Goal: Information Seeking & Learning: Check status

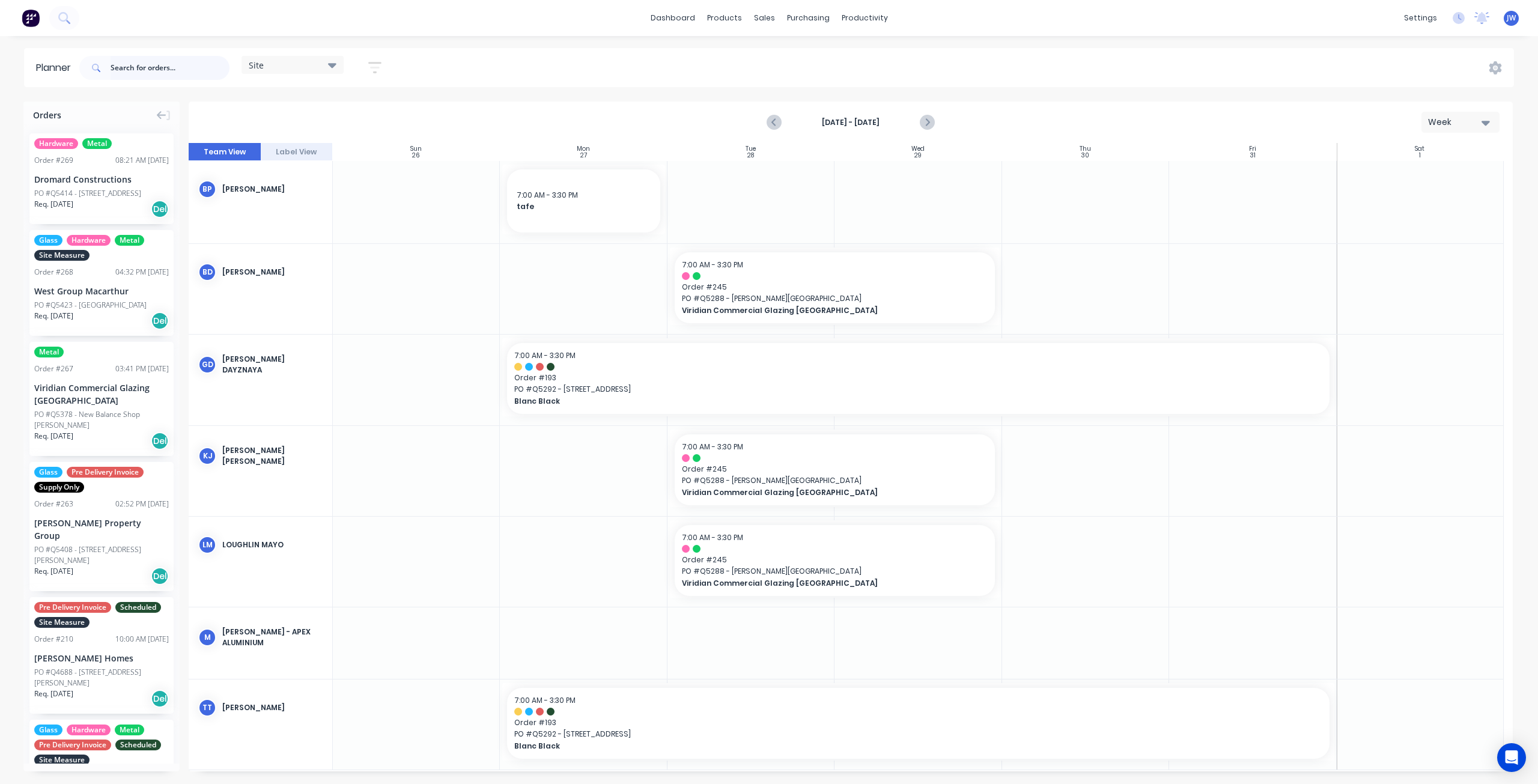
click at [157, 69] on input "text" at bounding box center [170, 68] width 119 height 24
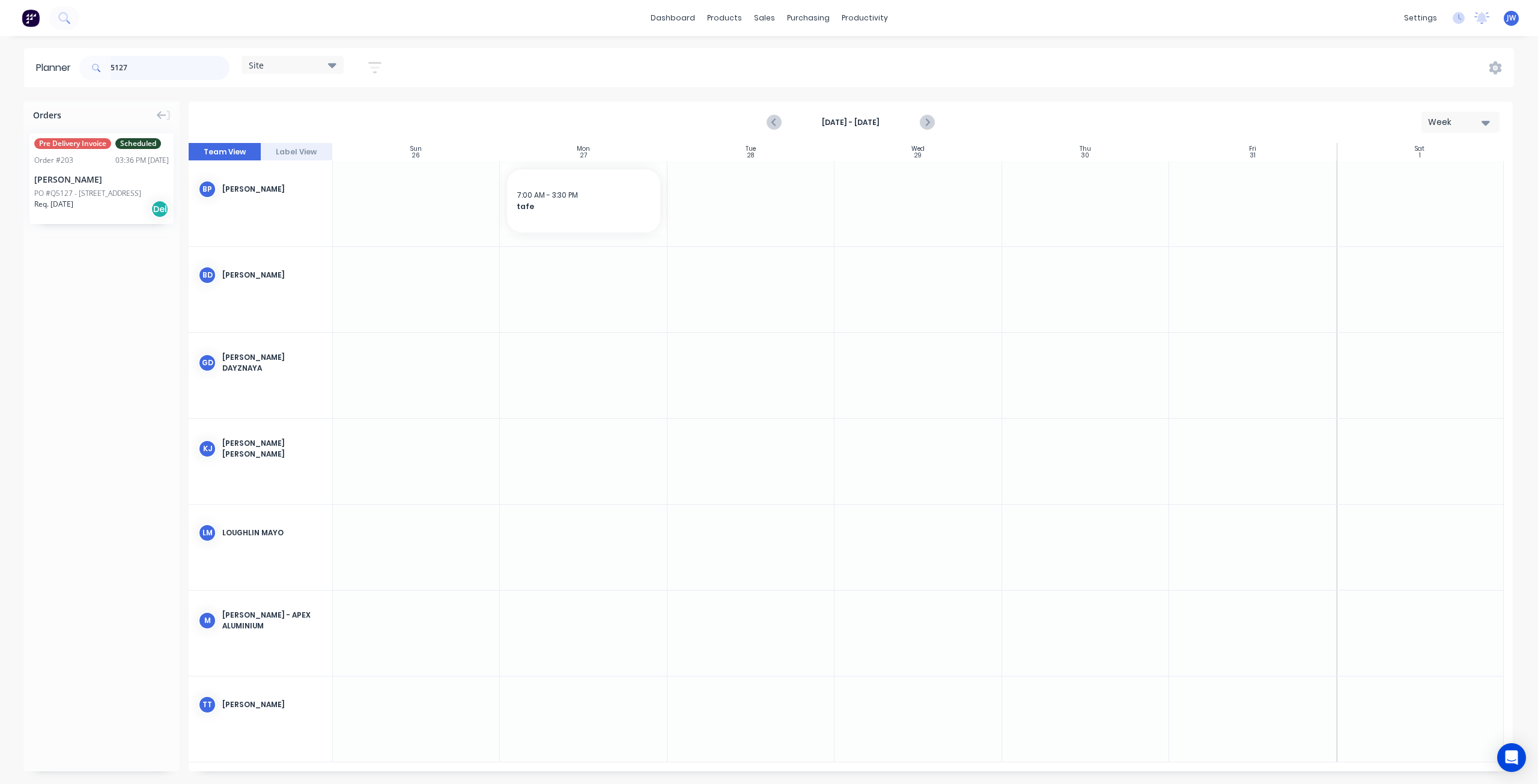
drag, startPoint x: 94, startPoint y: 75, endPoint x: 71, endPoint y: 74, distance: 23.0
click at [74, 75] on header "Planner 5127 Site Save new view None (Default) edit Factory edit Office edit Si…" at bounding box center [769, 68] width 1490 height 39
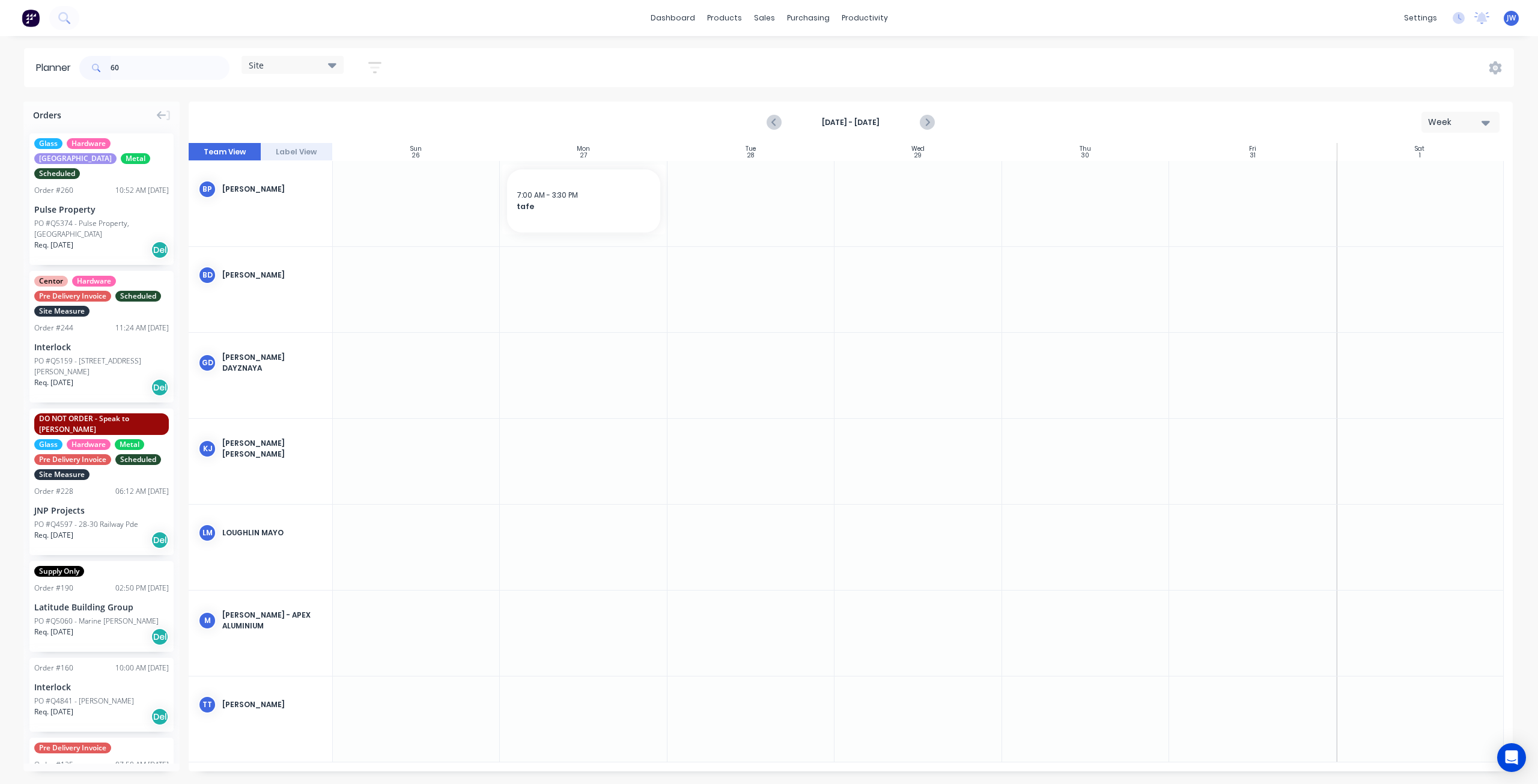
click at [99, 340] on div "Interlock" at bounding box center [101, 346] width 135 height 13
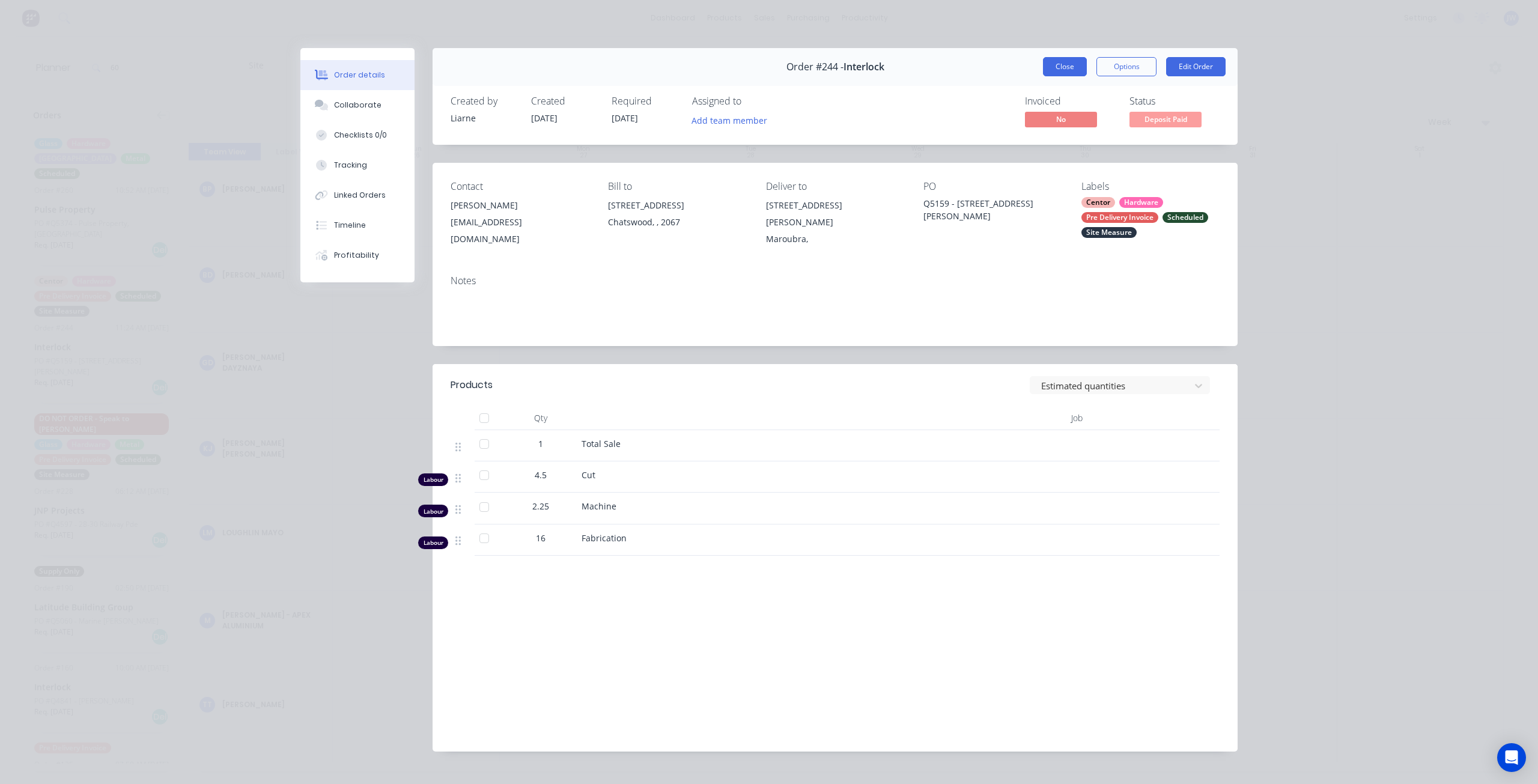
click at [1055, 68] on button "Close" at bounding box center [1064, 67] width 44 height 19
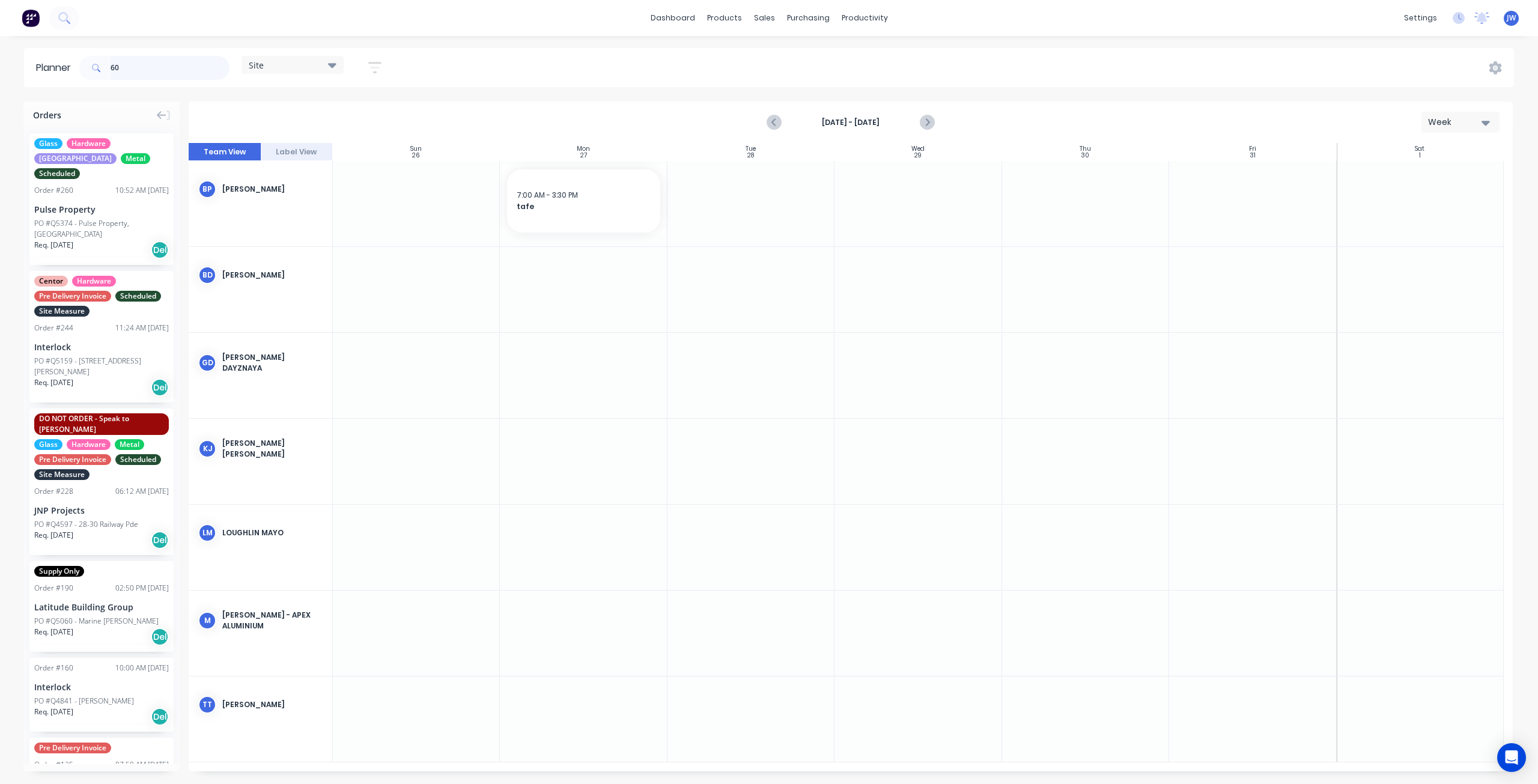
click at [143, 61] on input "60" at bounding box center [170, 68] width 119 height 24
drag, startPoint x: 143, startPoint y: 71, endPoint x: 80, endPoint y: 68, distance: 63.1
click at [83, 69] on div "60" at bounding box center [155, 68] width 150 height 24
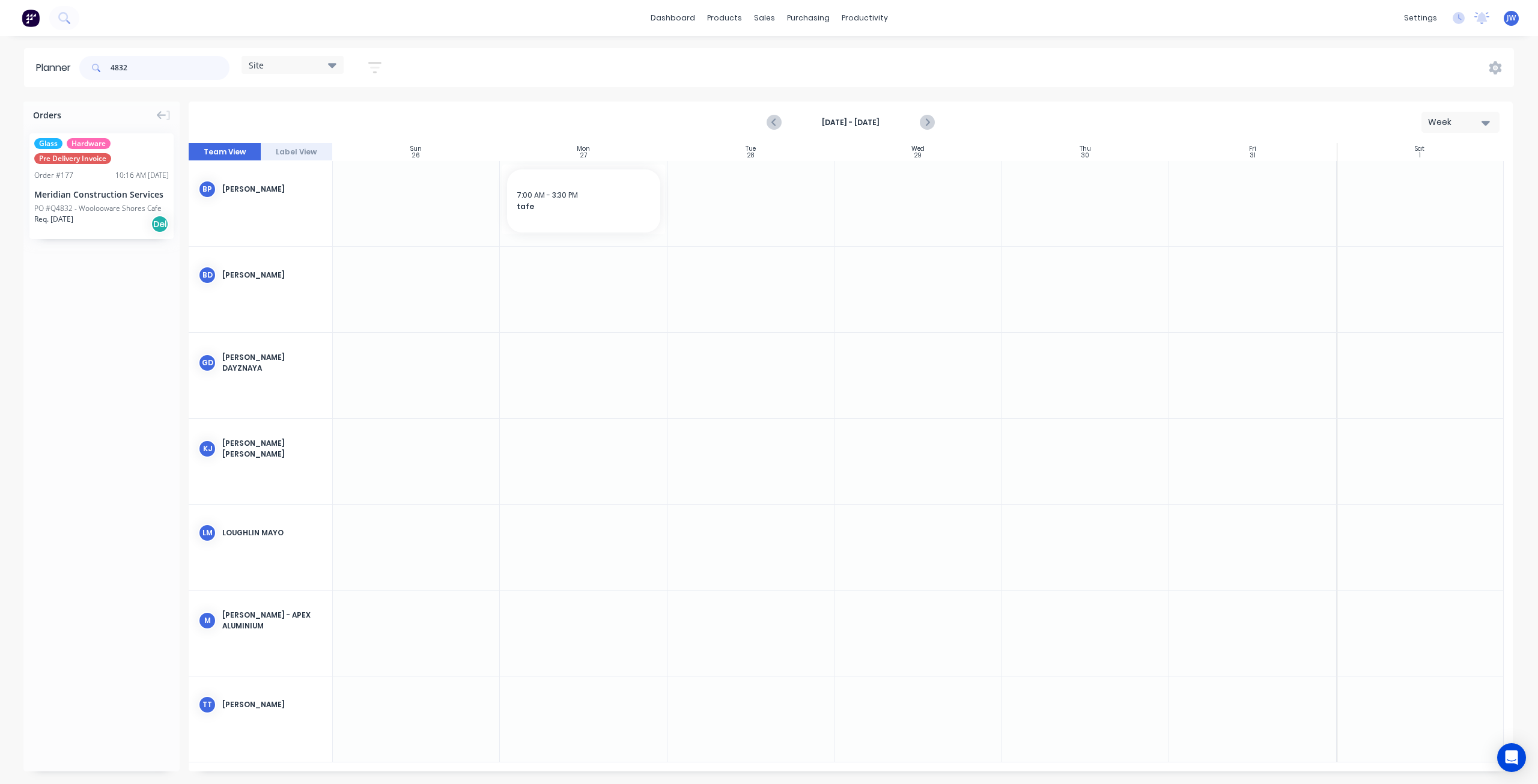
type input "4832"
click at [108, 195] on div "Meridian Construction Services" at bounding box center [101, 194] width 135 height 13
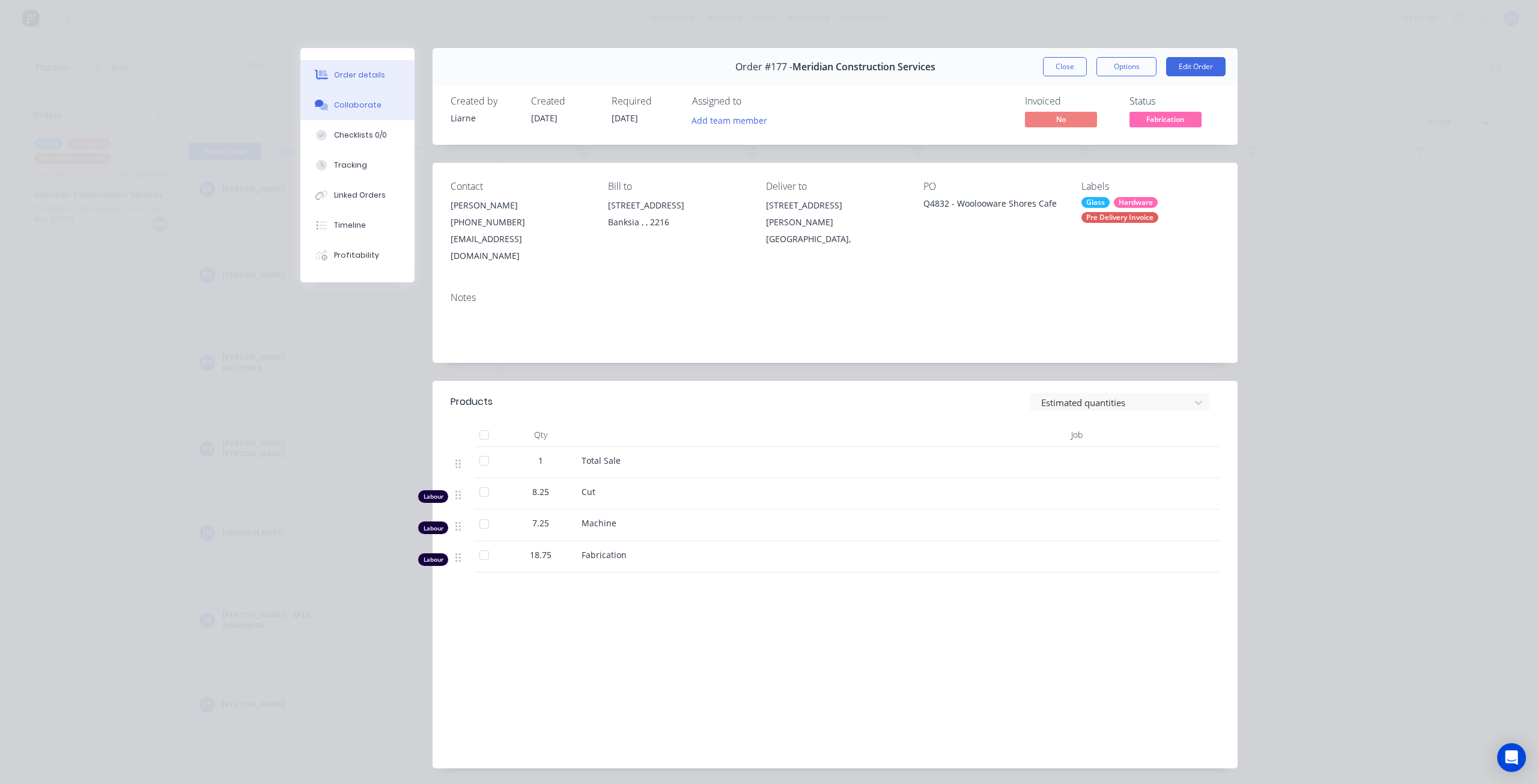
click at [365, 112] on button "Collaborate" at bounding box center [358, 105] width 114 height 30
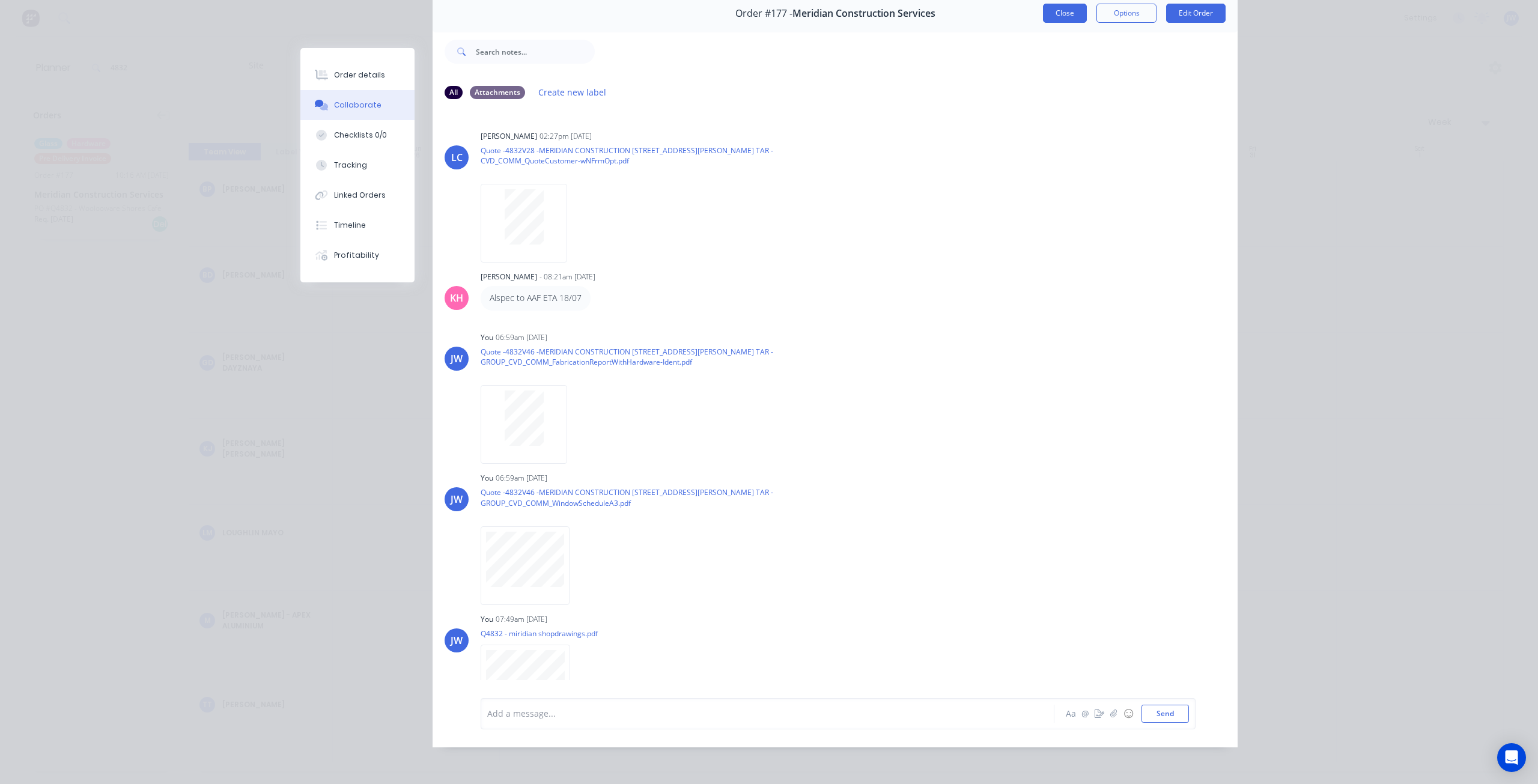
click at [1056, 17] on button "Close" at bounding box center [1064, 13] width 44 height 19
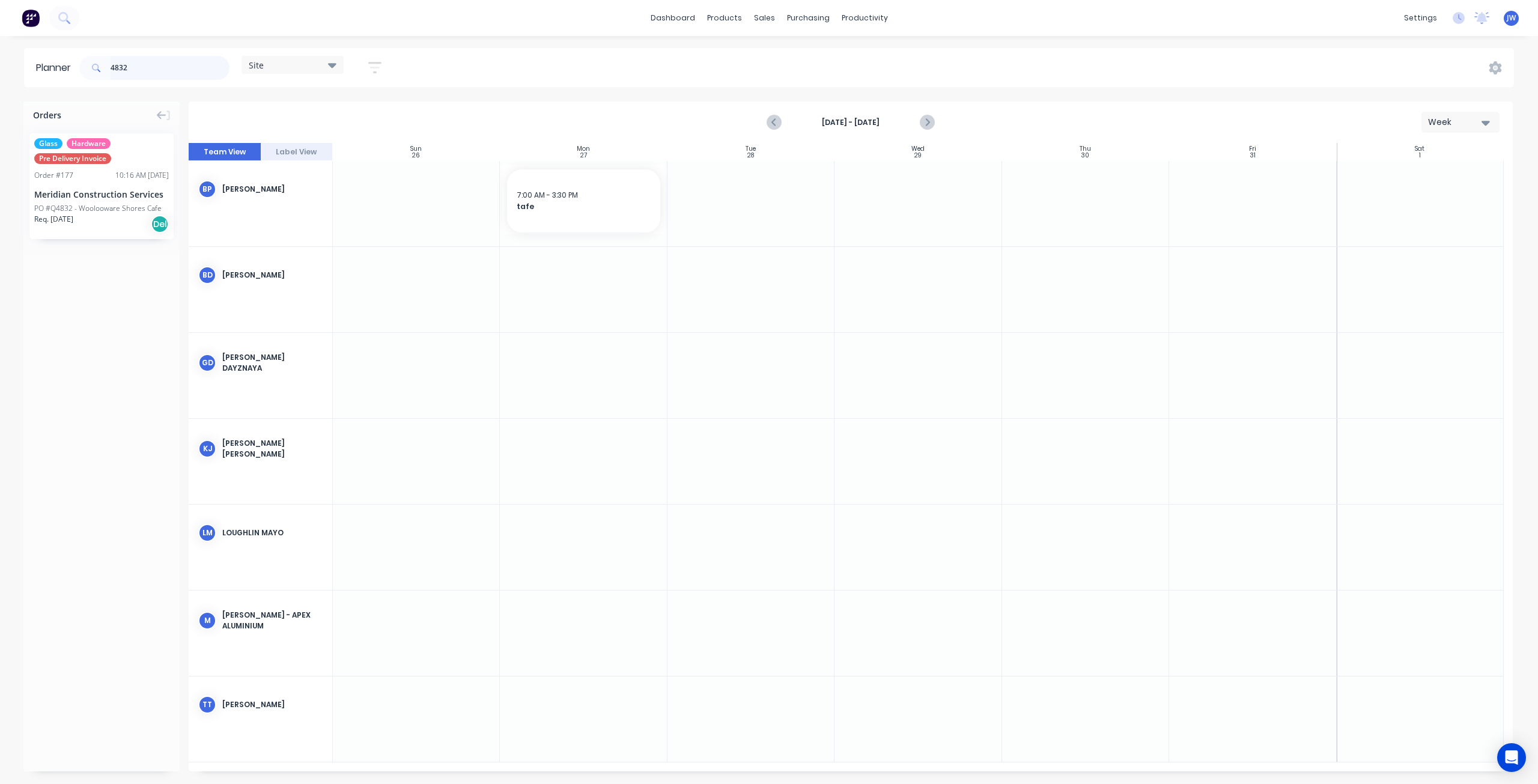
drag, startPoint x: 74, startPoint y: 64, endPoint x: 65, endPoint y: 63, distance: 9.1
click at [72, 64] on header "Planner 4832 Site Save new view None (Default) edit Factory edit Office edit Si…" at bounding box center [769, 68] width 1490 height 39
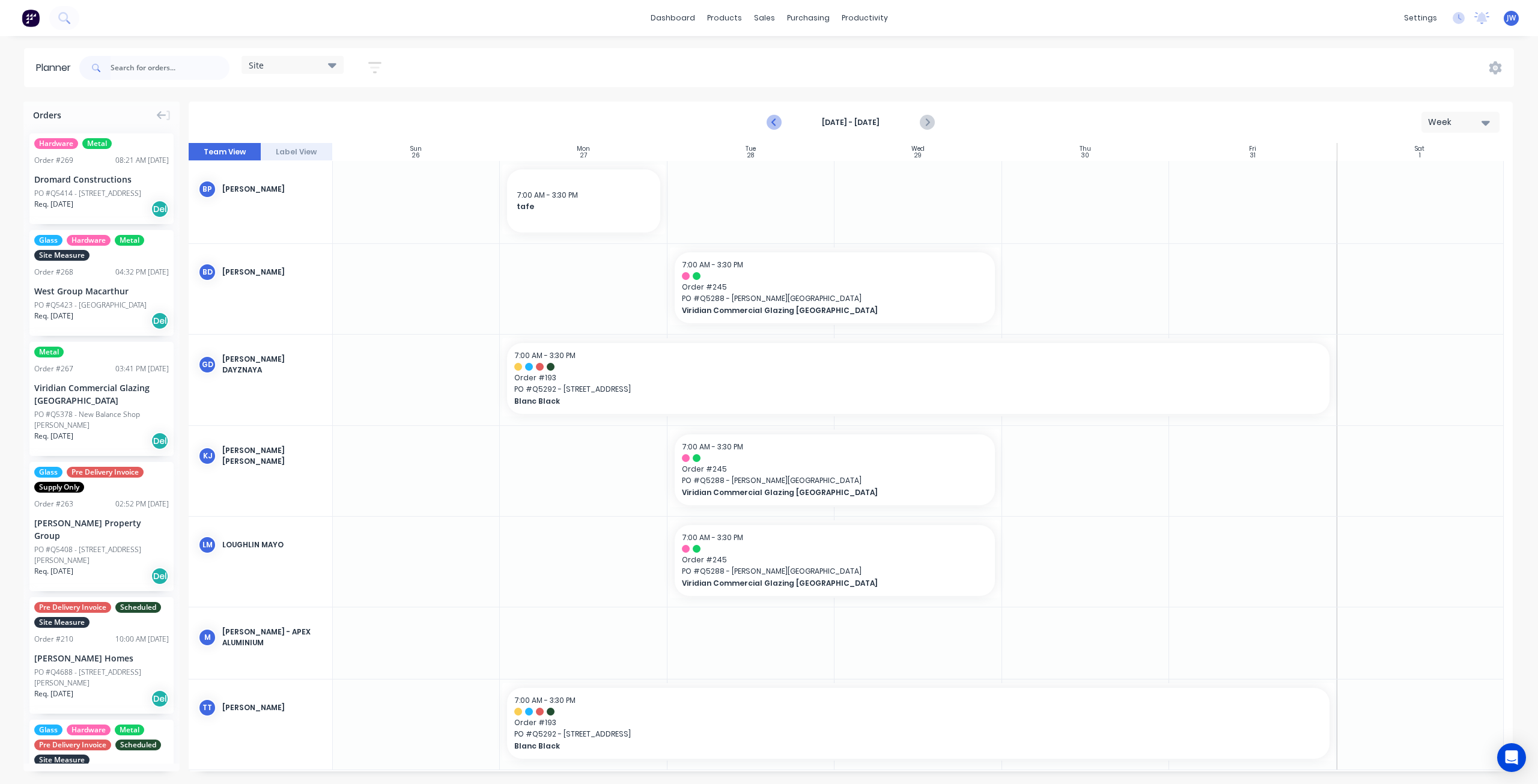
click at [772, 124] on icon "Previous page" at bounding box center [775, 122] width 14 height 14
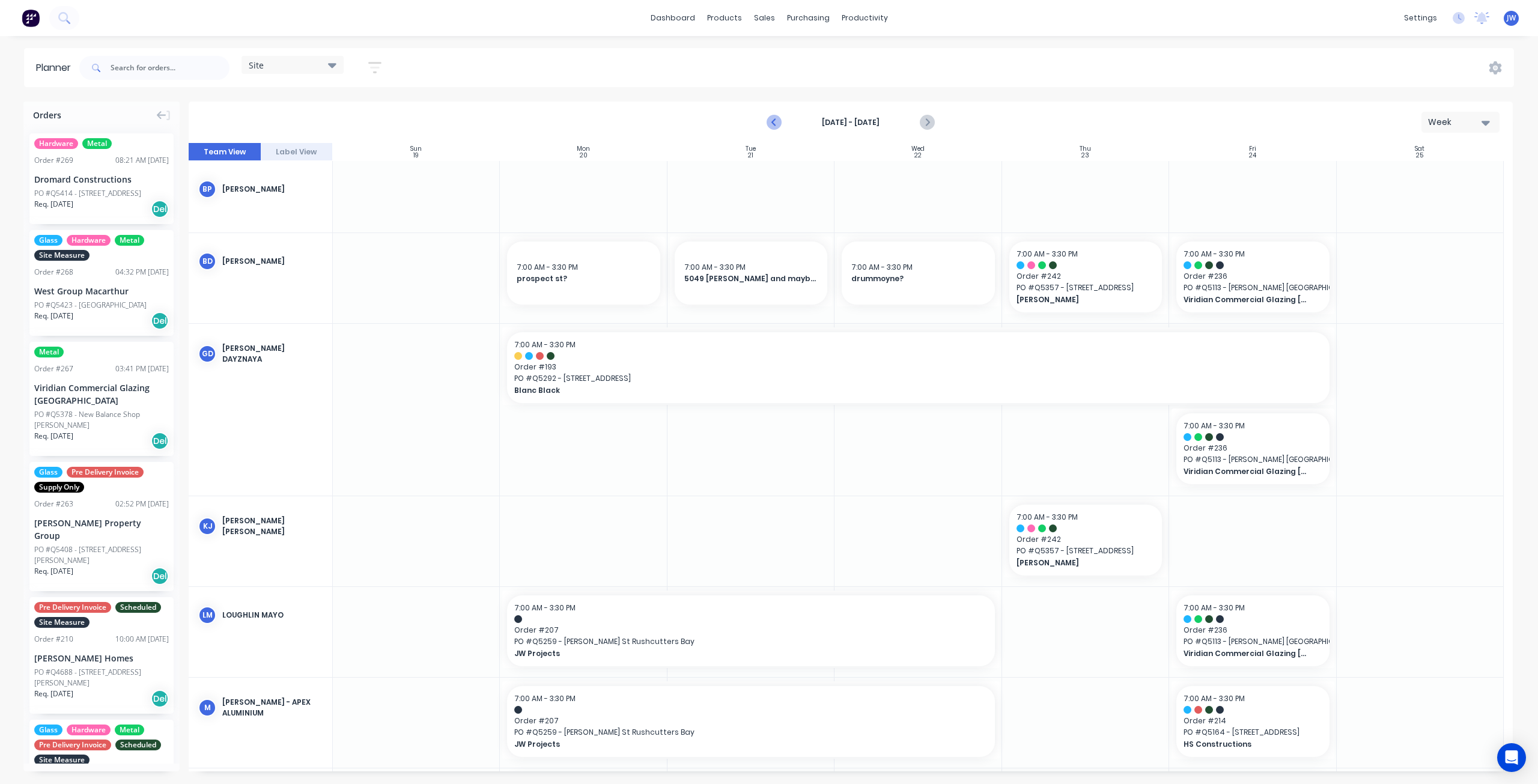
click at [776, 123] on icon "Previous page" at bounding box center [775, 122] width 14 height 14
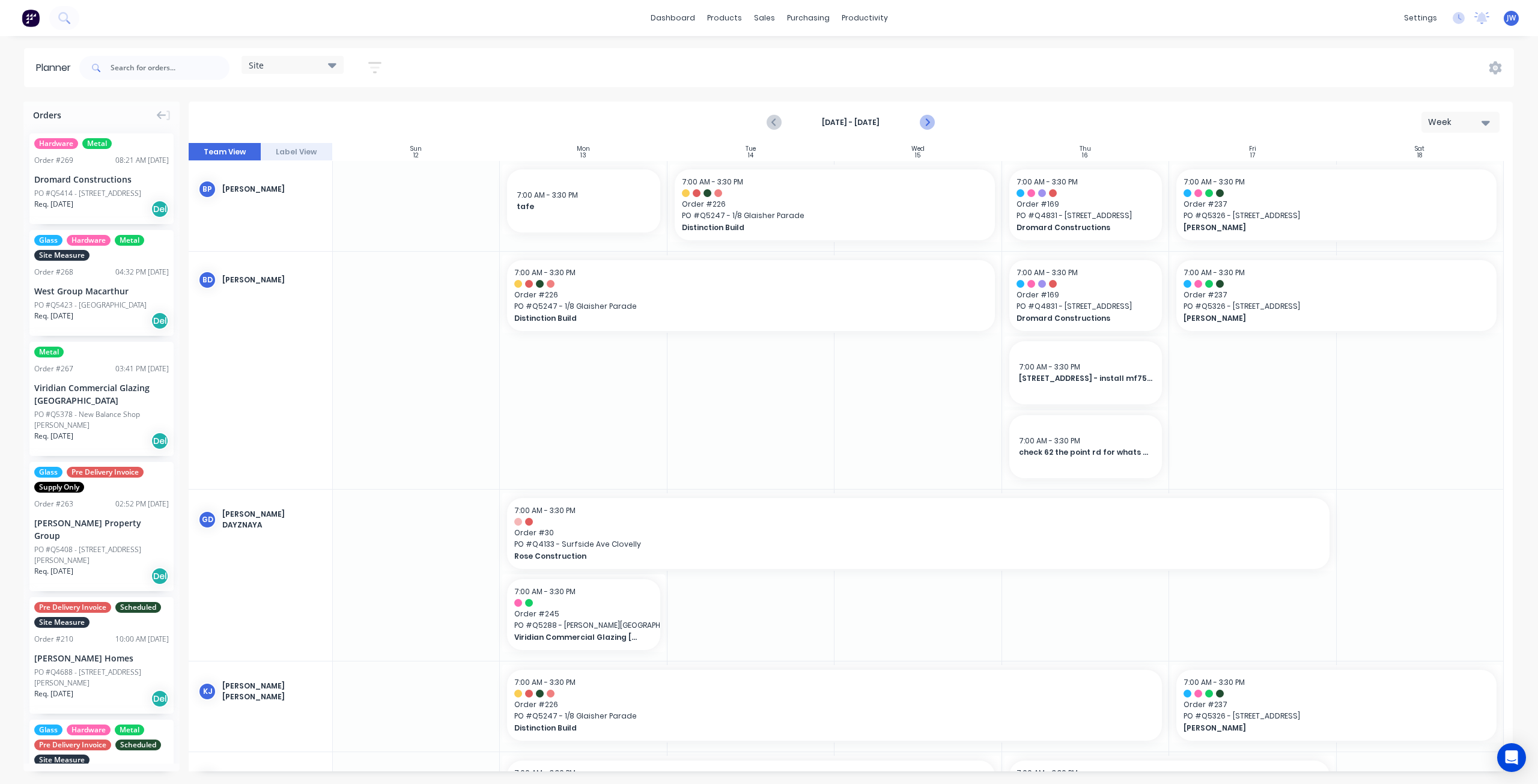
click at [927, 123] on icon "Next page" at bounding box center [926, 122] width 14 height 14
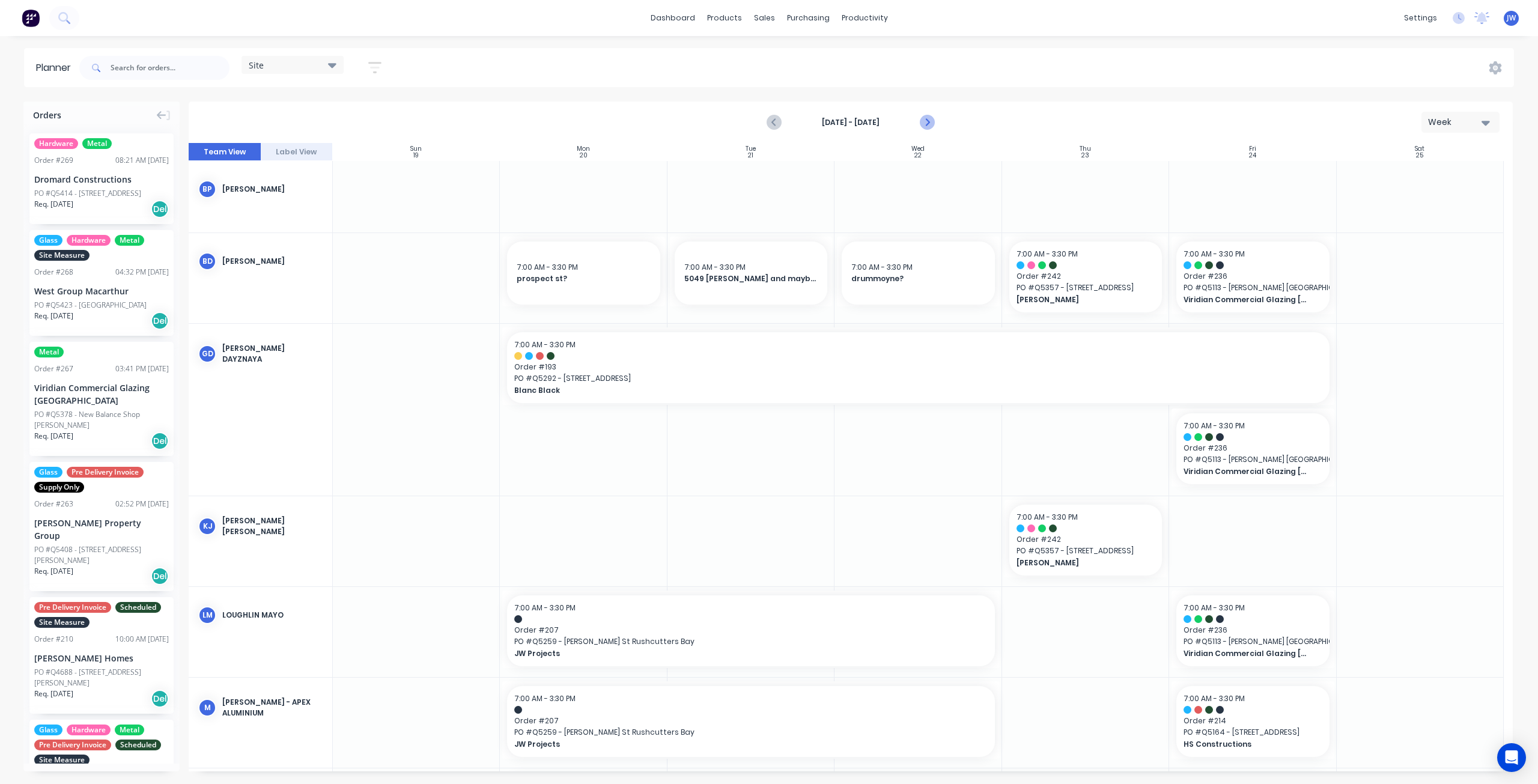
click at [928, 120] on icon "Next page" at bounding box center [926, 122] width 14 height 14
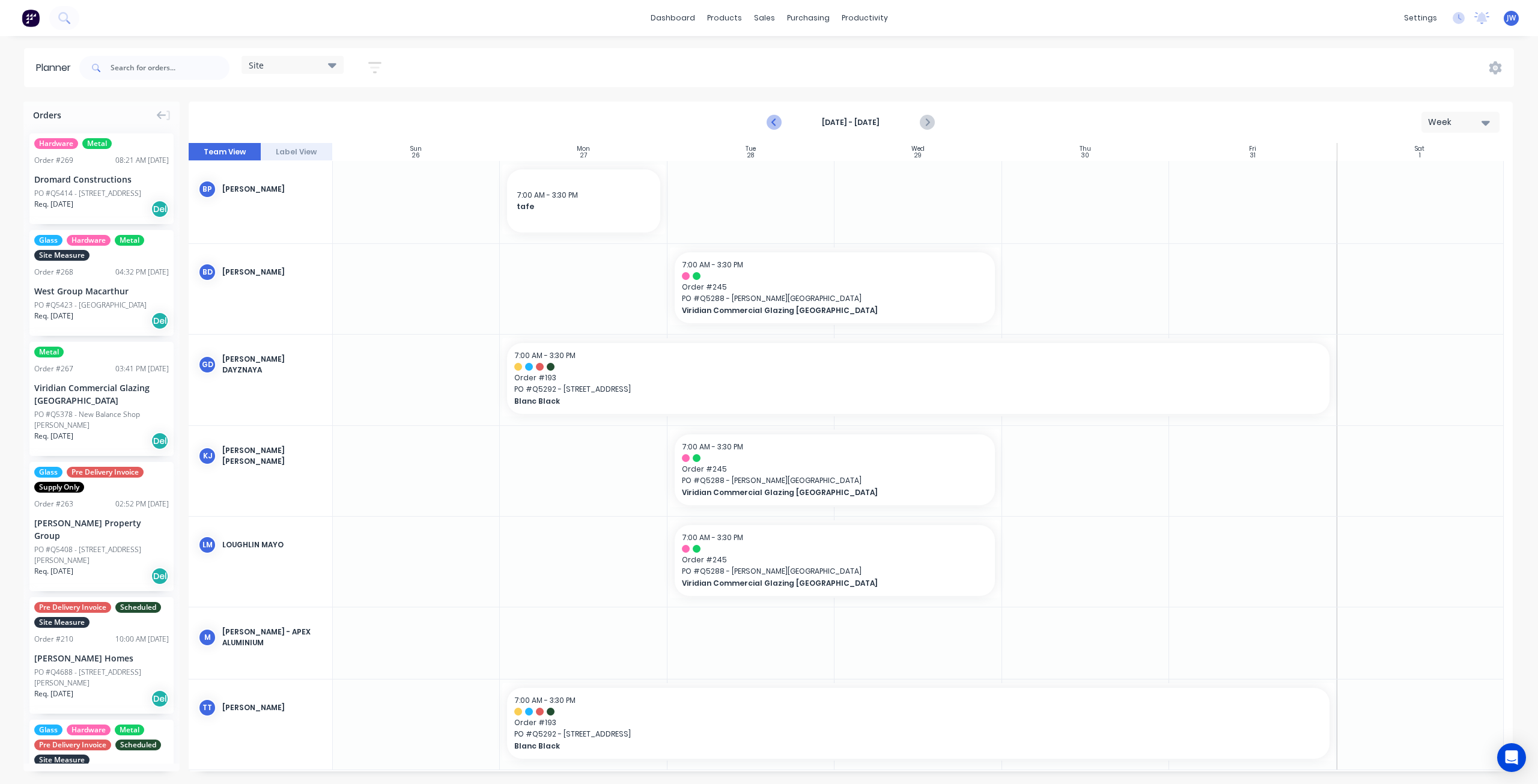
click at [774, 123] on icon "Previous page" at bounding box center [774, 122] width 5 height 10
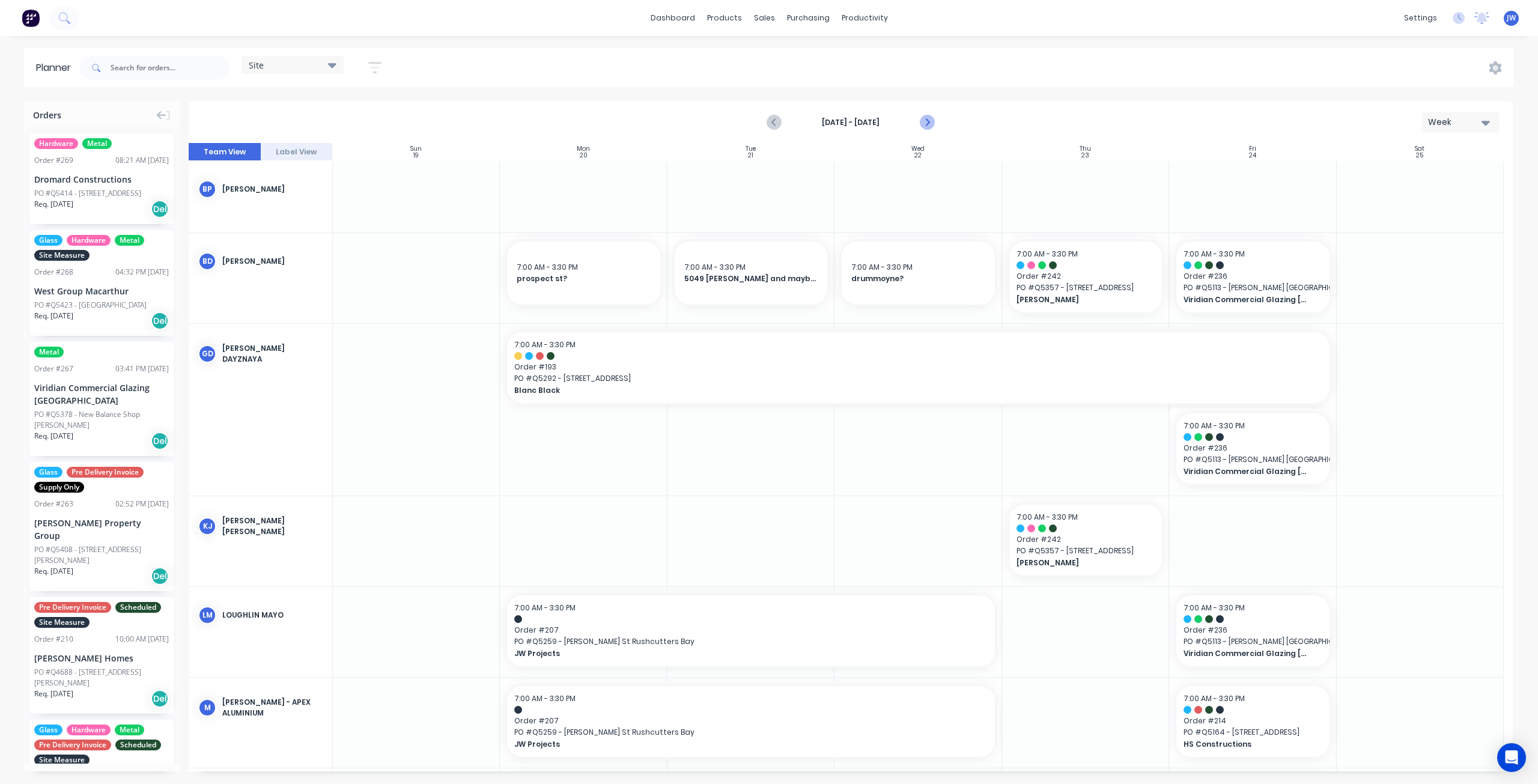
click at [931, 120] on icon "Next page" at bounding box center [926, 122] width 14 height 14
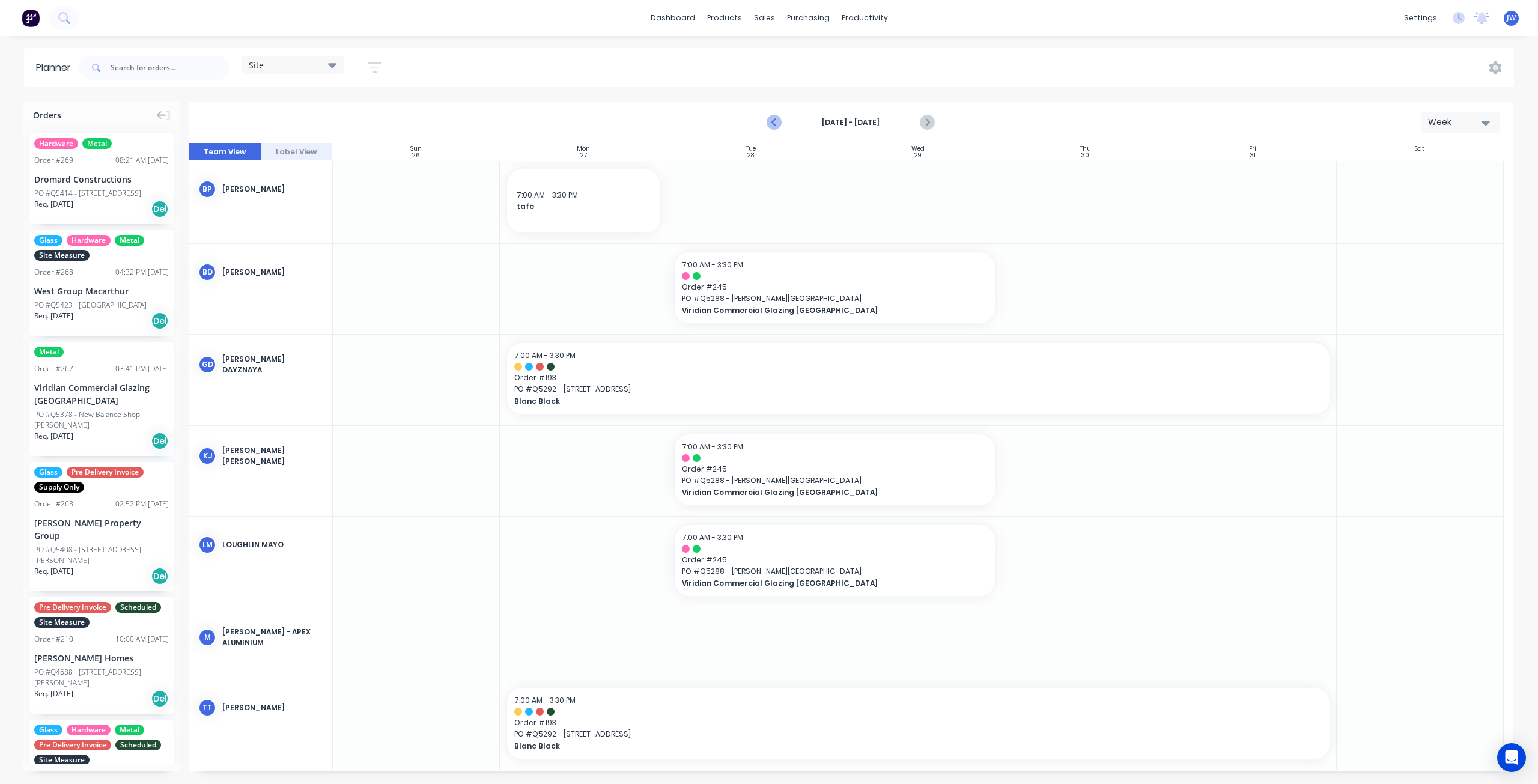
click at [780, 125] on icon "Previous page" at bounding box center [775, 122] width 14 height 14
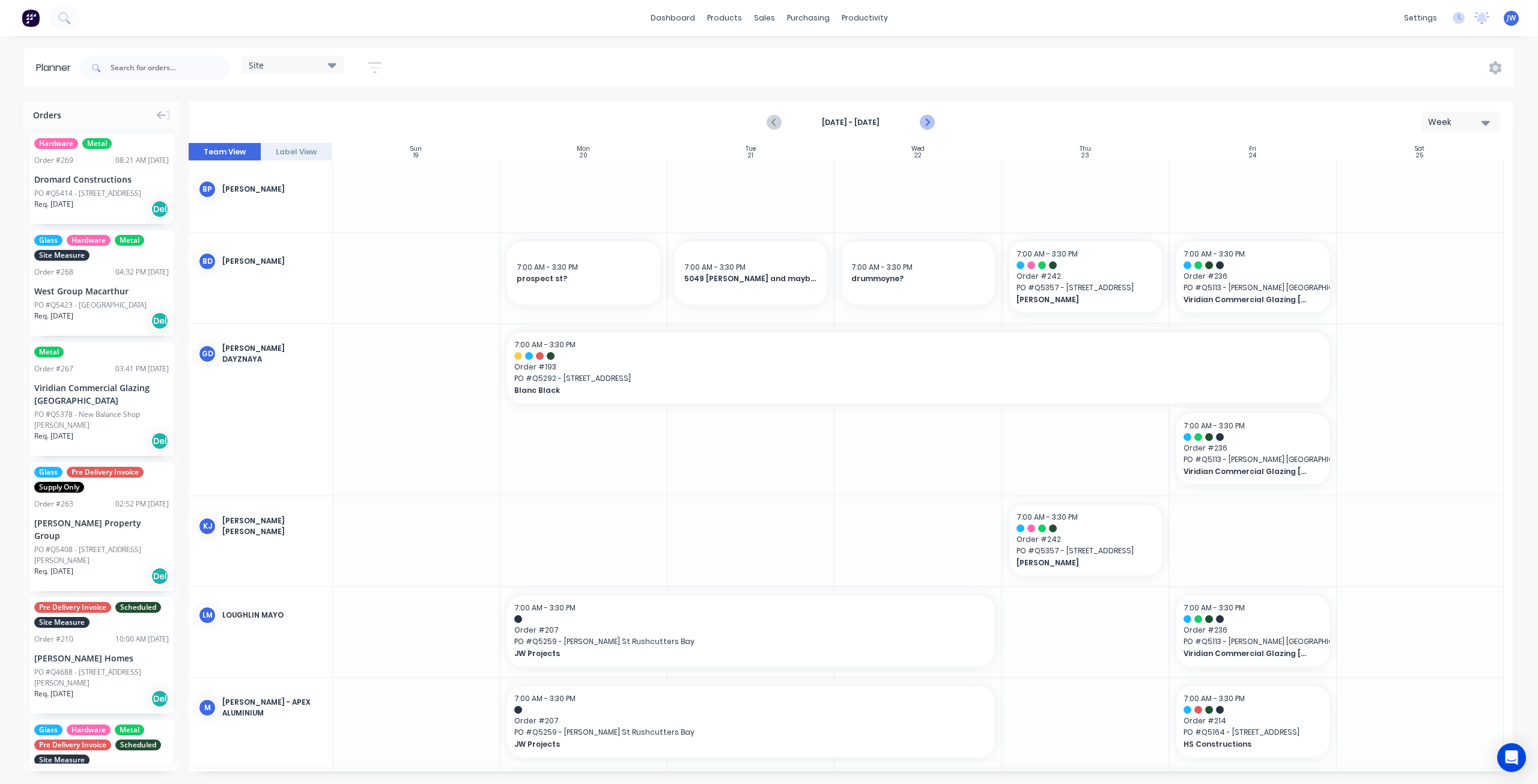
click at [926, 122] on icon "Next page" at bounding box center [926, 122] width 14 height 14
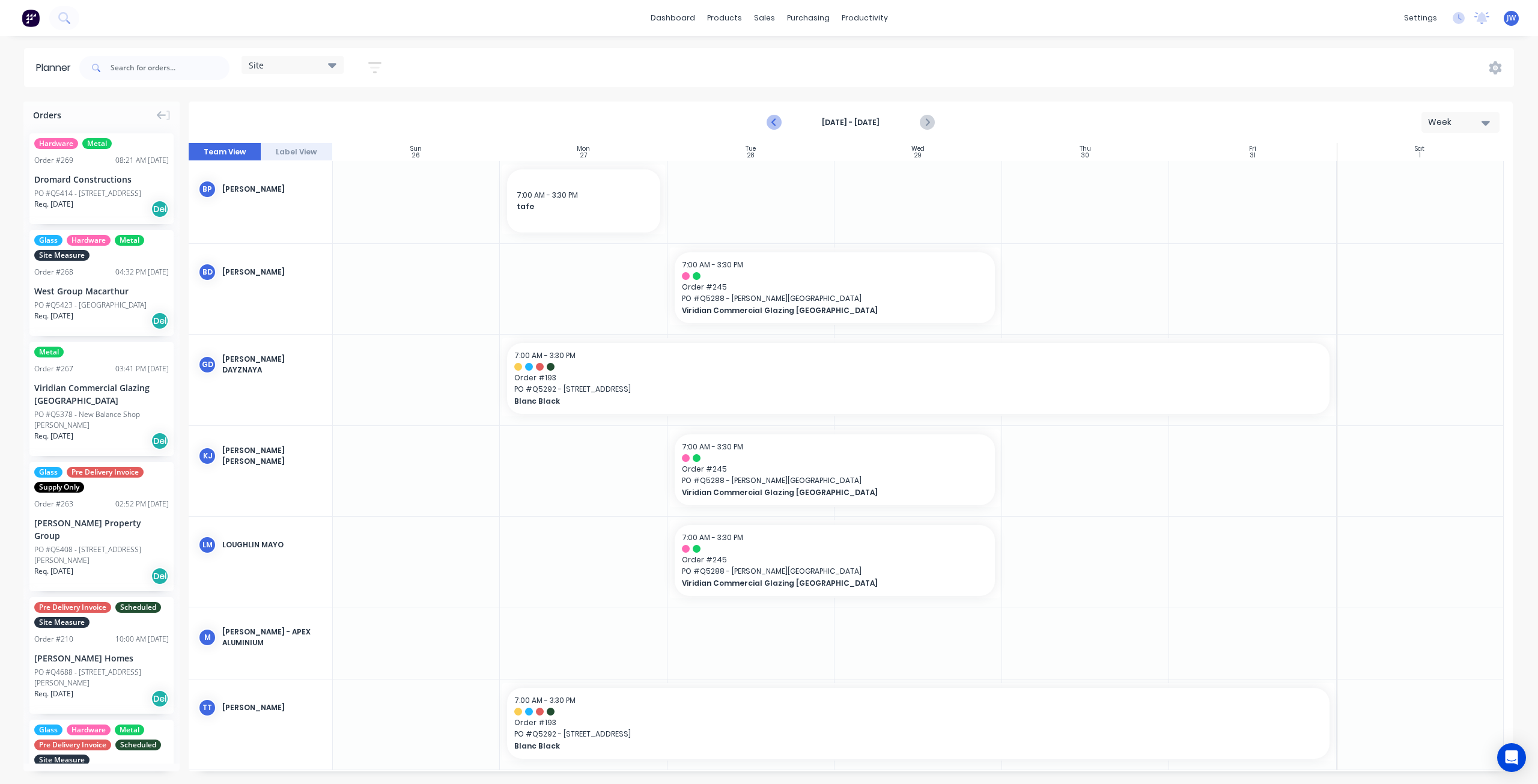
click at [769, 124] on icon "Previous page" at bounding box center [775, 122] width 14 height 14
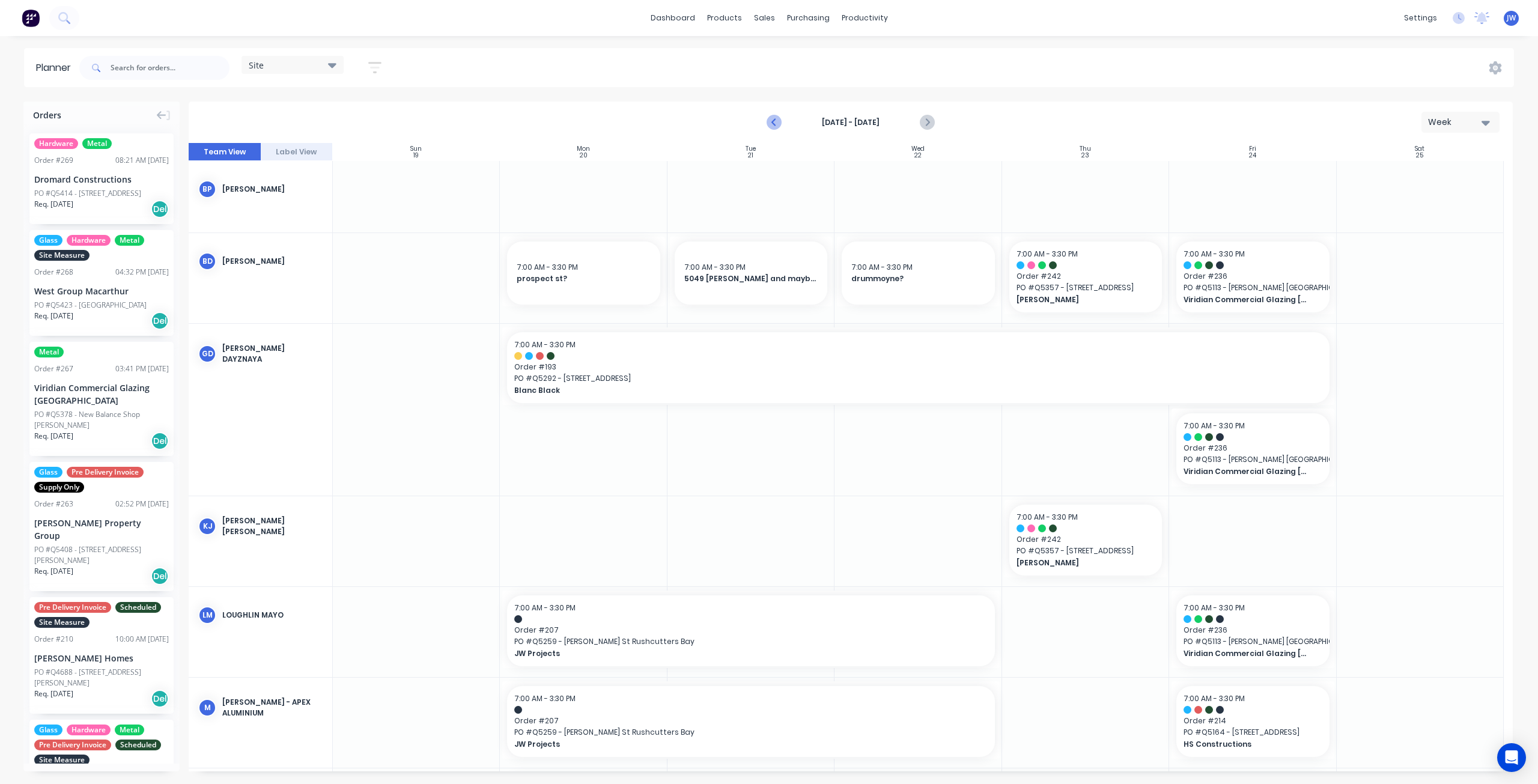
click at [772, 127] on icon "Previous page" at bounding box center [775, 122] width 14 height 14
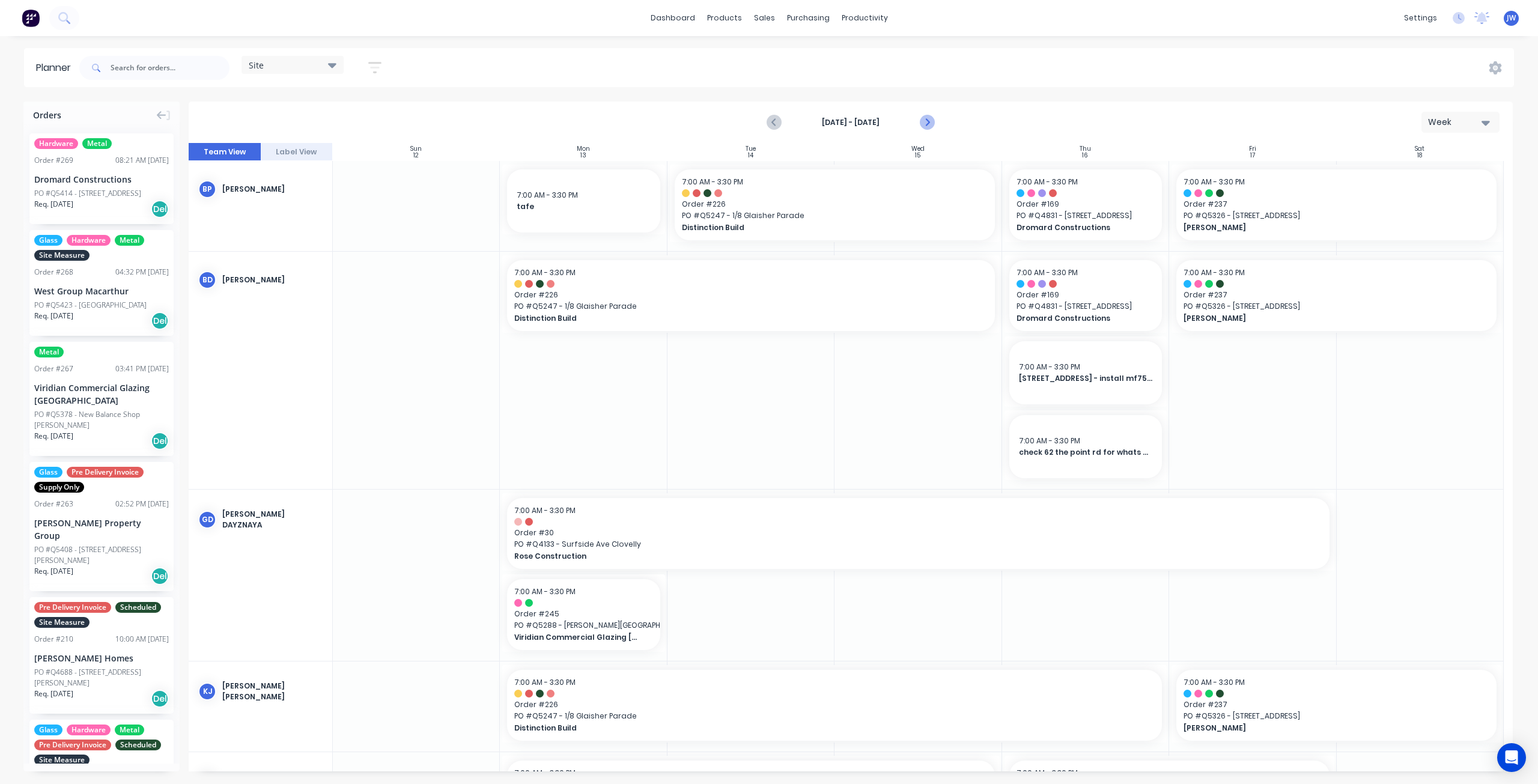
click at [931, 120] on icon "Next page" at bounding box center [926, 122] width 14 height 14
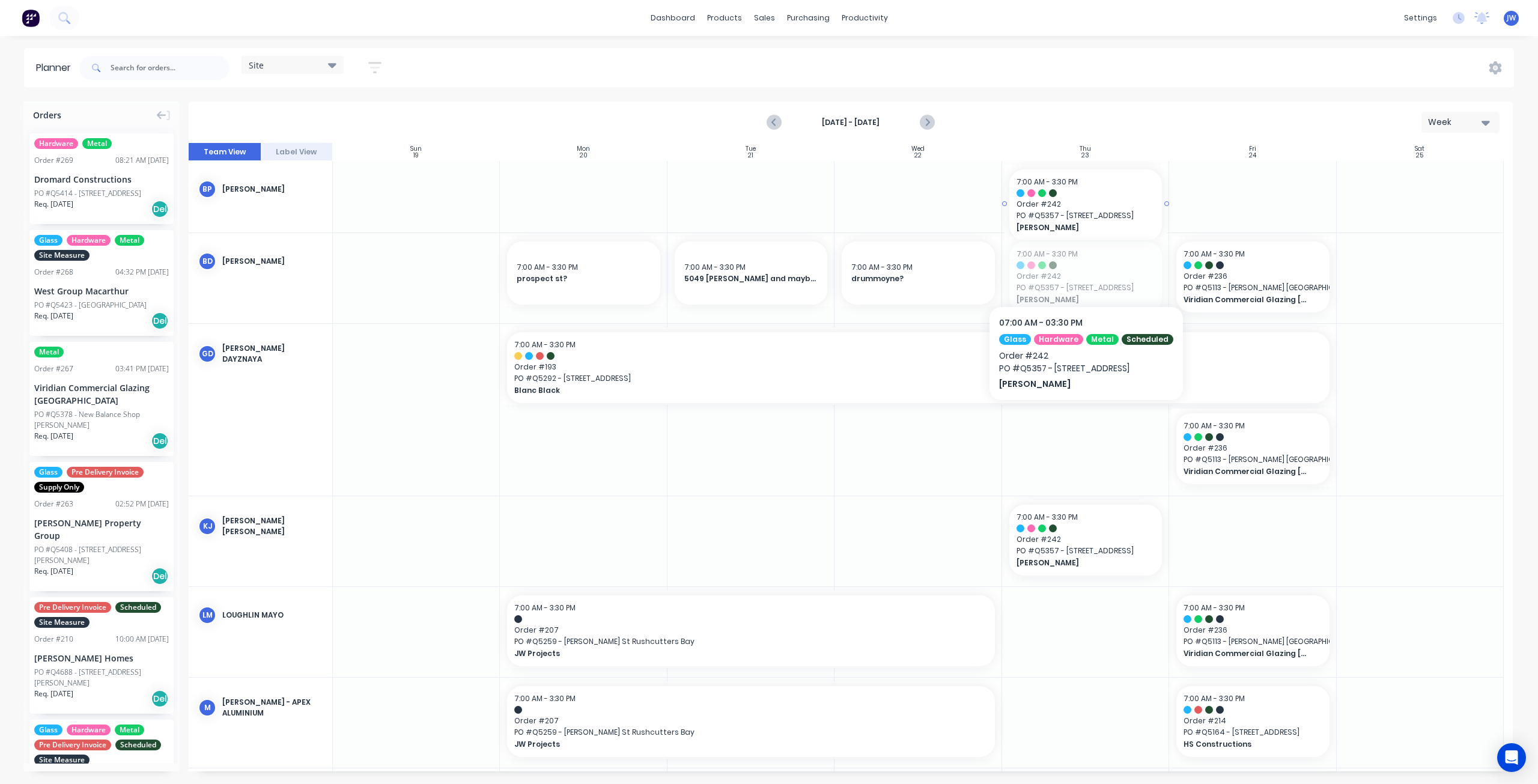
drag, startPoint x: 1080, startPoint y: 280, endPoint x: 1077, endPoint y: 227, distance: 53.1
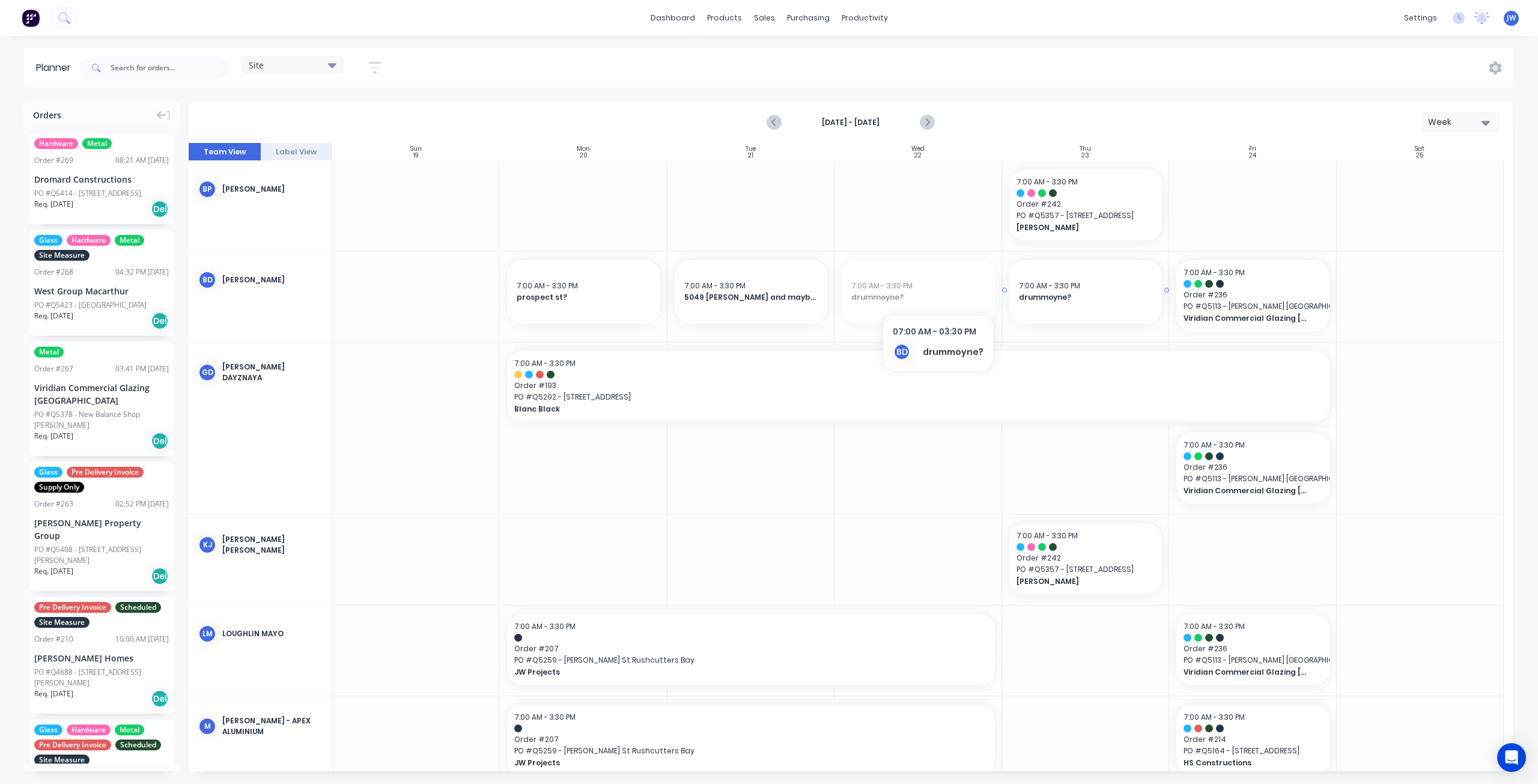
drag, startPoint x: 924, startPoint y: 293, endPoint x: 1039, endPoint y: 288, distance: 115.1
drag, startPoint x: 775, startPoint y: 291, endPoint x: 860, endPoint y: 293, distance: 85.0
drag, startPoint x: 620, startPoint y: 294, endPoint x: 734, endPoint y: 291, distance: 114.0
click at [778, 126] on icon "Previous page" at bounding box center [775, 122] width 14 height 14
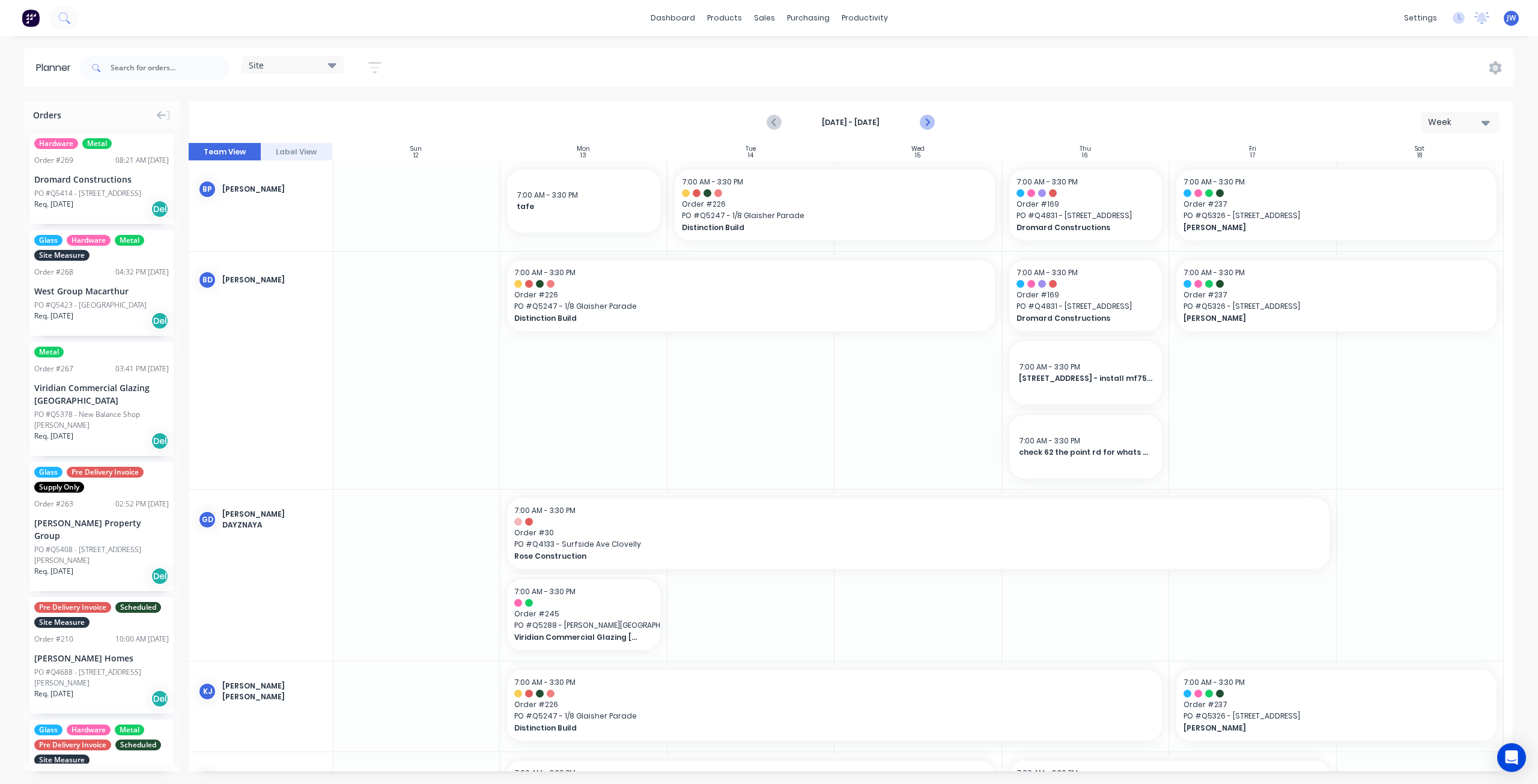
click at [928, 122] on icon "Next page" at bounding box center [926, 122] width 5 height 10
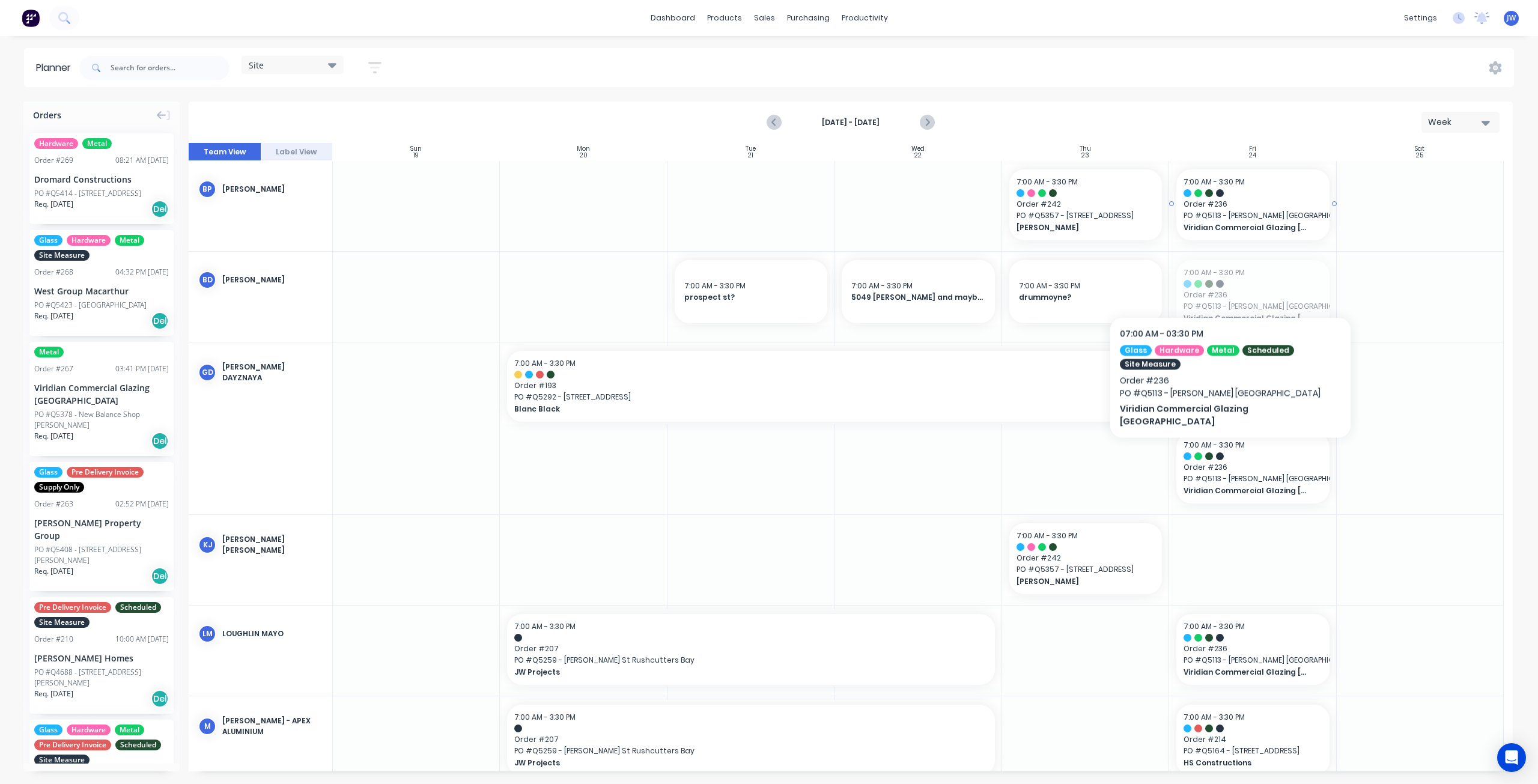
drag, startPoint x: 1229, startPoint y: 295, endPoint x: 1224, endPoint y: 219, distance: 76.2
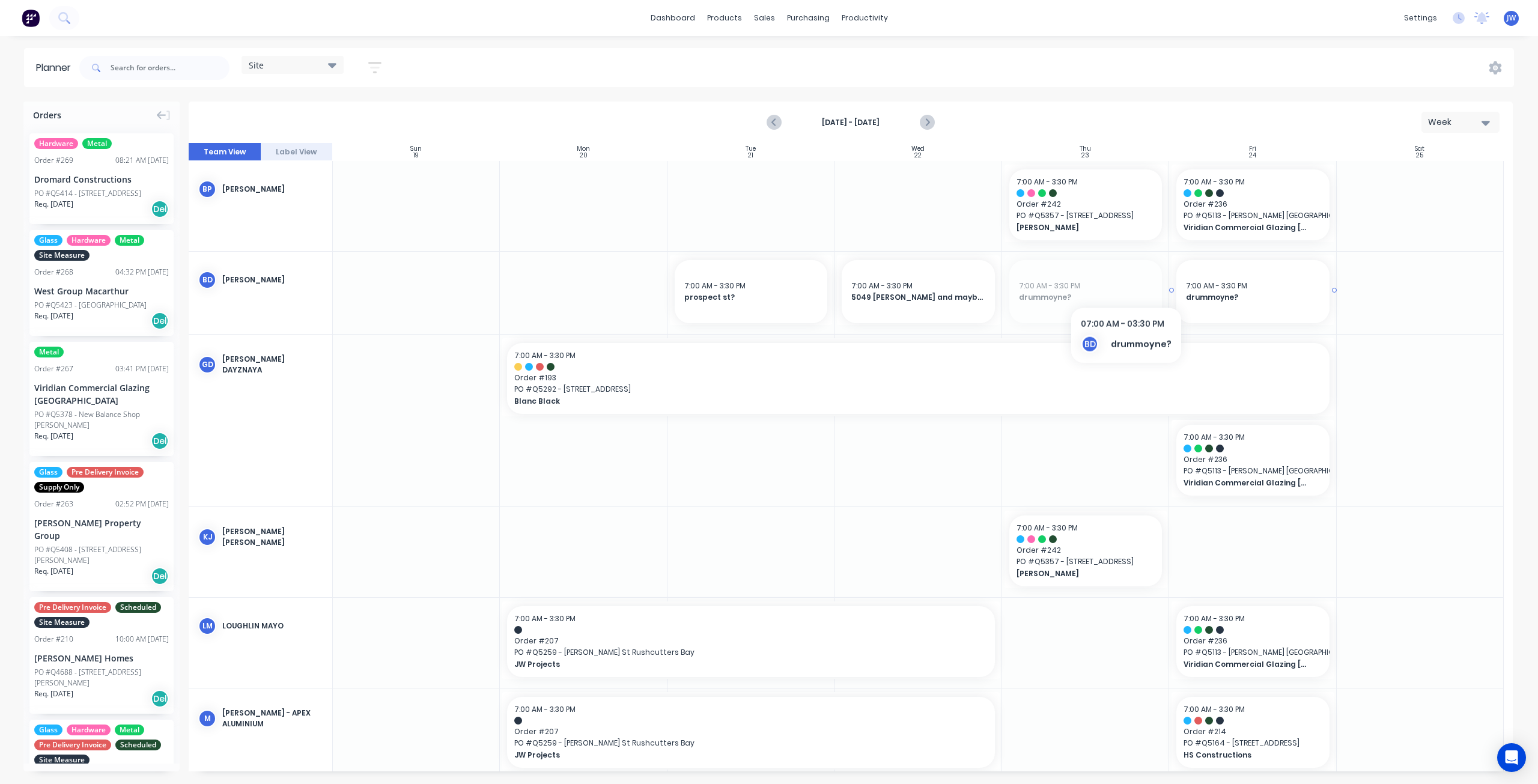
drag, startPoint x: 1111, startPoint y: 283, endPoint x: 1186, endPoint y: 282, distance: 75.0
drag, startPoint x: 963, startPoint y: 294, endPoint x: 1047, endPoint y: 295, distance: 84.0
drag, startPoint x: 786, startPoint y: 293, endPoint x: 908, endPoint y: 294, distance: 122.0
drag, startPoint x: 1098, startPoint y: 319, endPoint x: 1069, endPoint y: 308, distance: 31.0
click at [1097, 319] on div "Delete timeslot" at bounding box center [1112, 317] width 129 height 25
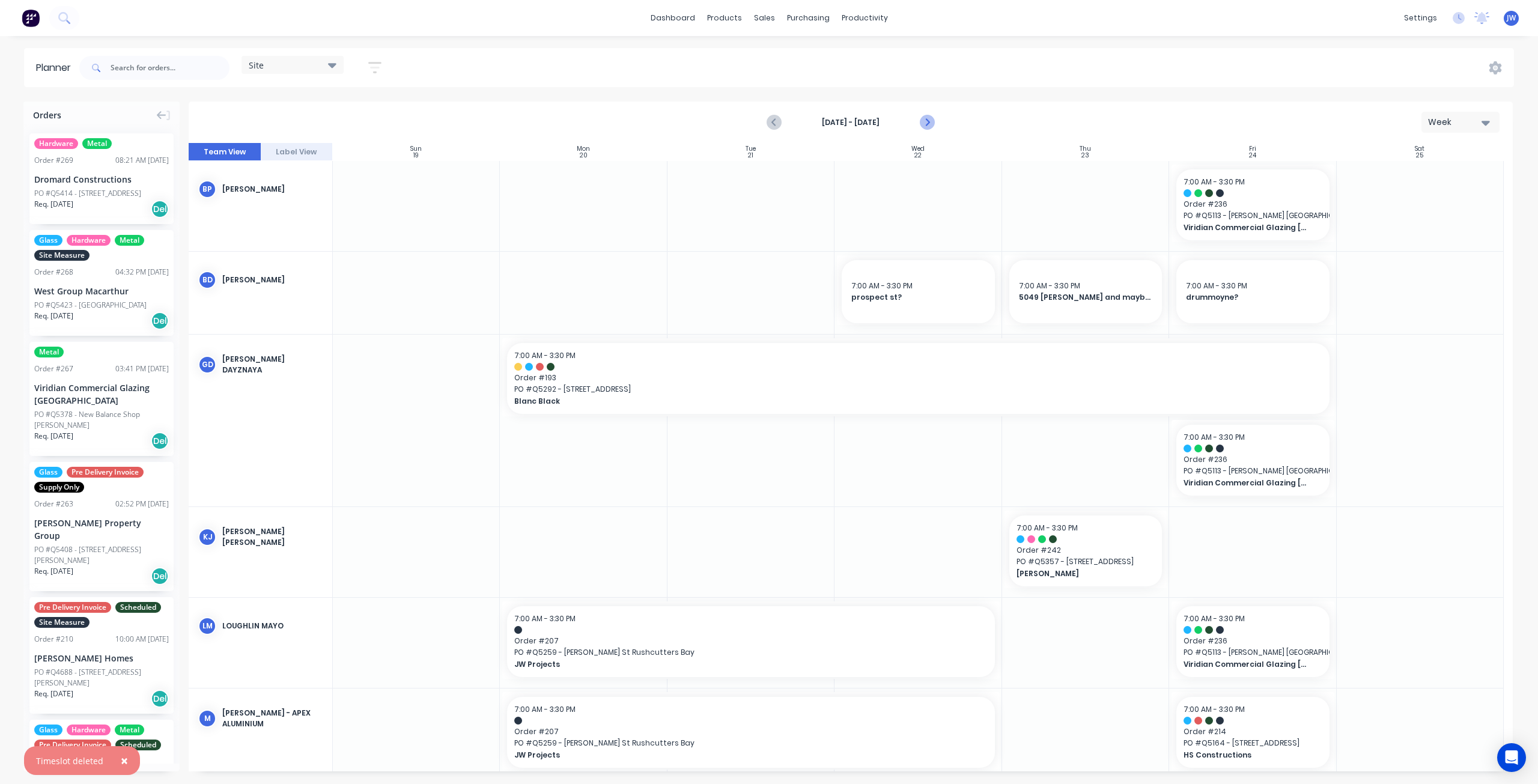
click at [925, 119] on icon "Next page" at bounding box center [926, 122] width 5 height 10
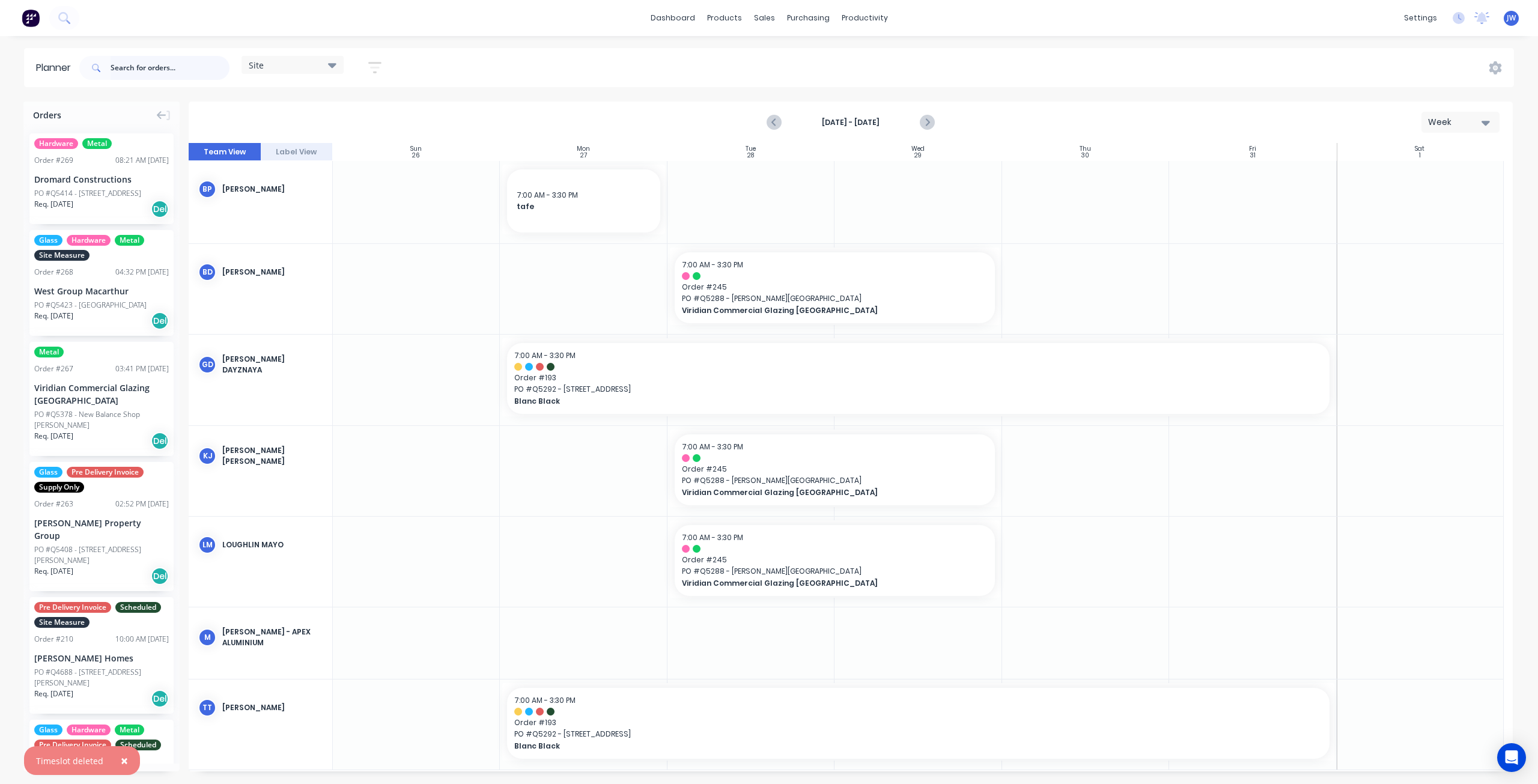
click at [131, 66] on input "text" at bounding box center [170, 68] width 119 height 24
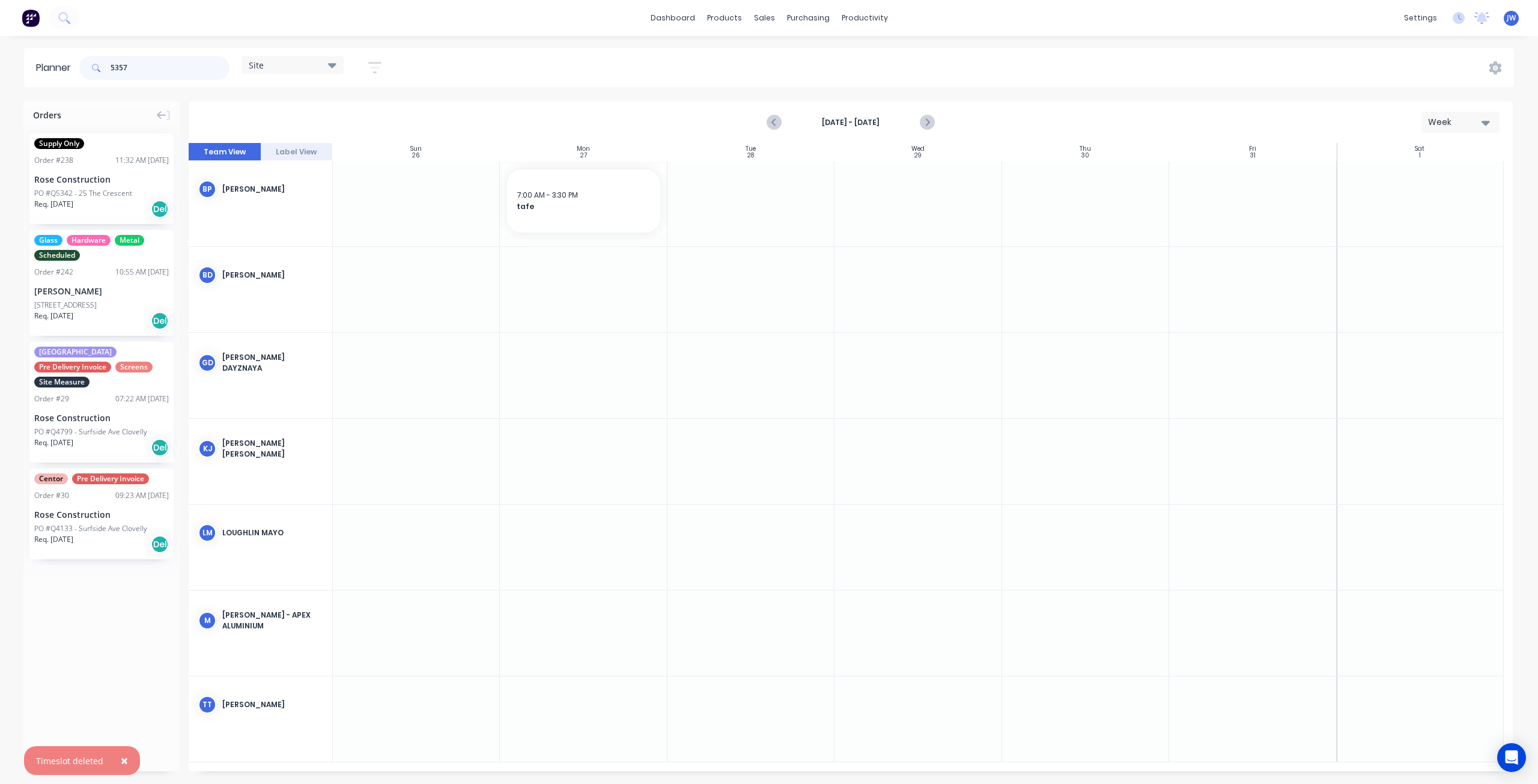
type input "5357"
drag, startPoint x: 99, startPoint y: 287, endPoint x: 561, endPoint y: 301, distance: 462.2
drag, startPoint x: 99, startPoint y: 289, endPoint x: 544, endPoint y: 421, distance: 464.2
drag, startPoint x: 127, startPoint y: 69, endPoint x: 51, endPoint y: 67, distance: 76.0
click at [54, 68] on header "Planner 5357 Site Save new view None (Default) edit Factory edit Office edit Si…" at bounding box center [769, 68] width 1490 height 39
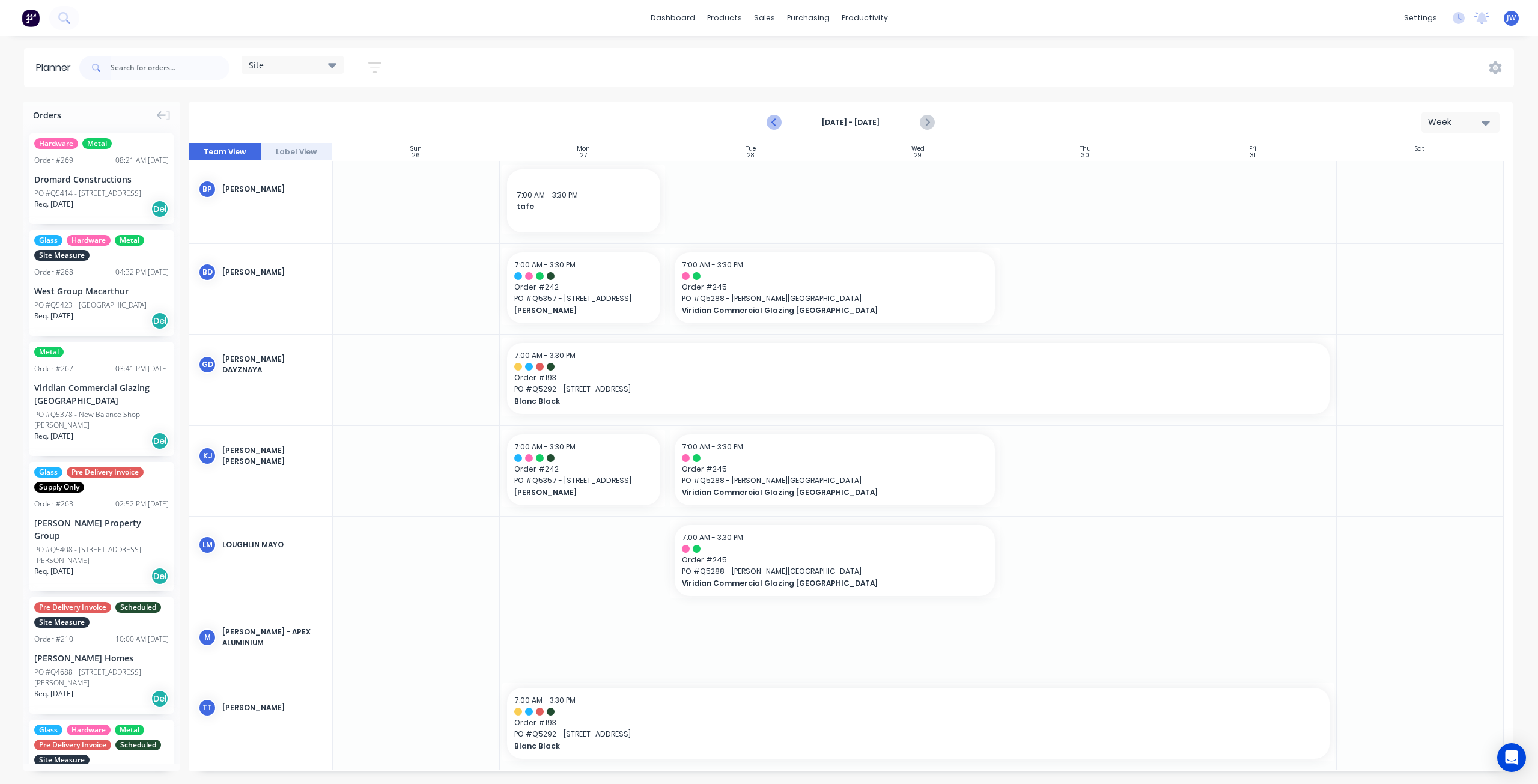
click at [775, 120] on icon "Previous page" at bounding box center [774, 122] width 5 height 10
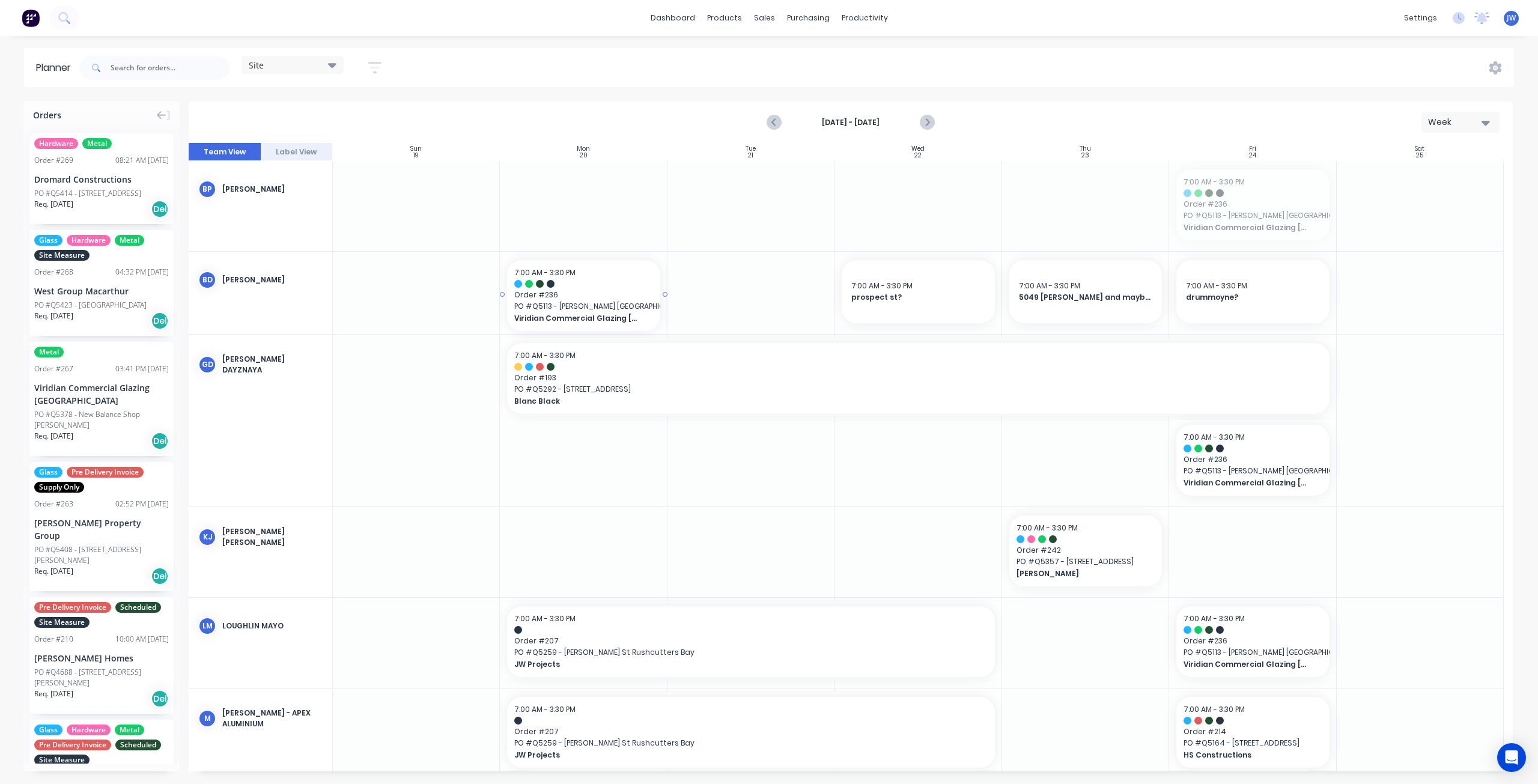
drag, startPoint x: 1273, startPoint y: 218, endPoint x: 568, endPoint y: 306, distance: 710.5
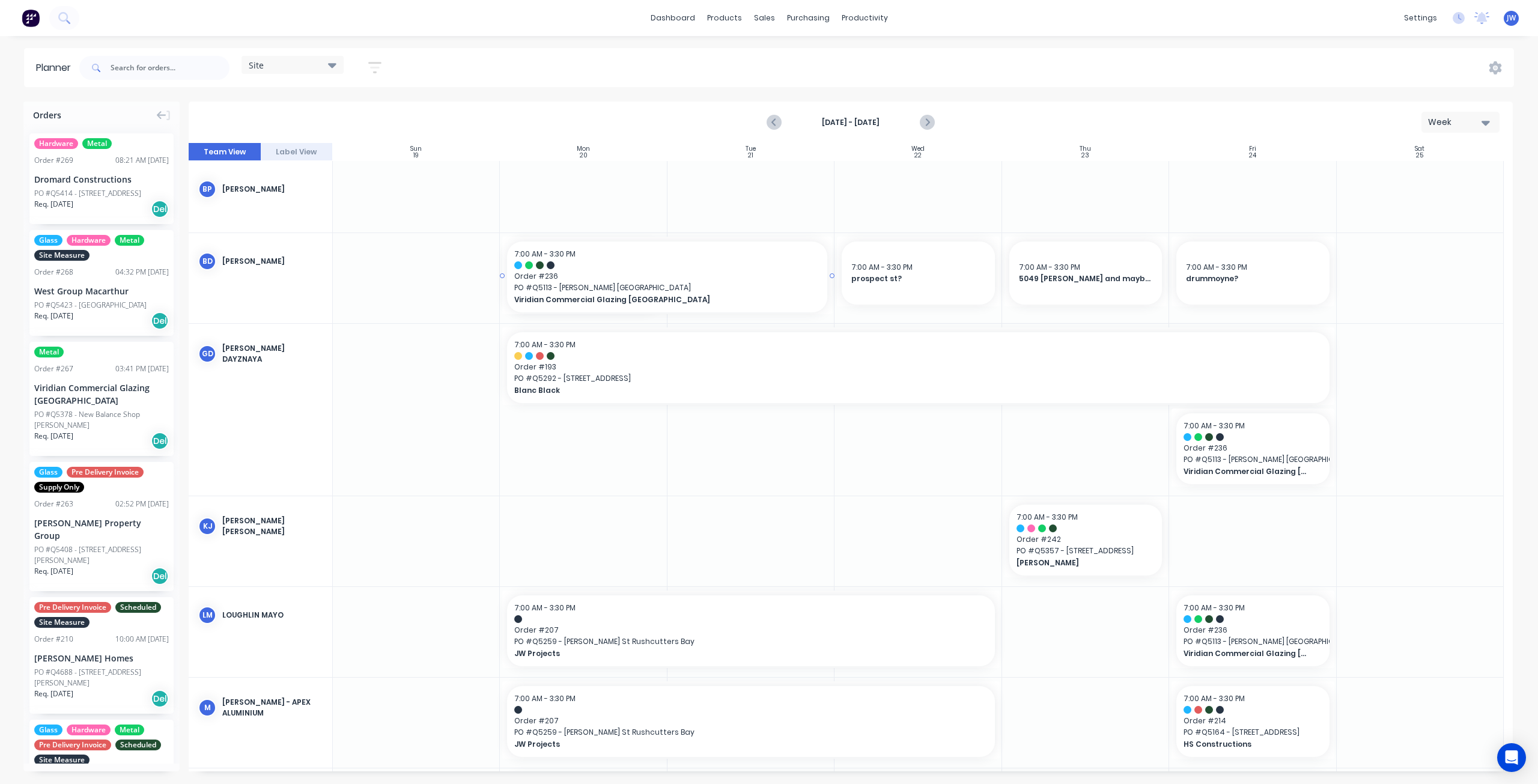
drag, startPoint x: 665, startPoint y: 274, endPoint x: 745, endPoint y: 274, distance: 80.0
click at [148, 71] on input "text" at bounding box center [170, 68] width 119 height 24
type input "viridian"
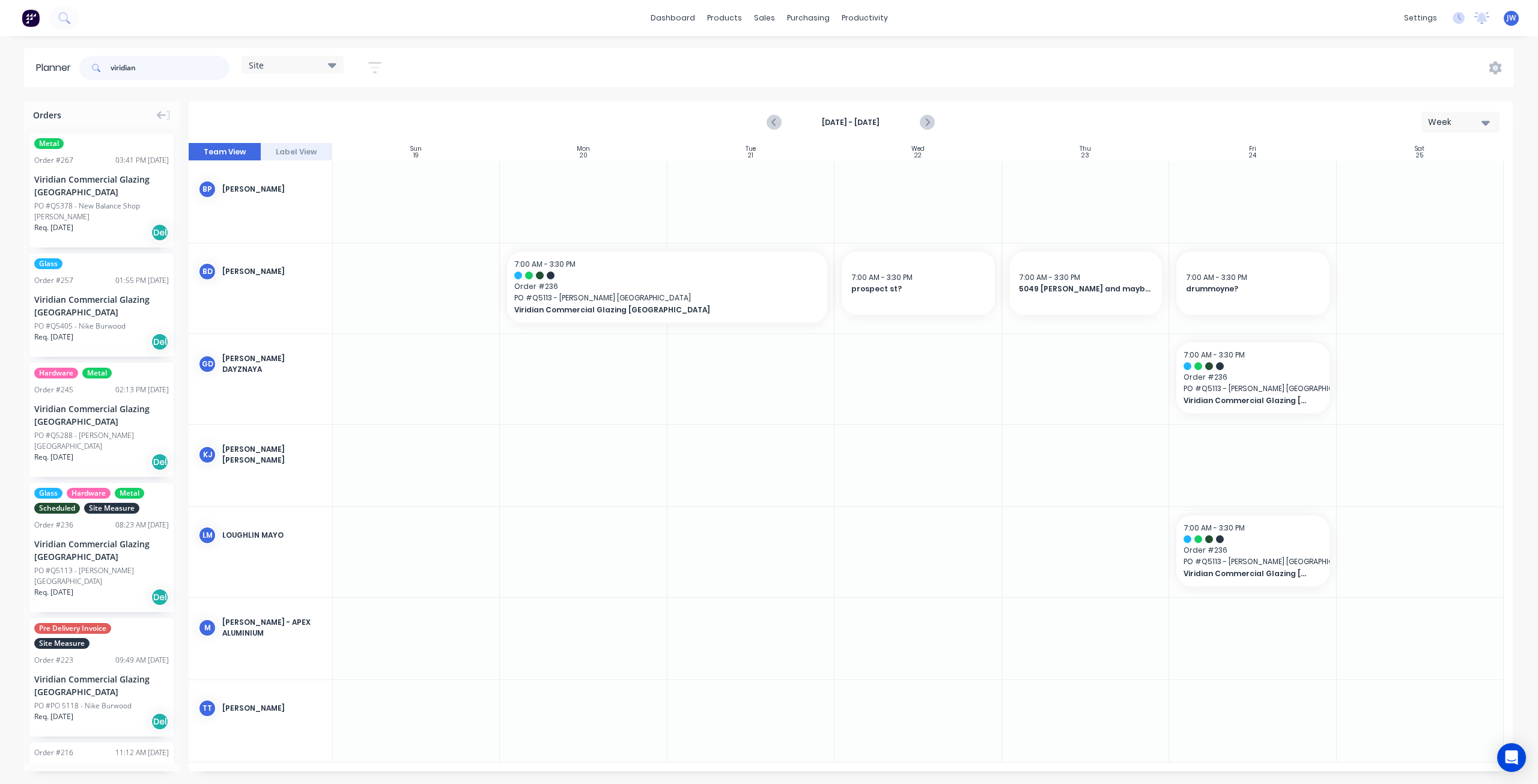
drag, startPoint x: 130, startPoint y: 68, endPoint x: 71, endPoint y: 60, distance: 59.5
click at [71, 60] on header "Planner viridian Site Save new view None (Default) edit Factory edit Office edi…" at bounding box center [769, 68] width 1490 height 39
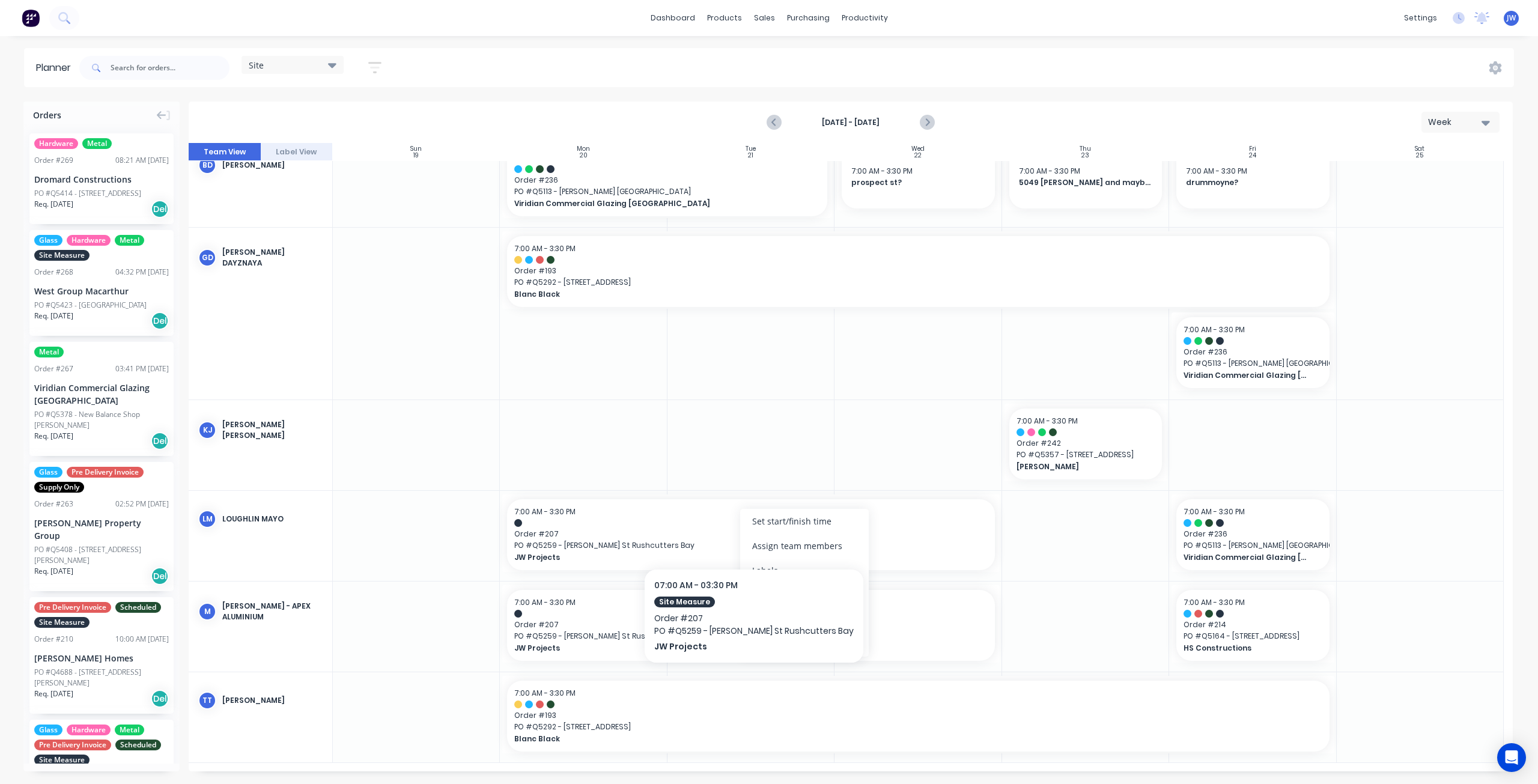
scroll to position [88, 0]
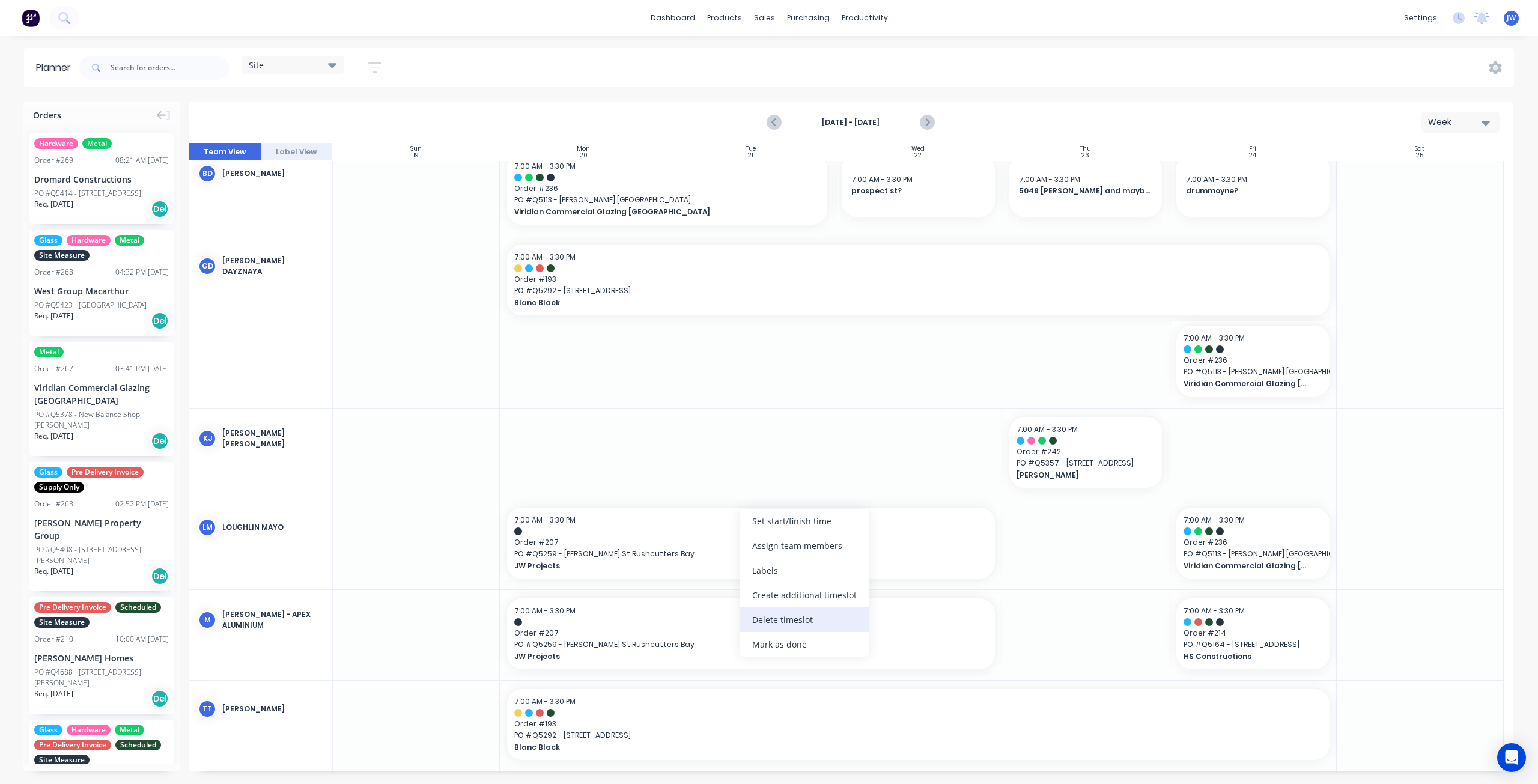
click at [797, 615] on div "Delete timeslot" at bounding box center [804, 619] width 129 height 25
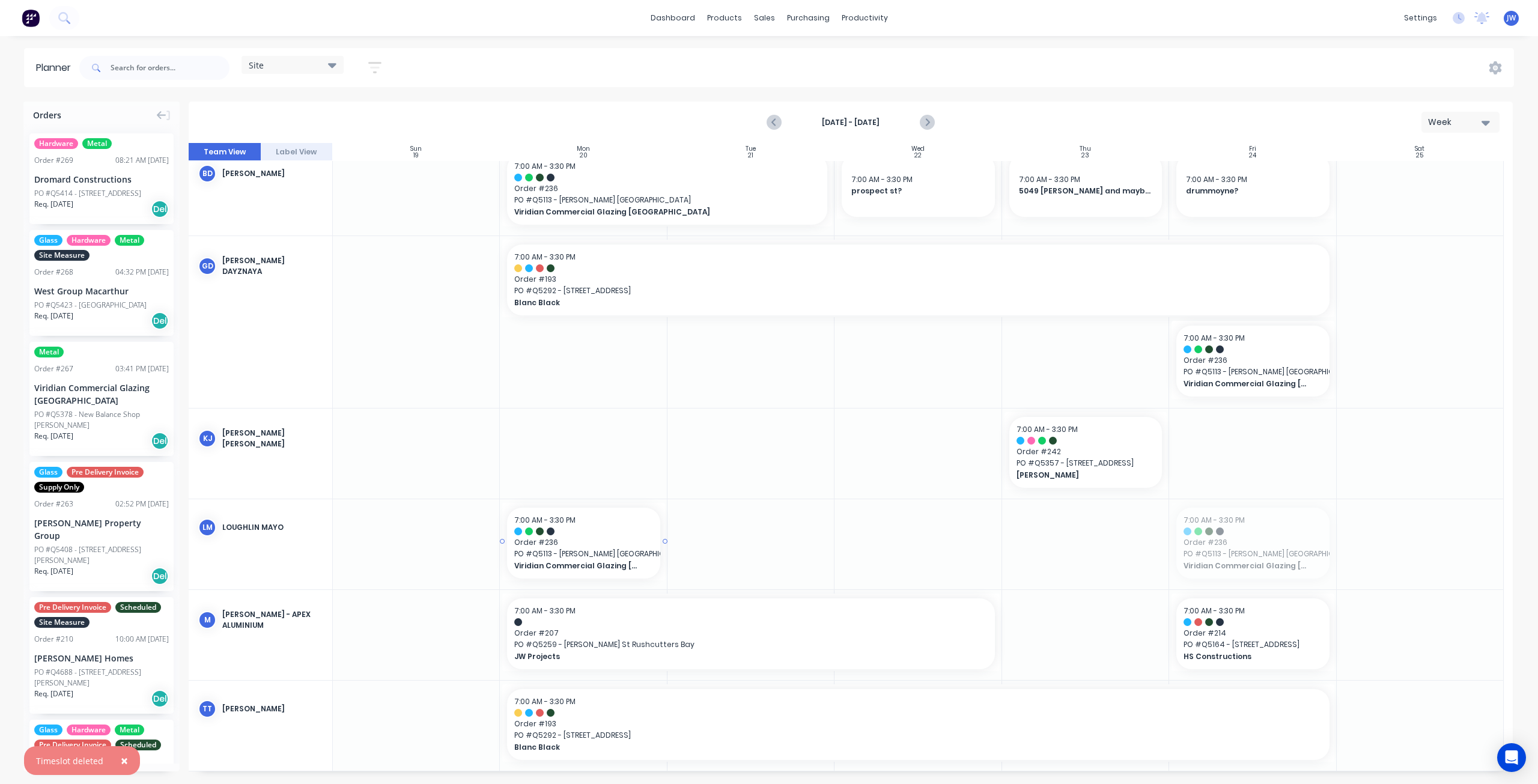
drag, startPoint x: 1259, startPoint y: 565, endPoint x: 610, endPoint y: 558, distance: 649.0
drag, startPoint x: 663, startPoint y: 540, endPoint x: 1219, endPoint y: 556, distance: 556.2
drag, startPoint x: 1244, startPoint y: 377, endPoint x: 605, endPoint y: 464, distance: 644.9
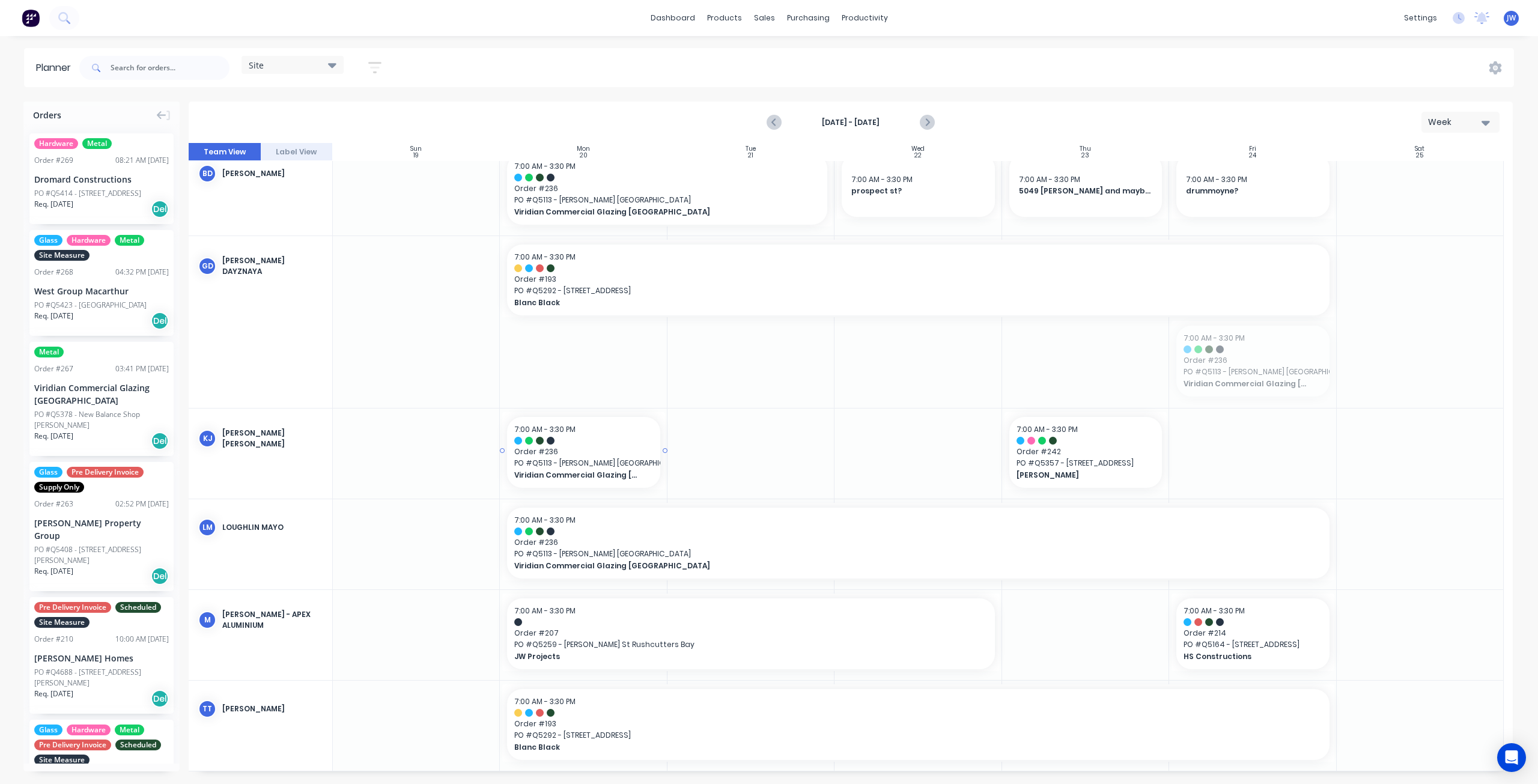
drag, startPoint x: 1276, startPoint y: 365, endPoint x: 642, endPoint y: 452, distance: 639.9
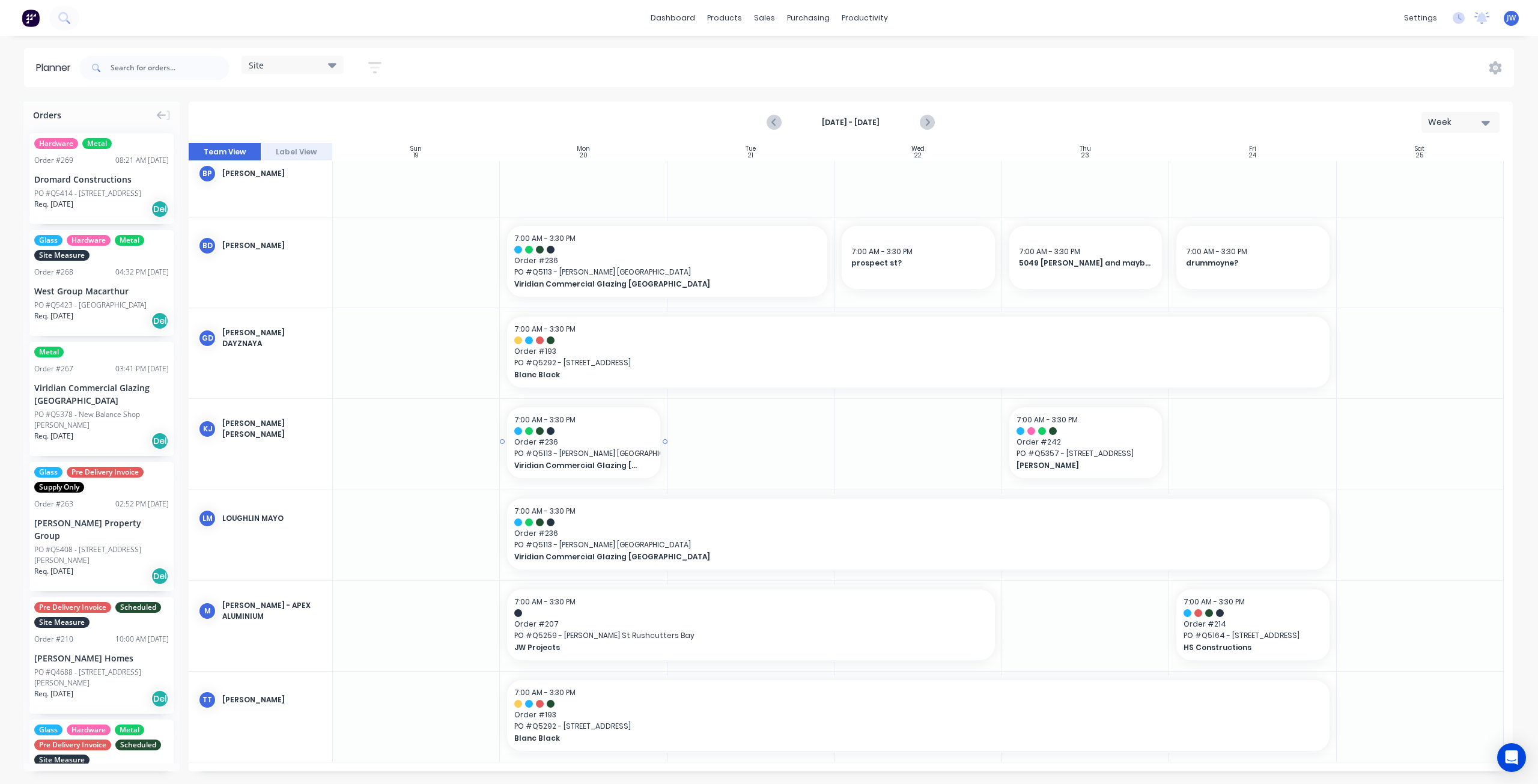
scroll to position [7, 0]
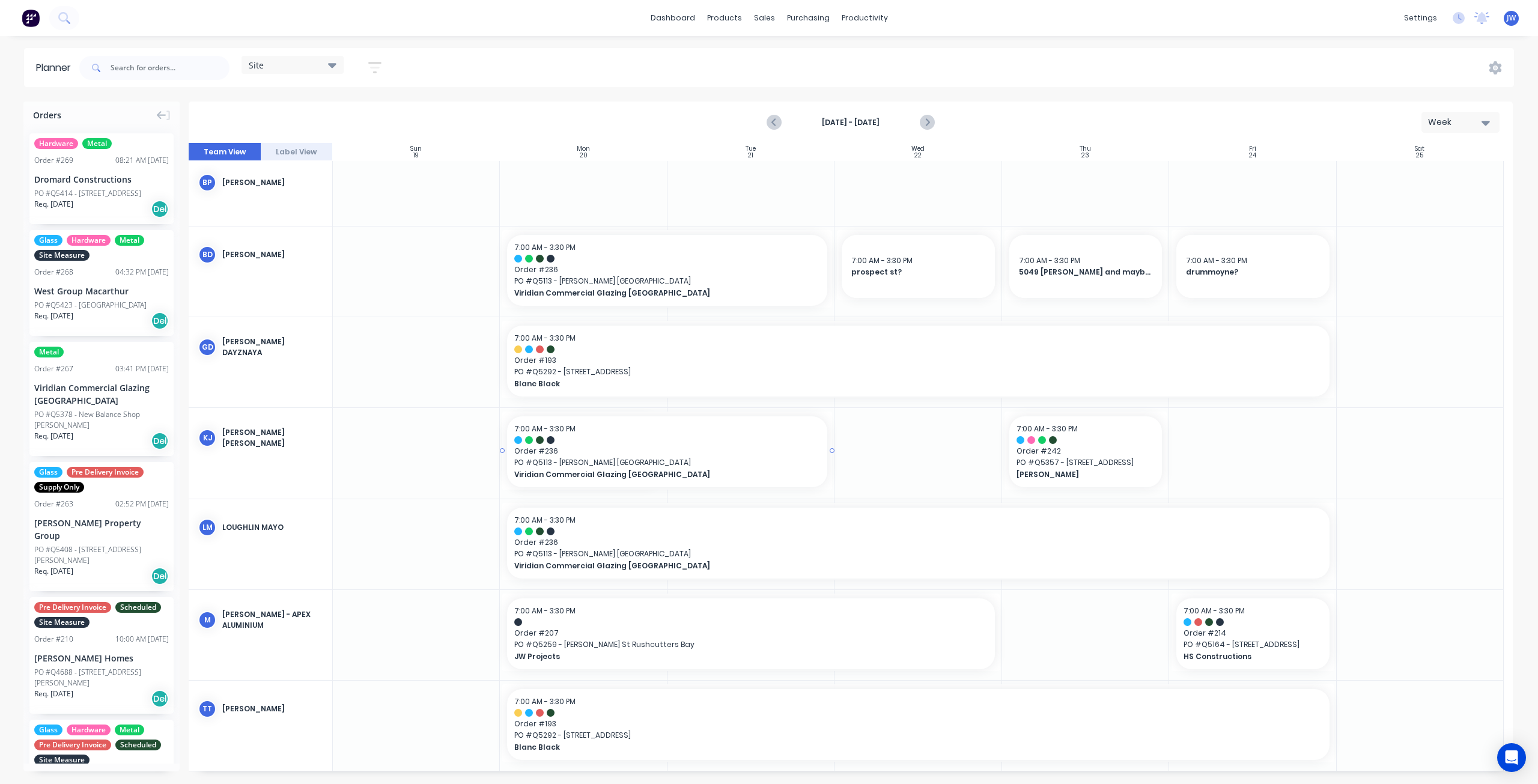
drag, startPoint x: 665, startPoint y: 449, endPoint x: 678, endPoint y: 449, distance: 13.0
drag, startPoint x: 1331, startPoint y: 540, endPoint x: 746, endPoint y: 518, distance: 585.4
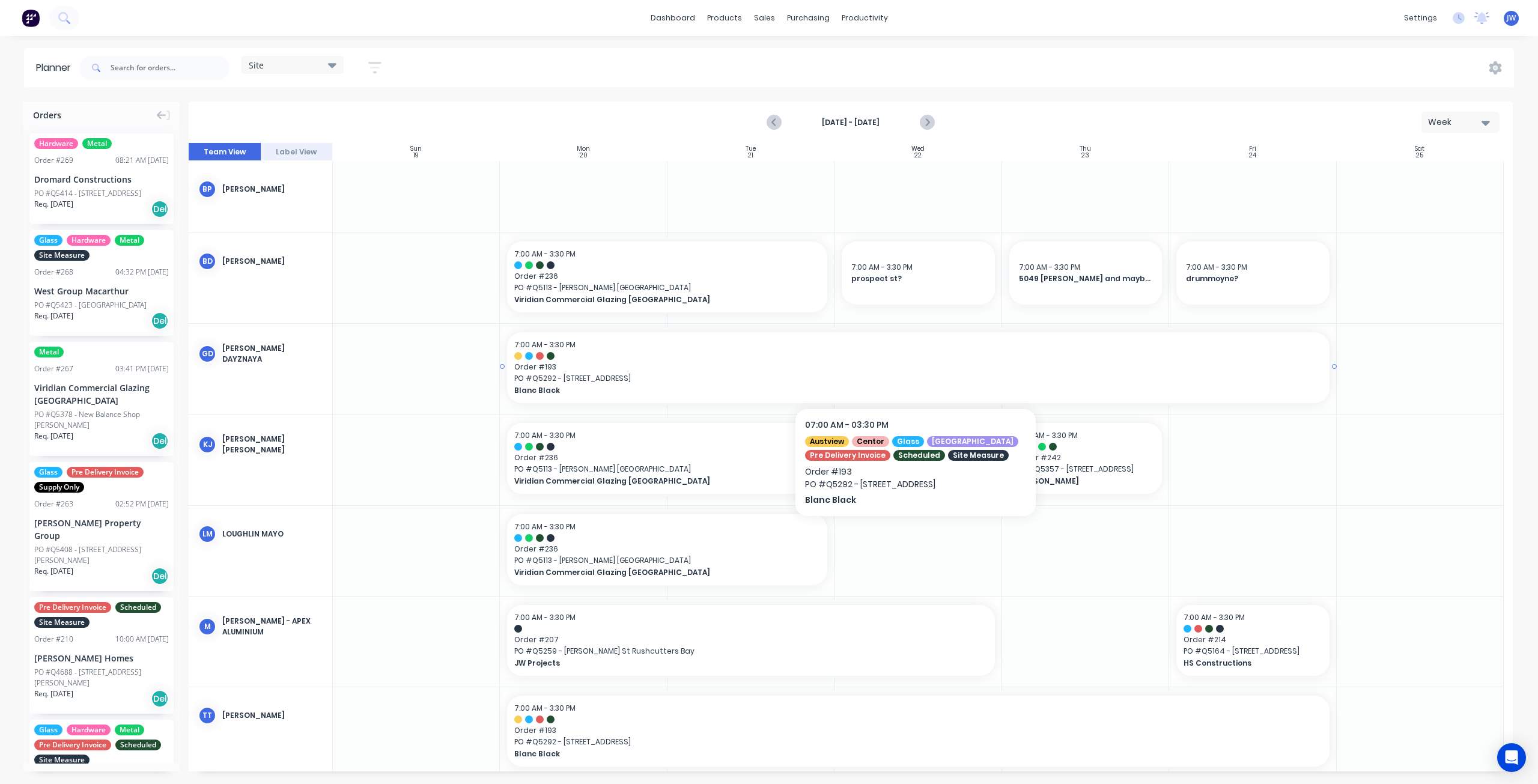
scroll to position [0, 0]
click at [178, 68] on input "text" at bounding box center [170, 68] width 119 height 24
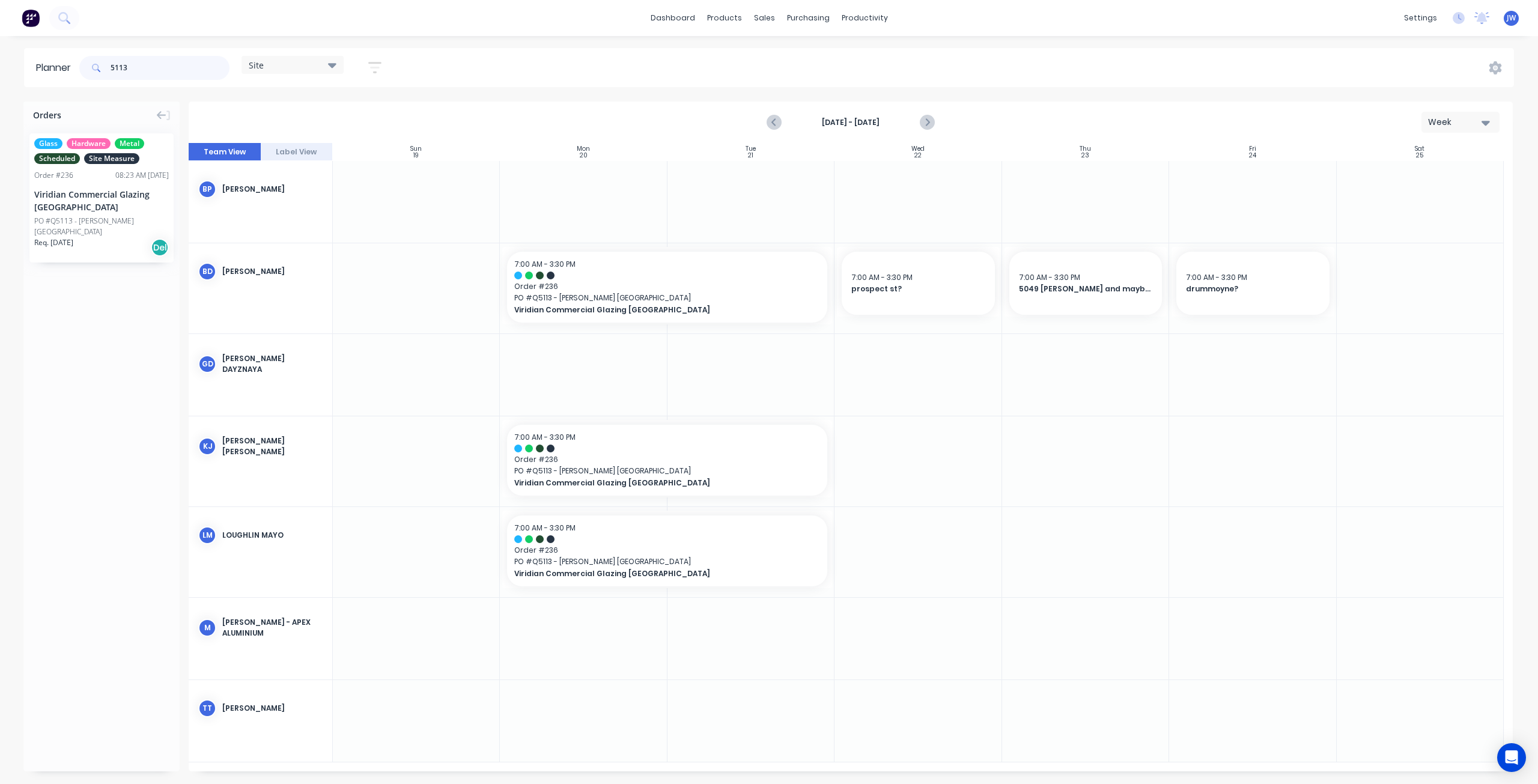
type input "5113"
drag, startPoint x: 88, startPoint y: 224, endPoint x: 549, endPoint y: 223, distance: 461.0
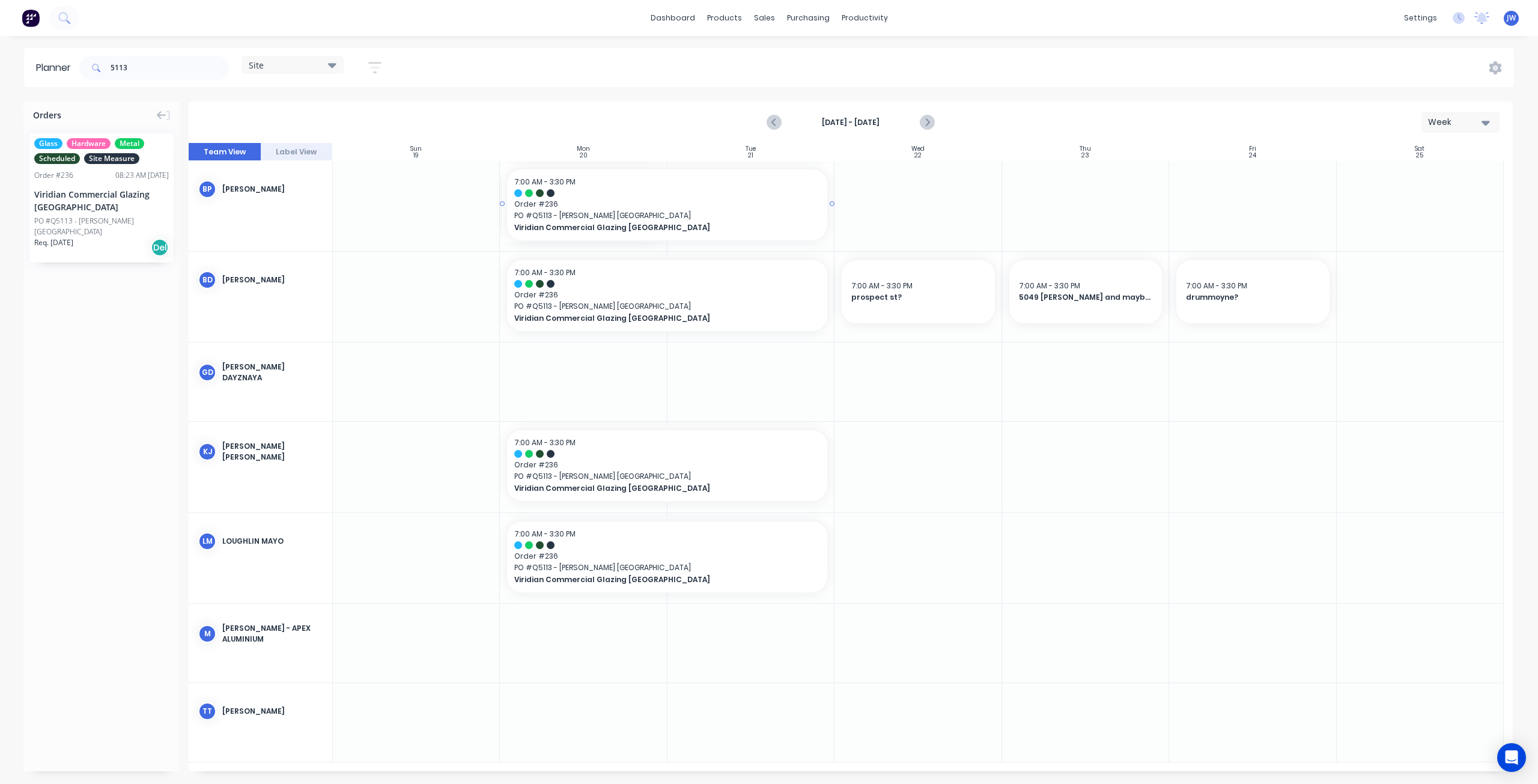
drag, startPoint x: 665, startPoint y: 203, endPoint x: 680, endPoint y: 203, distance: 15.0
drag, startPoint x: 82, startPoint y: 64, endPoint x: 67, endPoint y: 62, distance: 15.1
click at [67, 63] on header "Planner 5113 Site Save new view None (Default) edit Factory edit Office edit Si…" at bounding box center [769, 68] width 1490 height 39
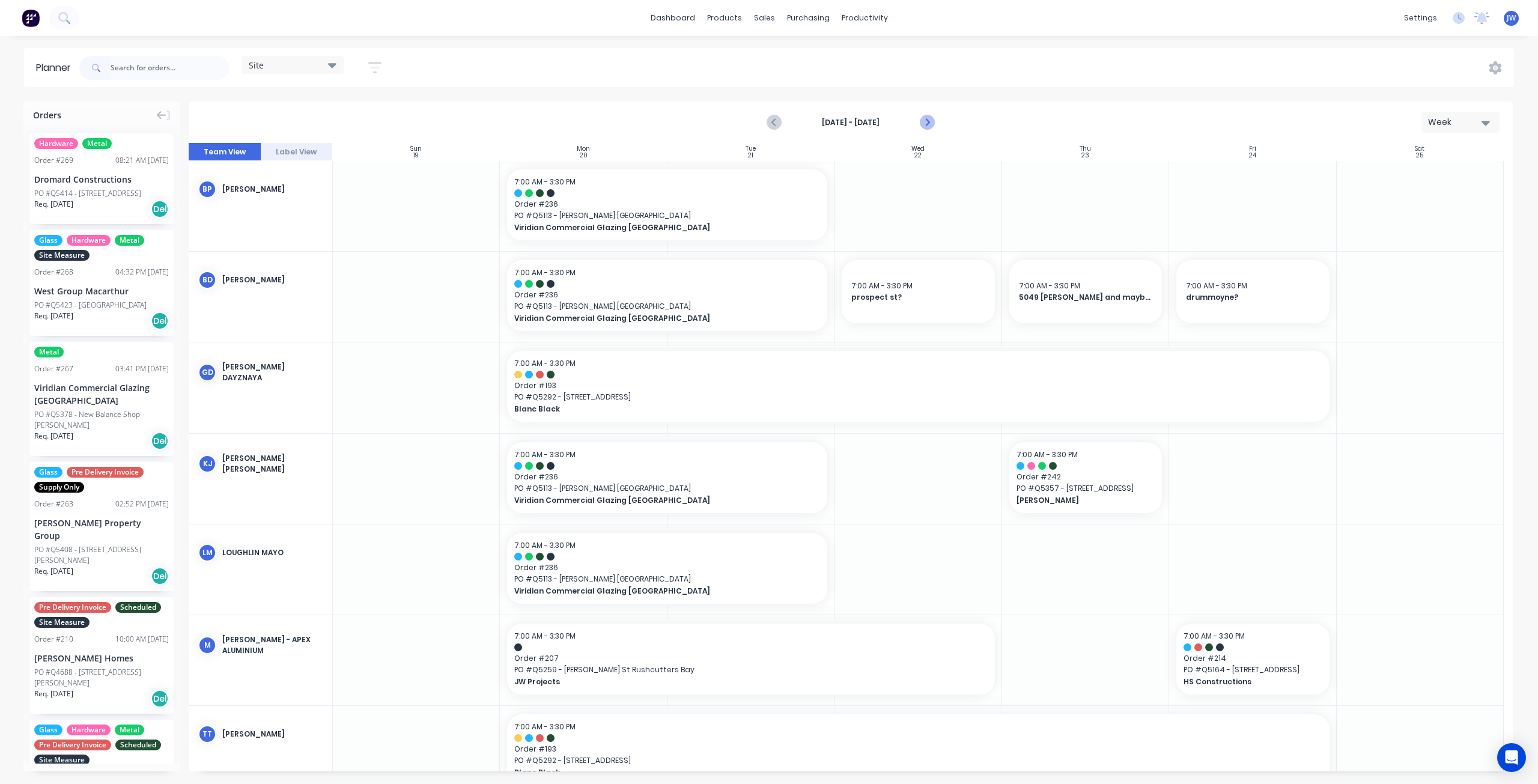
click at [929, 127] on icon "Next page" at bounding box center [926, 122] width 14 height 14
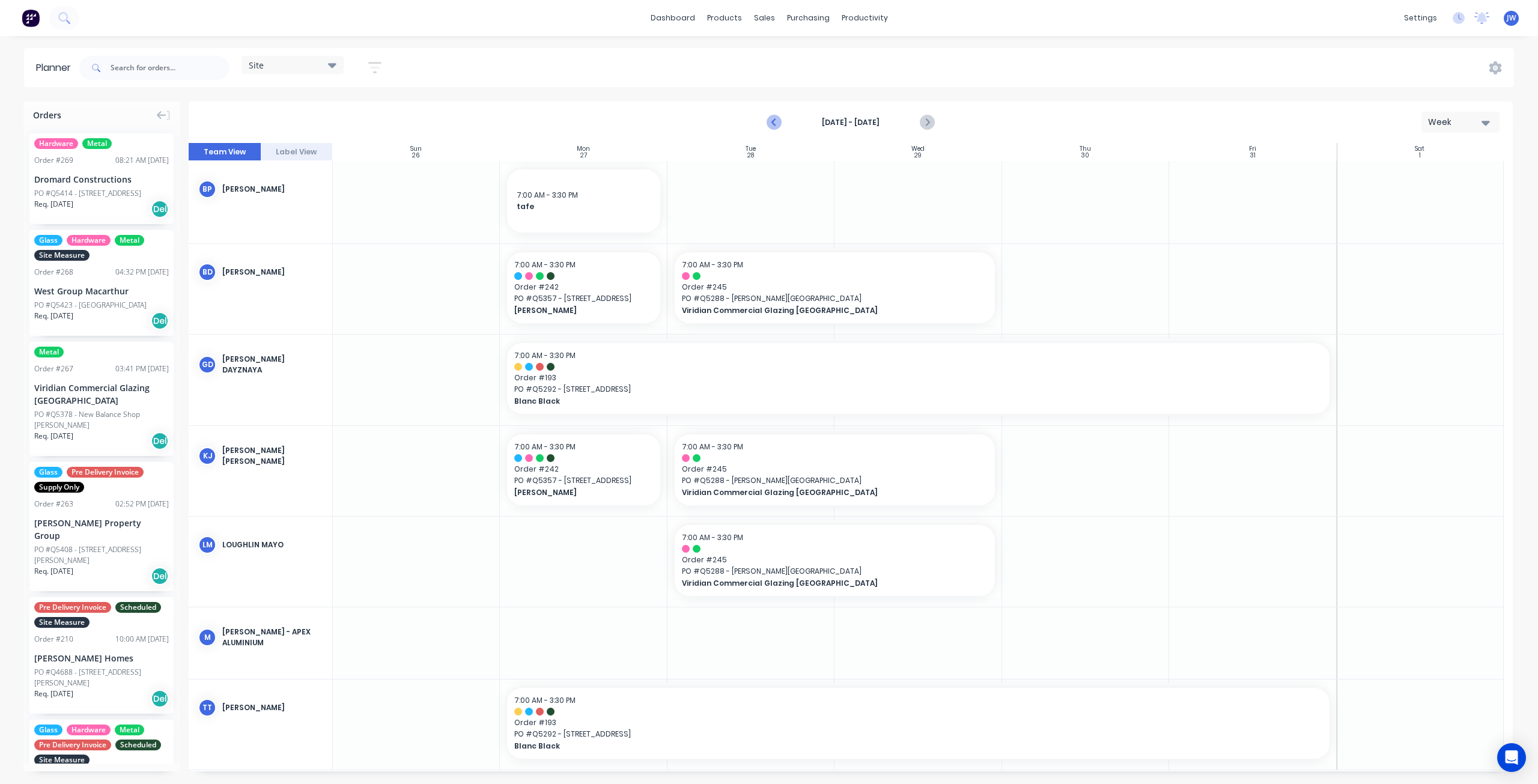
click at [778, 120] on icon "Previous page" at bounding box center [775, 122] width 14 height 14
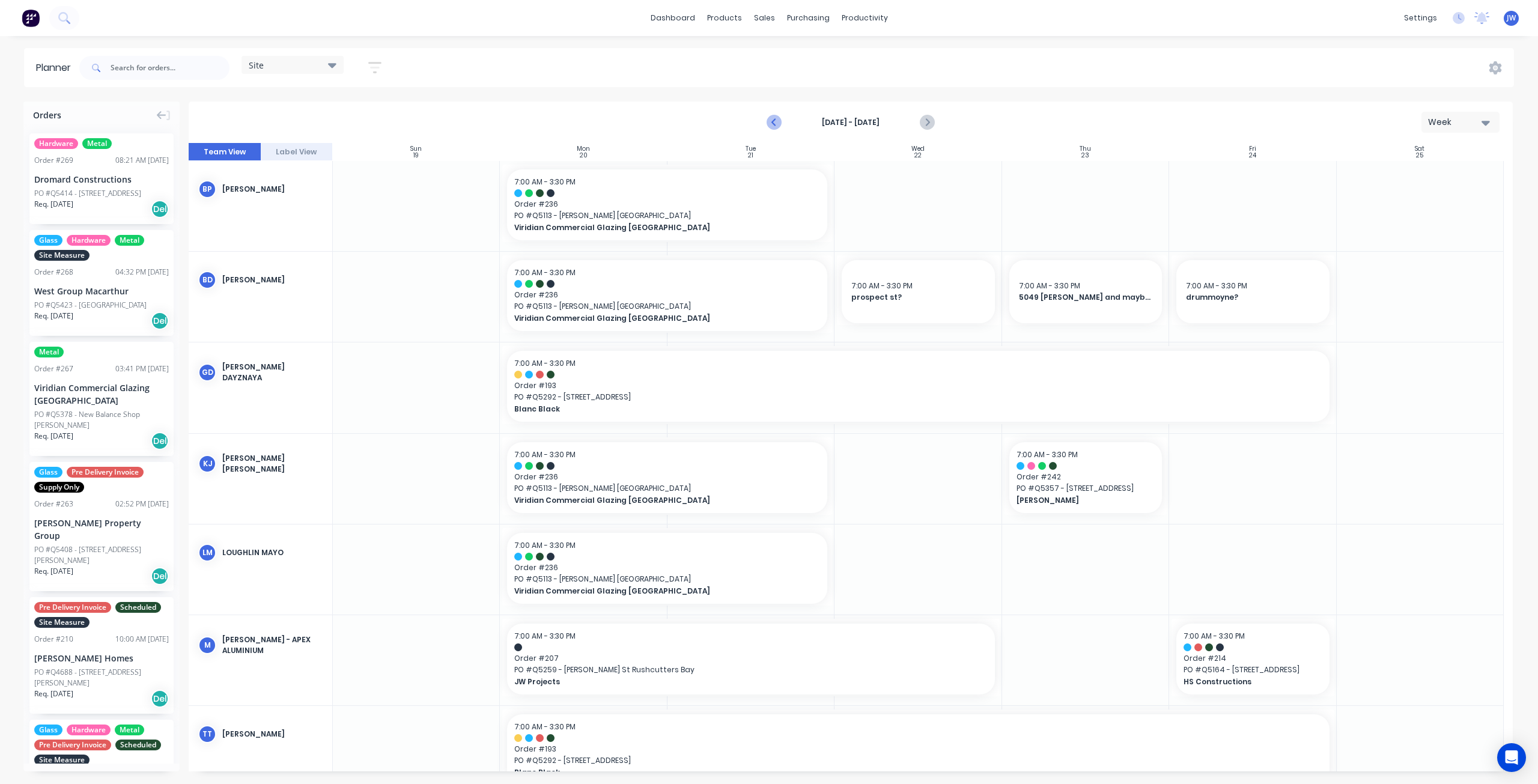
click at [778, 120] on icon "Previous page" at bounding box center [775, 122] width 14 height 14
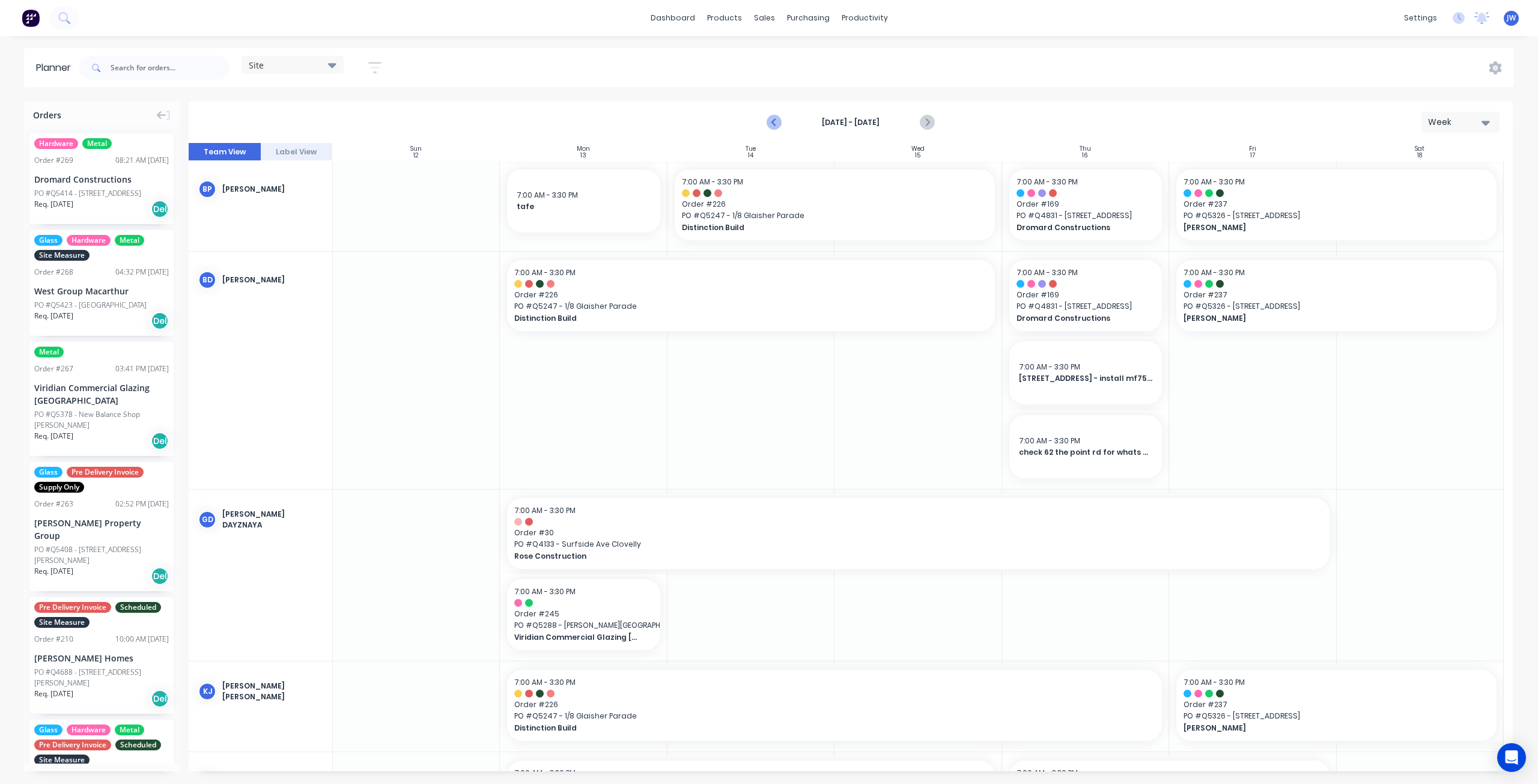
click at [780, 129] on button "Previous page" at bounding box center [775, 123] width 24 height 24
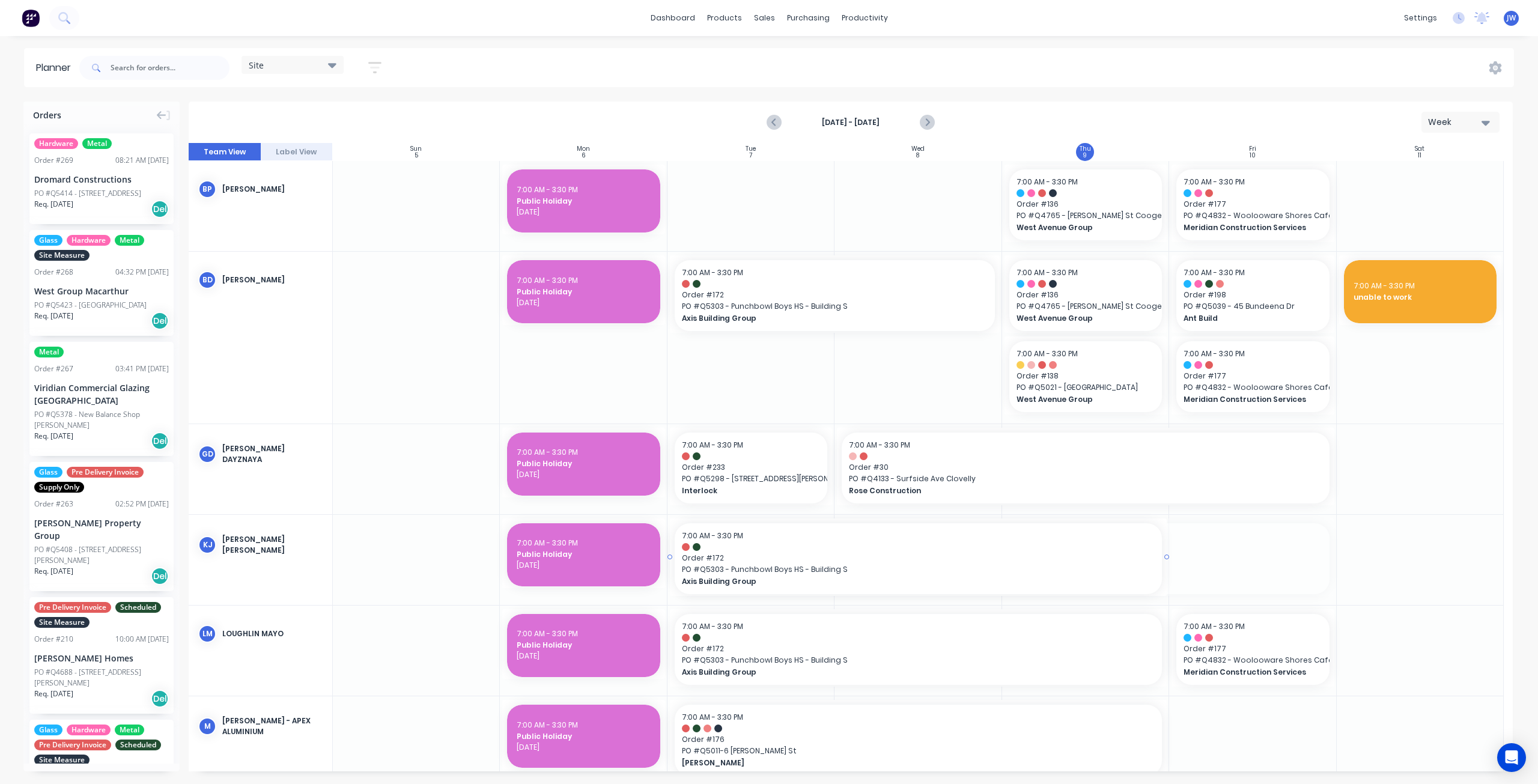
drag, startPoint x: 1330, startPoint y: 558, endPoint x: 1151, endPoint y: 556, distance: 179.0
click at [178, 68] on input "text" at bounding box center [170, 68] width 119 height 24
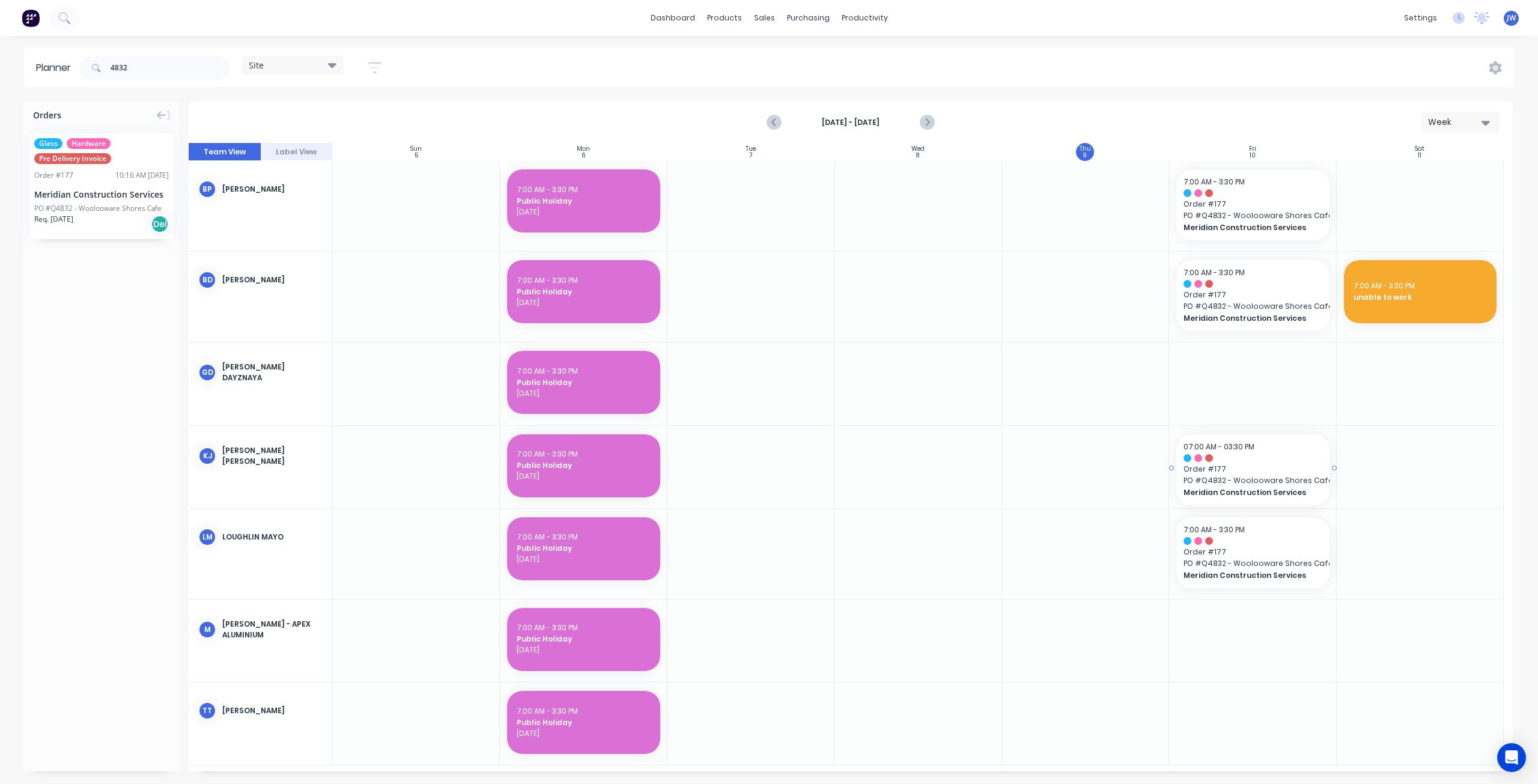
drag, startPoint x: 72, startPoint y: 209, endPoint x: 1261, endPoint y: 481, distance: 1219.7
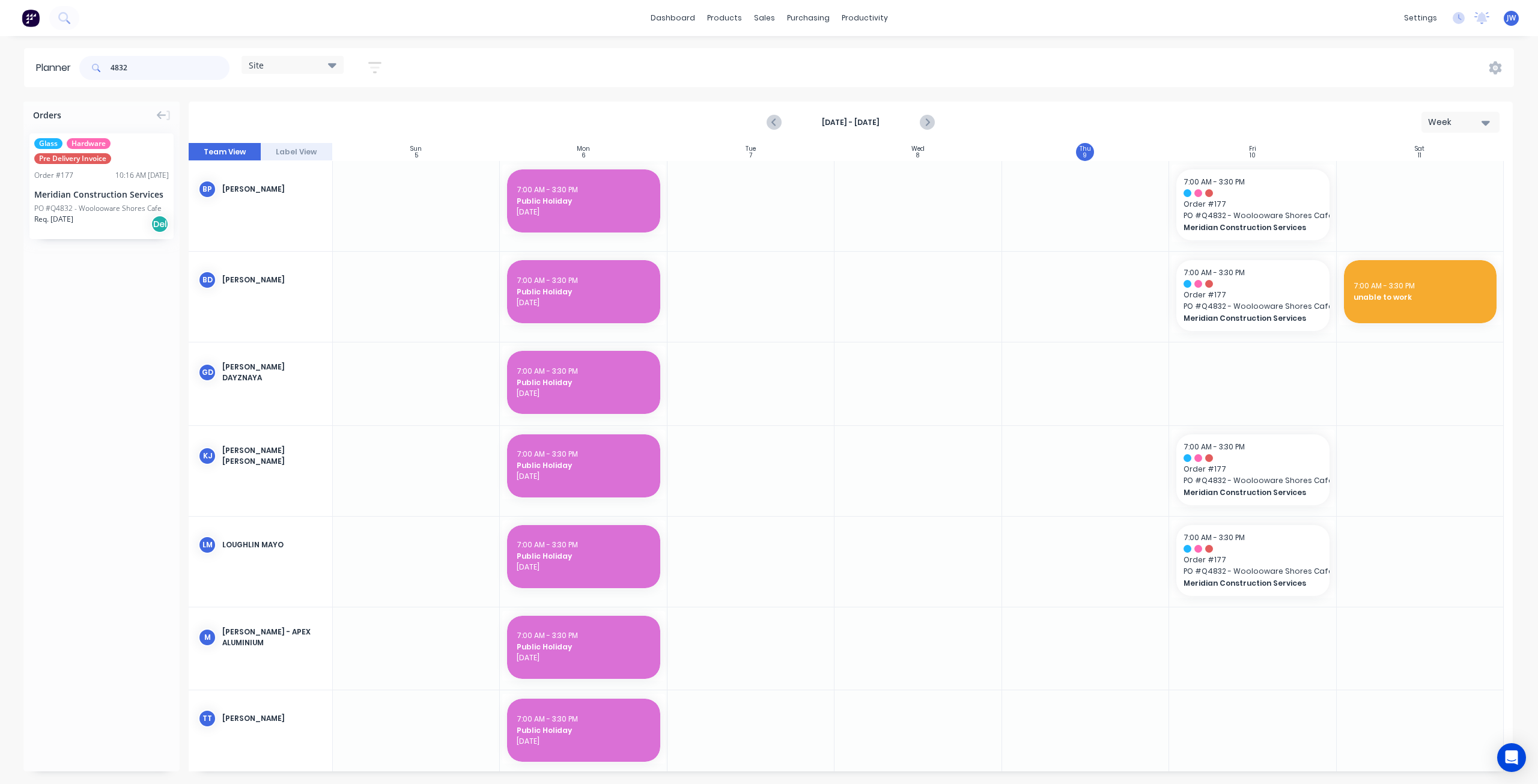
drag, startPoint x: 146, startPoint y: 71, endPoint x: 27, endPoint y: 78, distance: 119.2
click at [30, 79] on header "Planner 4832 Site Save new view None (Default) edit Factory edit Office edit Si…" at bounding box center [769, 68] width 1490 height 39
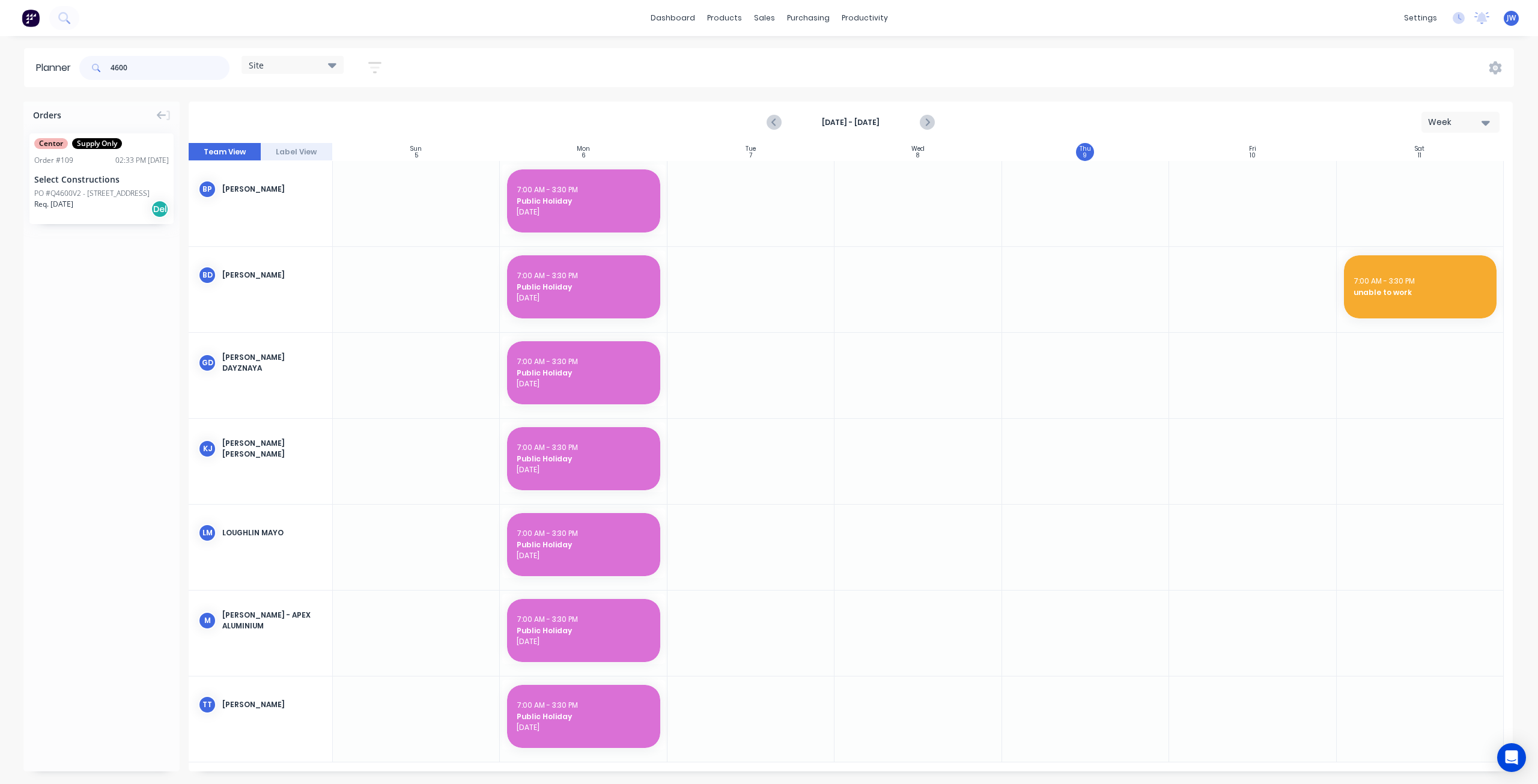
type input "4600"
drag, startPoint x: 96, startPoint y: 195, endPoint x: 1295, endPoint y: 539, distance: 1247.4
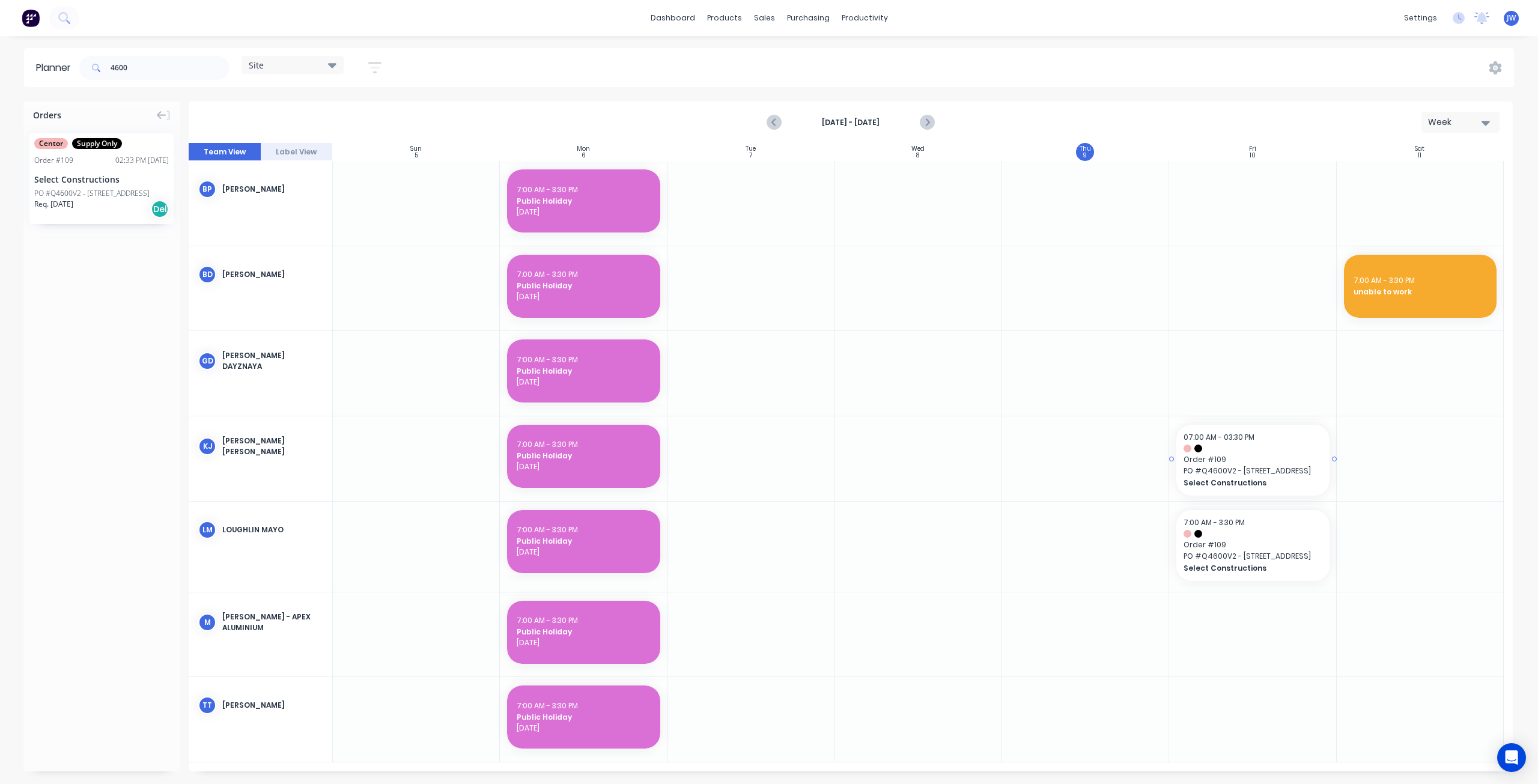
drag, startPoint x: 120, startPoint y: 205, endPoint x: 1218, endPoint y: 467, distance: 1128.8
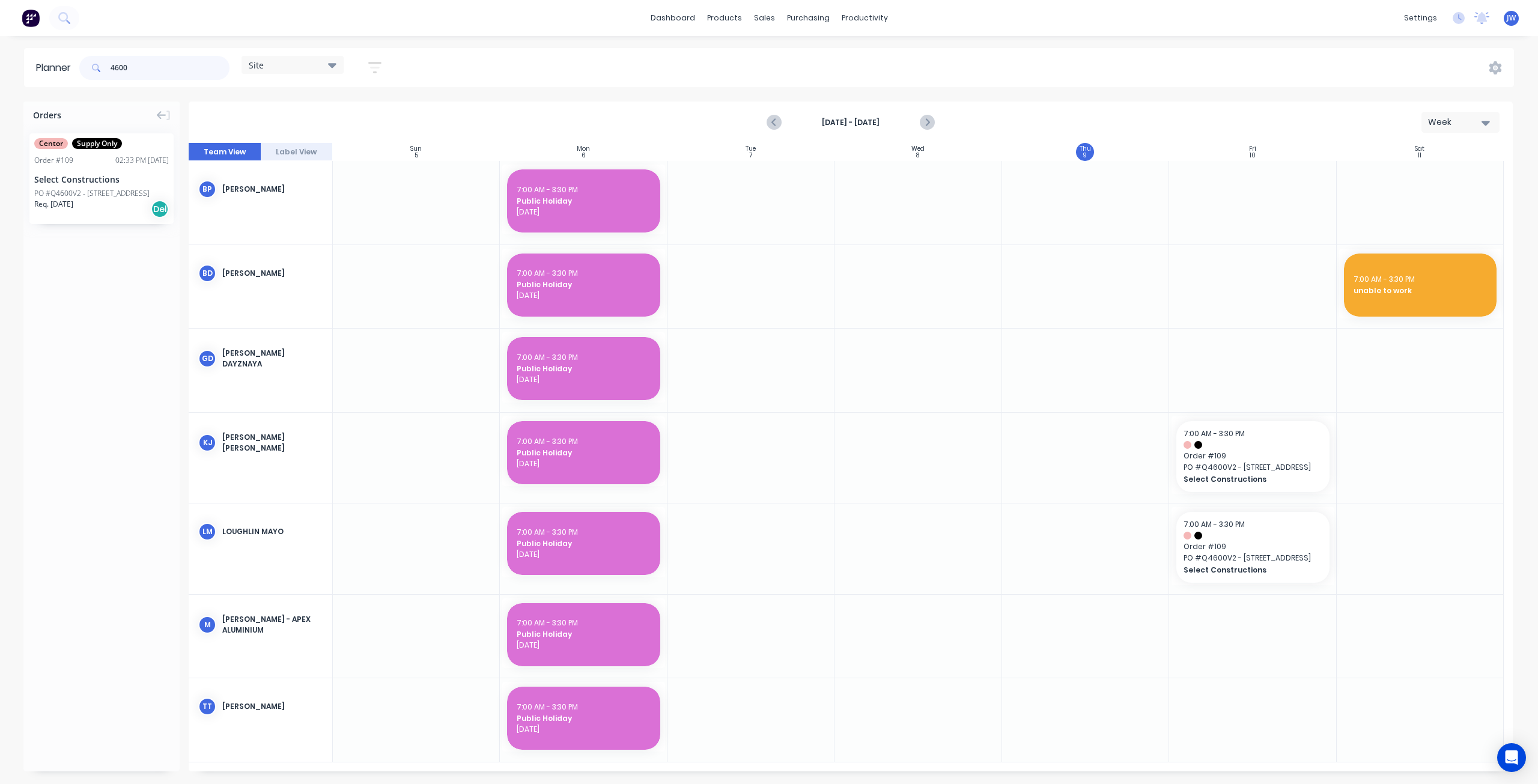
drag, startPoint x: 109, startPoint y: 67, endPoint x: 66, endPoint y: 62, distance: 43.3
click at [66, 62] on header "Planner 4600 Site Save new view None (Default) edit Factory edit Office edit Si…" at bounding box center [769, 68] width 1490 height 39
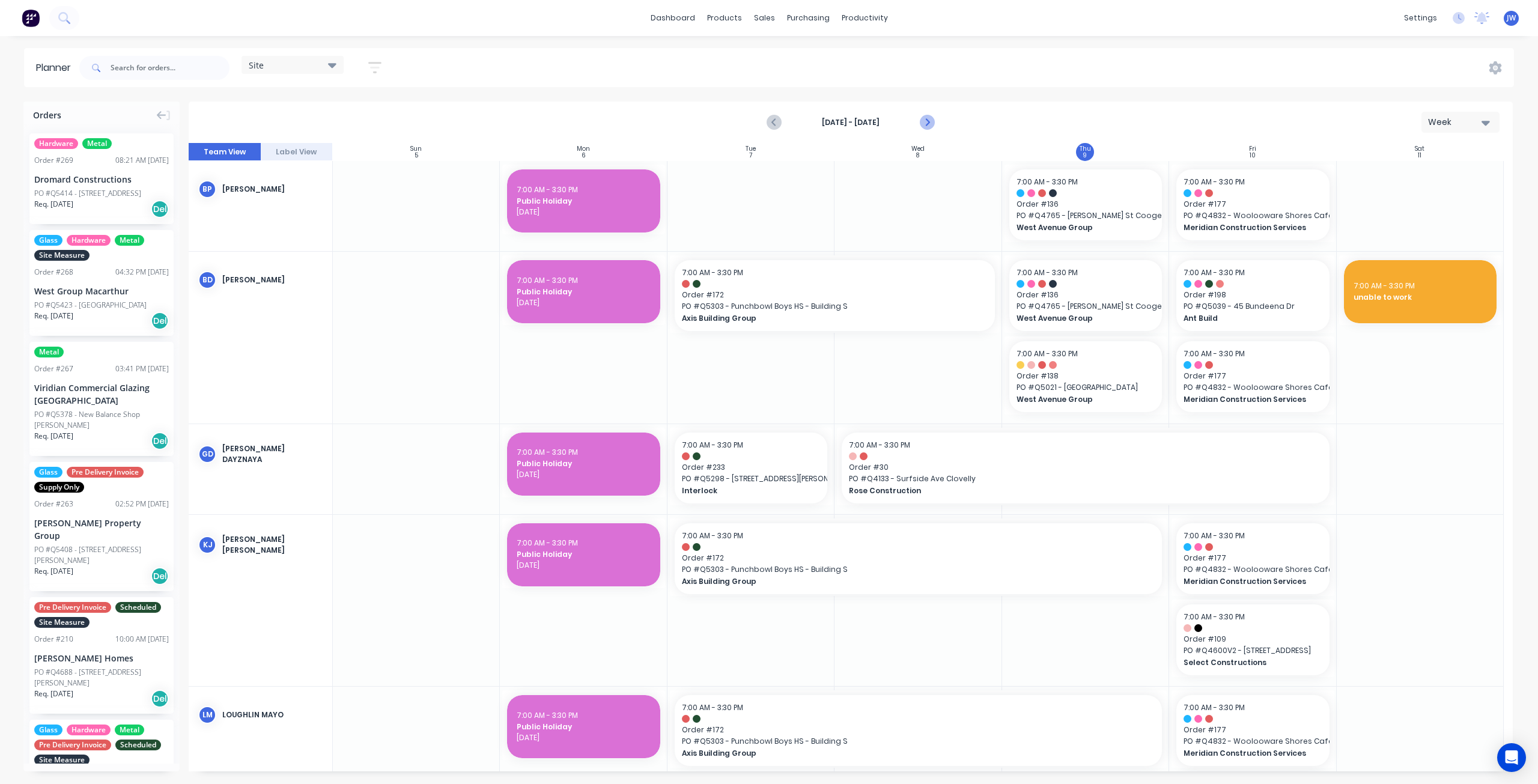
click at [928, 121] on icon "Next page" at bounding box center [926, 122] width 5 height 10
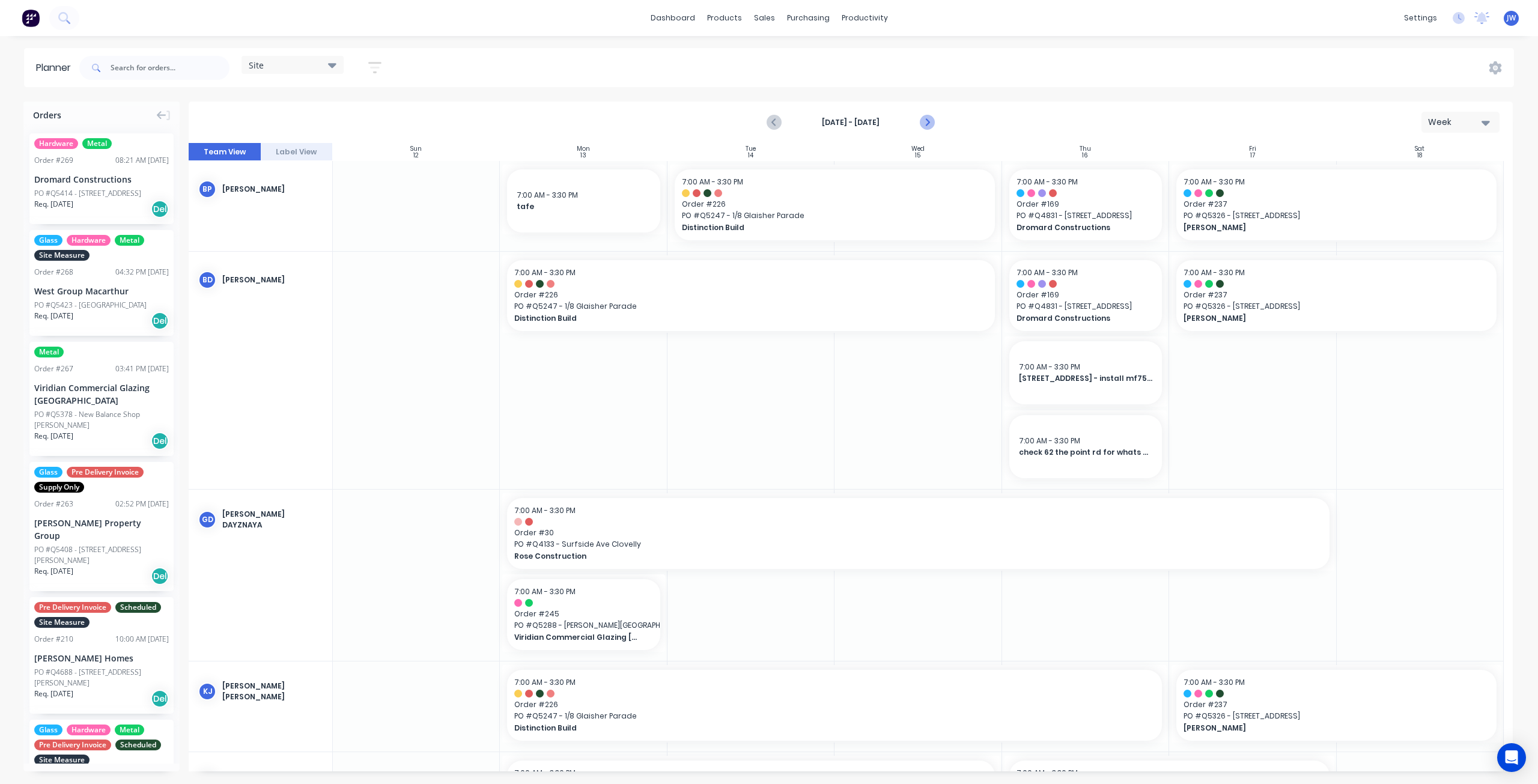
click at [932, 123] on icon "Next page" at bounding box center [926, 122] width 14 height 14
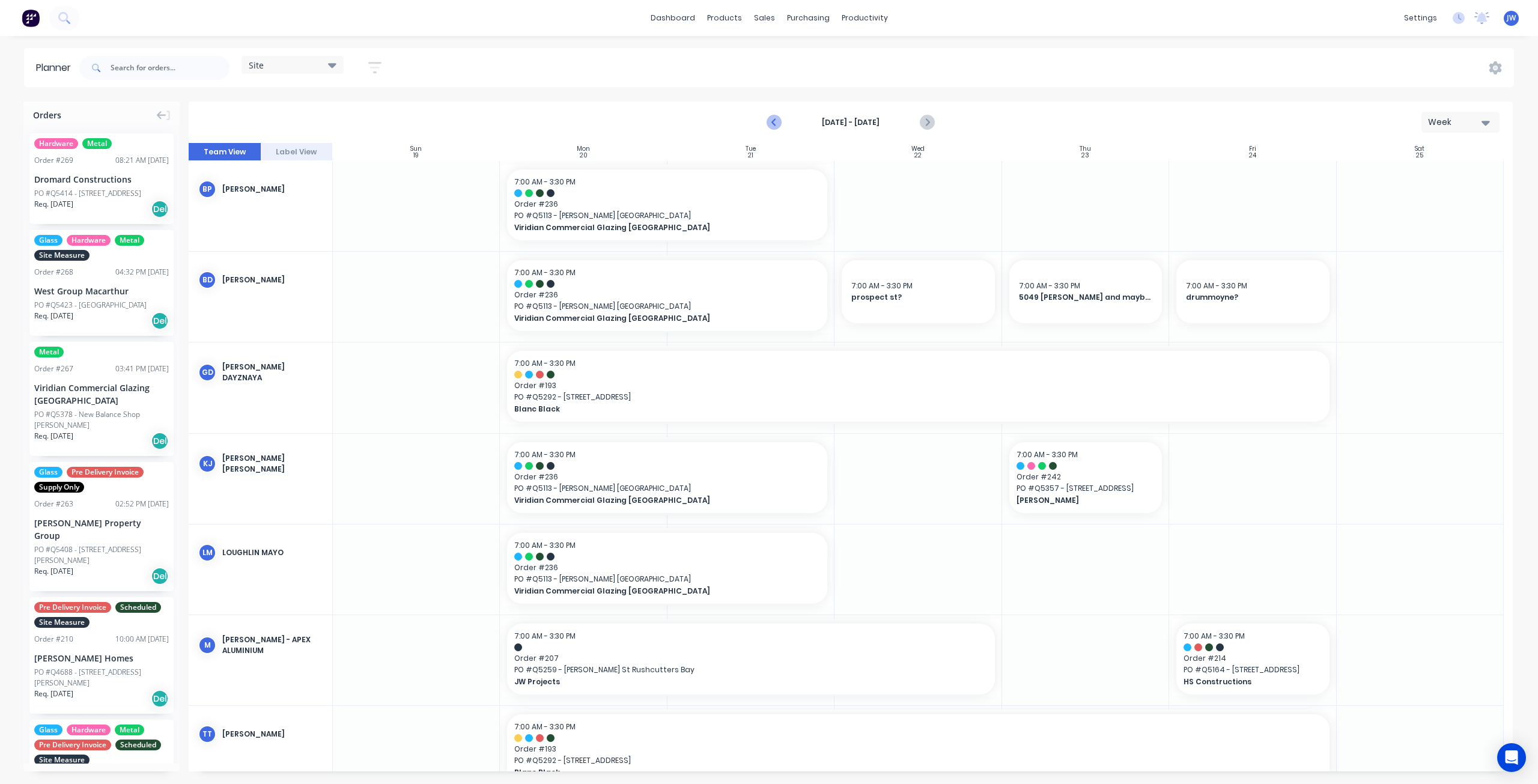
click at [766, 126] on button "Previous page" at bounding box center [775, 123] width 24 height 24
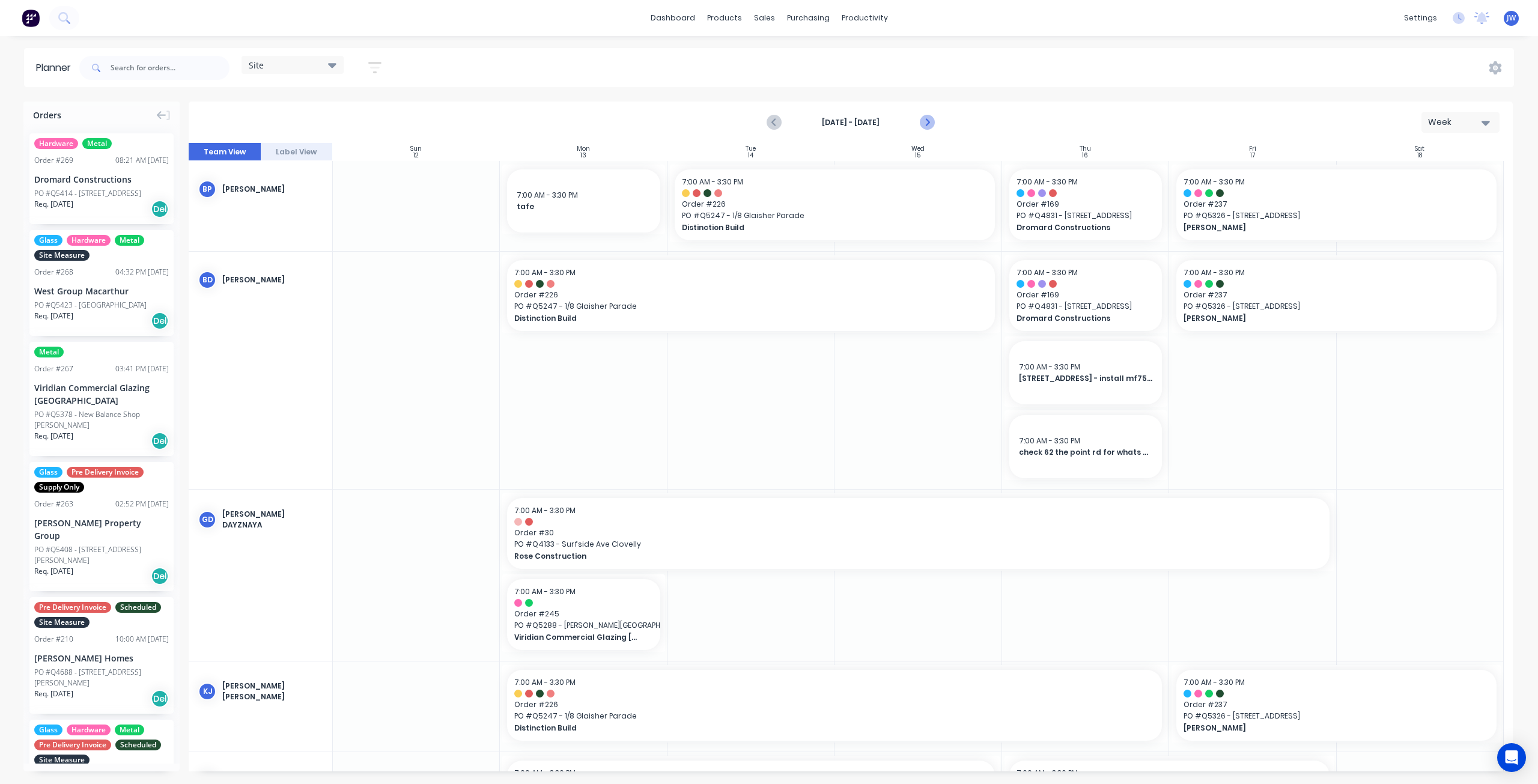
click at [924, 120] on icon "Next page" at bounding box center [926, 122] width 14 height 14
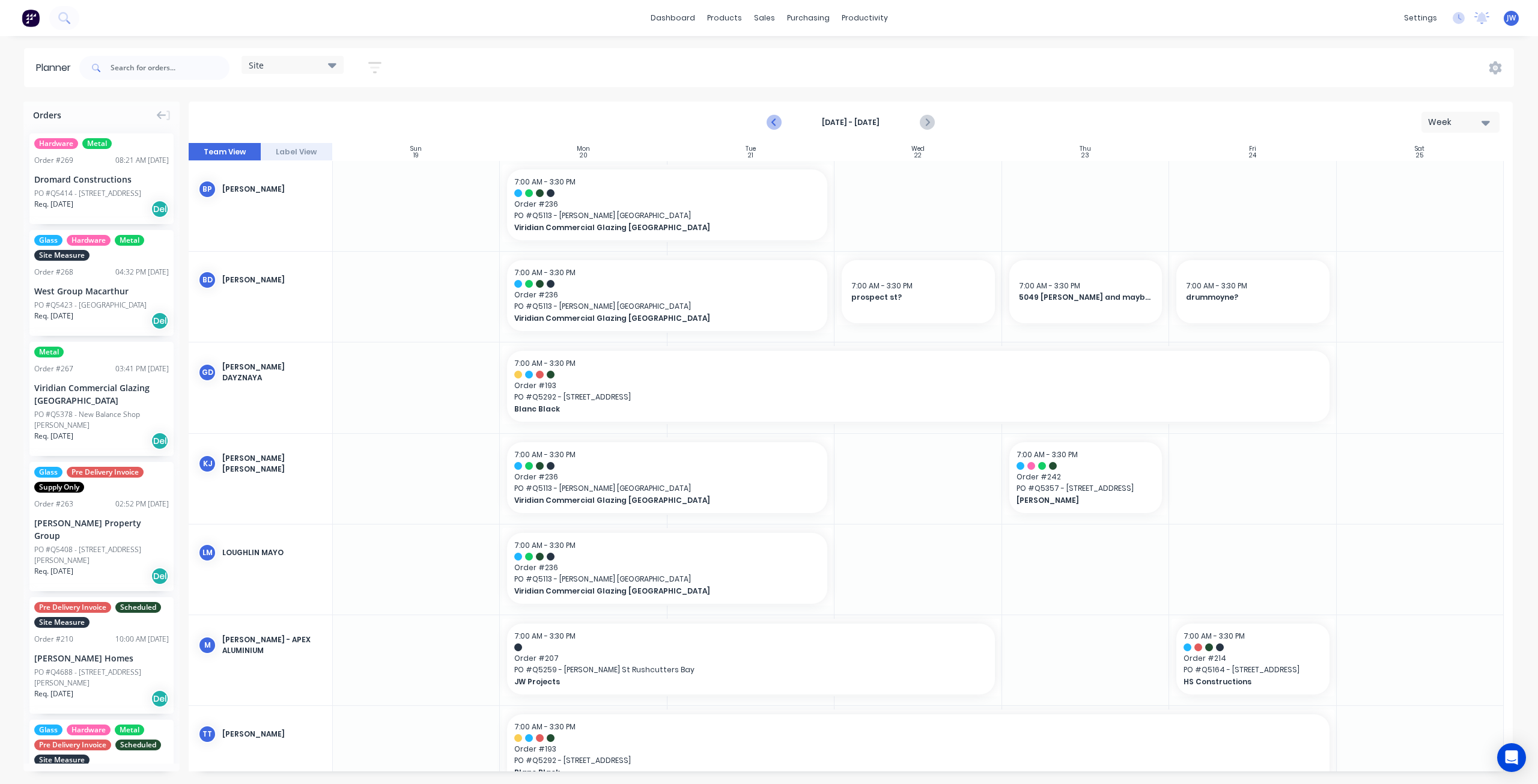
click at [772, 117] on icon "Previous page" at bounding box center [775, 122] width 14 height 14
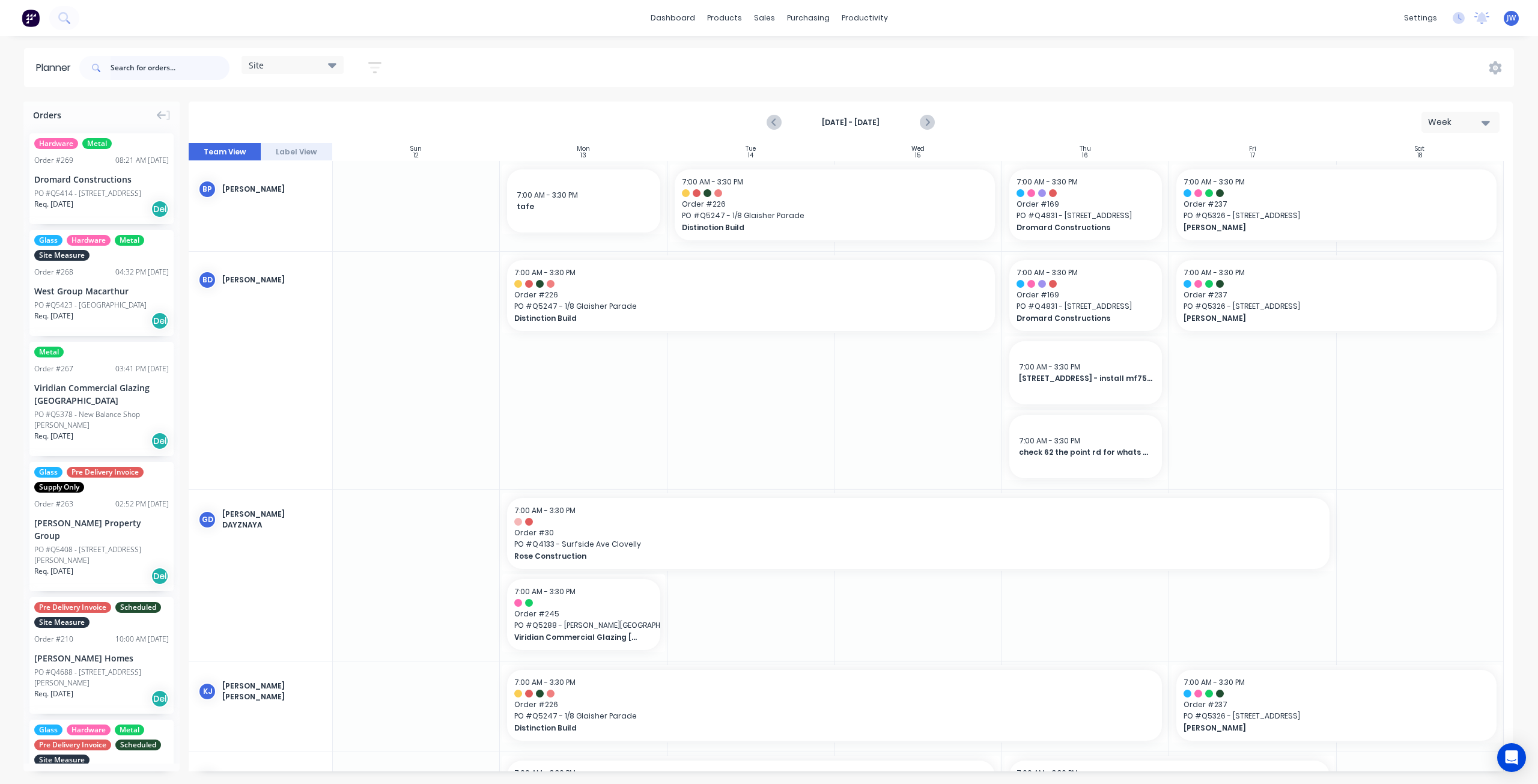
click at [193, 71] on input "text" at bounding box center [170, 68] width 119 height 24
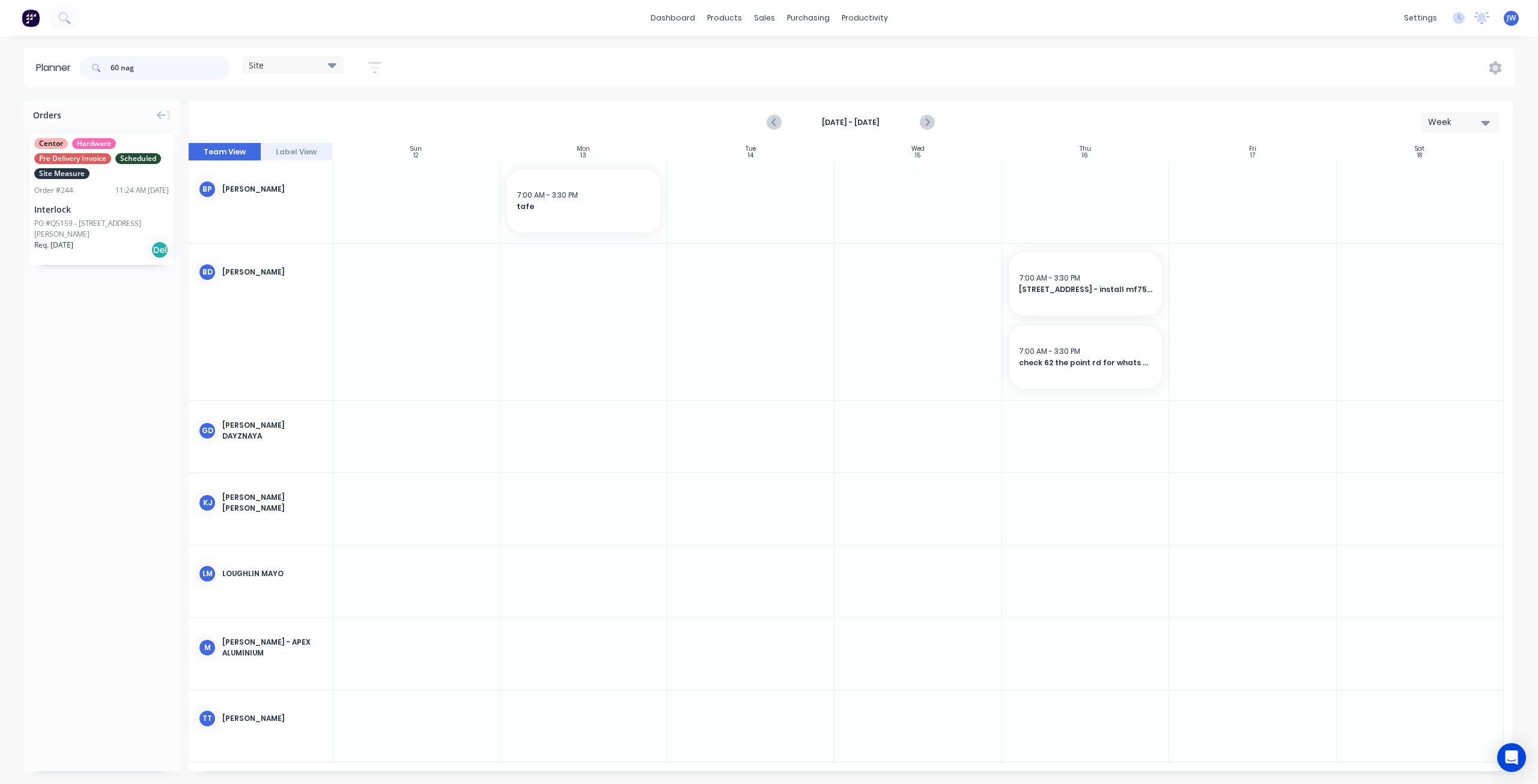
type input "60 nag"
drag, startPoint x: 146, startPoint y: 70, endPoint x: 80, endPoint y: 62, distance: 66.5
click at [80, 62] on div "60 nag Site Save new view None (Default) edit Factory edit Office edit Site edi…" at bounding box center [235, 68] width 317 height 36
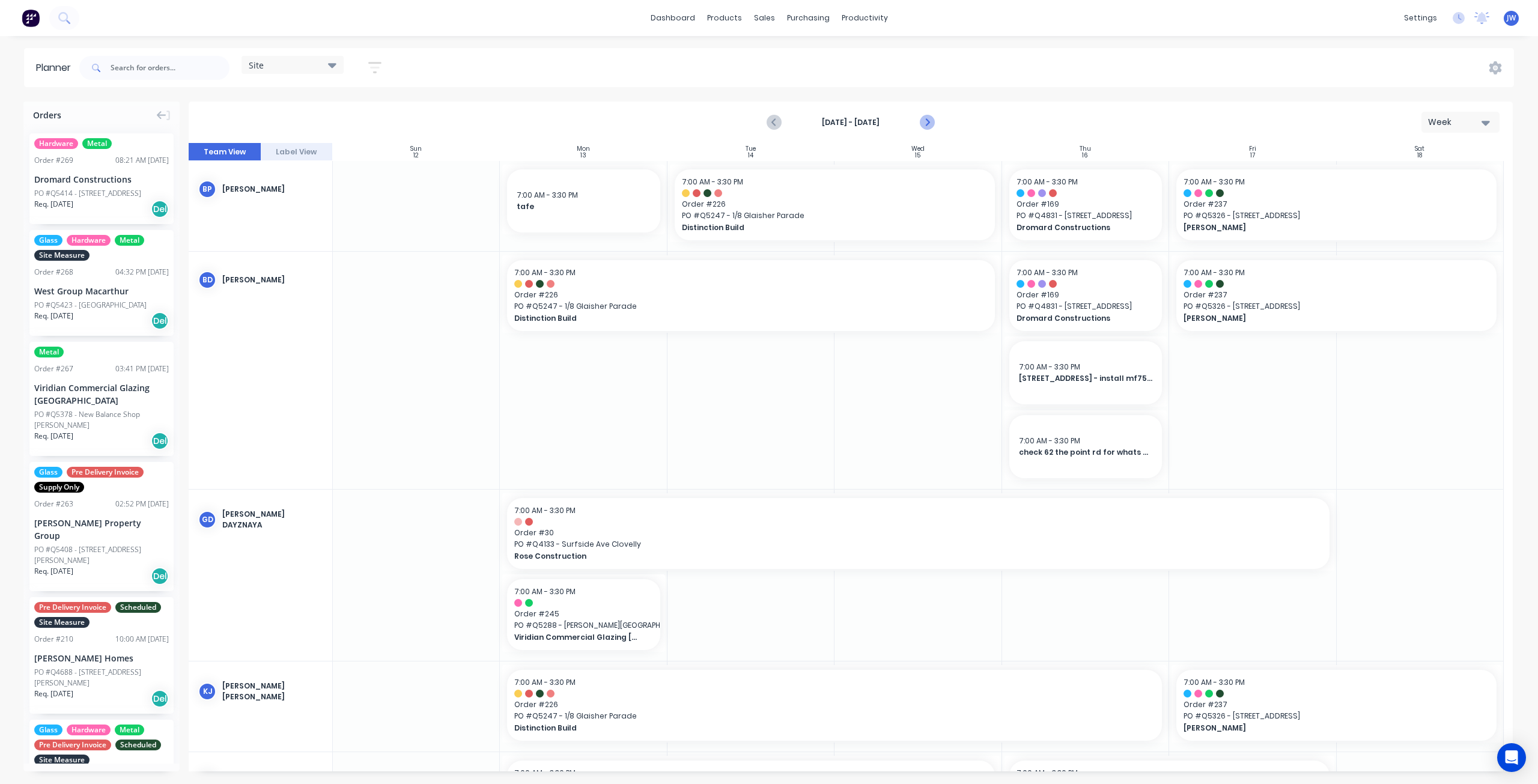
click at [929, 127] on icon "Next page" at bounding box center [926, 122] width 14 height 14
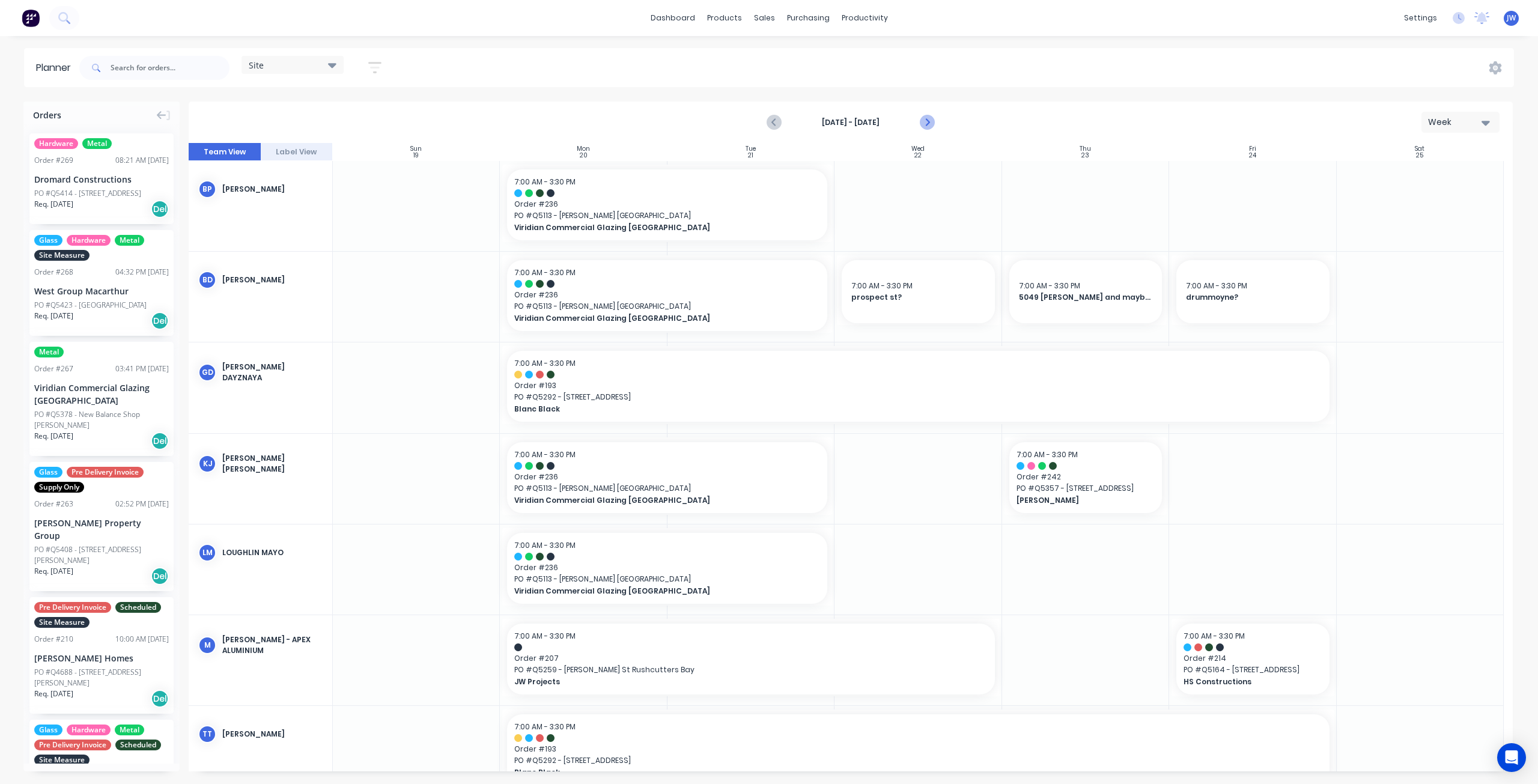
click at [929, 127] on icon "Next page" at bounding box center [926, 122] width 14 height 14
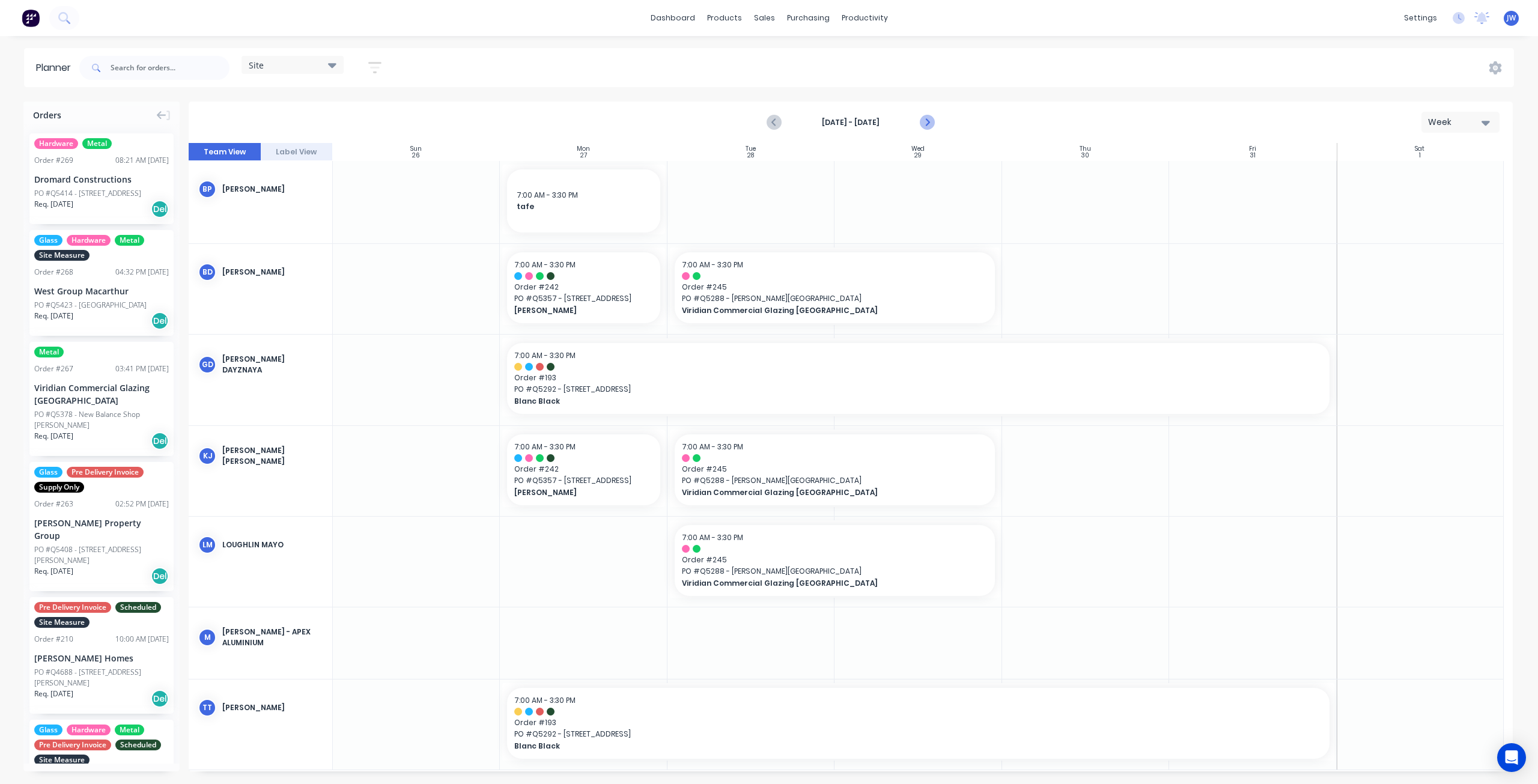
click at [929, 127] on icon "Next page" at bounding box center [926, 122] width 14 height 14
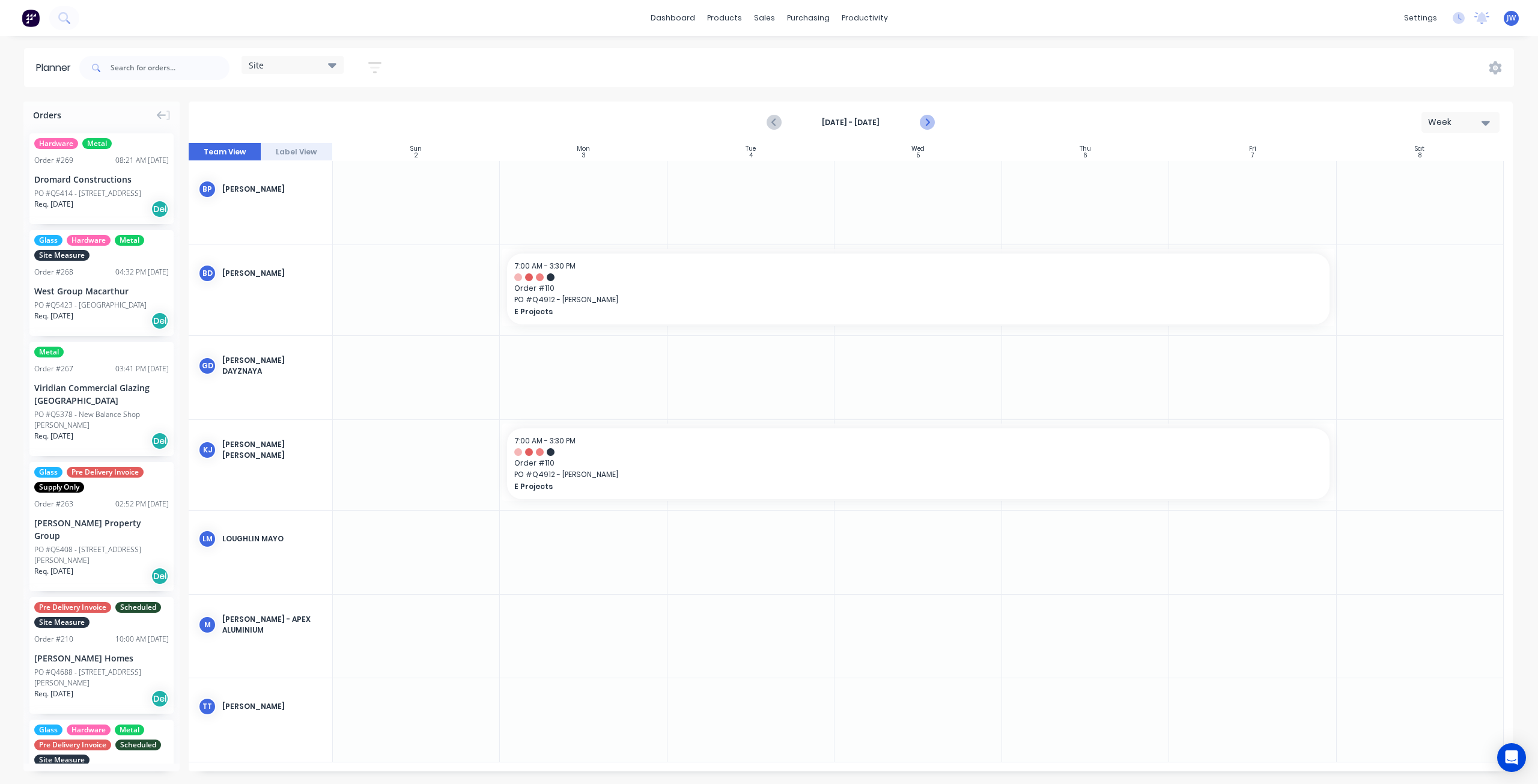
click at [929, 127] on icon "Next page" at bounding box center [926, 122] width 14 height 14
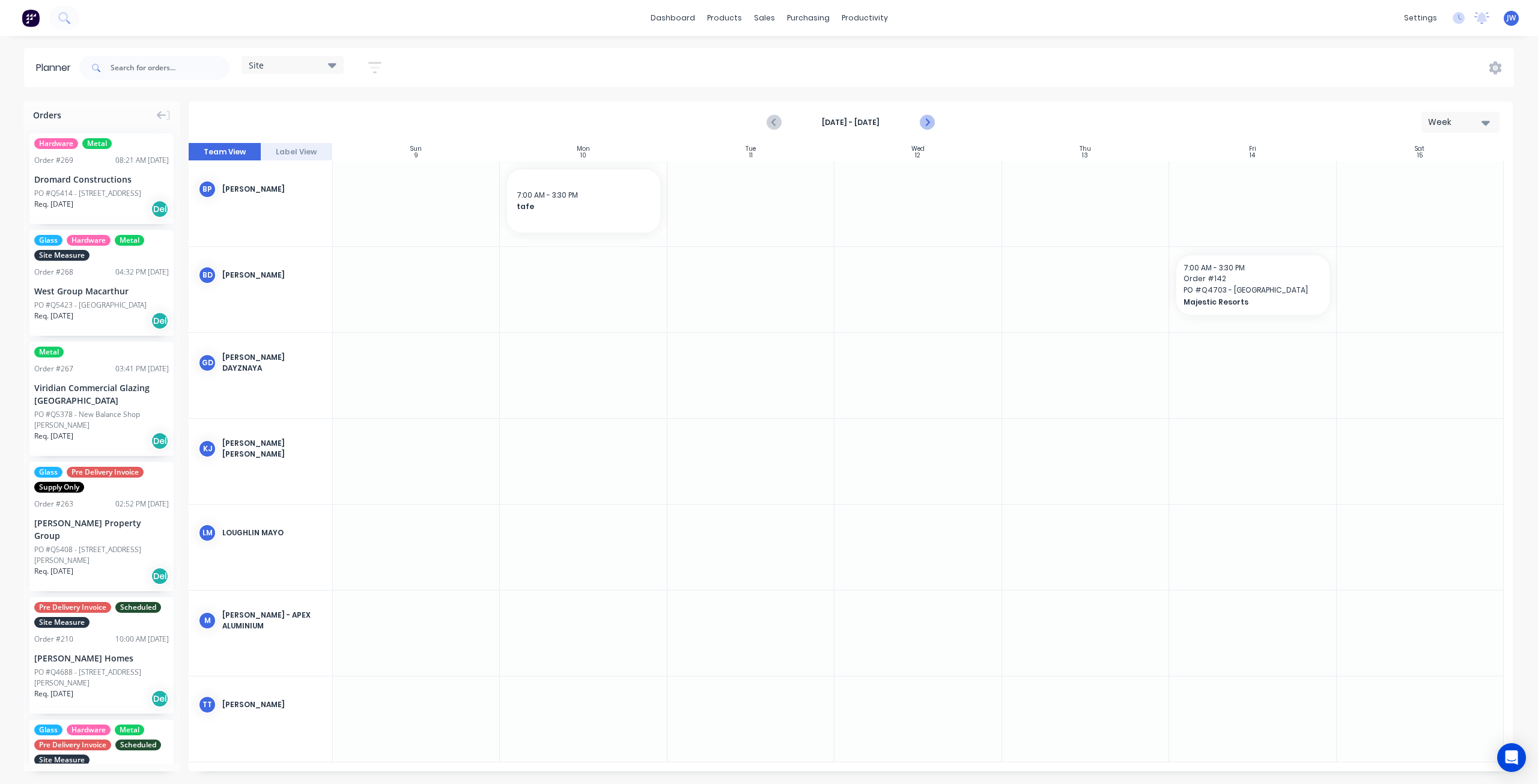
click at [929, 127] on icon "Next page" at bounding box center [926, 122] width 14 height 14
click at [783, 126] on button "Previous page" at bounding box center [775, 123] width 24 height 24
click at [781, 126] on icon "Previous page" at bounding box center [775, 122] width 14 height 14
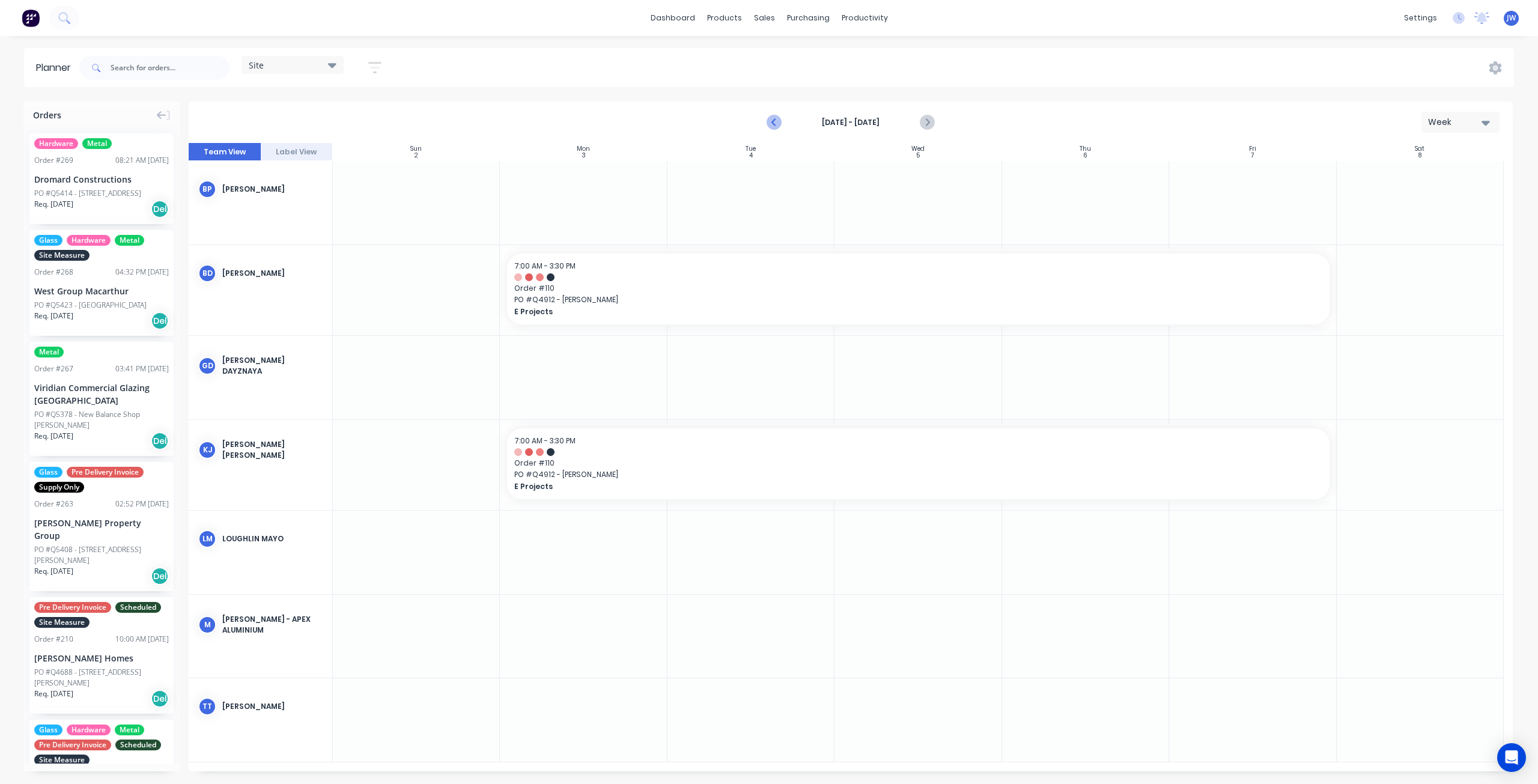
click at [781, 126] on icon "Previous page" at bounding box center [775, 122] width 14 height 14
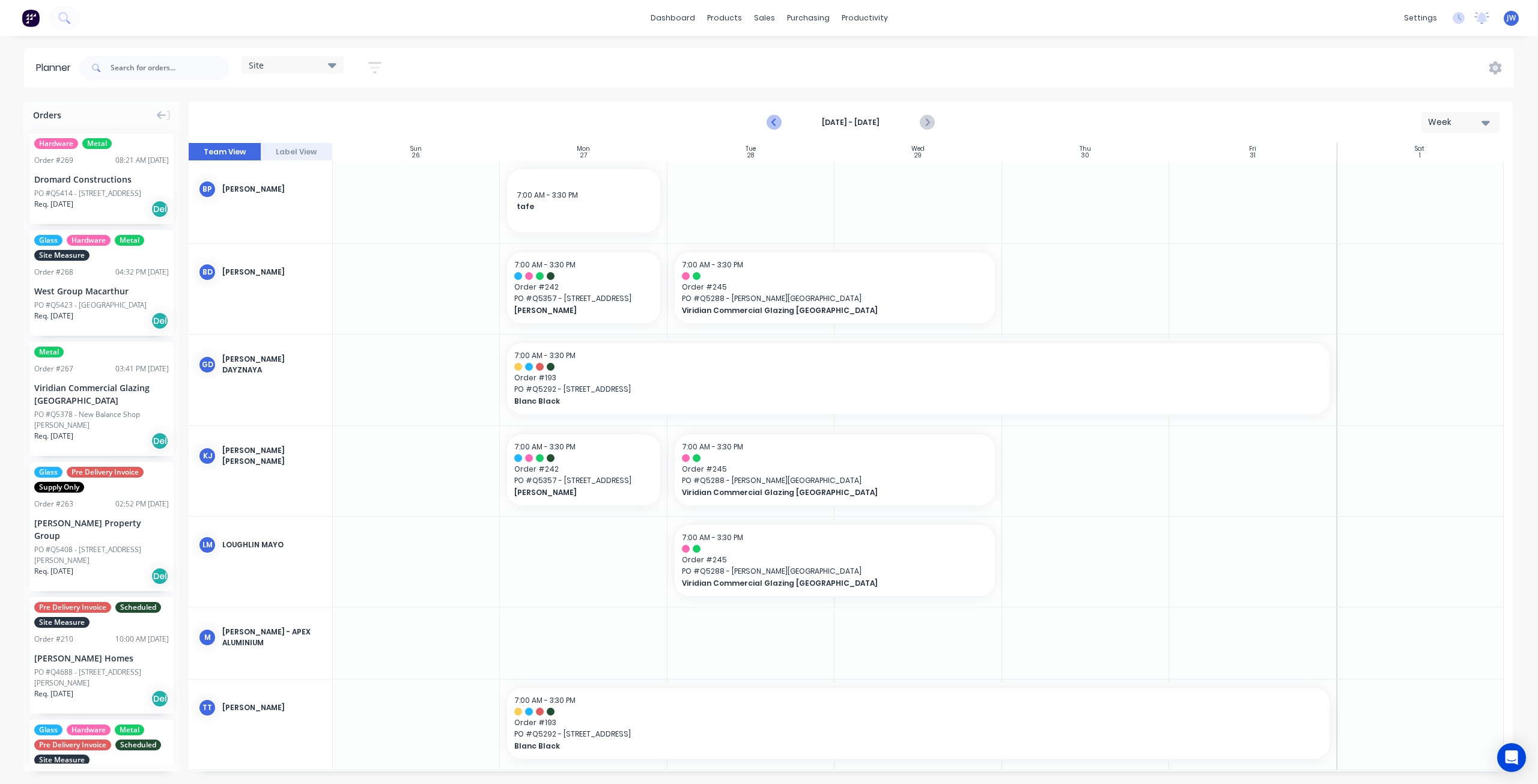
click at [781, 126] on icon "Previous page" at bounding box center [775, 122] width 14 height 14
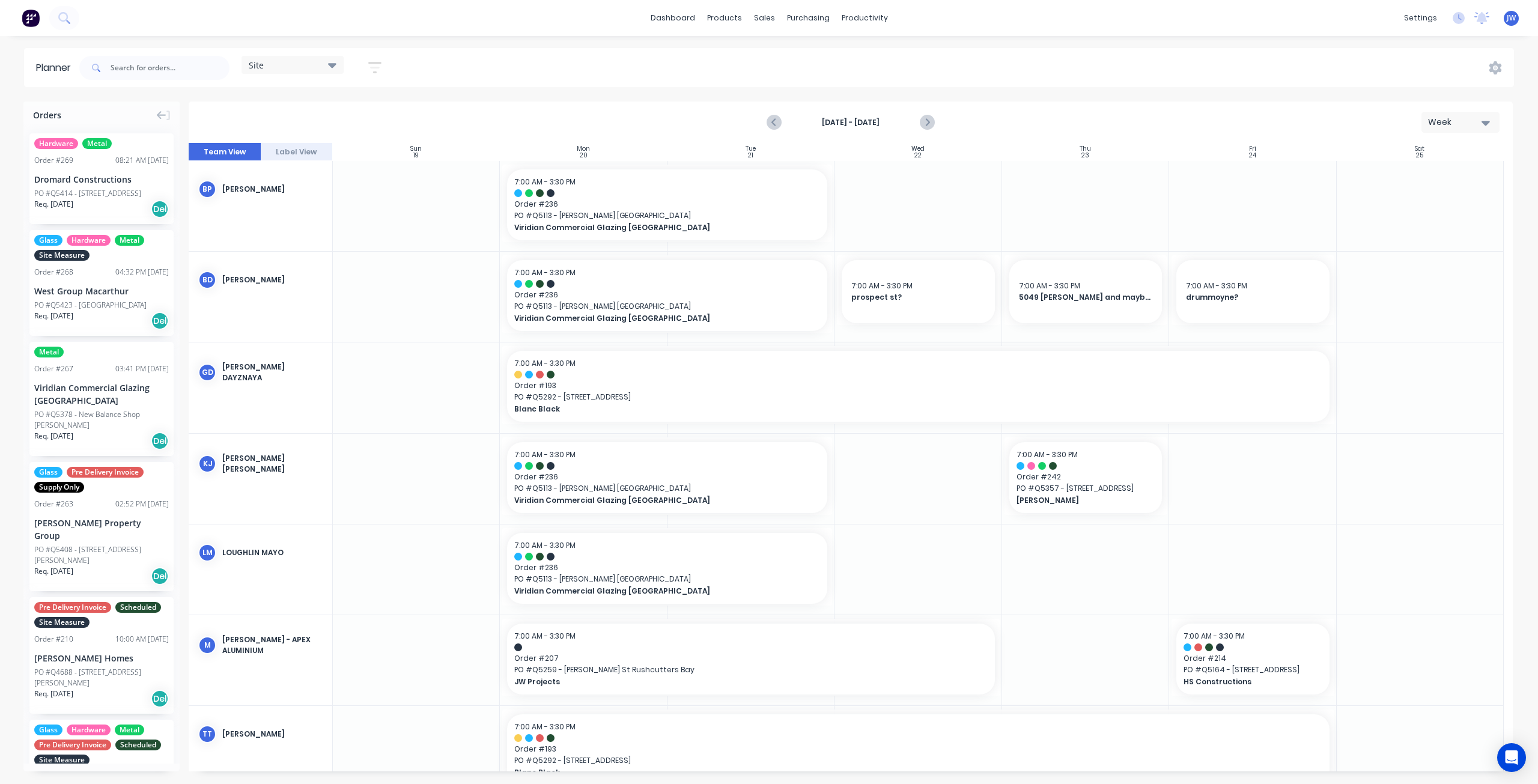
click at [314, 68] on div "Site" at bounding box center [293, 65] width 88 height 11
click at [1015, 118] on div "[DATE] - [DATE] Week" at bounding box center [850, 122] width 1322 height 39
click at [930, 123] on icon "Next page" at bounding box center [926, 122] width 14 height 14
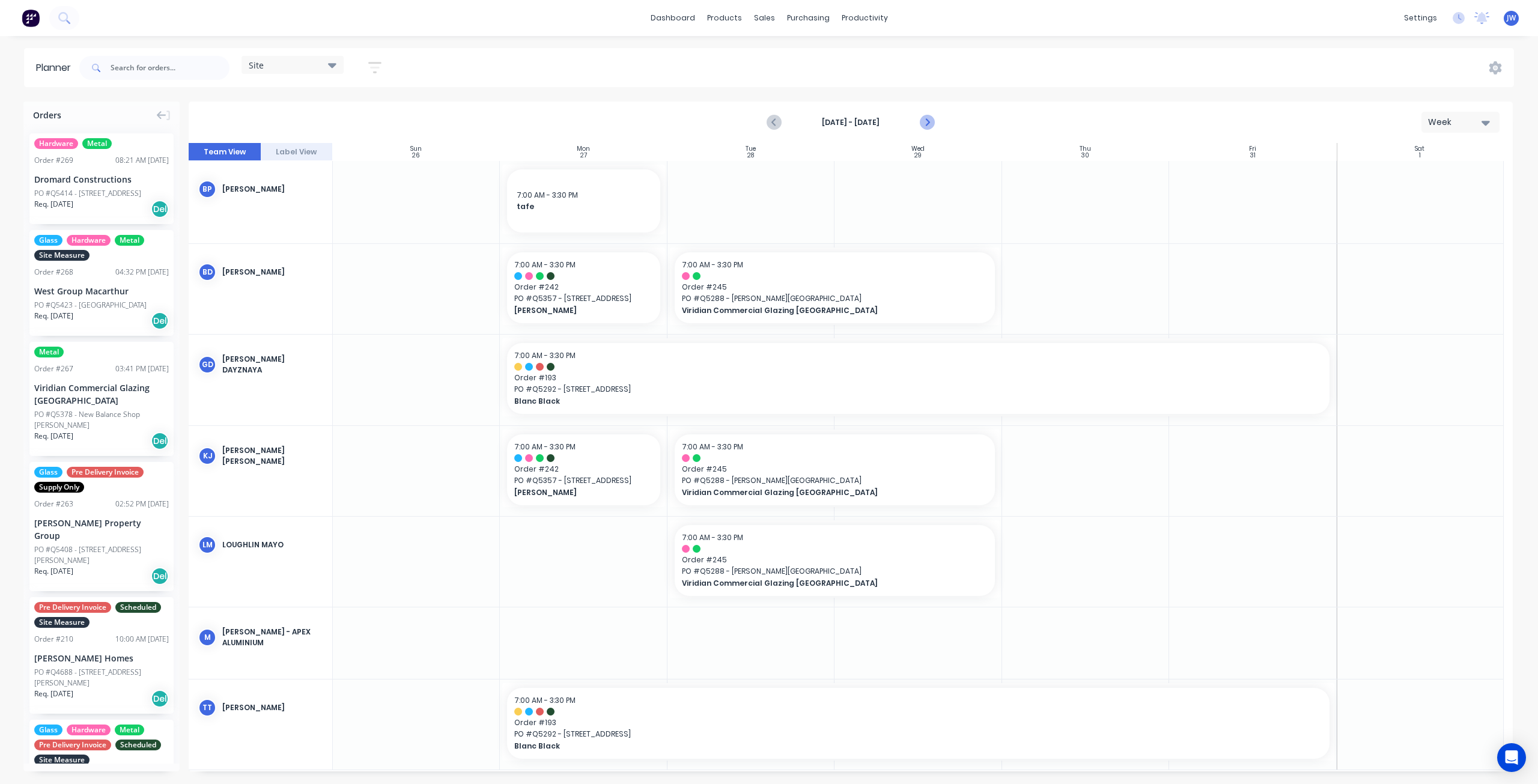
click at [930, 123] on icon "Next page" at bounding box center [926, 122] width 14 height 14
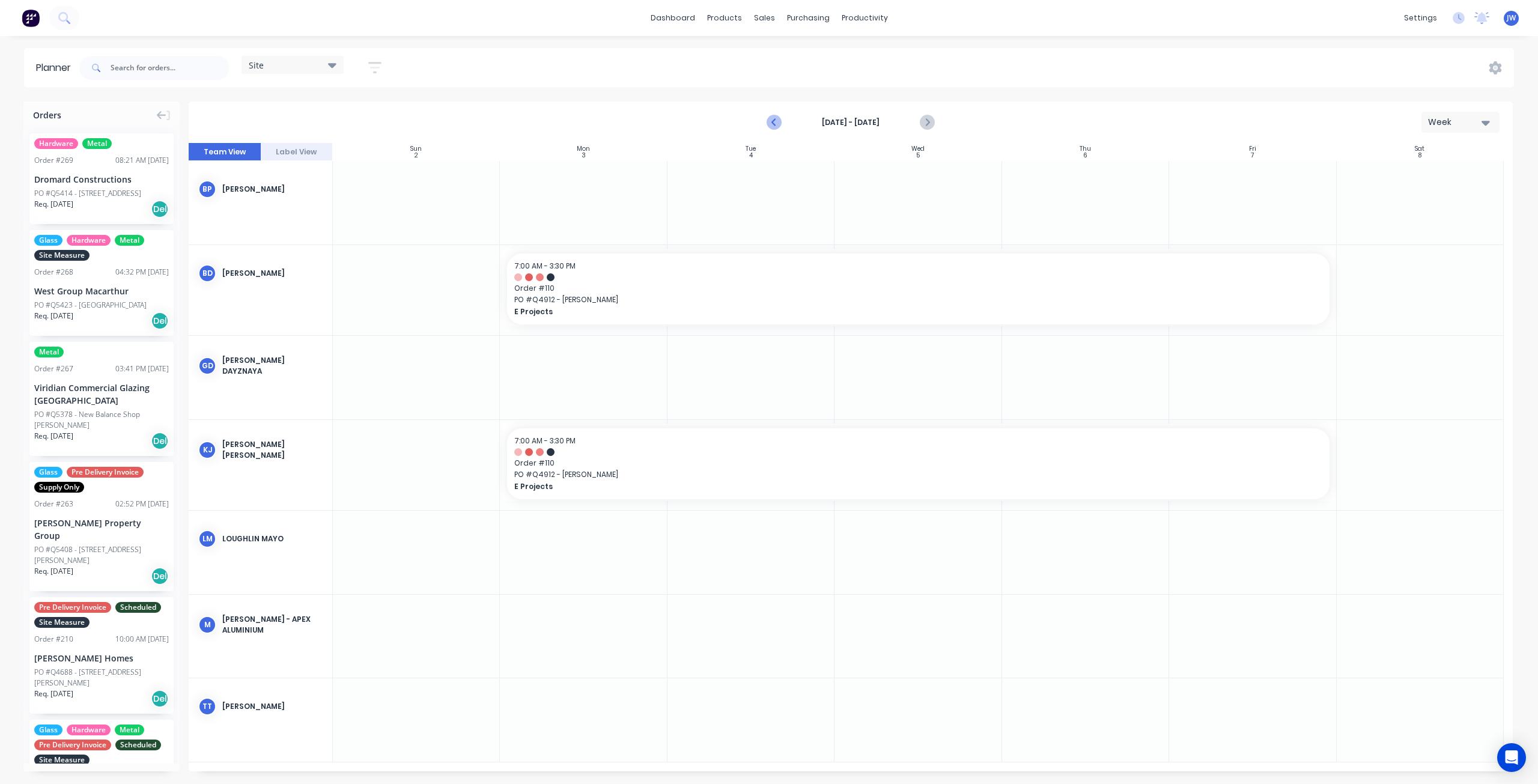
click at [771, 121] on icon "Previous page" at bounding box center [775, 122] width 14 height 14
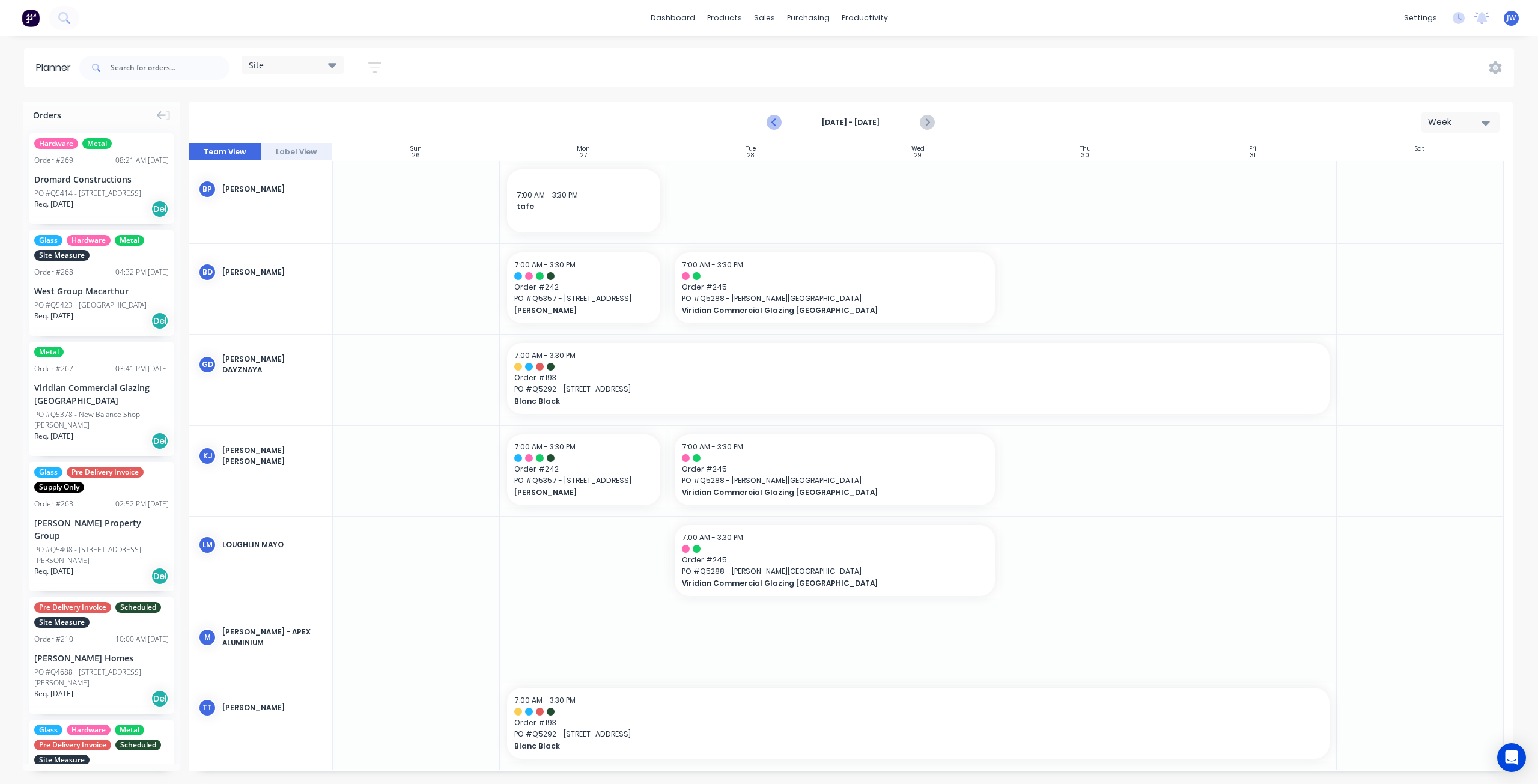
click at [772, 121] on icon "Previous page" at bounding box center [775, 122] width 14 height 14
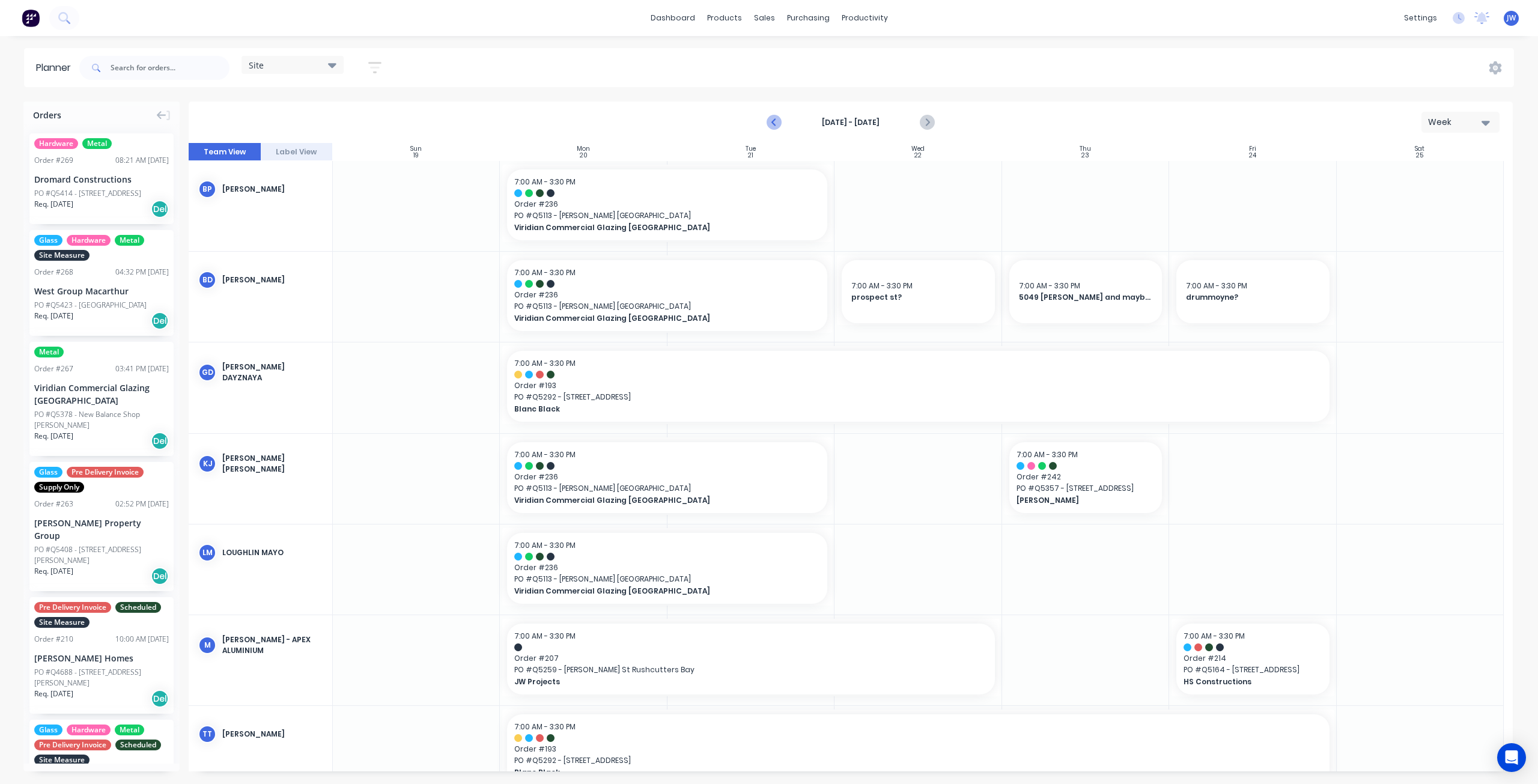
click at [772, 121] on icon "Previous page" at bounding box center [775, 122] width 14 height 14
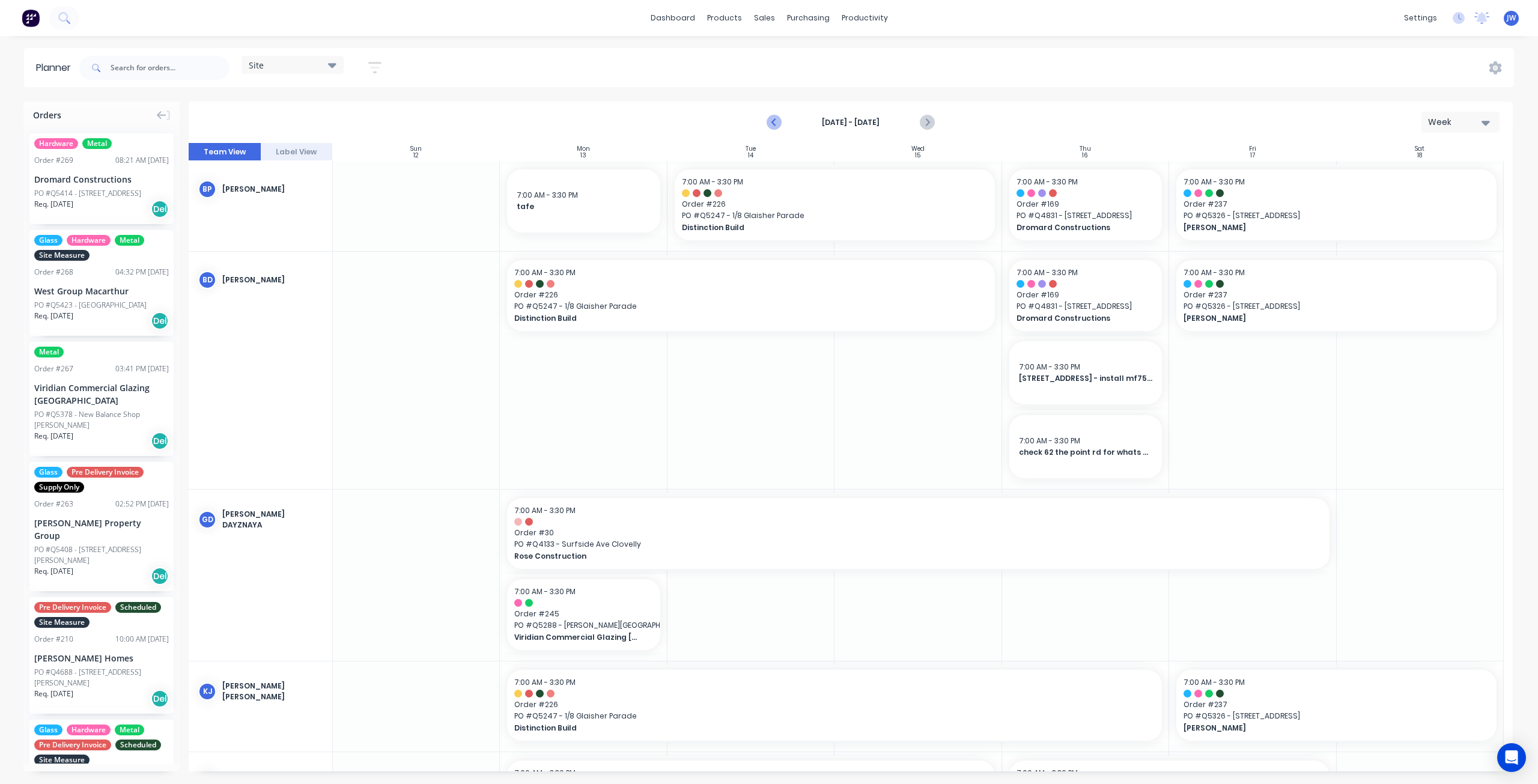
click at [772, 121] on icon "Previous page" at bounding box center [775, 122] width 14 height 14
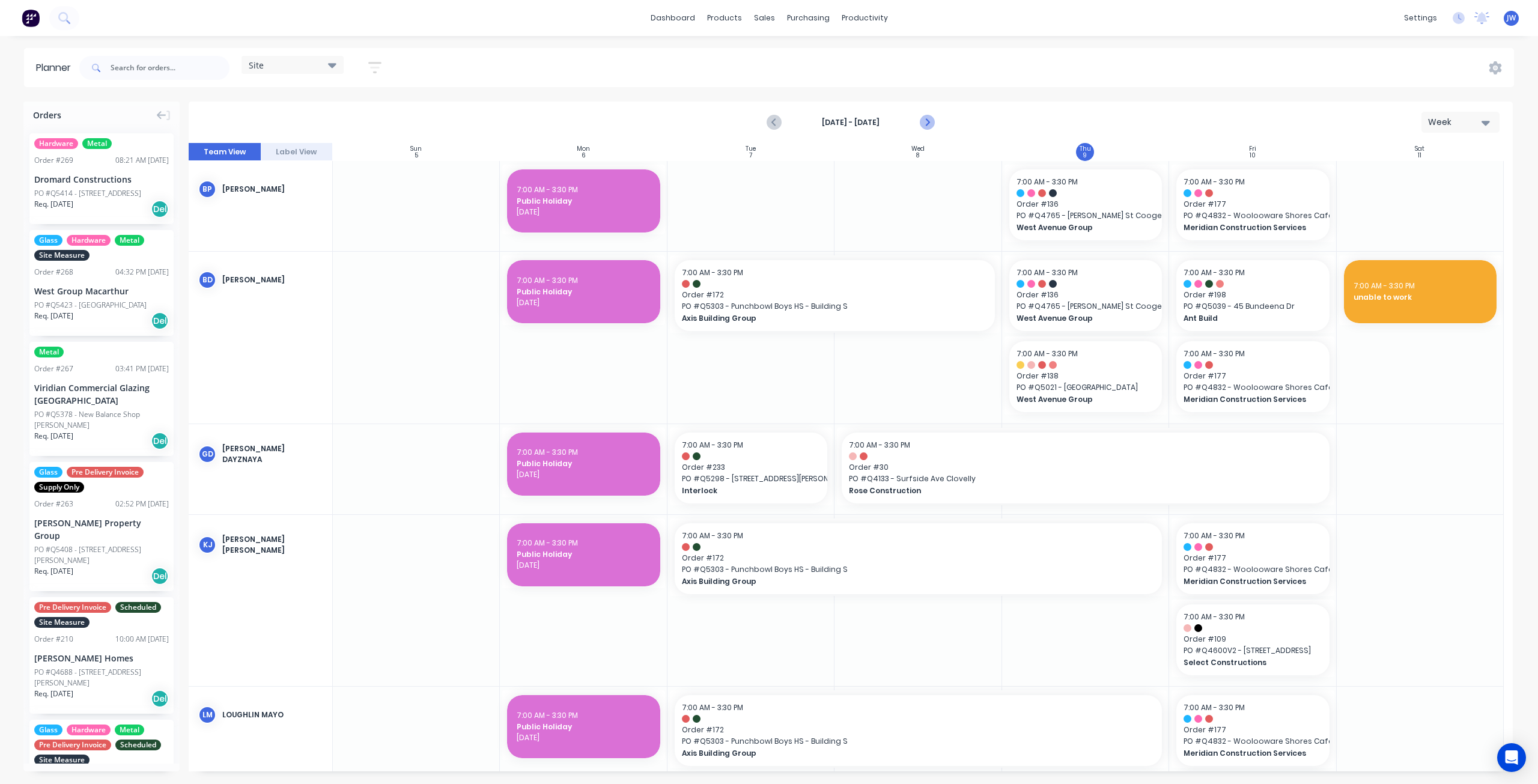
click at [925, 120] on icon "Next page" at bounding box center [926, 122] width 14 height 14
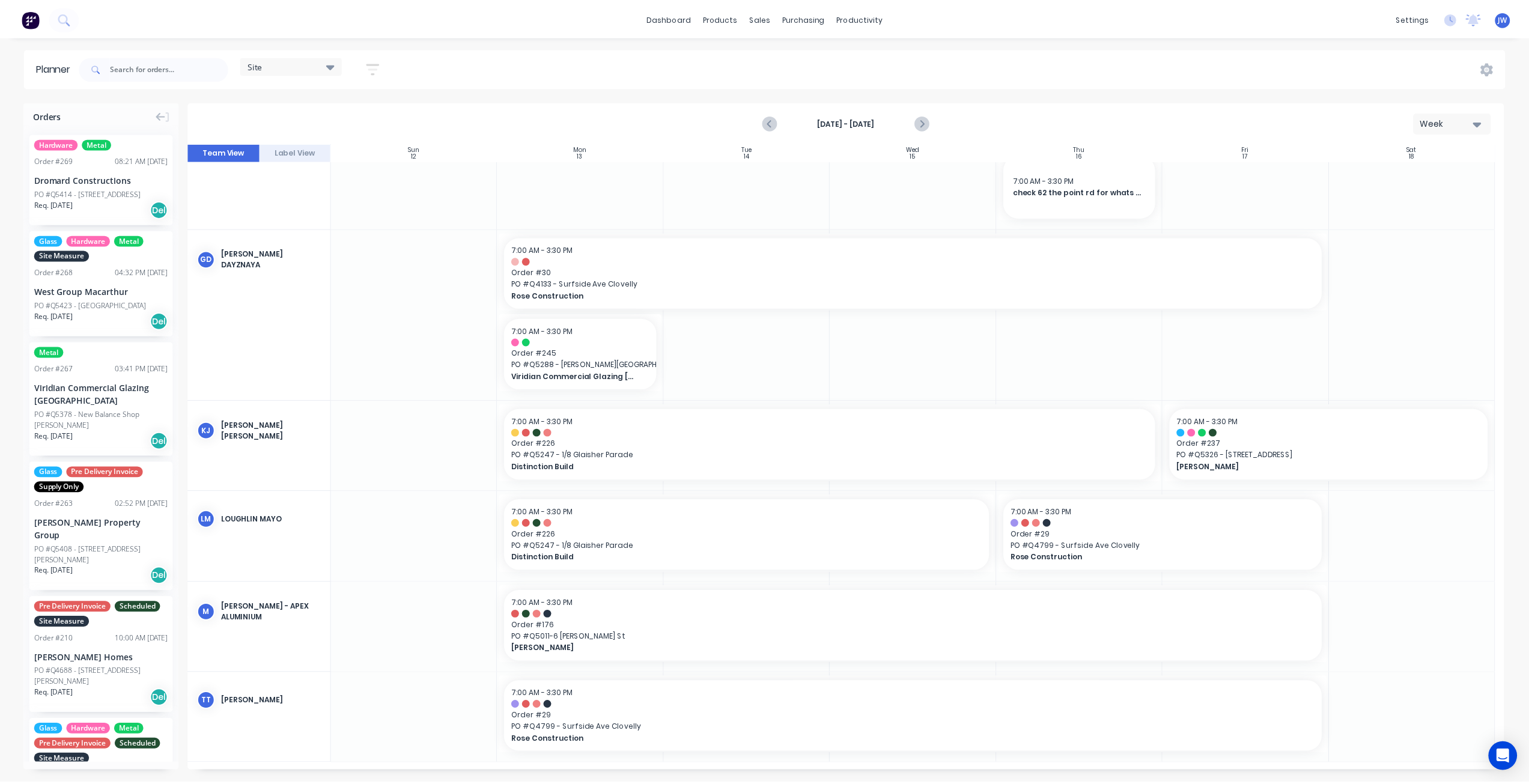
scroll to position [262, 0]
click at [333, 68] on icon at bounding box center [332, 65] width 8 height 13
click at [280, 183] on button "Factory" at bounding box center [314, 178] width 128 height 14
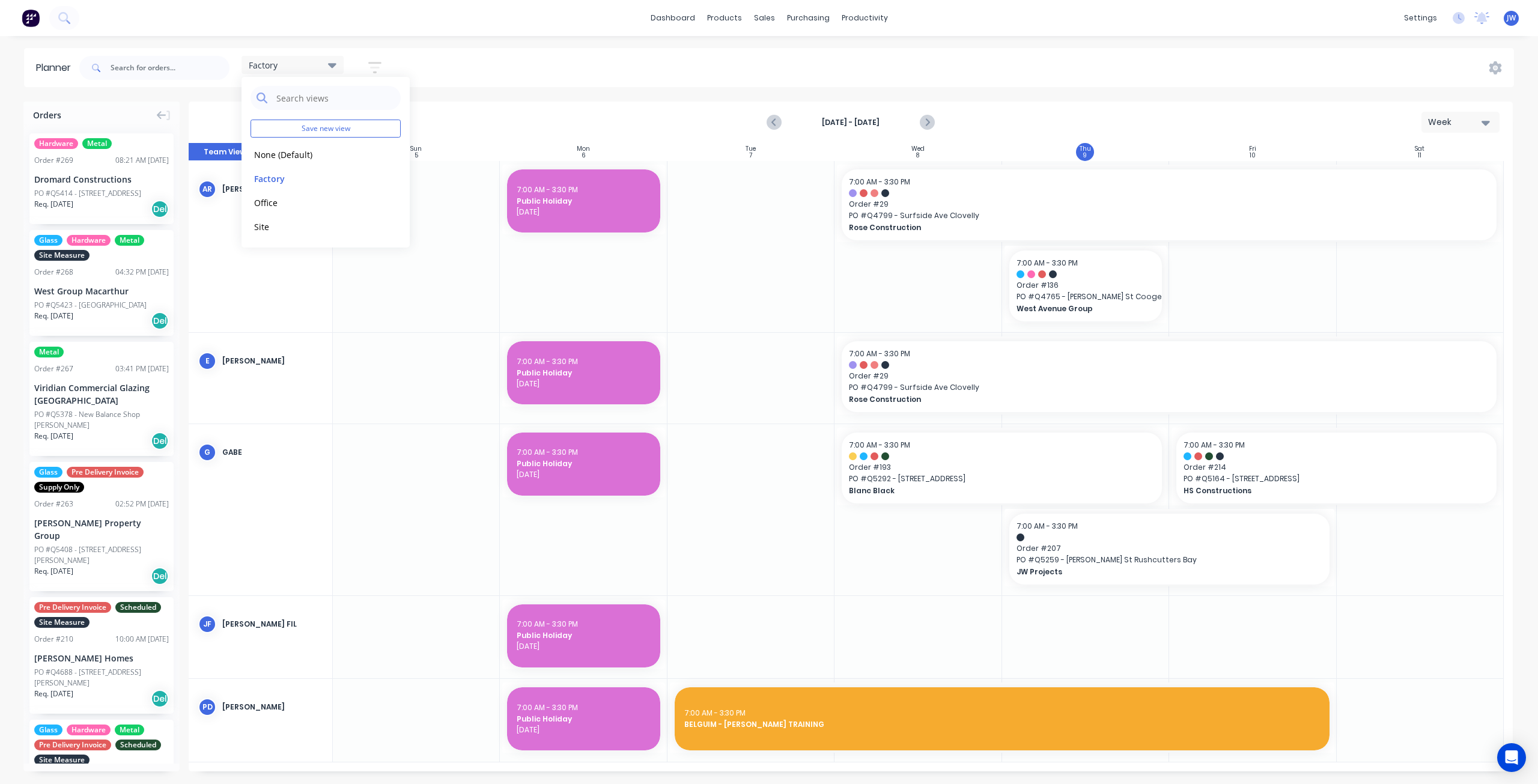
click at [645, 68] on div "Factory Save new view None (Default) edit Factory edit Office edit Site edit Sh…" at bounding box center [795, 68] width 1437 height 36
click at [926, 123] on icon "Next page" at bounding box center [926, 122] width 5 height 10
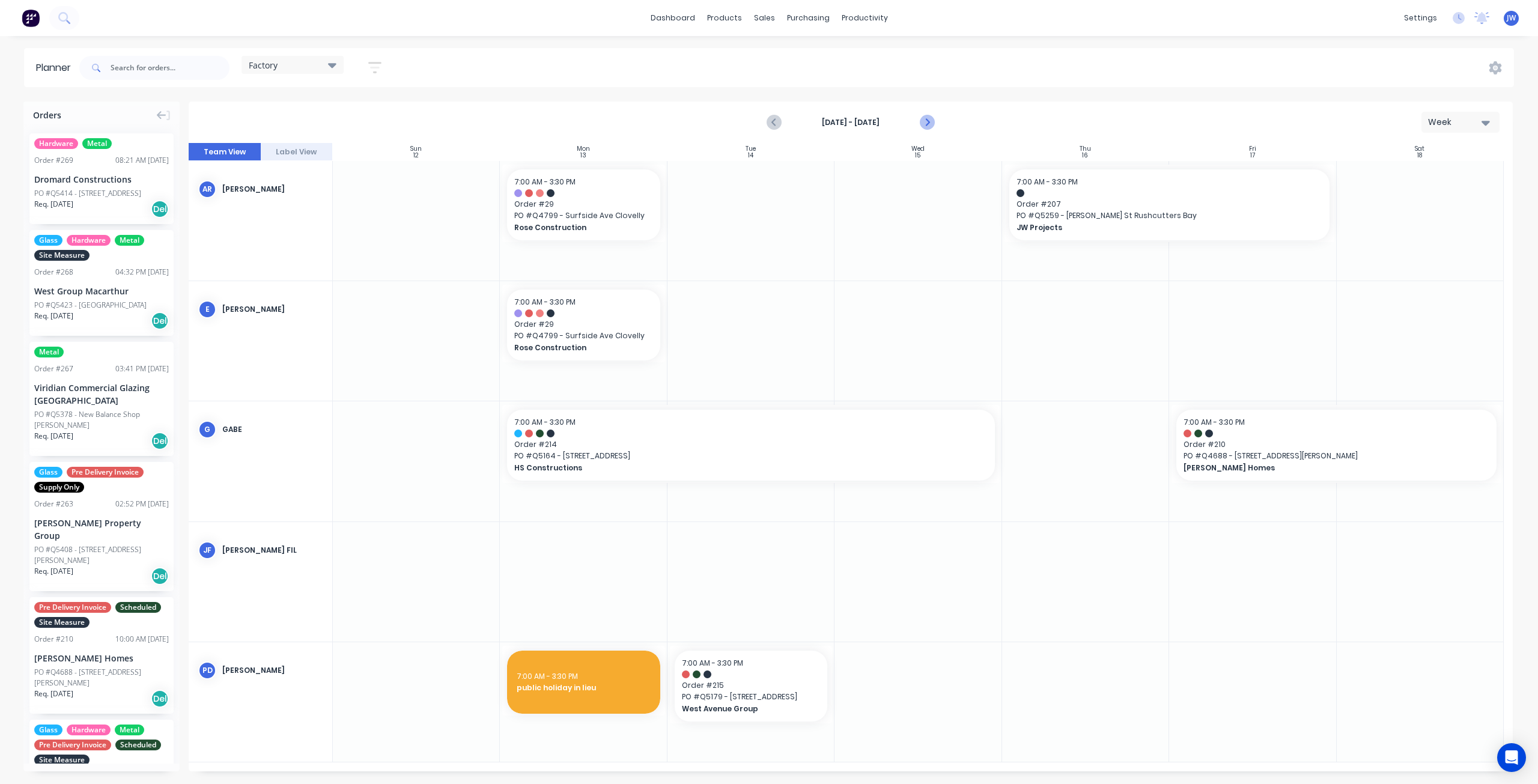
click at [926, 120] on icon "Next page" at bounding box center [926, 122] width 5 height 10
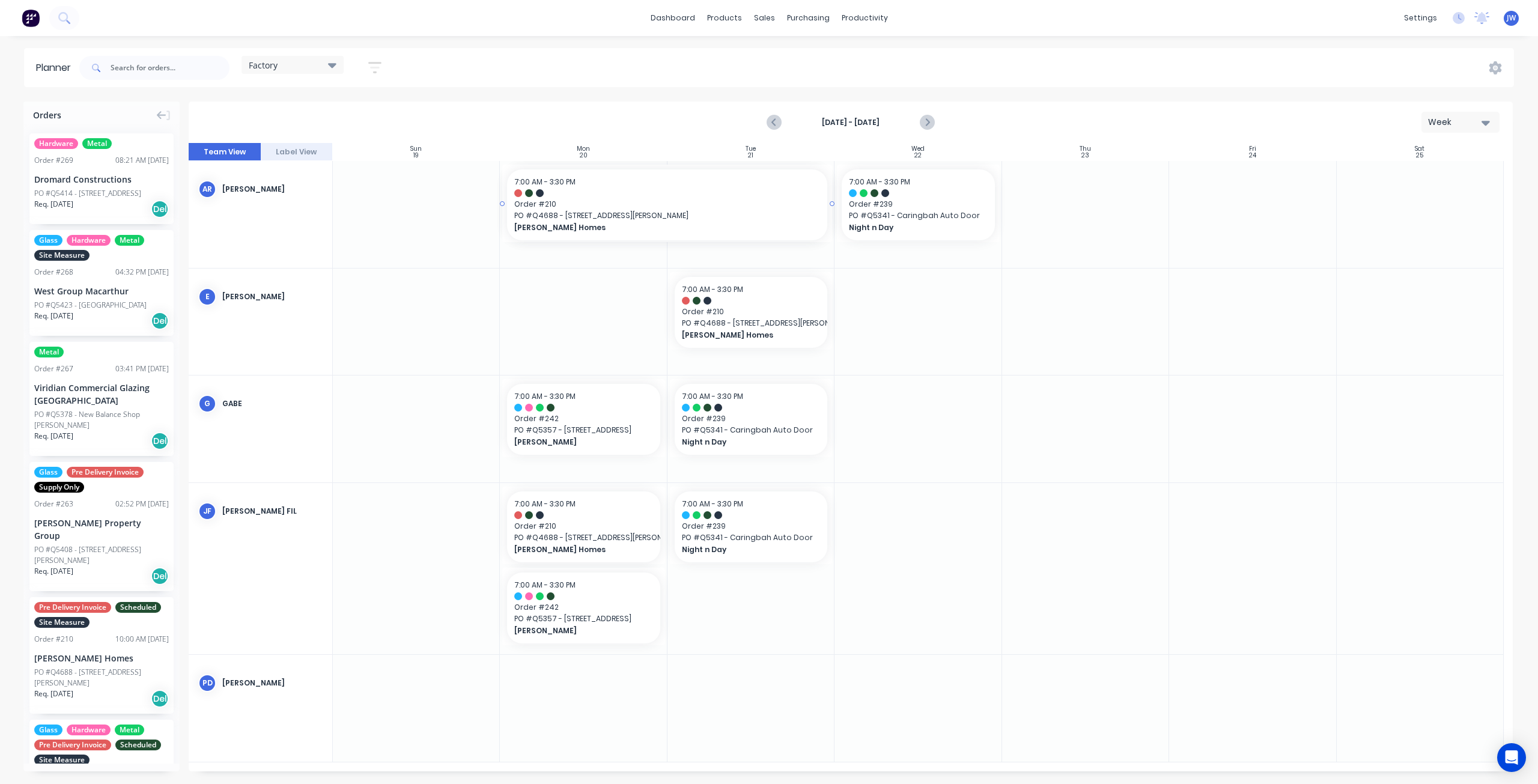
drag, startPoint x: 665, startPoint y: 210, endPoint x: 643, endPoint y: 207, distance: 22.2
drag, startPoint x: 883, startPoint y: 216, endPoint x: 1021, endPoint y: 219, distance: 138.0
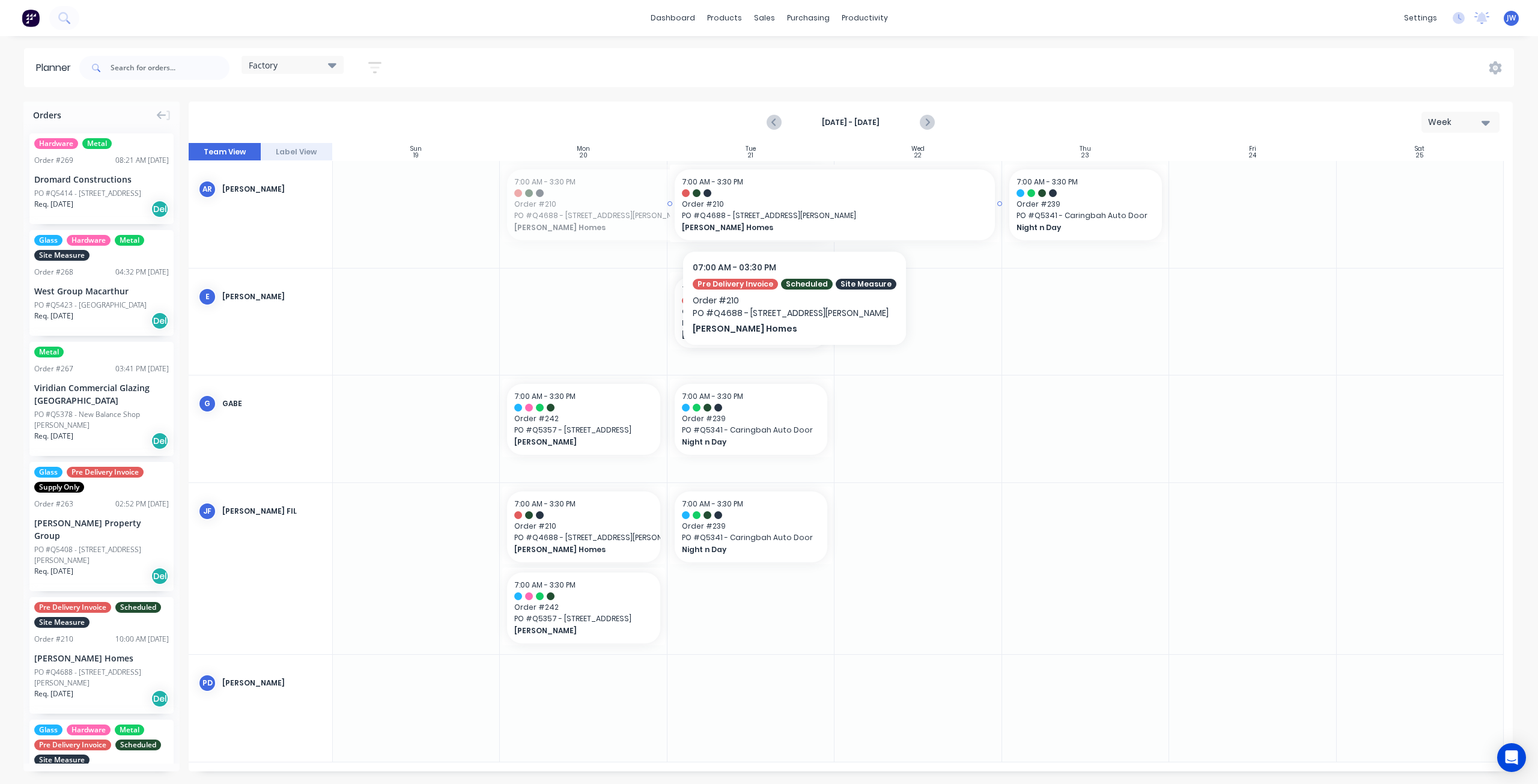
drag, startPoint x: 770, startPoint y: 216, endPoint x: 789, endPoint y: 215, distance: 19.0
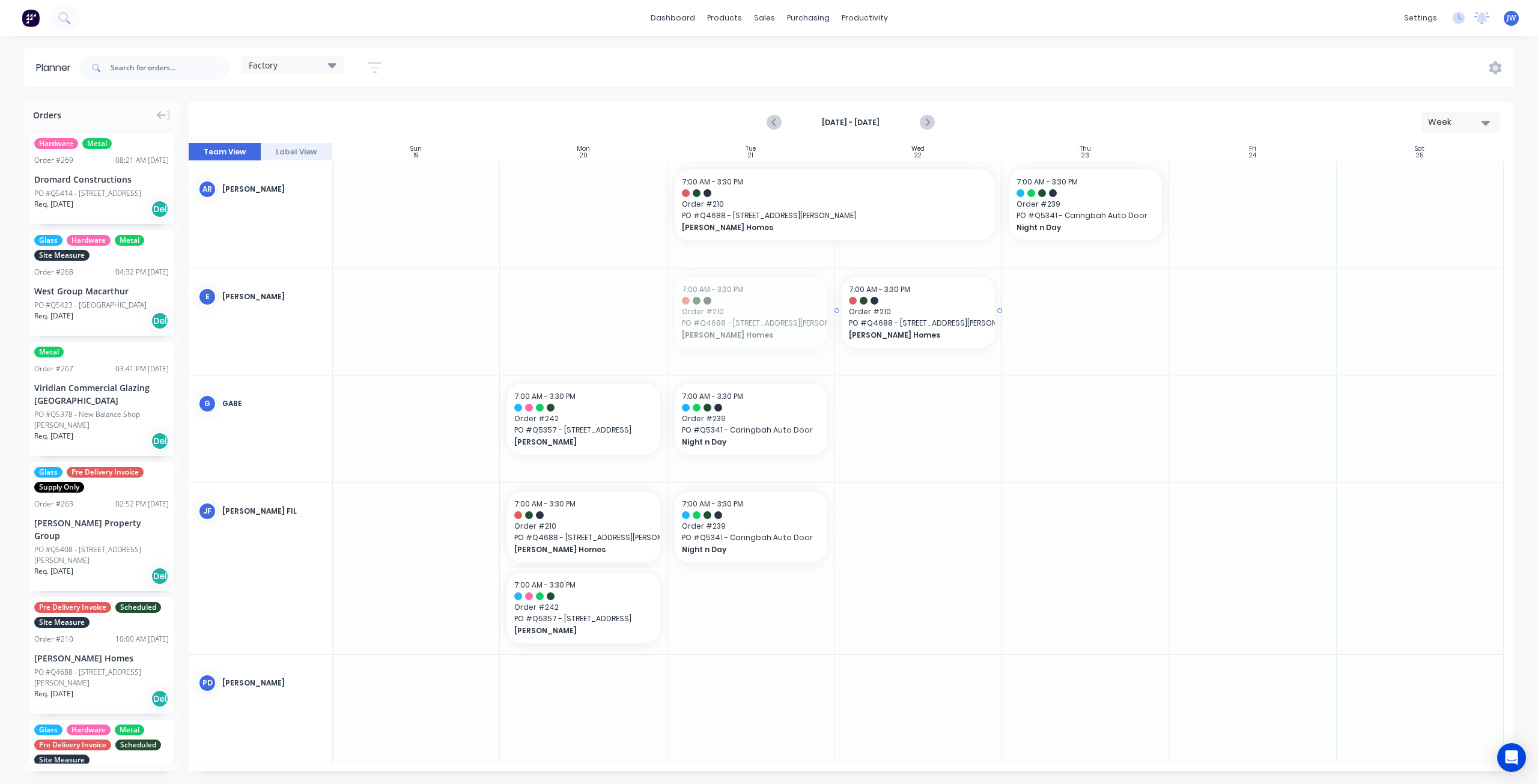
drag, startPoint x: 778, startPoint y: 301, endPoint x: 876, endPoint y: 299, distance: 98.0
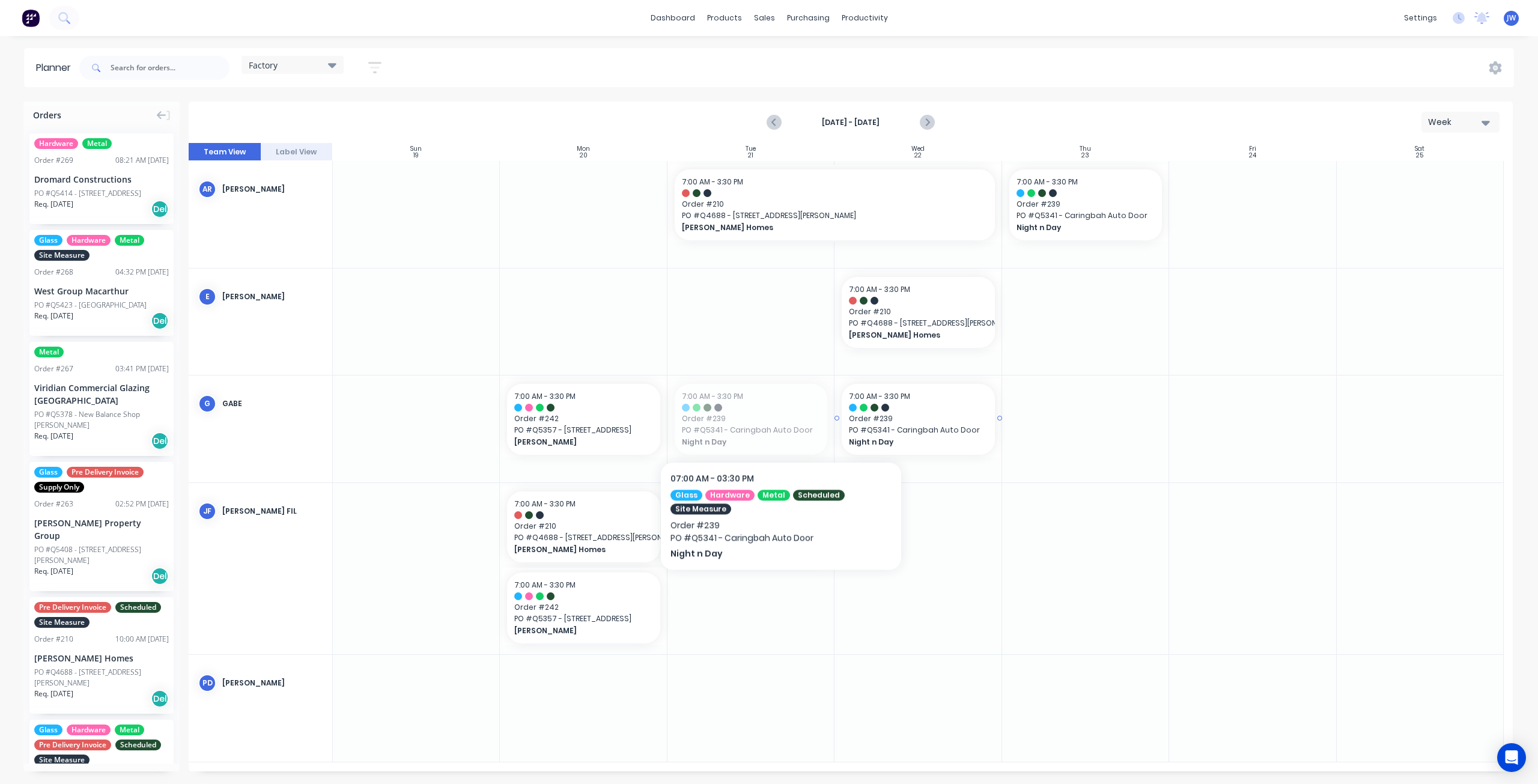
drag, startPoint x: 764, startPoint y: 418, endPoint x: 781, endPoint y: 421, distance: 17.3
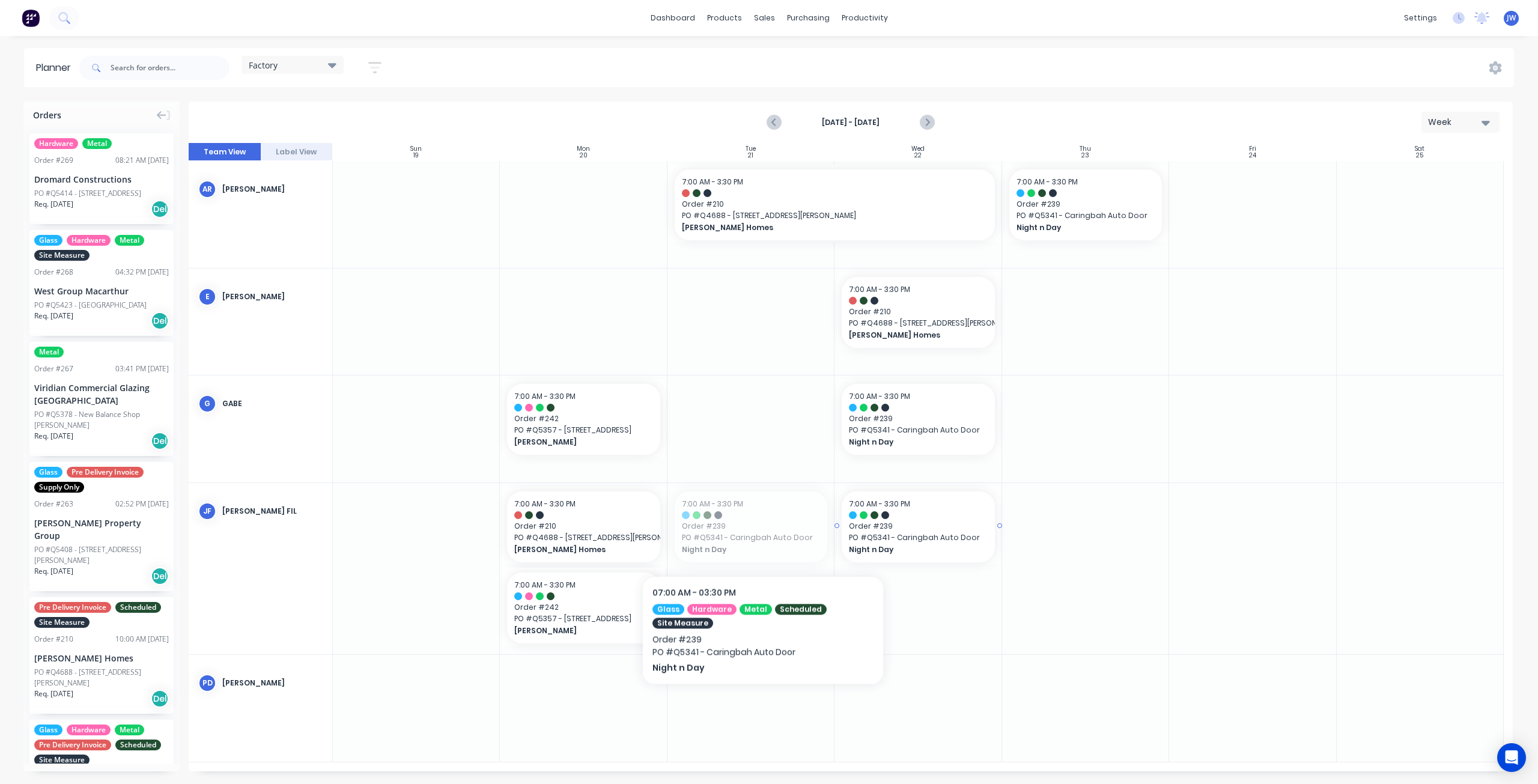
drag, startPoint x: 763, startPoint y: 535, endPoint x: 873, endPoint y: 534, distance: 110.0
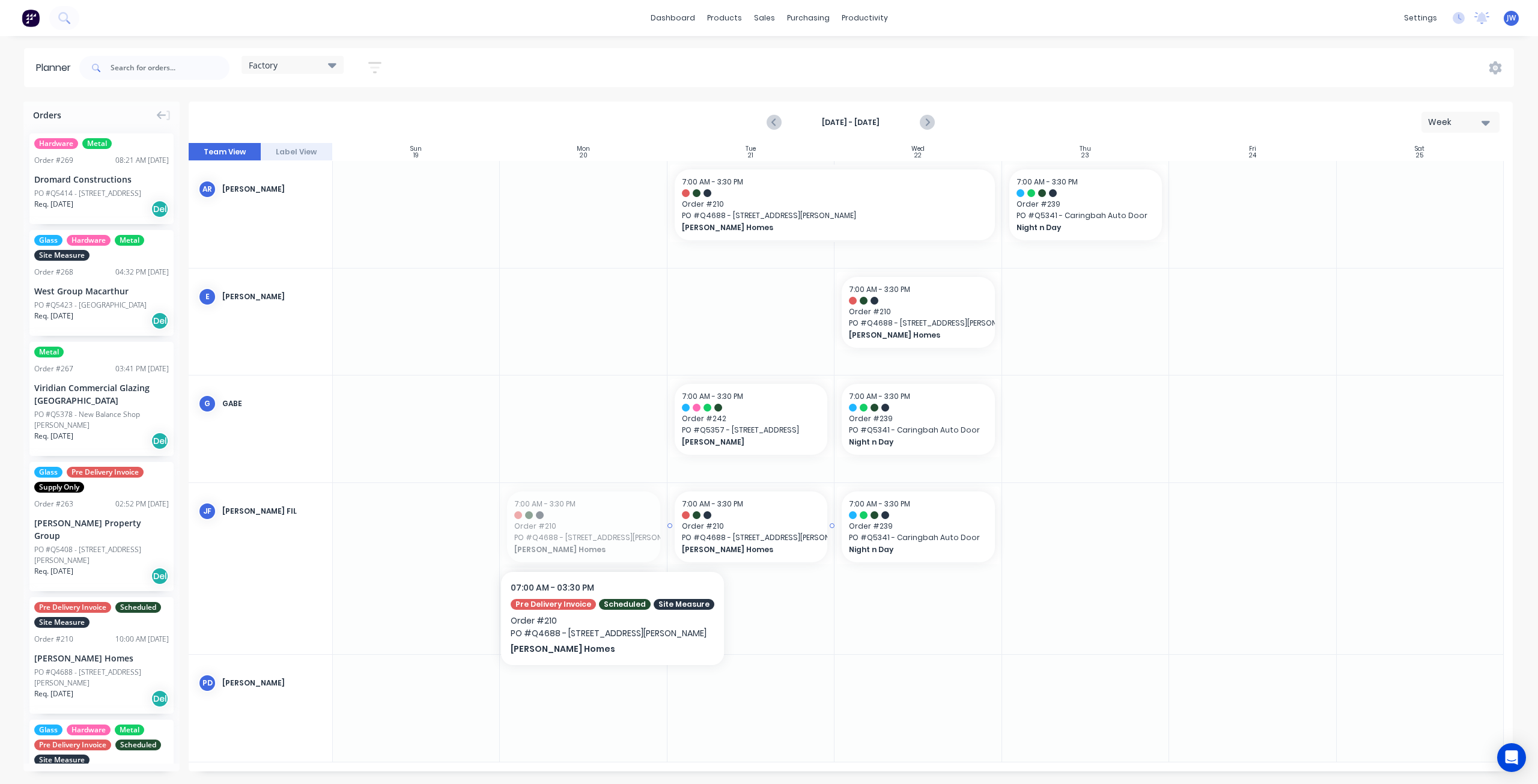
drag, startPoint x: 607, startPoint y: 534, endPoint x: 731, endPoint y: 531, distance: 124.0
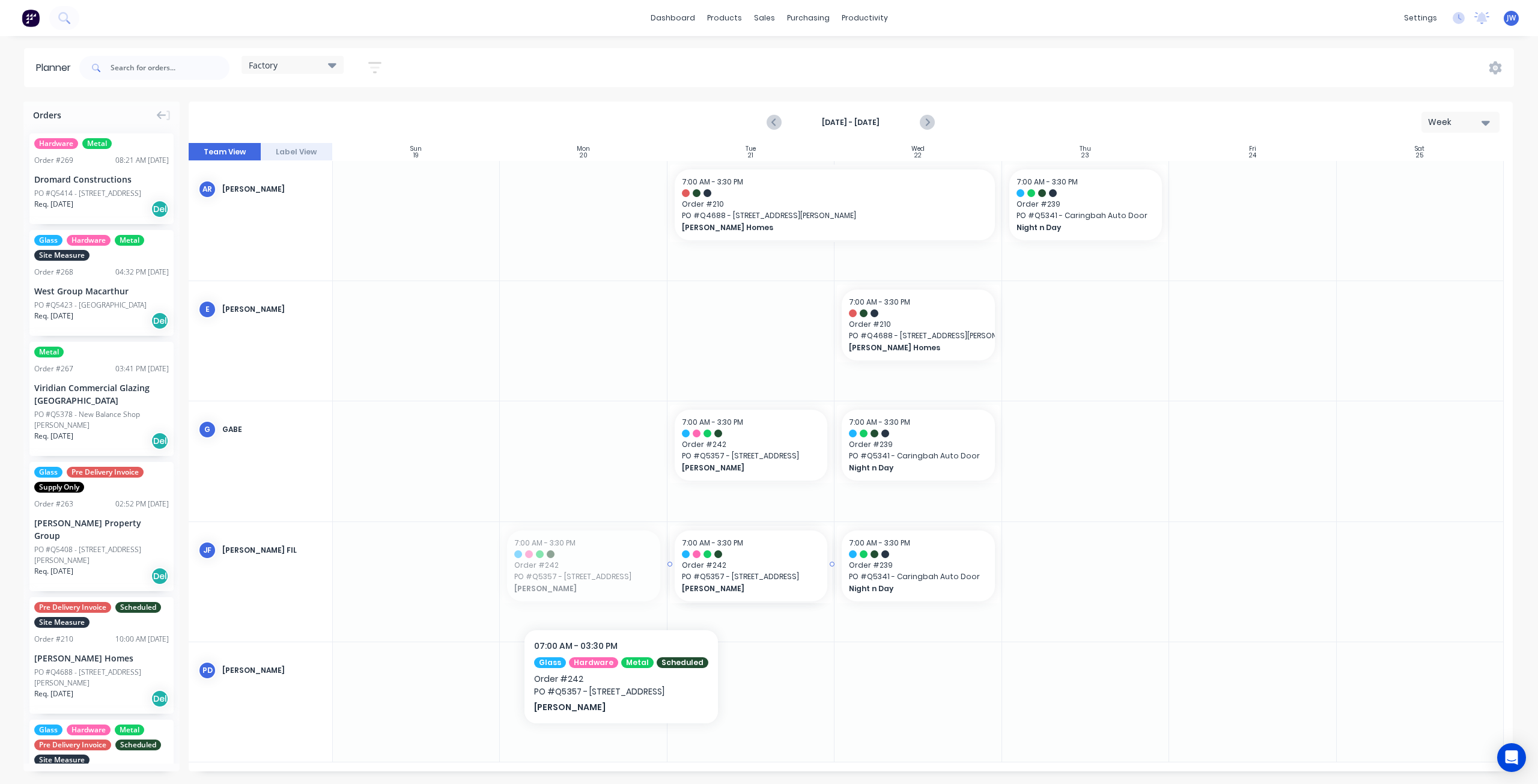
drag, startPoint x: 593, startPoint y: 592, endPoint x: 702, endPoint y: 595, distance: 109.0
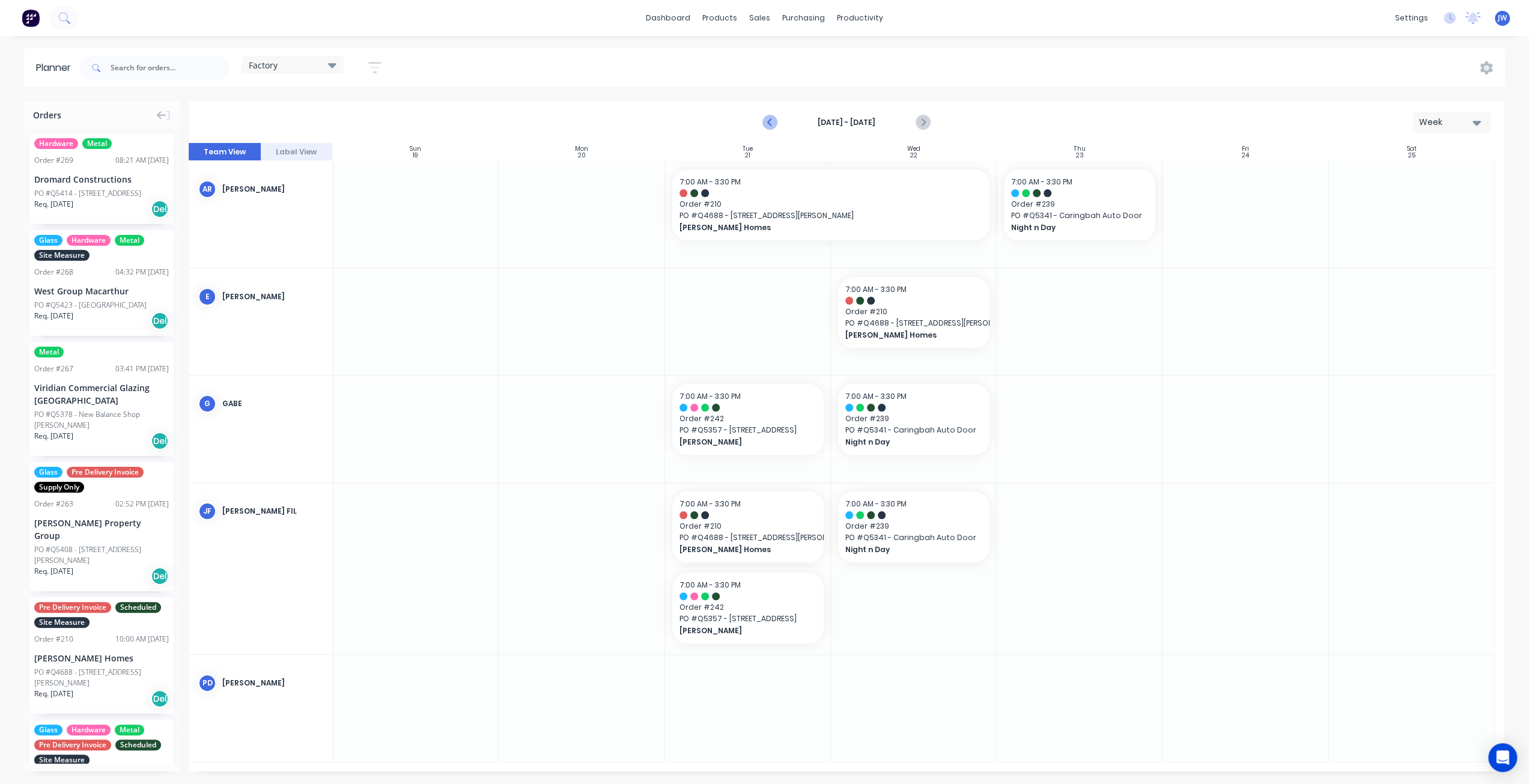
click at [774, 124] on icon "Previous page" at bounding box center [769, 122] width 14 height 14
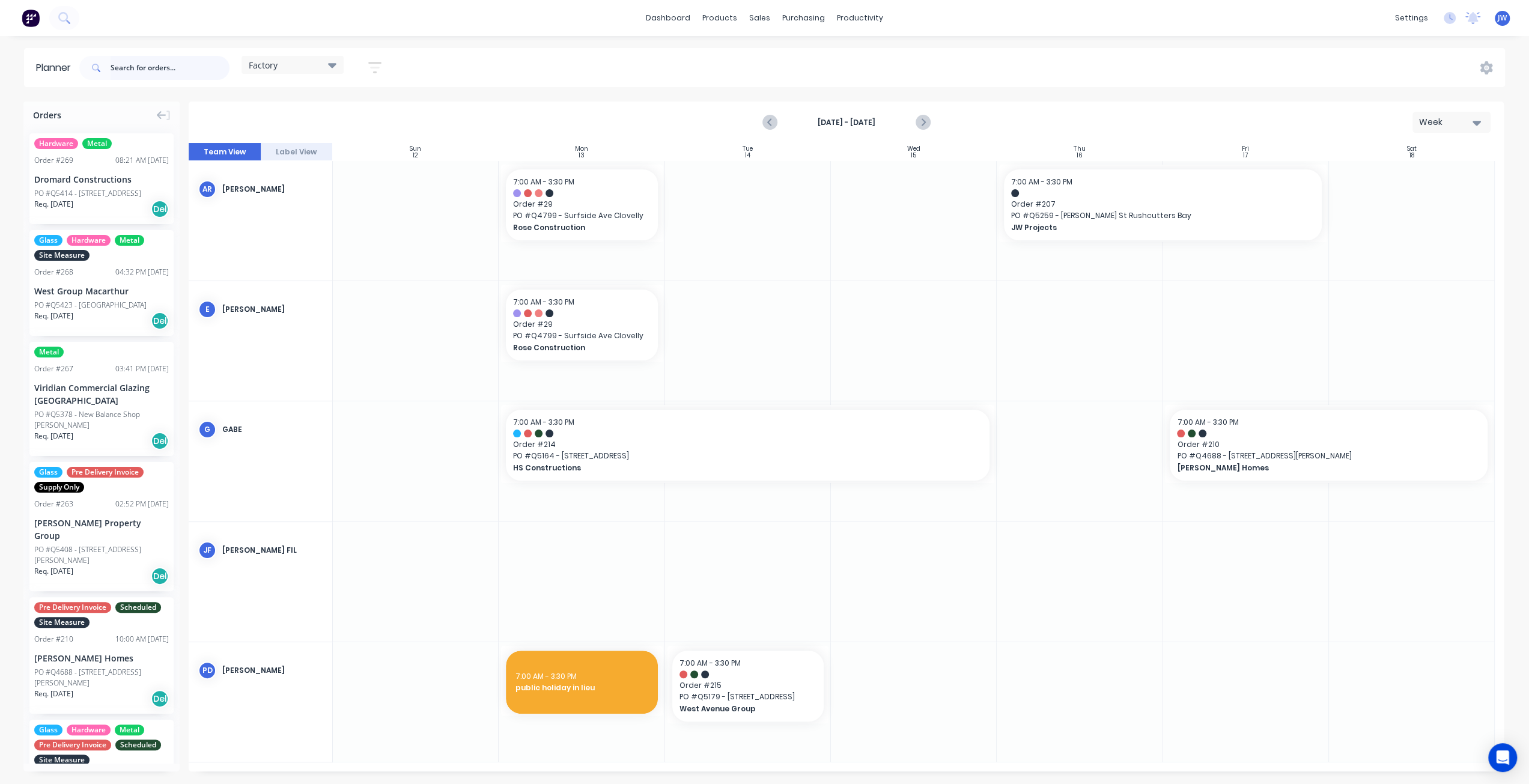
click at [186, 61] on input "text" at bounding box center [170, 68] width 119 height 24
type input "5"
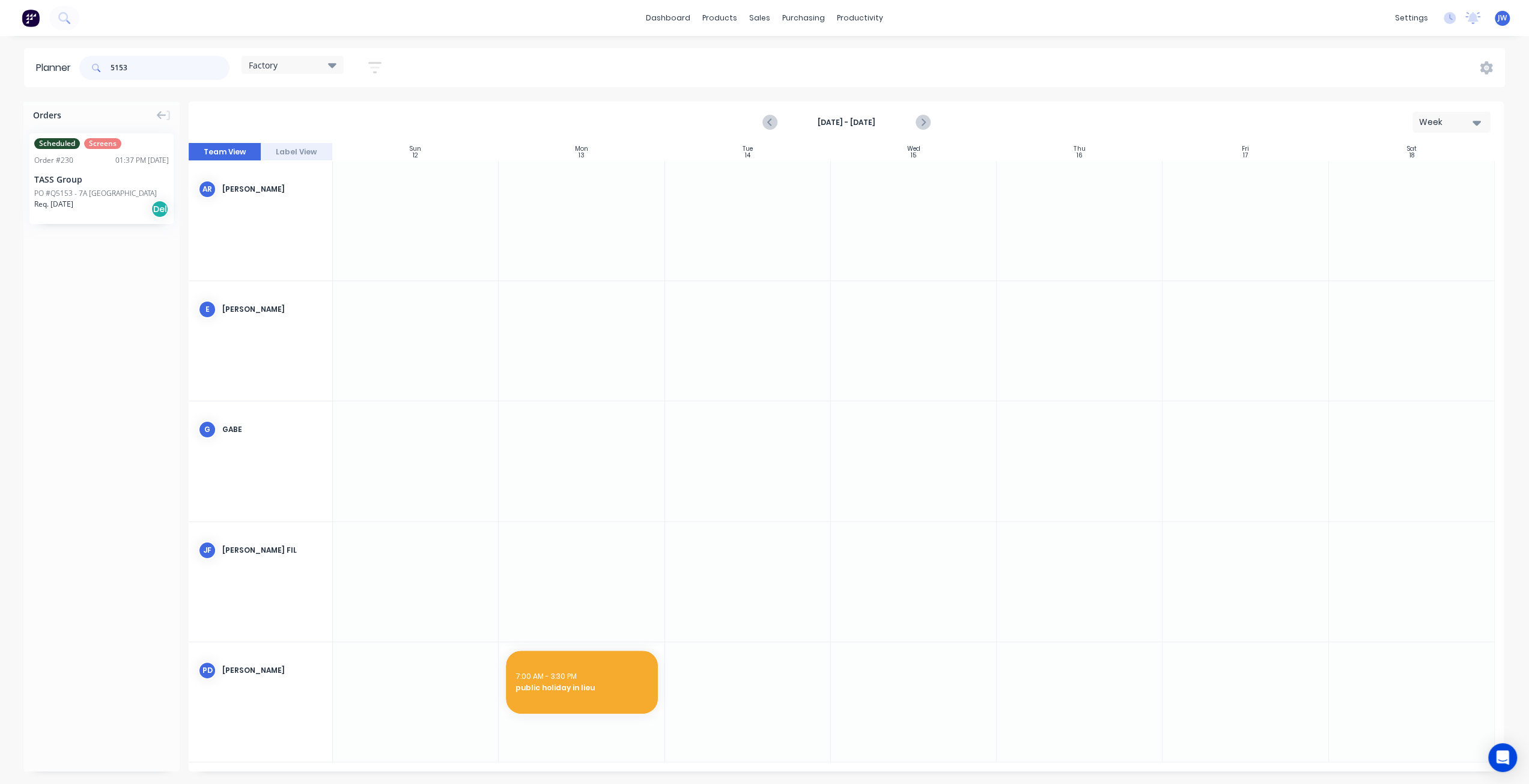
type input "5153"
click at [117, 186] on div "Scheduled Screens Order # 230 01:37 PM [DATE] TASS Group PO #Q5153 - 7A Bunarba…" at bounding box center [102, 178] width 144 height 91
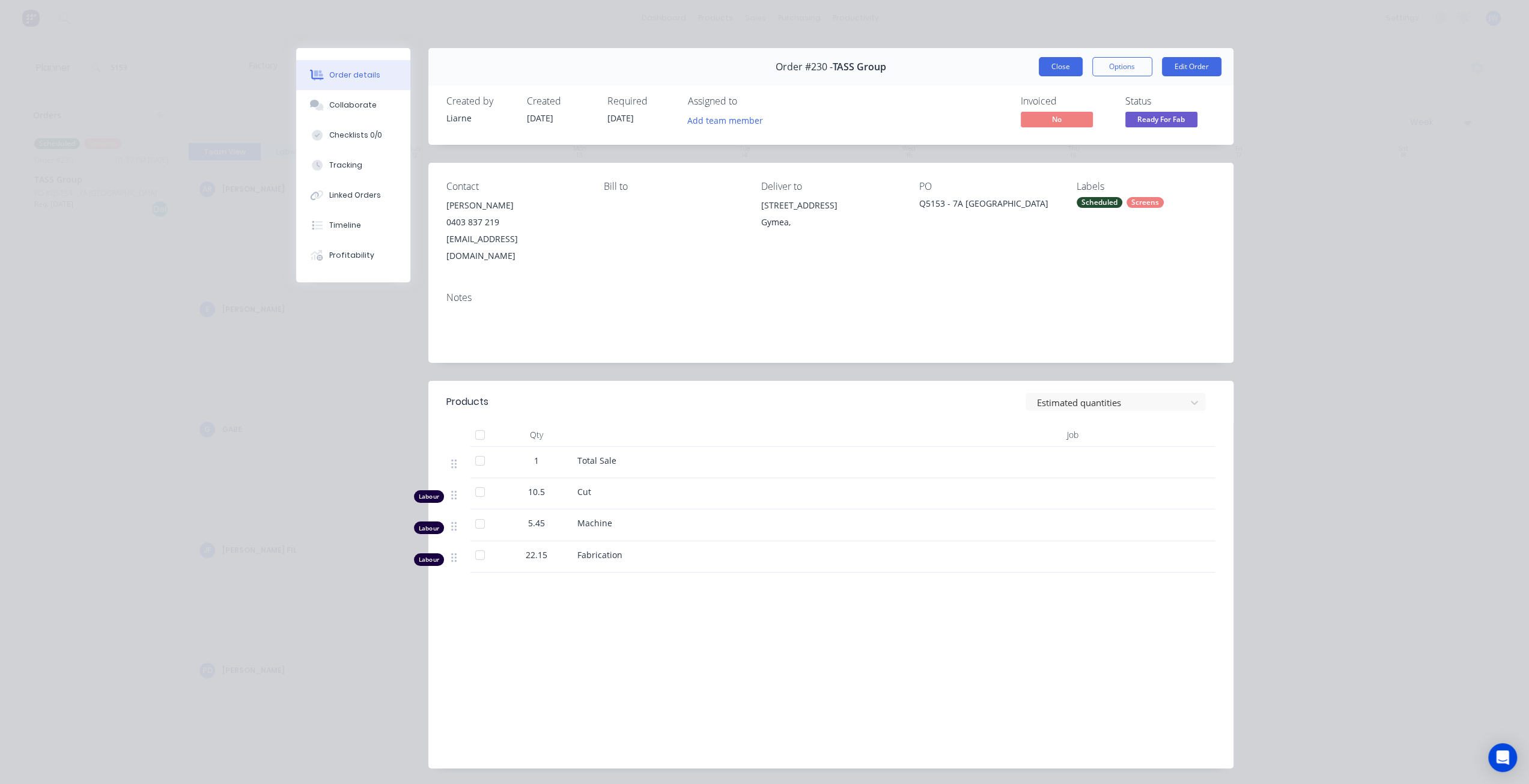
click at [1053, 68] on button "Close" at bounding box center [1060, 67] width 44 height 19
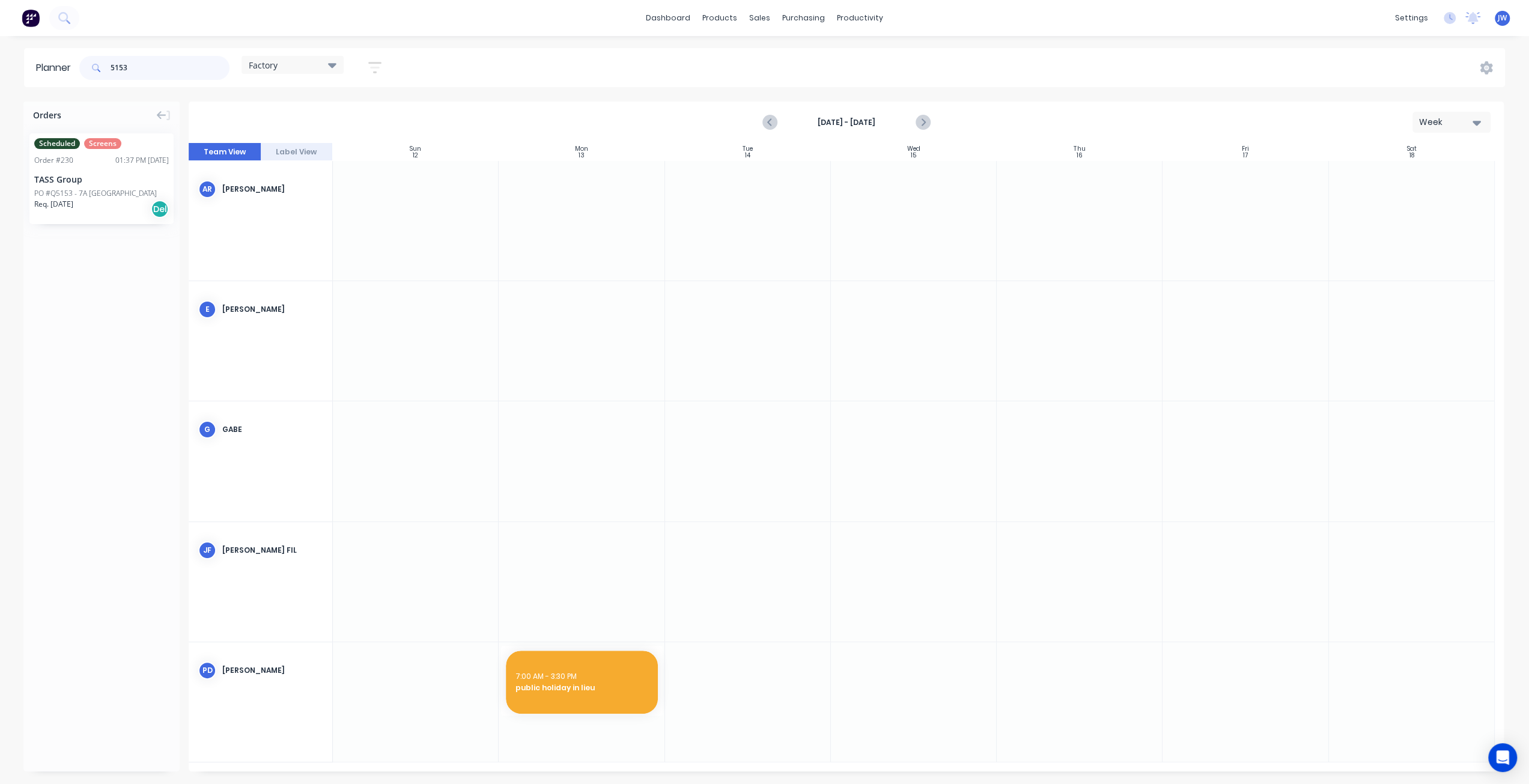
drag, startPoint x: 158, startPoint y: 68, endPoint x: 39, endPoint y: 58, distance: 119.4
click at [39, 58] on header "Planner 5153 Factory Save new view None (Default) edit Factory edit Office edit…" at bounding box center [764, 68] width 1481 height 39
drag, startPoint x: 111, startPoint y: 179, endPoint x: 1287, endPoint y: 490, distance: 1216.4
drag, startPoint x: 1326, startPoint y: 444, endPoint x: 1342, endPoint y: 442, distance: 16.1
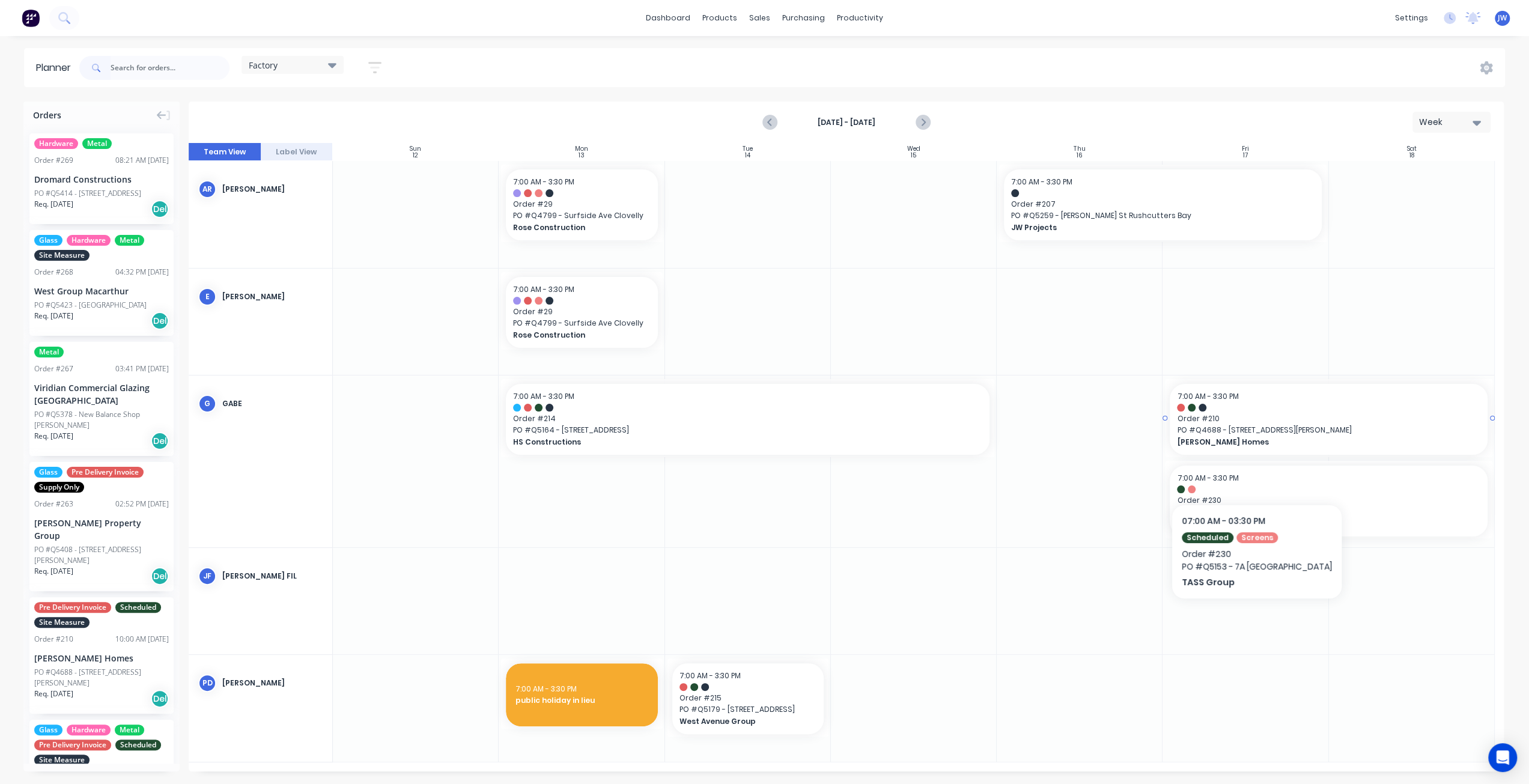
click at [1238, 435] on div "7:00 AM - 3:30 PM Order # 210 PO # Q4688 - [STREET_ADDRESS][GEOGRAPHIC_DATA][PE…" at bounding box center [1328, 418] width 318 height 71
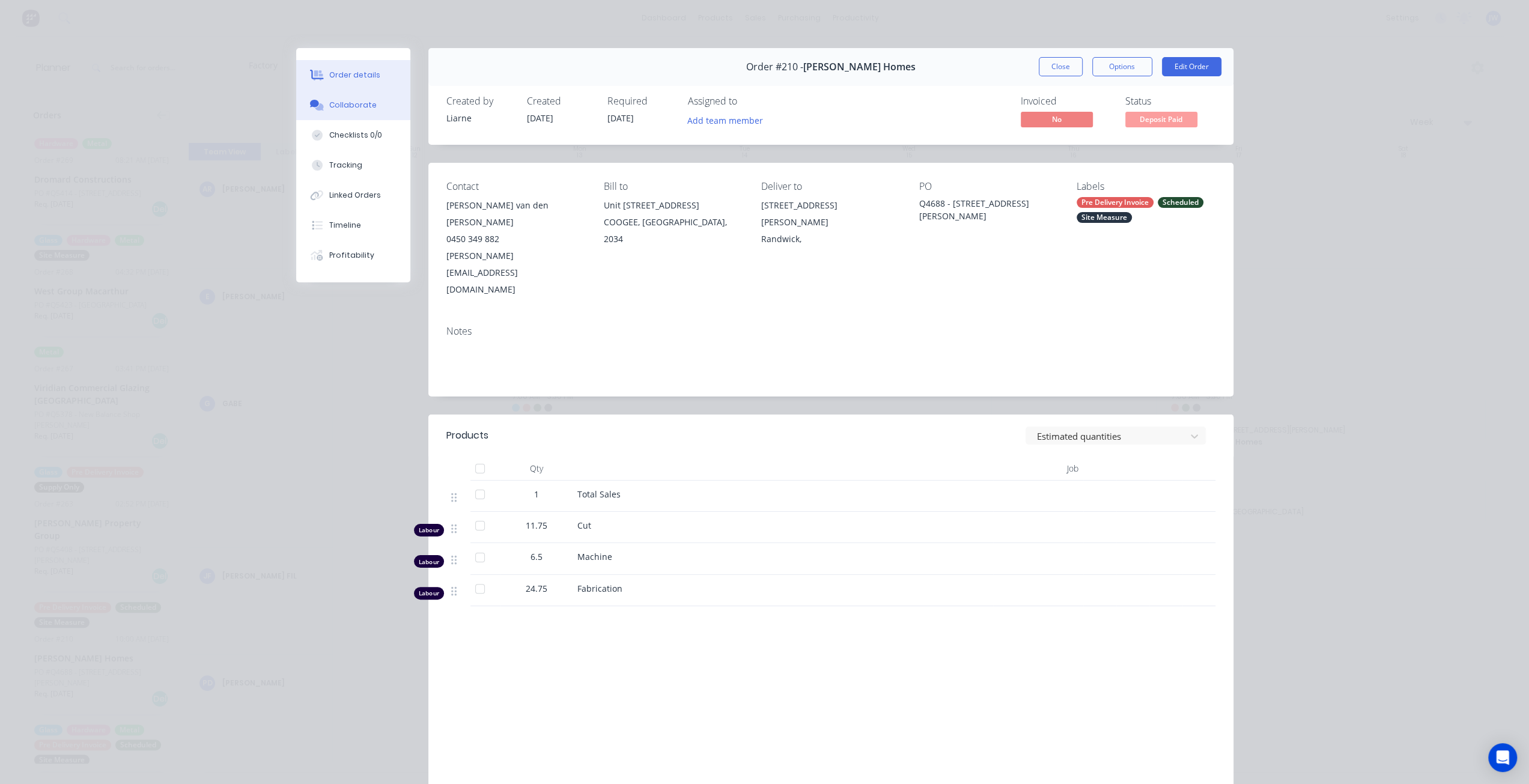
click at [350, 105] on div "Collaborate" at bounding box center [353, 105] width 48 height 11
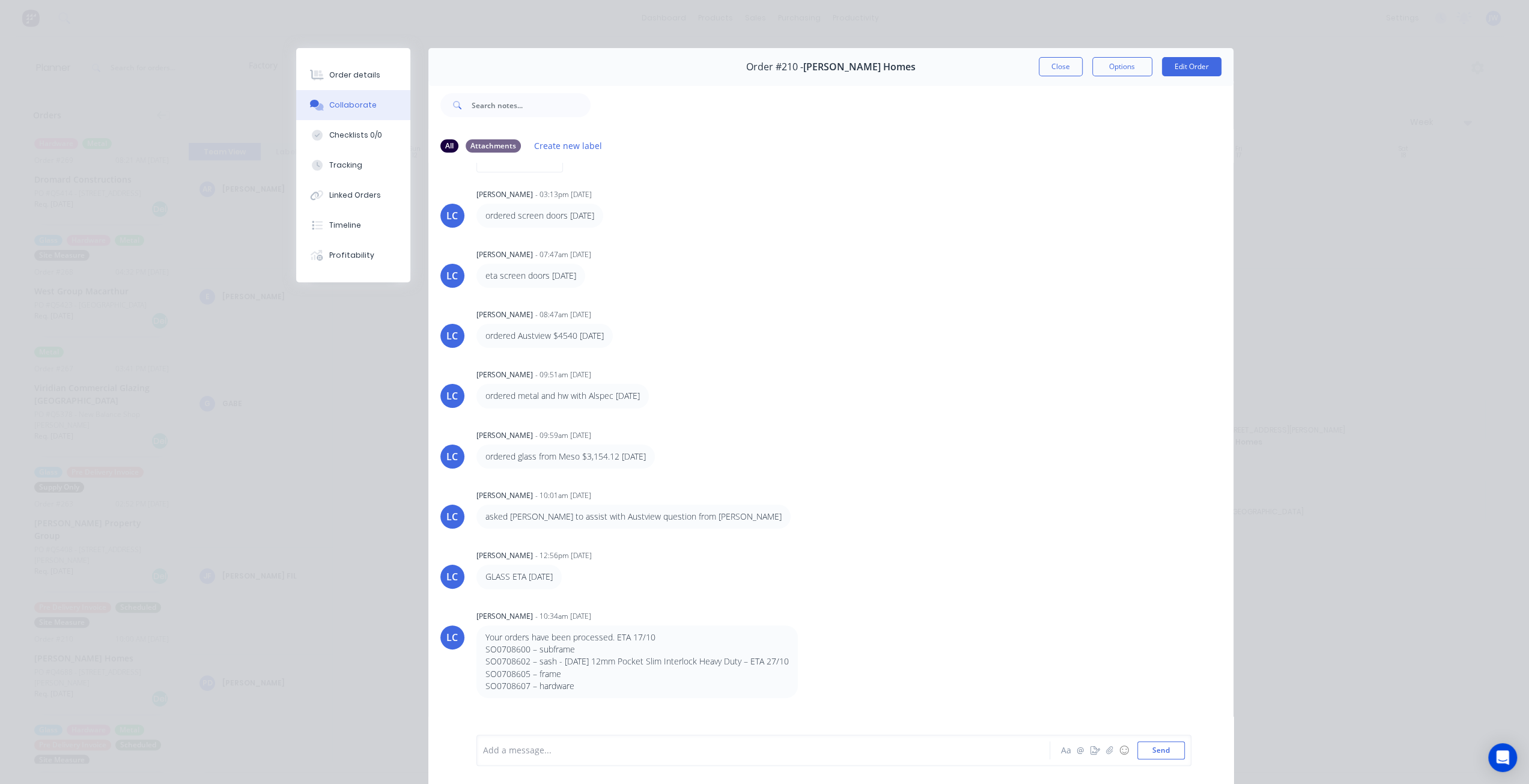
scroll to position [146, 0]
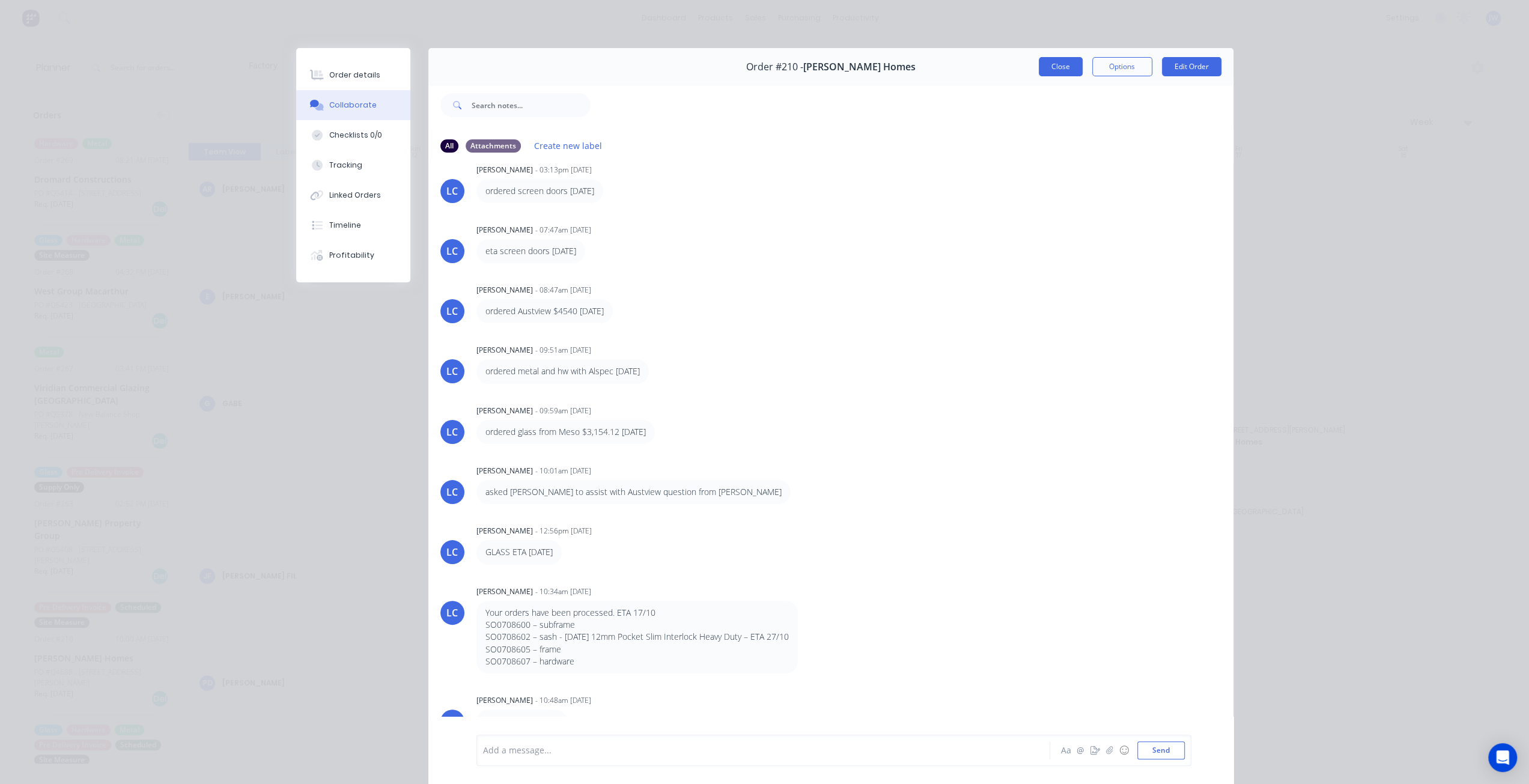
click at [1054, 68] on button "Close" at bounding box center [1060, 67] width 44 height 19
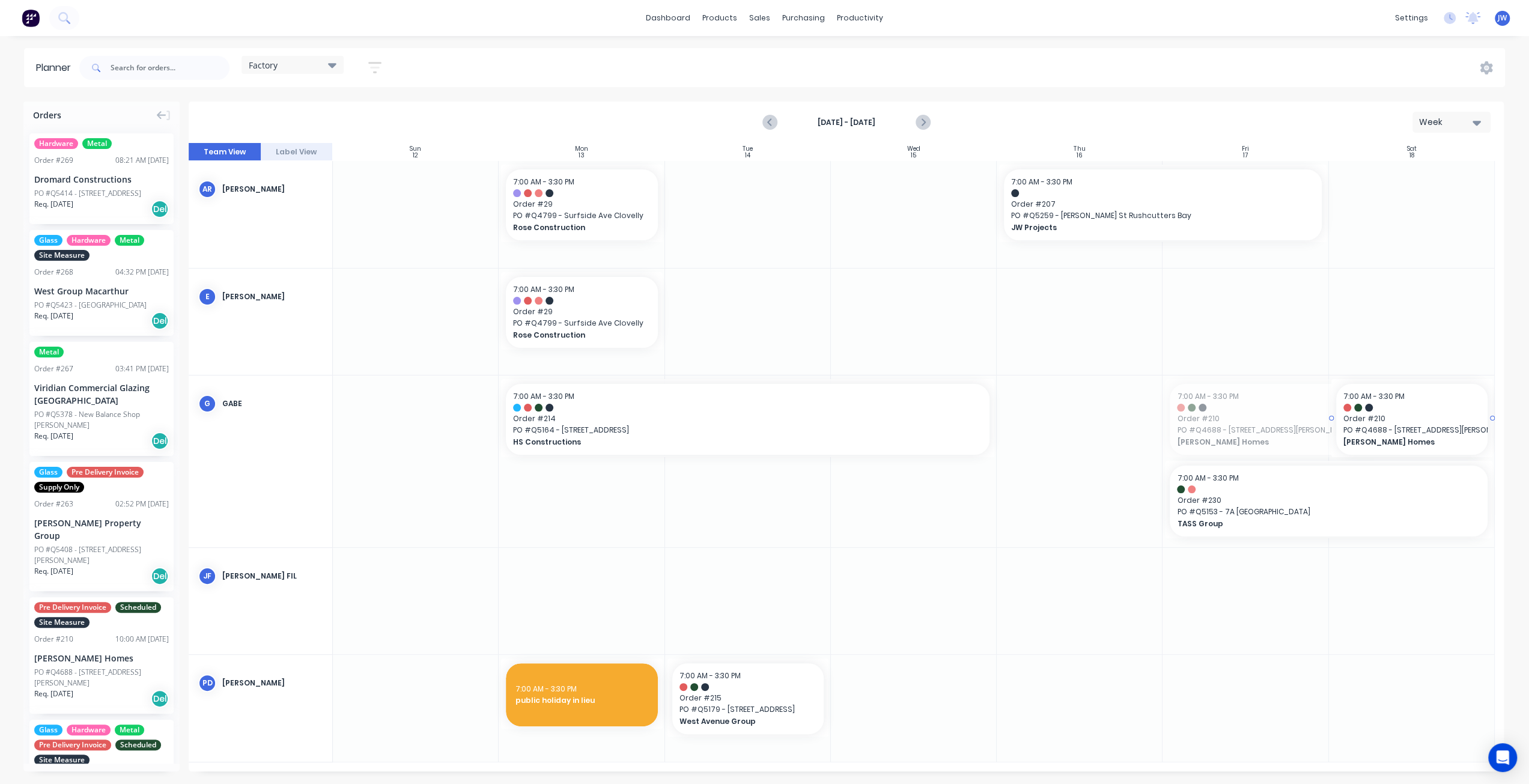
drag, startPoint x: 1164, startPoint y: 418, endPoint x: 1375, endPoint y: 418, distance: 211.0
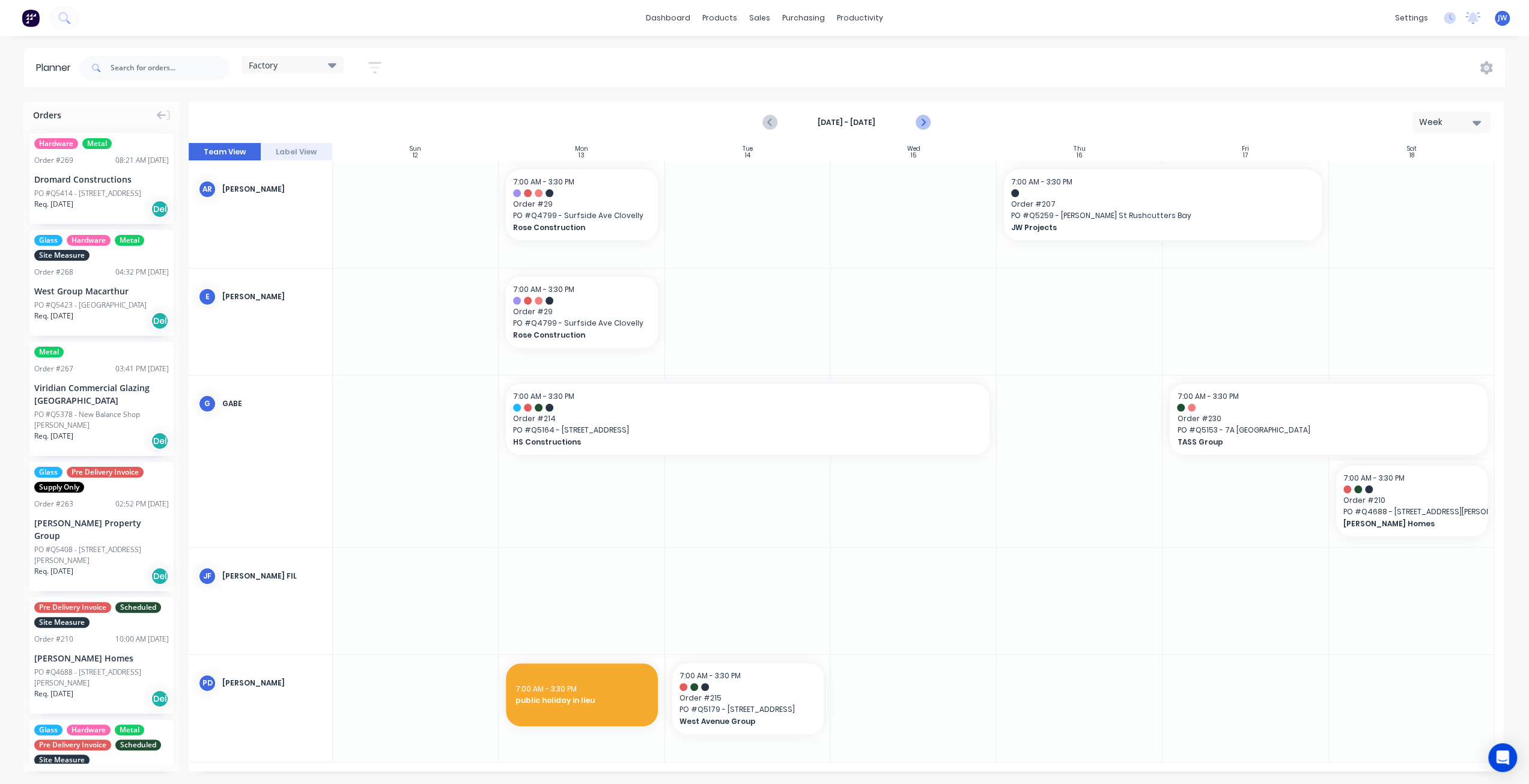
click at [917, 121] on icon "Next page" at bounding box center [922, 122] width 14 height 14
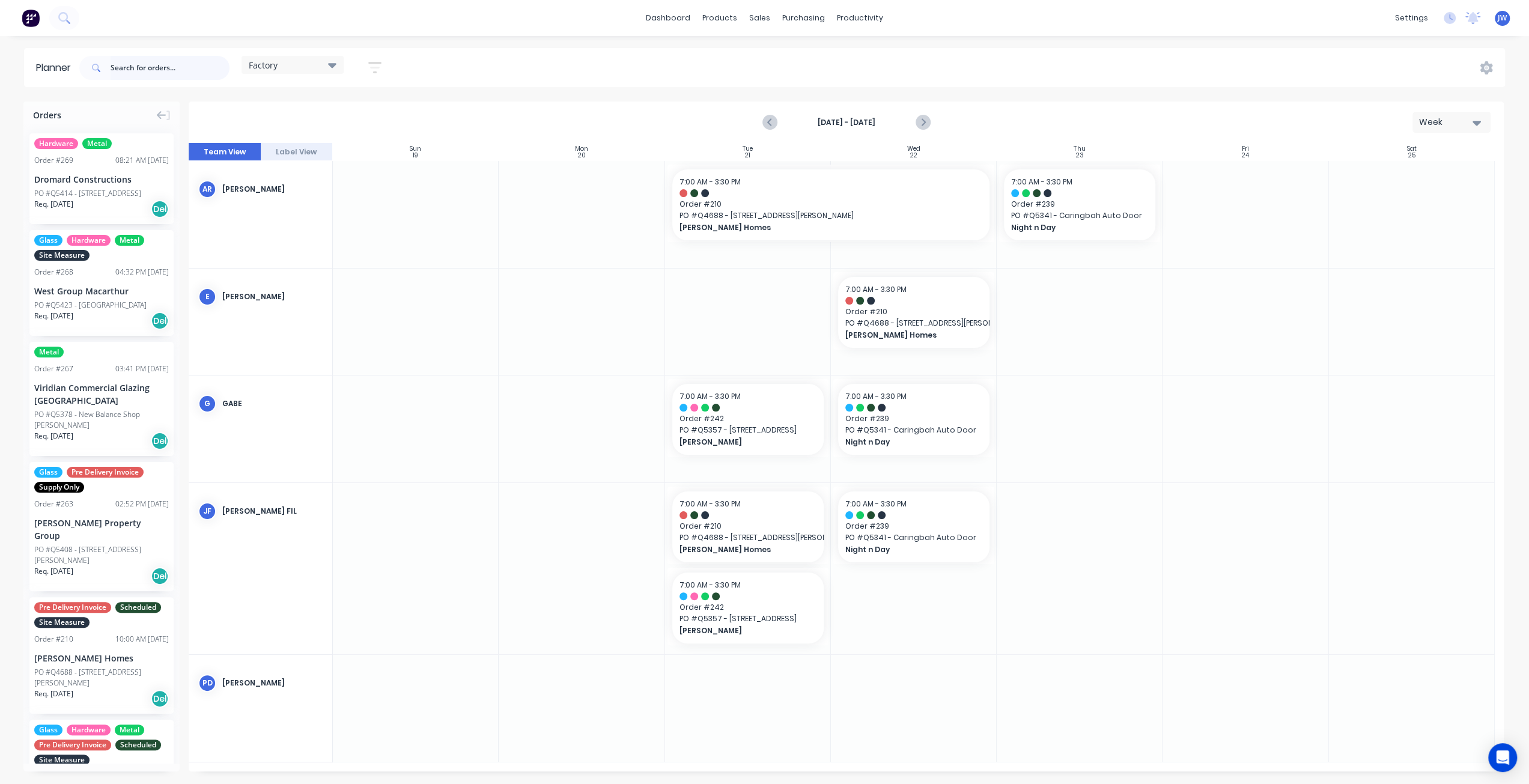
click at [164, 71] on input "text" at bounding box center [170, 68] width 119 height 24
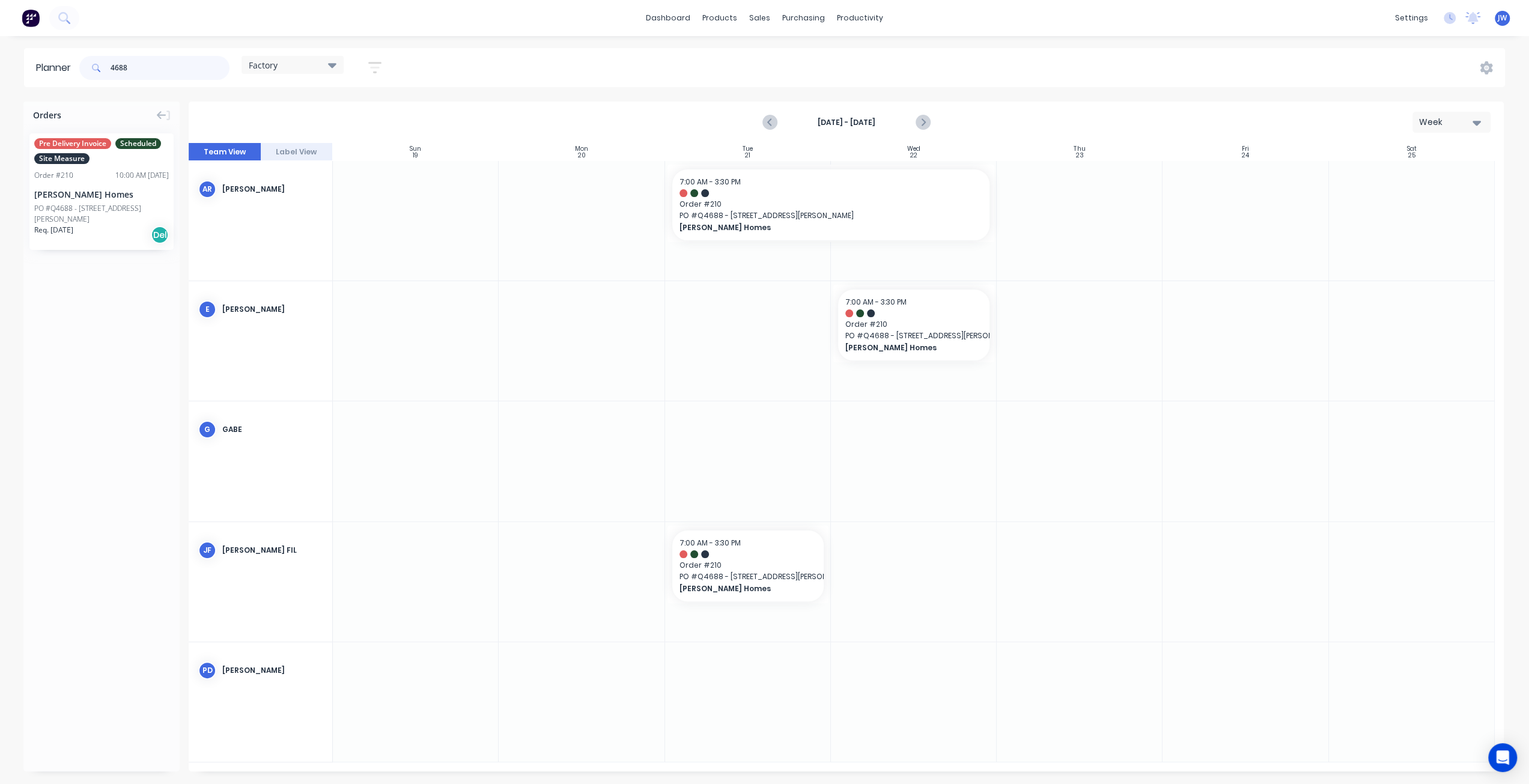
type input "4688"
drag, startPoint x: 67, startPoint y: 187, endPoint x: 609, endPoint y: 487, distance: 619.5
drag, startPoint x: 662, startPoint y: 441, endPoint x: 699, endPoint y: 446, distance: 37.3
drag, startPoint x: 114, startPoint y: 63, endPoint x: 28, endPoint y: 54, distance: 86.5
click at [30, 54] on header "Planner 4688 Factory Save new view None (Default) edit Factory edit Office edit…" at bounding box center [764, 68] width 1481 height 39
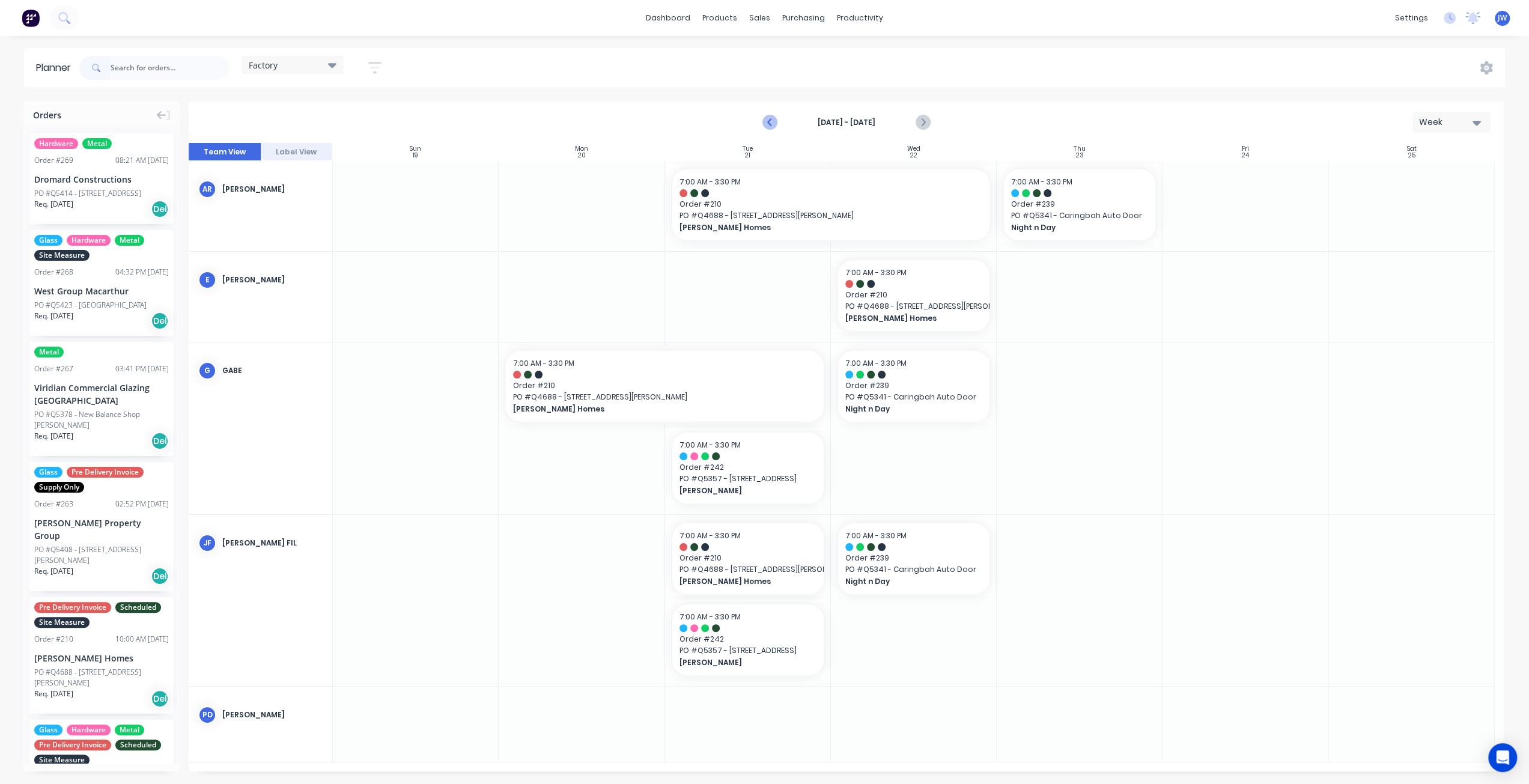
click at [769, 126] on icon "Previous page" at bounding box center [769, 122] width 14 height 14
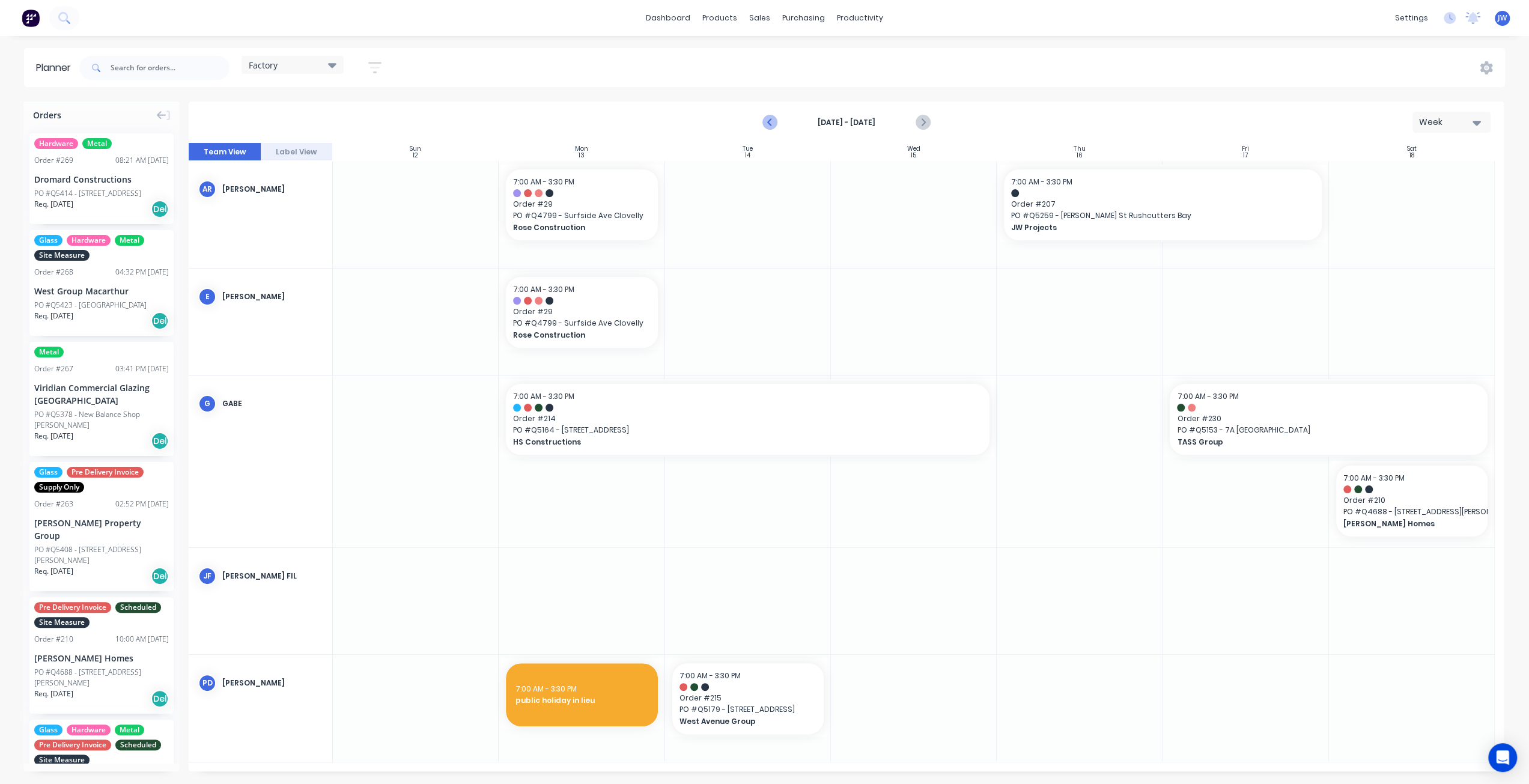
click at [766, 125] on icon "Previous page" at bounding box center [769, 122] width 14 height 14
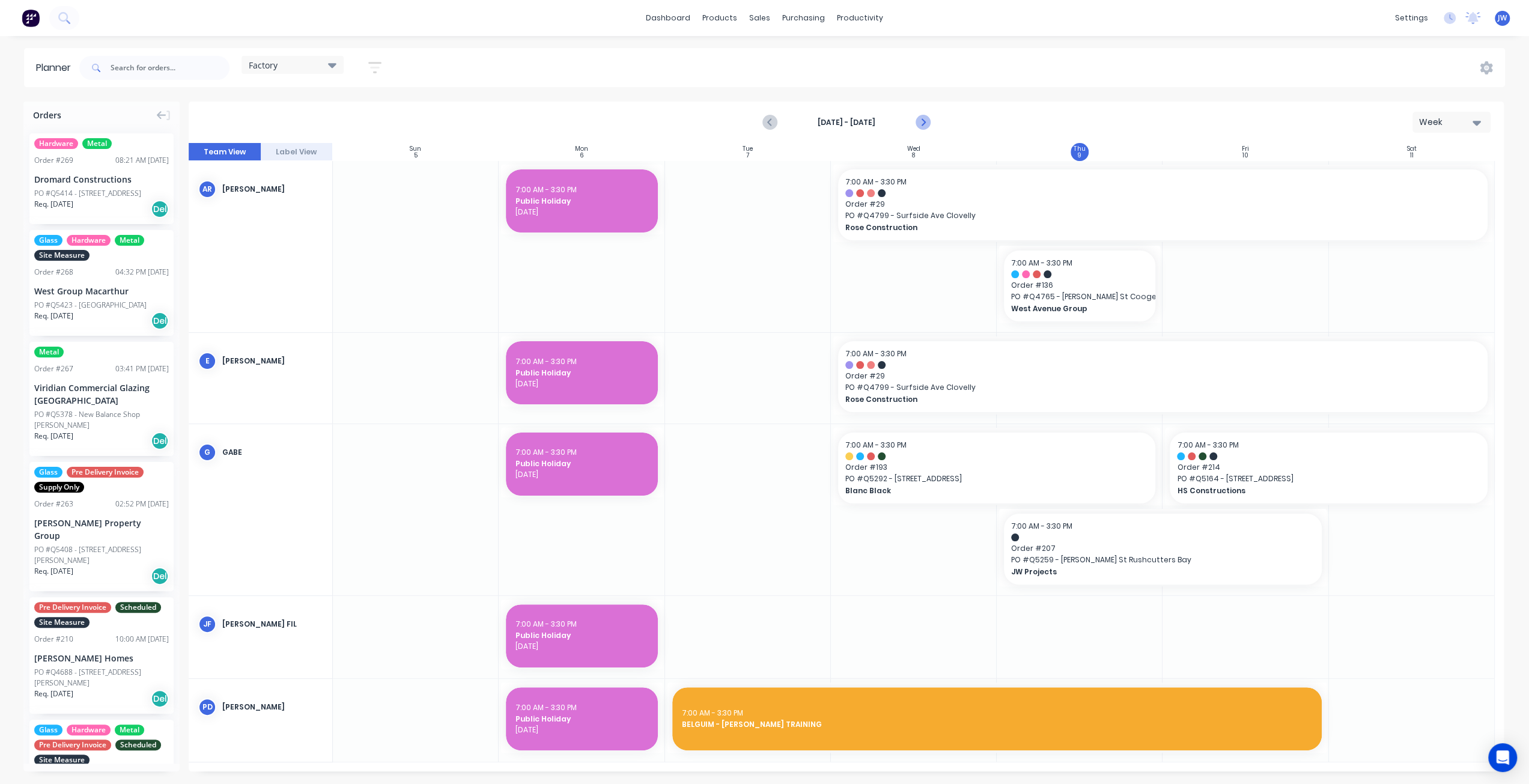
click at [922, 122] on icon "Next page" at bounding box center [922, 122] width 14 height 14
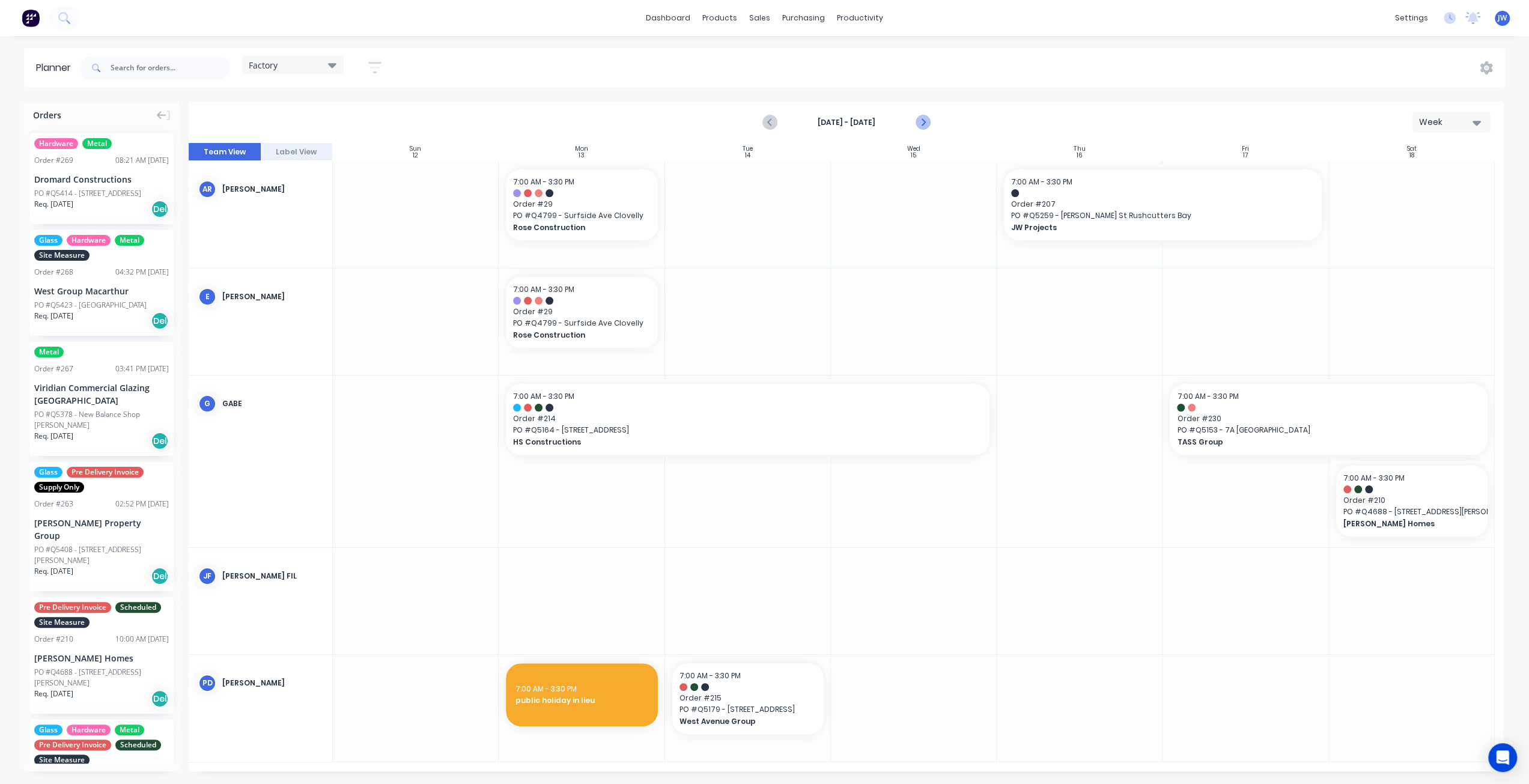
click at [920, 122] on icon "Next page" at bounding box center [922, 122] width 14 height 14
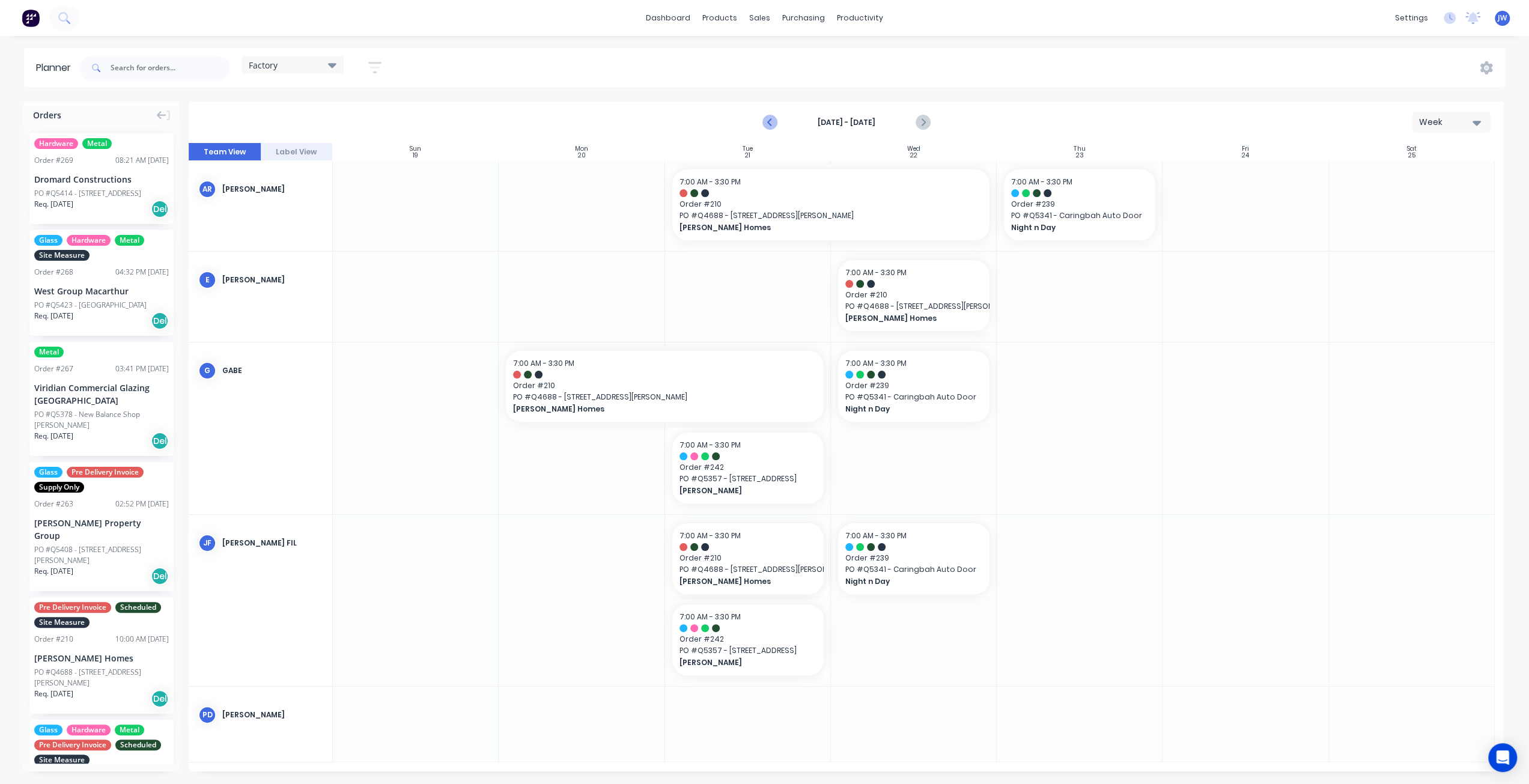
click at [771, 127] on icon "Previous page" at bounding box center [769, 122] width 14 height 14
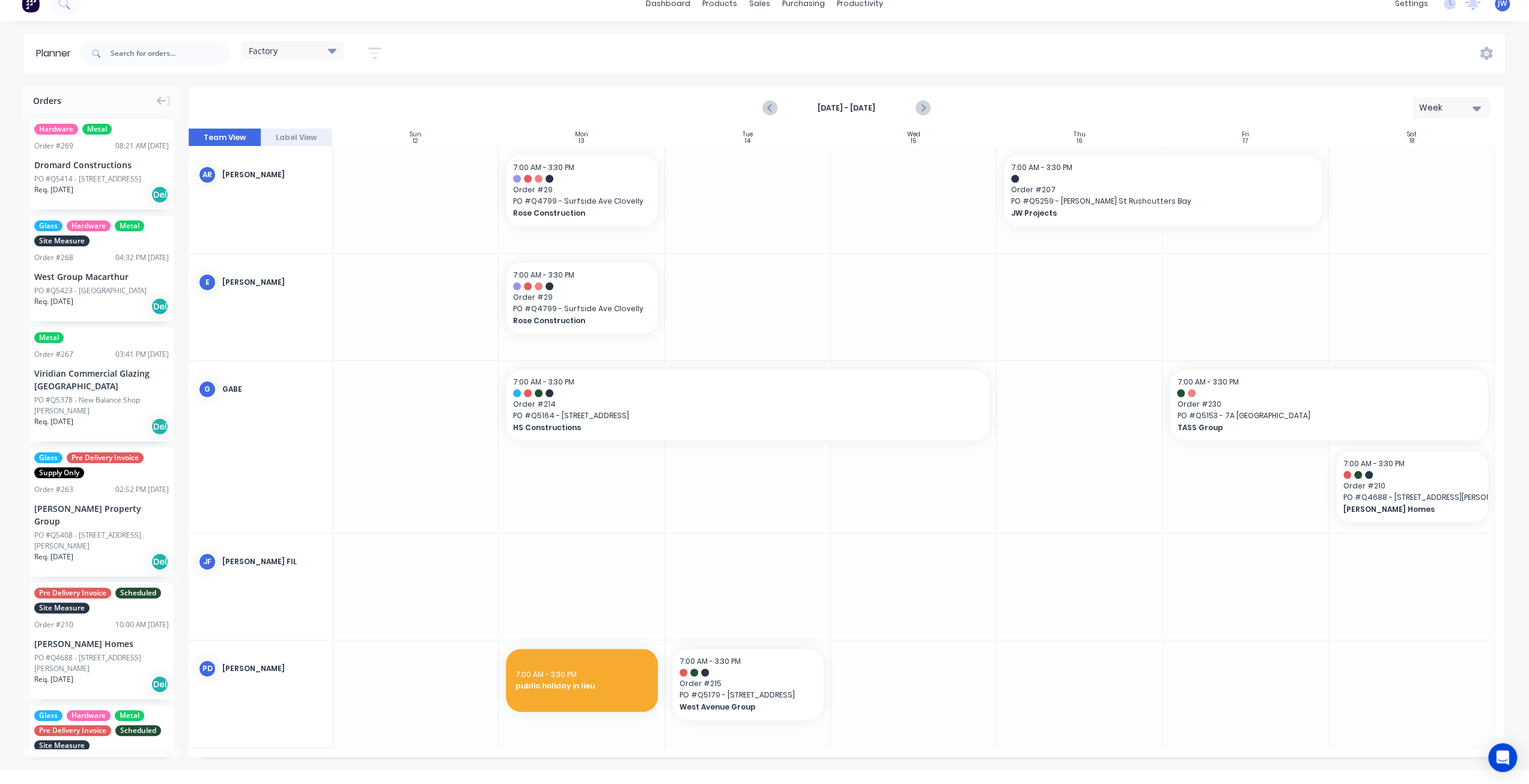
scroll to position [0, 0]
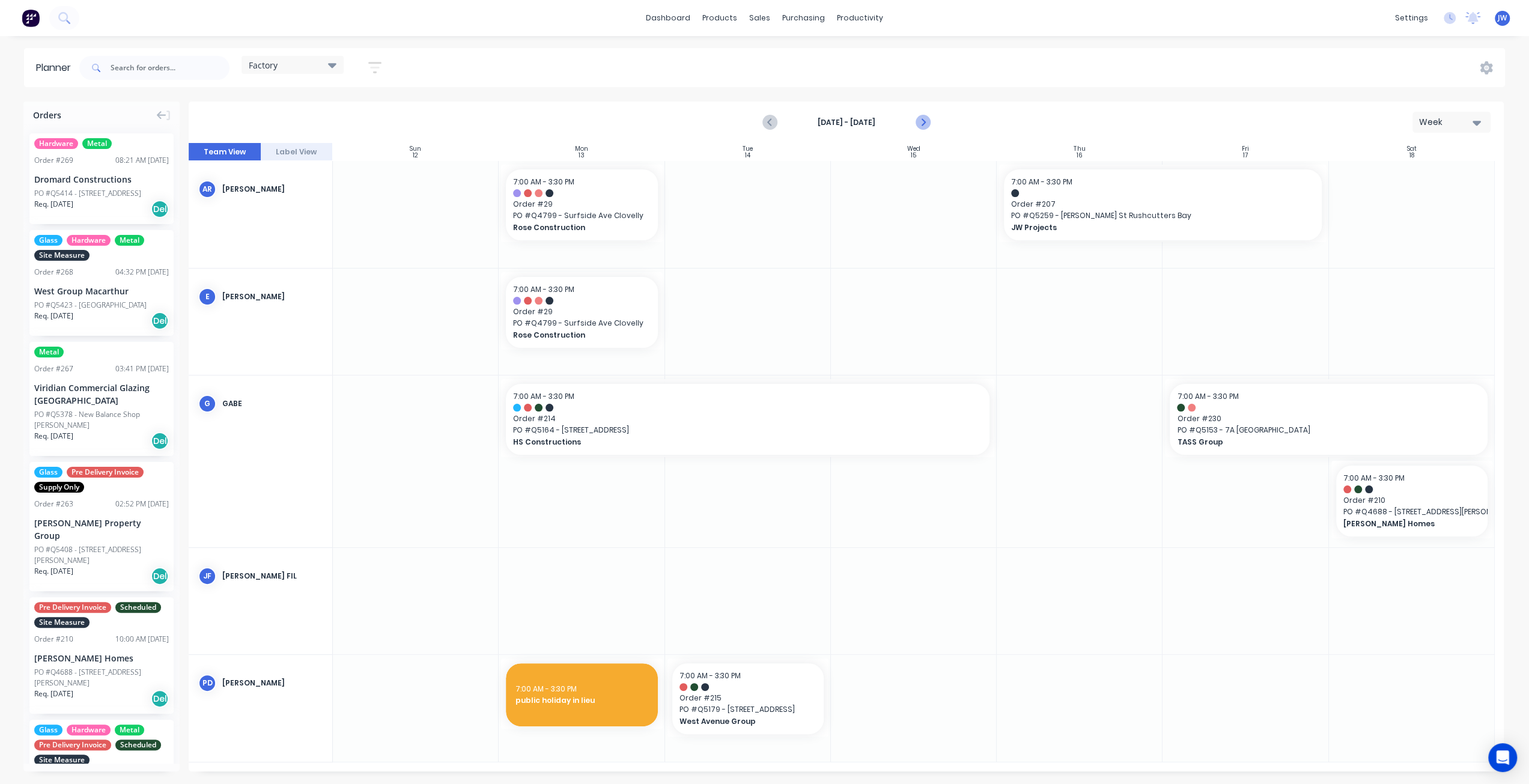
click at [922, 123] on icon "Next page" at bounding box center [921, 122] width 5 height 10
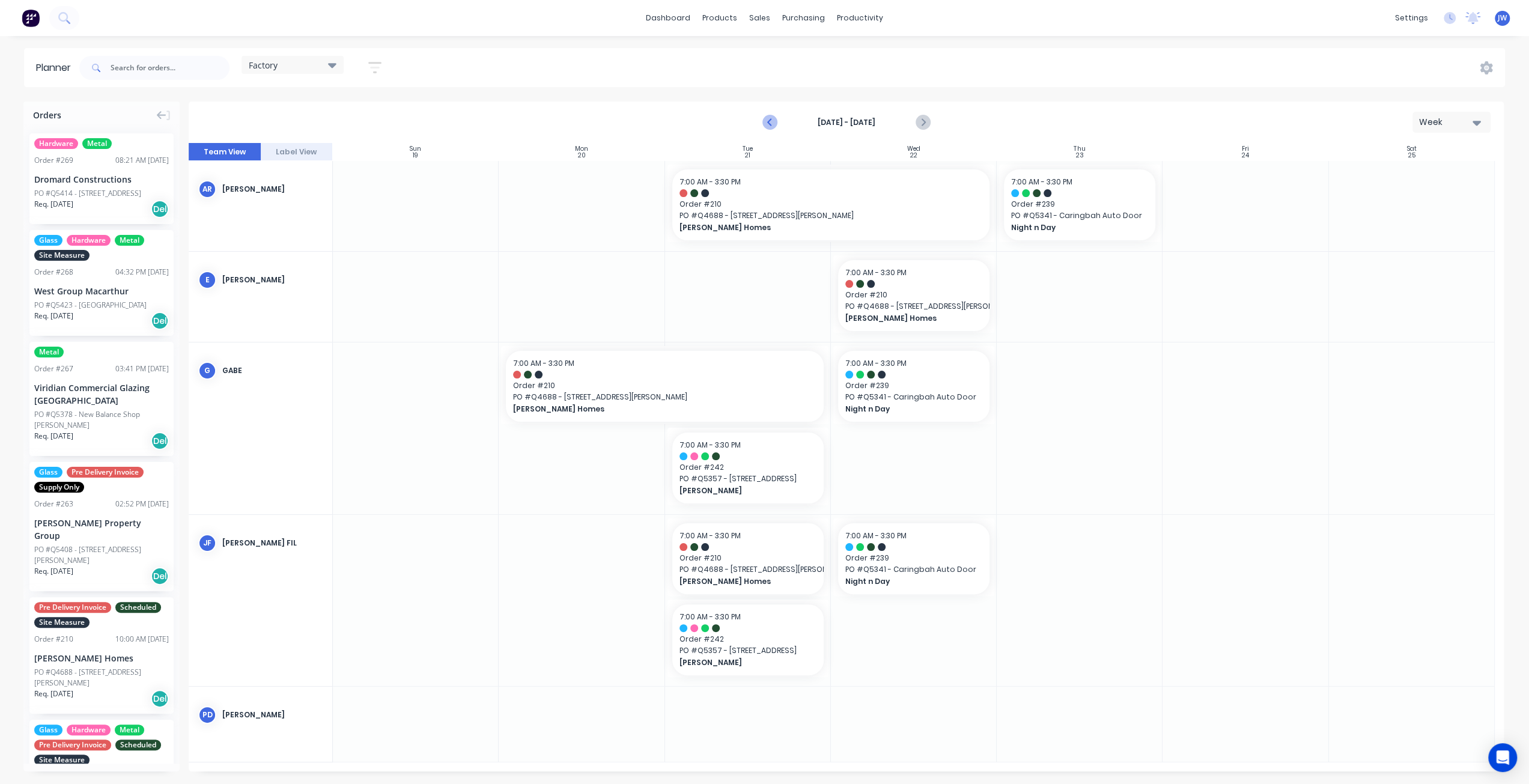
click at [769, 122] on icon "Previous page" at bounding box center [770, 122] width 5 height 10
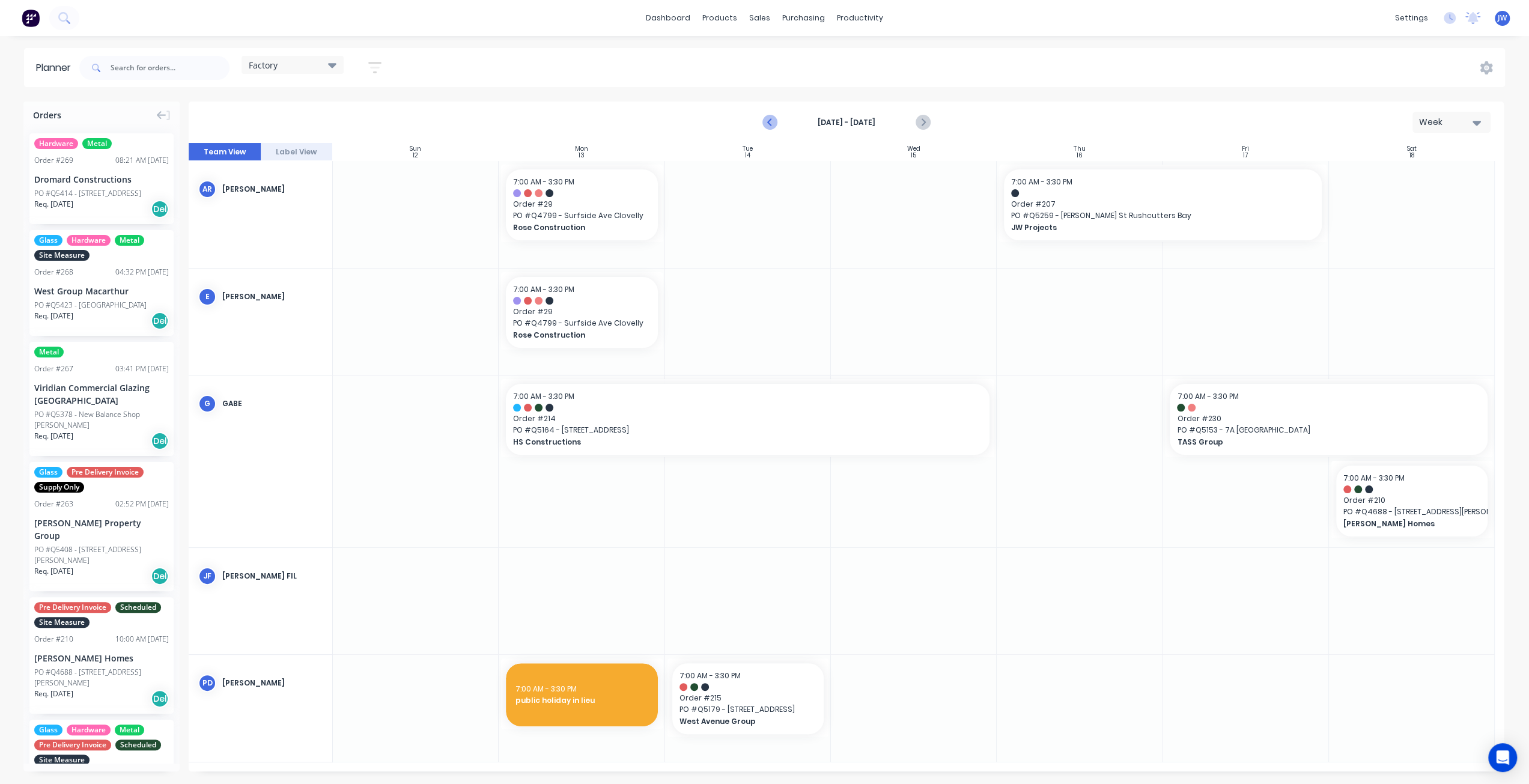
click at [769, 122] on icon "Previous page" at bounding box center [770, 122] width 5 height 10
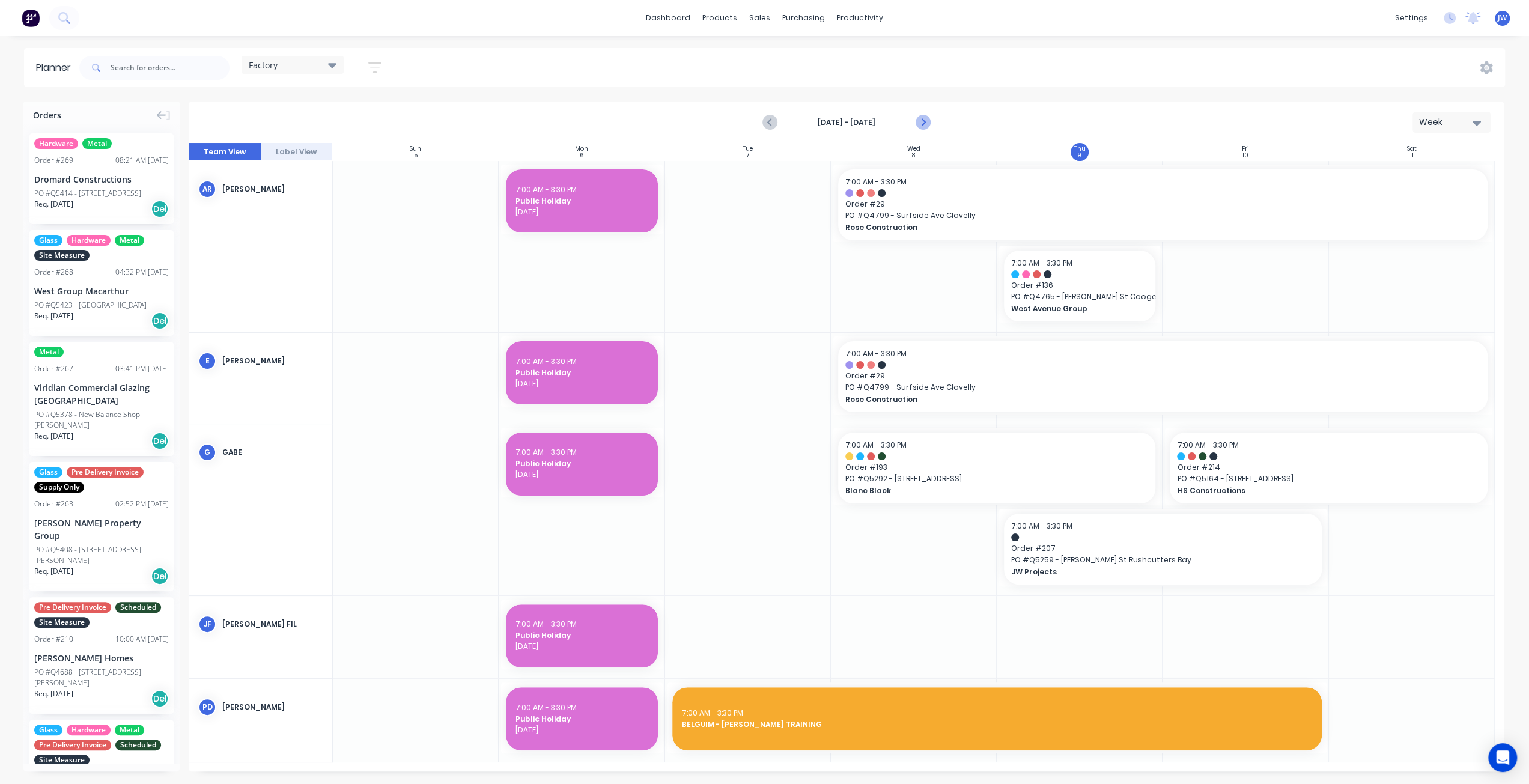
click at [930, 123] on button "Next page" at bounding box center [922, 123] width 24 height 24
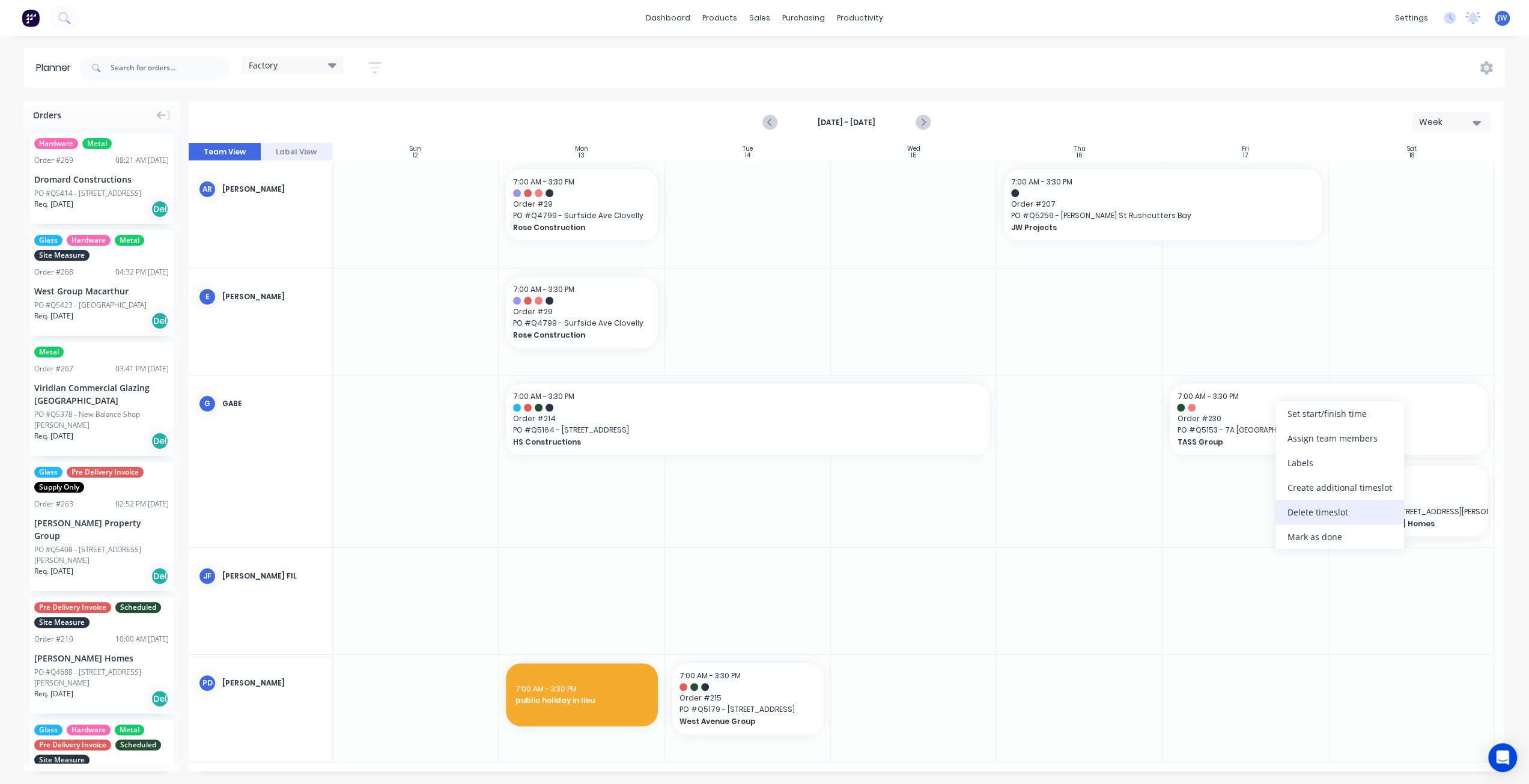
click at [1323, 512] on div "Delete timeslot" at bounding box center [1339, 511] width 129 height 25
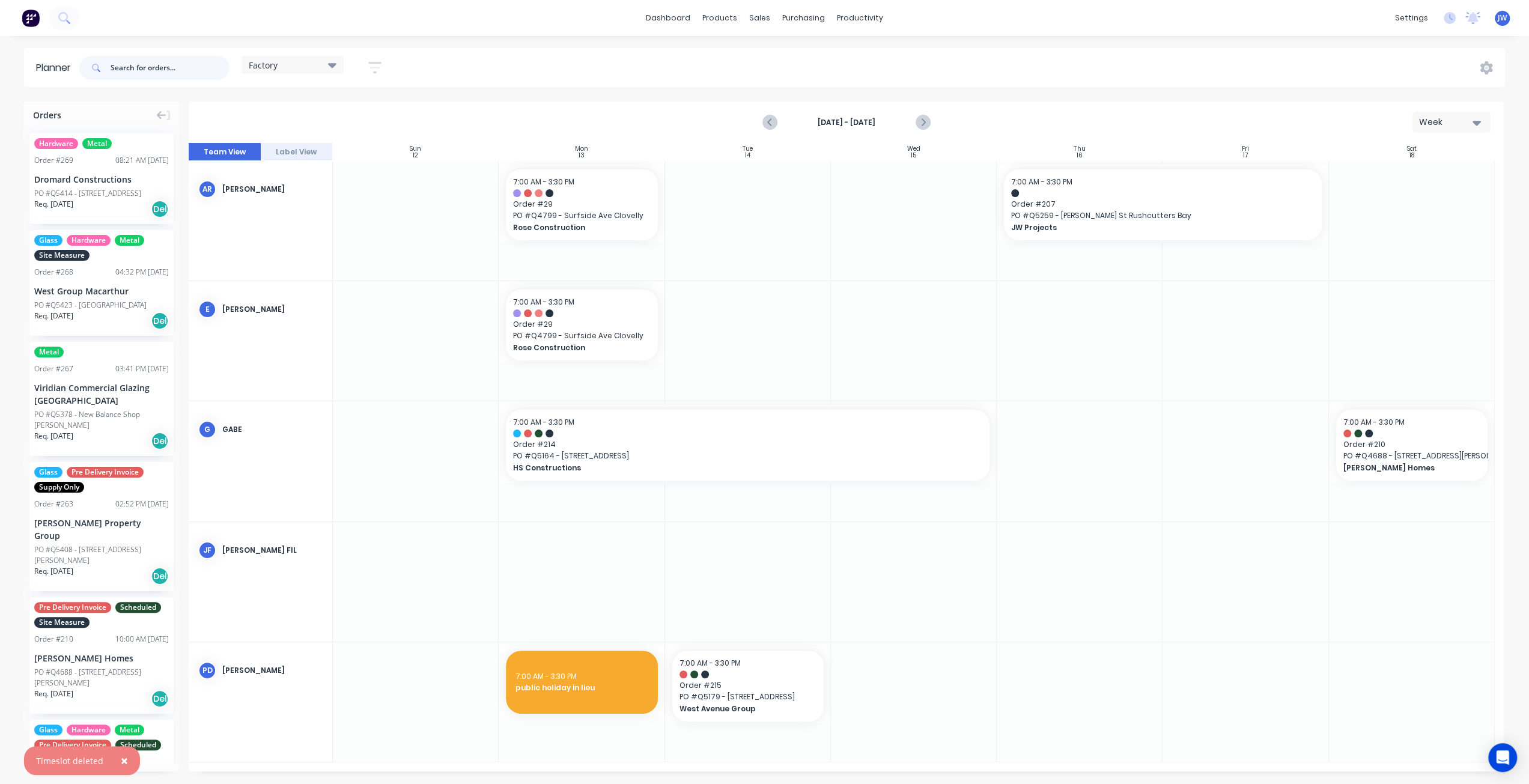
click at [189, 66] on input "text" at bounding box center [170, 68] width 119 height 24
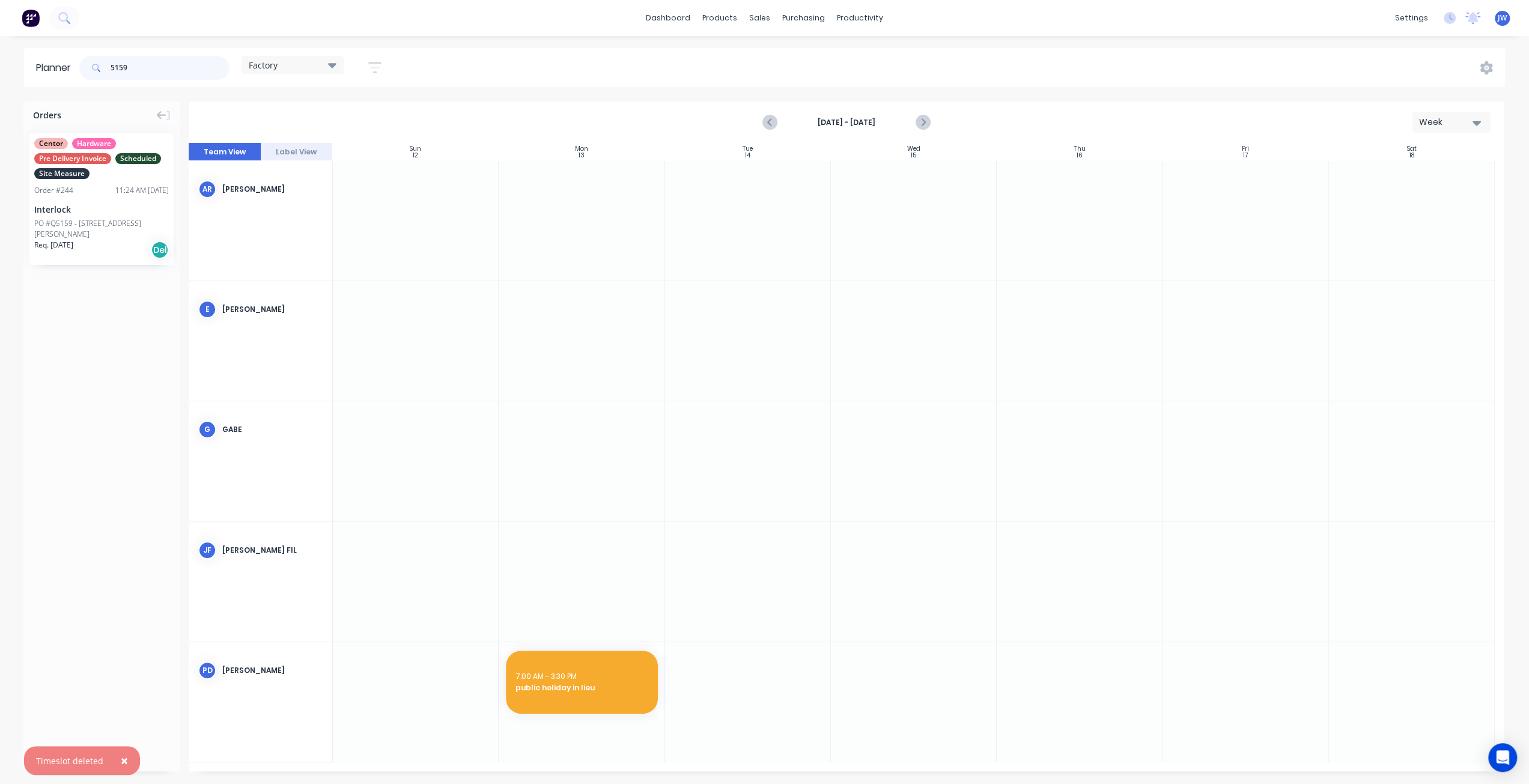
type input "5159"
drag, startPoint x: 93, startPoint y: 218, endPoint x: 1279, endPoint y: 459, distance: 1210.2
click at [1244, 452] on span "PO # Q5159 - [STREET_ADDRESS][PERSON_NAME]" at bounding box center [1245, 456] width 137 height 11
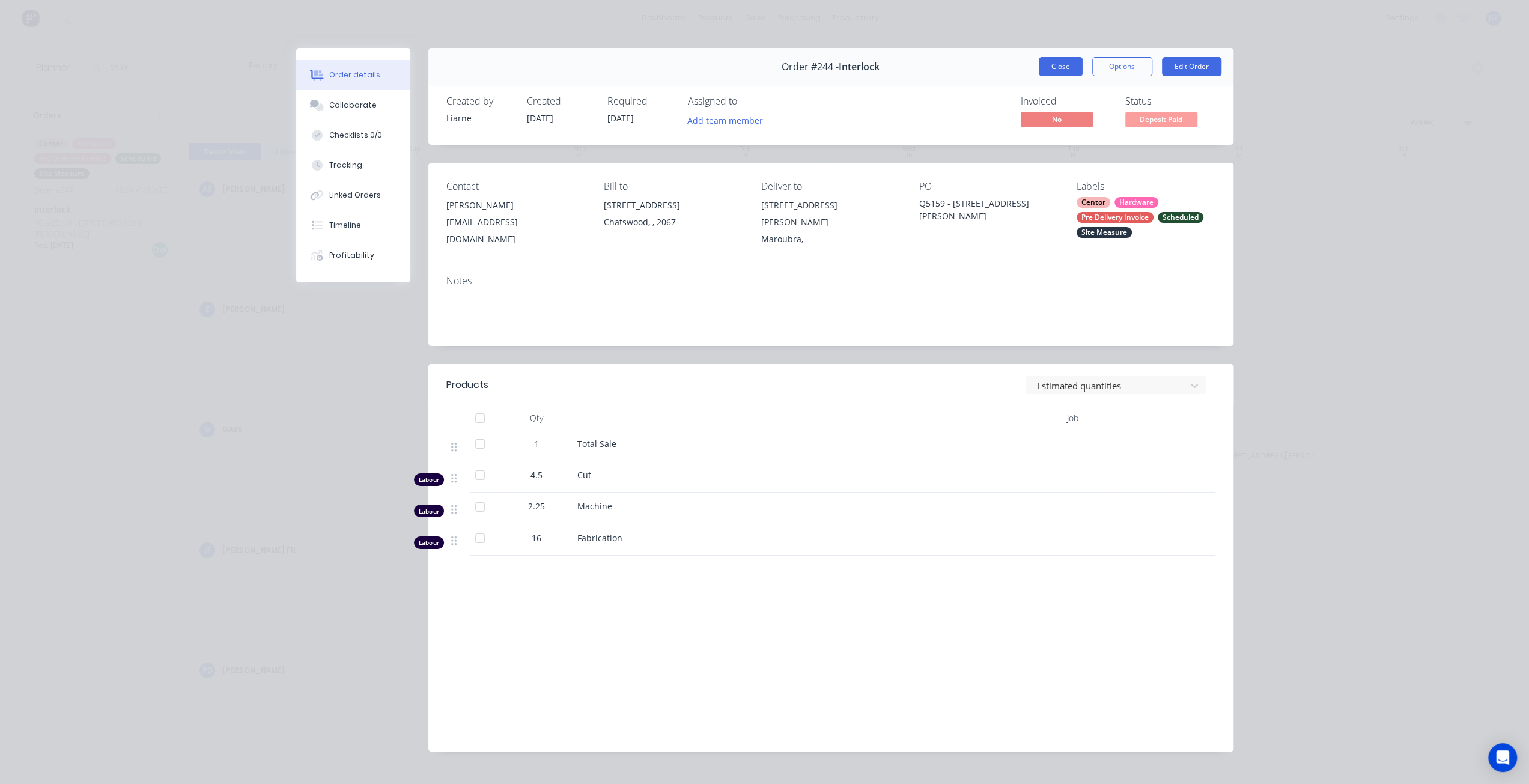
click at [1063, 71] on button "Close" at bounding box center [1060, 67] width 44 height 19
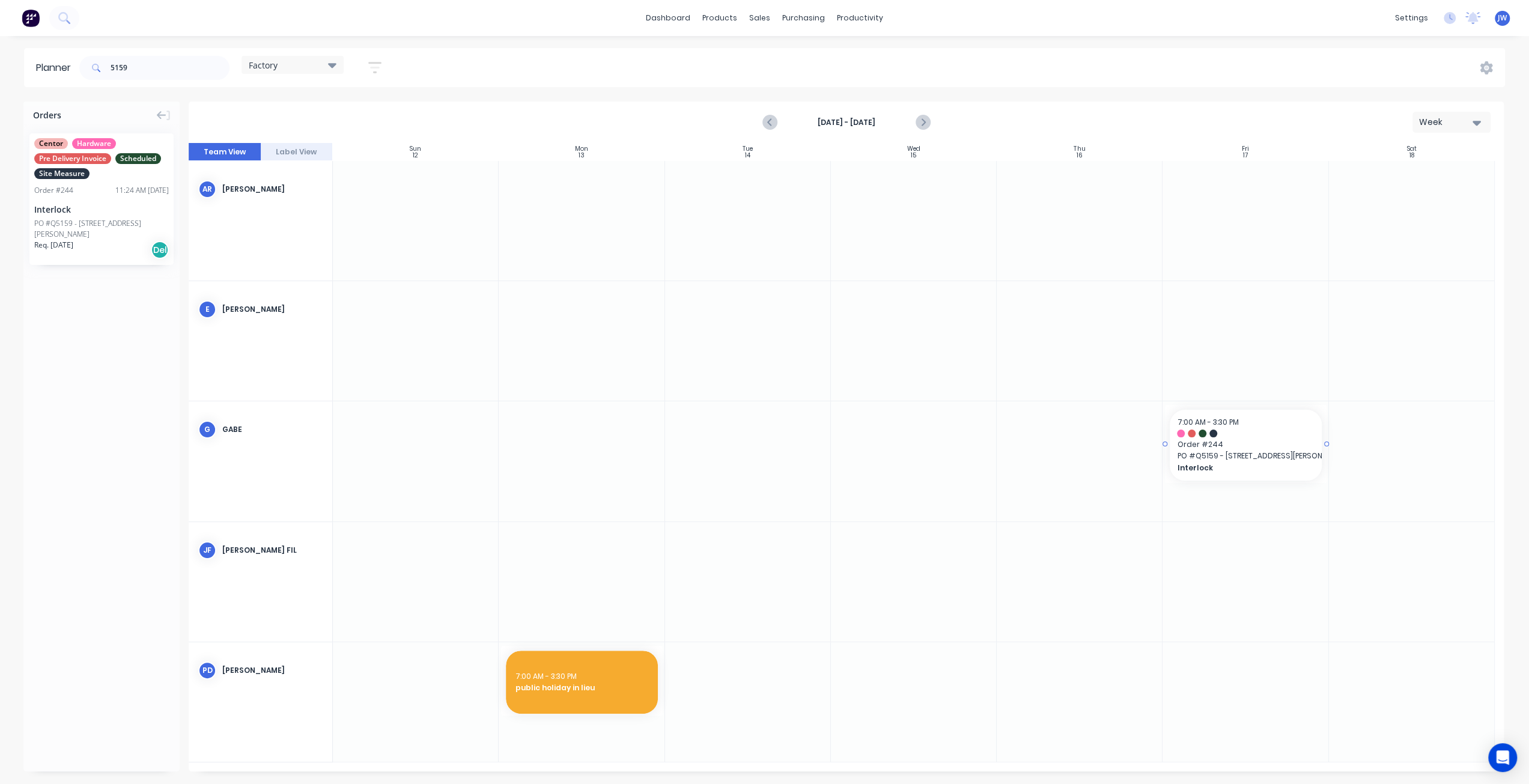
click at [1267, 453] on span "PO # Q5159 - [STREET_ADDRESS][PERSON_NAME]" at bounding box center [1245, 456] width 137 height 11
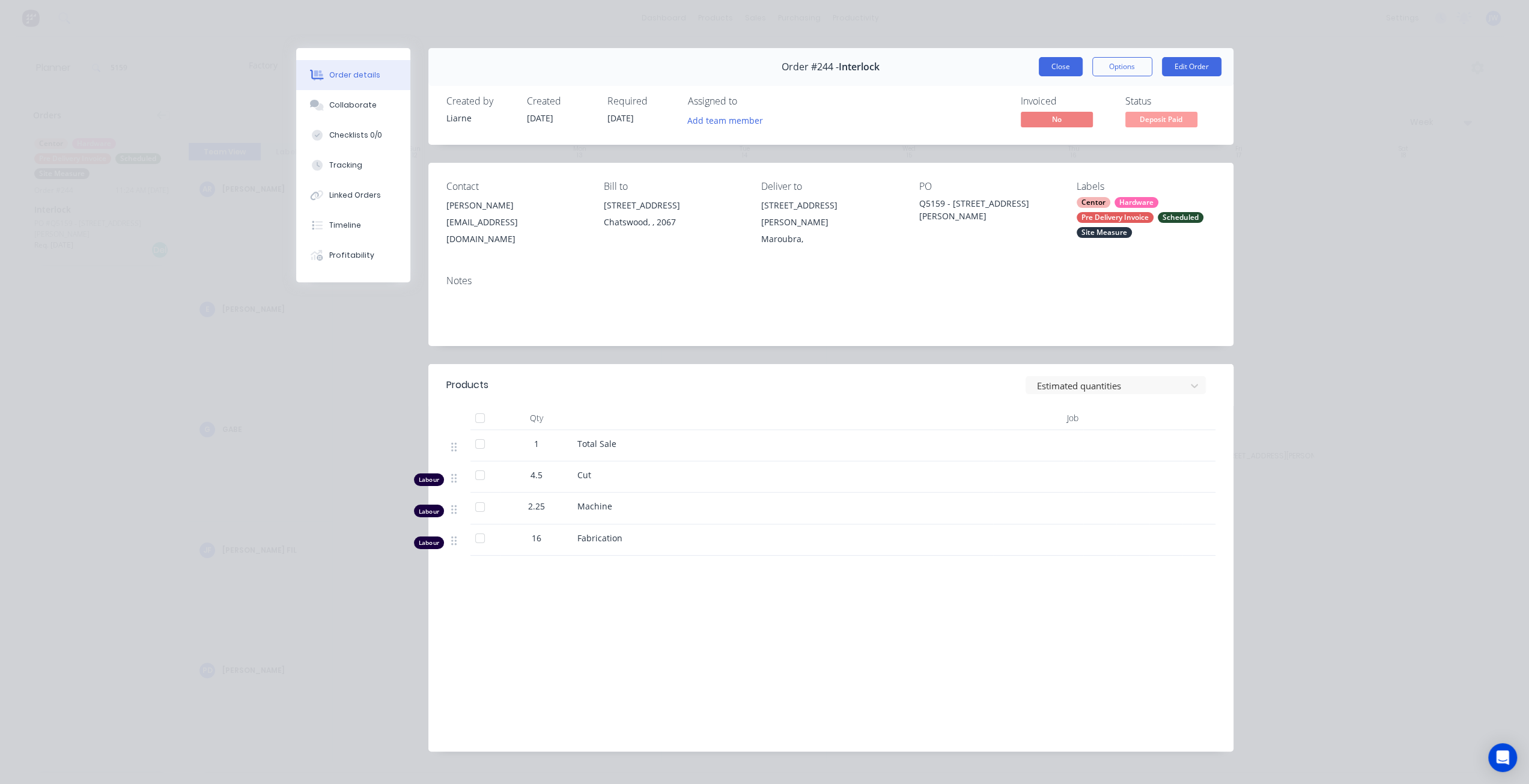
click at [1044, 67] on button "Close" at bounding box center [1060, 67] width 44 height 19
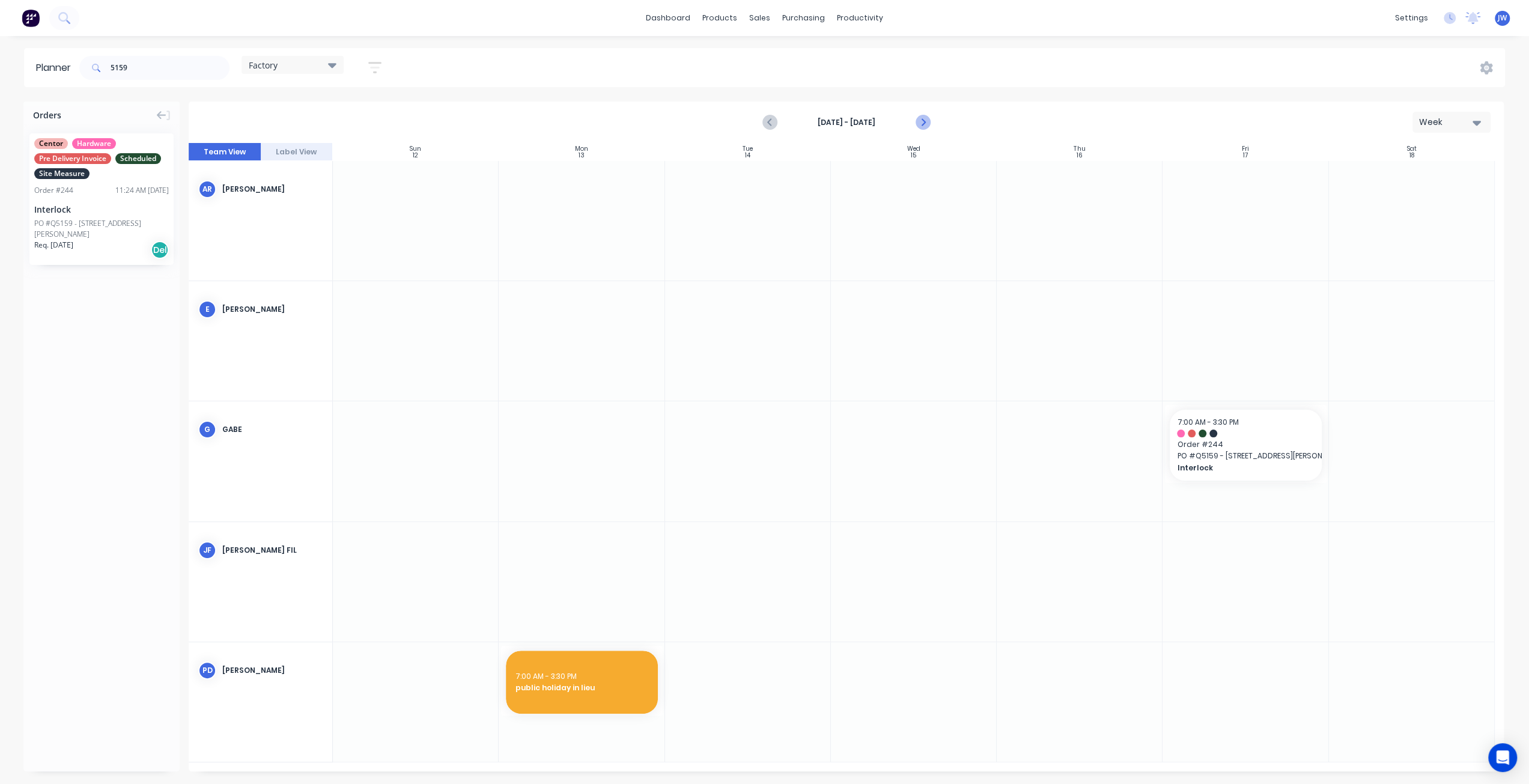
click at [922, 122] on icon "Next page" at bounding box center [921, 122] width 5 height 10
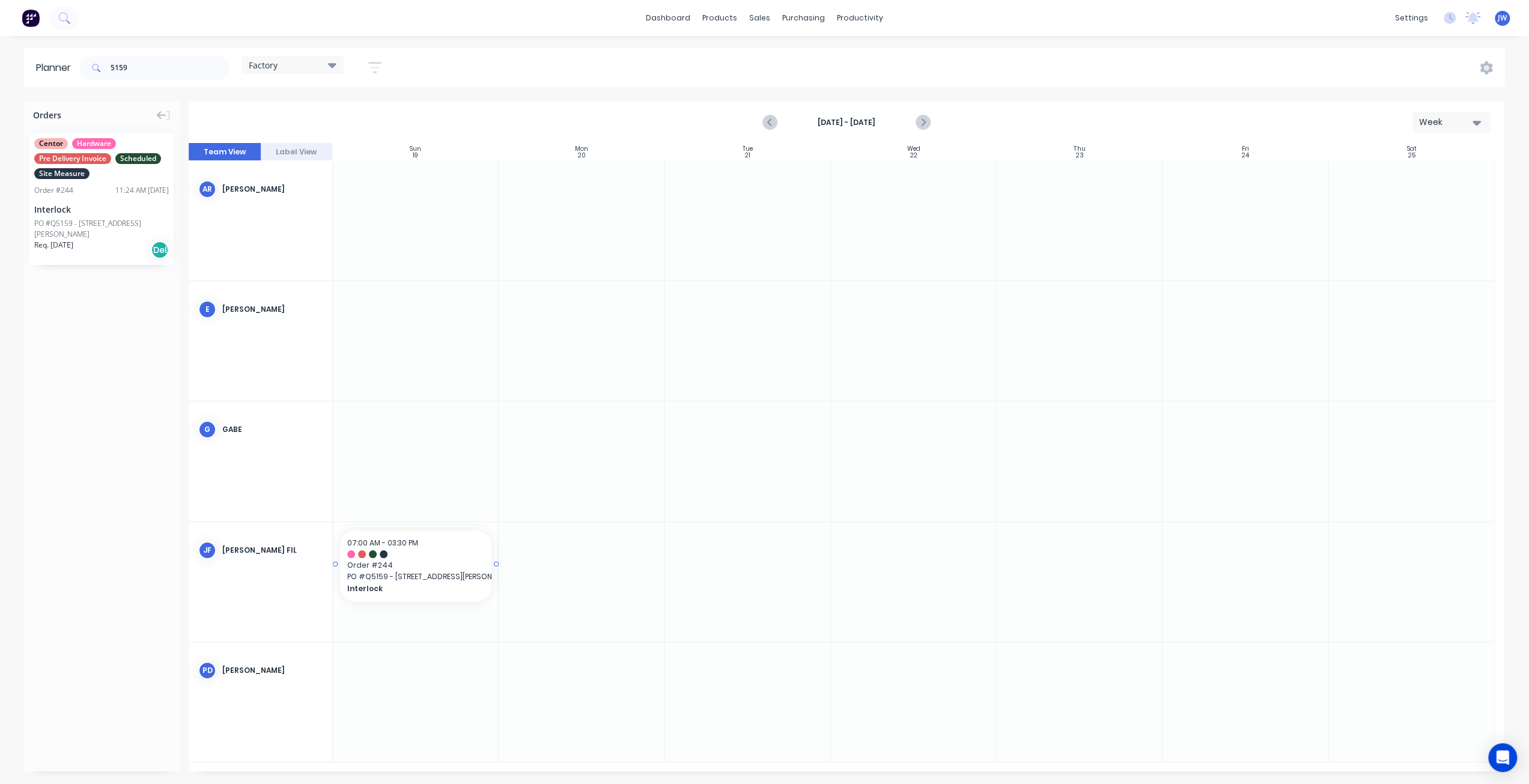
drag, startPoint x: 106, startPoint y: 204, endPoint x: 490, endPoint y: 585, distance: 540.9
drag, startPoint x: 74, startPoint y: 220, endPoint x: 358, endPoint y: 242, distance: 284.9
drag, startPoint x: 78, startPoint y: 202, endPoint x: 440, endPoint y: 371, distance: 399.5
drag, startPoint x: 140, startPoint y: 71, endPoint x: 10, endPoint y: 65, distance: 130.1
click at [10, 65] on div "Planner 5159 Factory Save new view None (Default) edit Factory edit Office edit…" at bounding box center [764, 68] width 1529 height 39
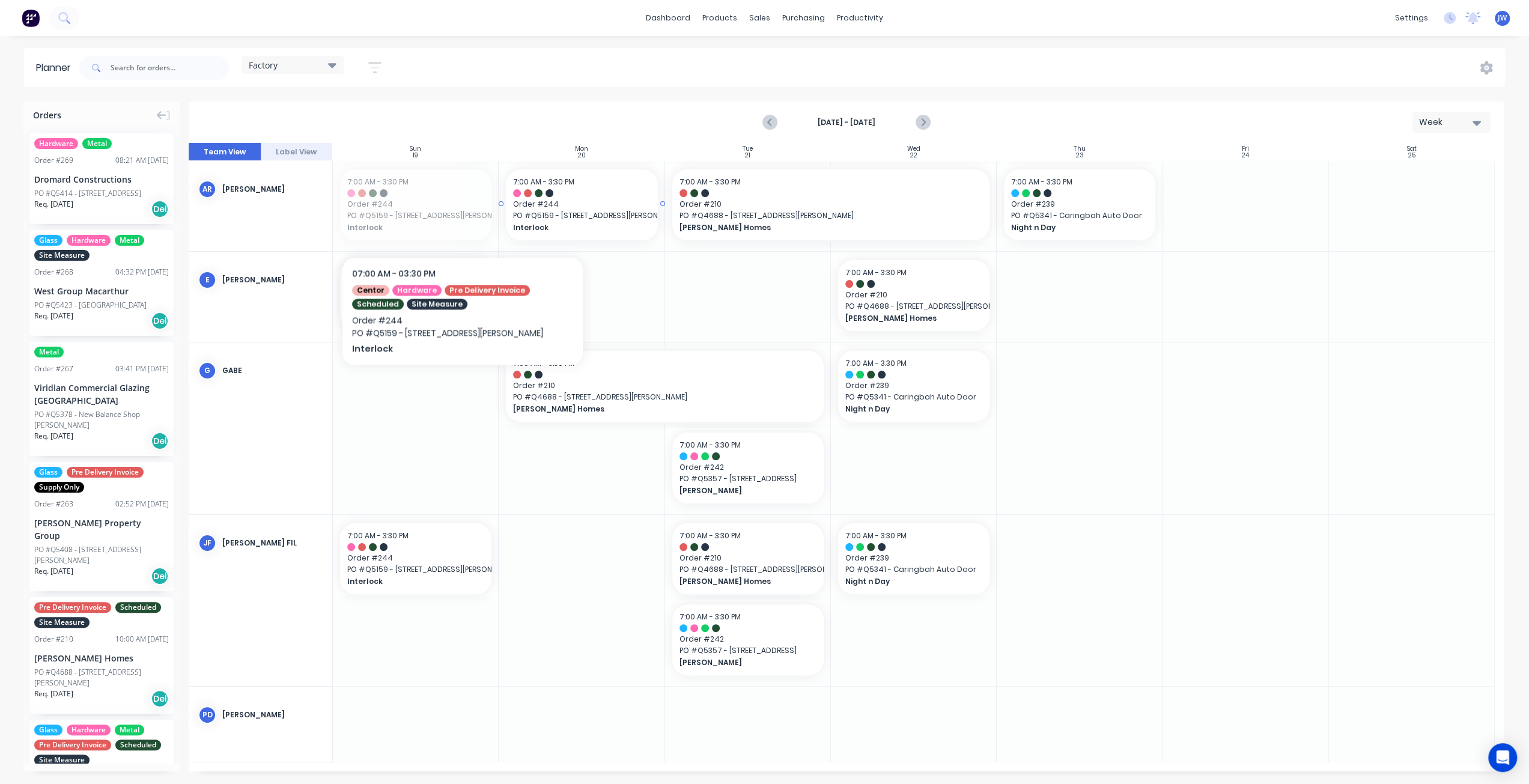
drag, startPoint x: 430, startPoint y: 217, endPoint x: 563, endPoint y: 217, distance: 133.0
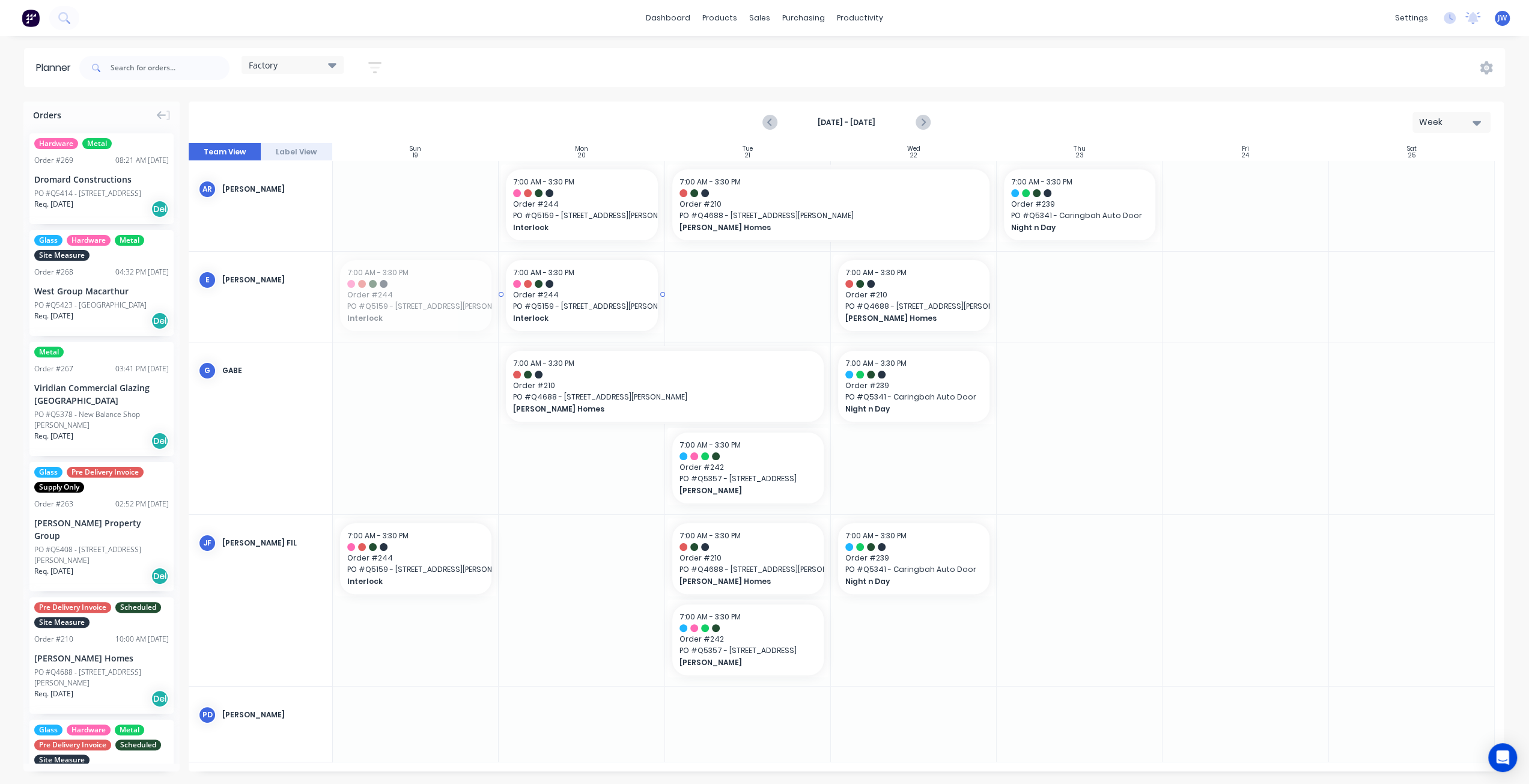
drag, startPoint x: 415, startPoint y: 300, endPoint x: 429, endPoint y: 301, distance: 14.0
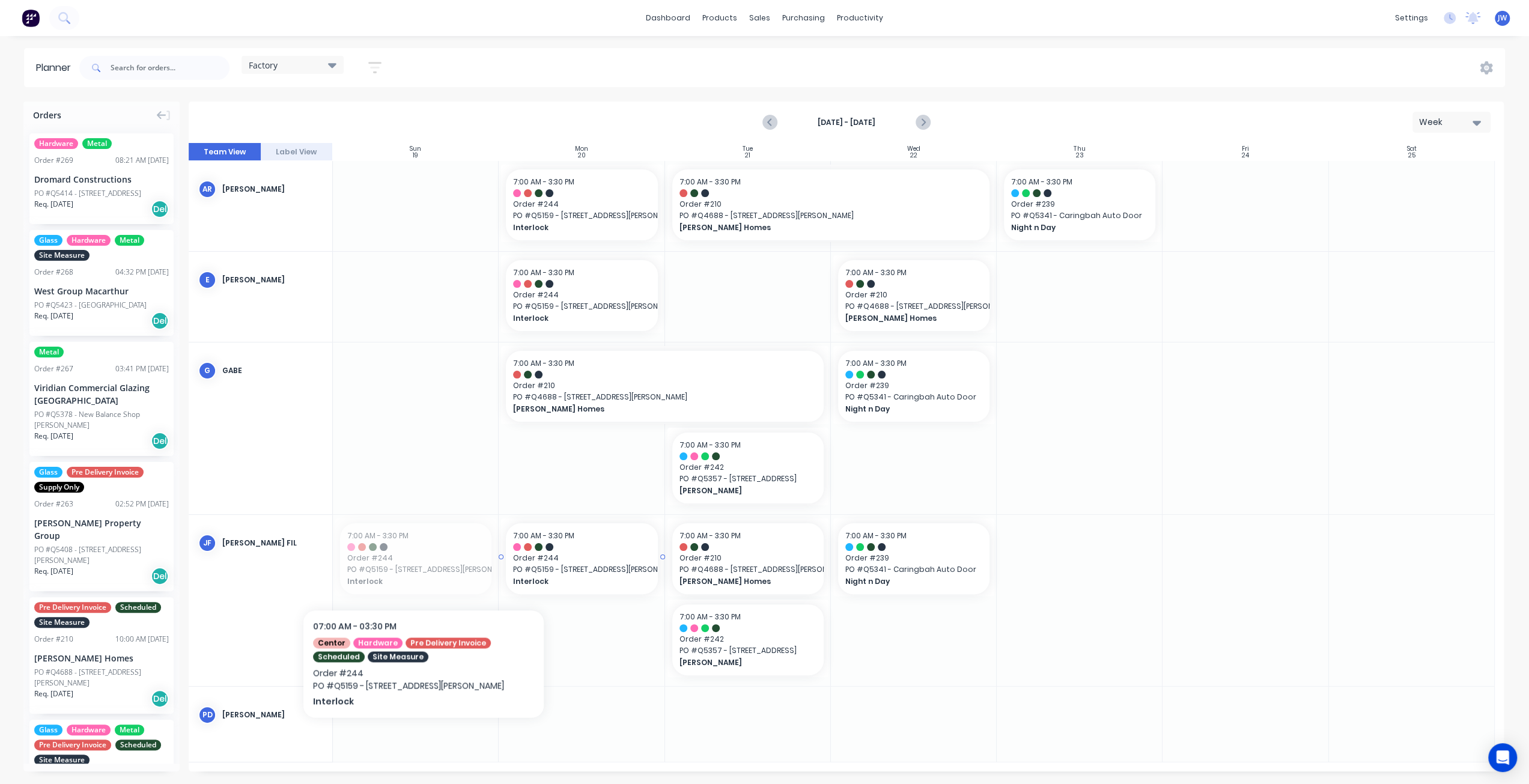
drag, startPoint x: 410, startPoint y: 568, endPoint x: 554, endPoint y: 571, distance: 144.0
click at [185, 68] on input "text" at bounding box center [170, 68] width 119 height 24
type input "4799"
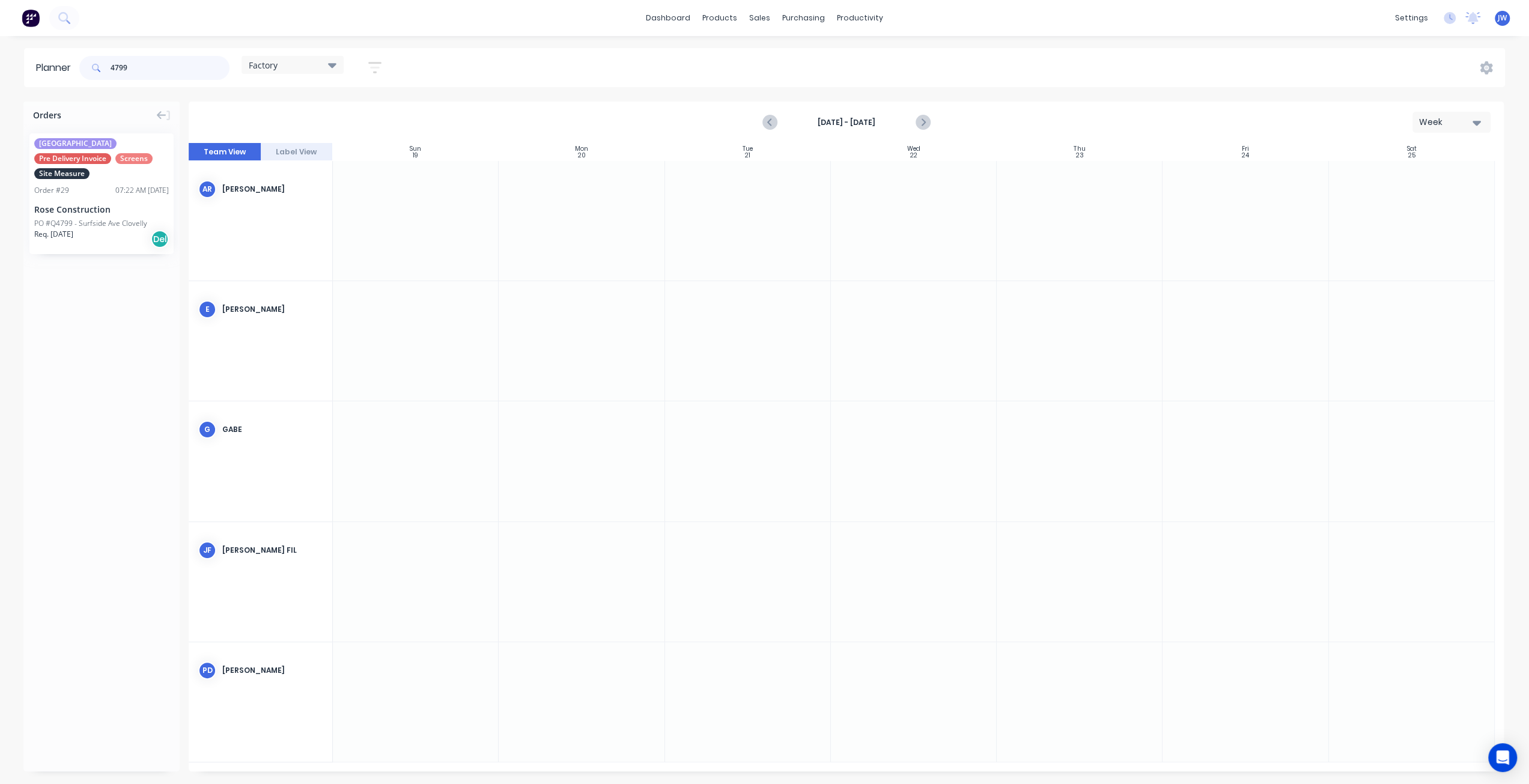
drag, startPoint x: 139, startPoint y: 69, endPoint x: 108, endPoint y: 71, distance: 31.1
click at [108, 71] on div "4799" at bounding box center [155, 68] width 150 height 24
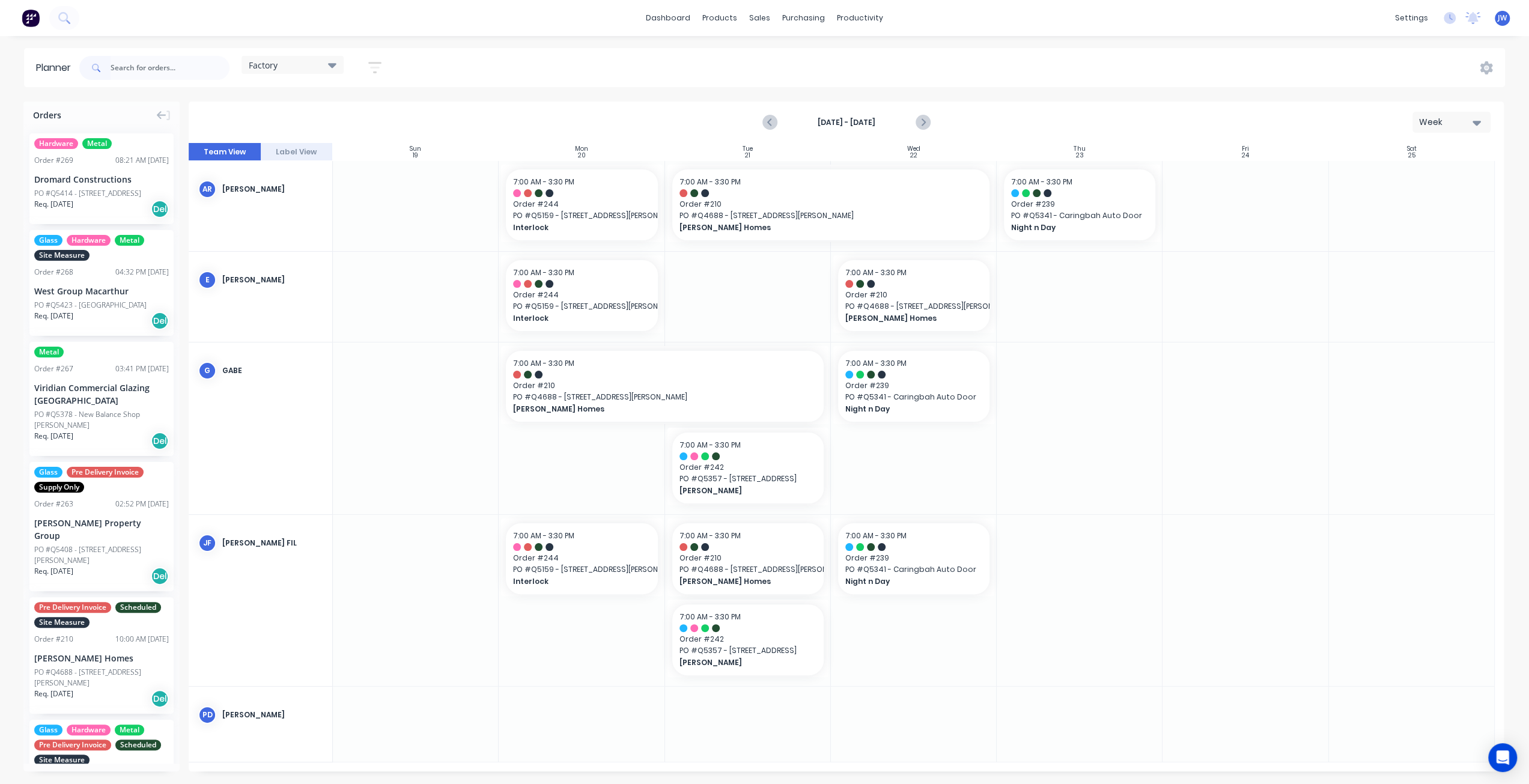
click at [333, 66] on icon at bounding box center [332, 65] width 8 height 4
click at [529, 133] on div "[DATE] - [DATE] Week" at bounding box center [846, 122] width 1313 height 39
click at [327, 65] on div "Factory" at bounding box center [293, 65] width 88 height 11
click at [268, 228] on button "Site" at bounding box center [314, 226] width 128 height 14
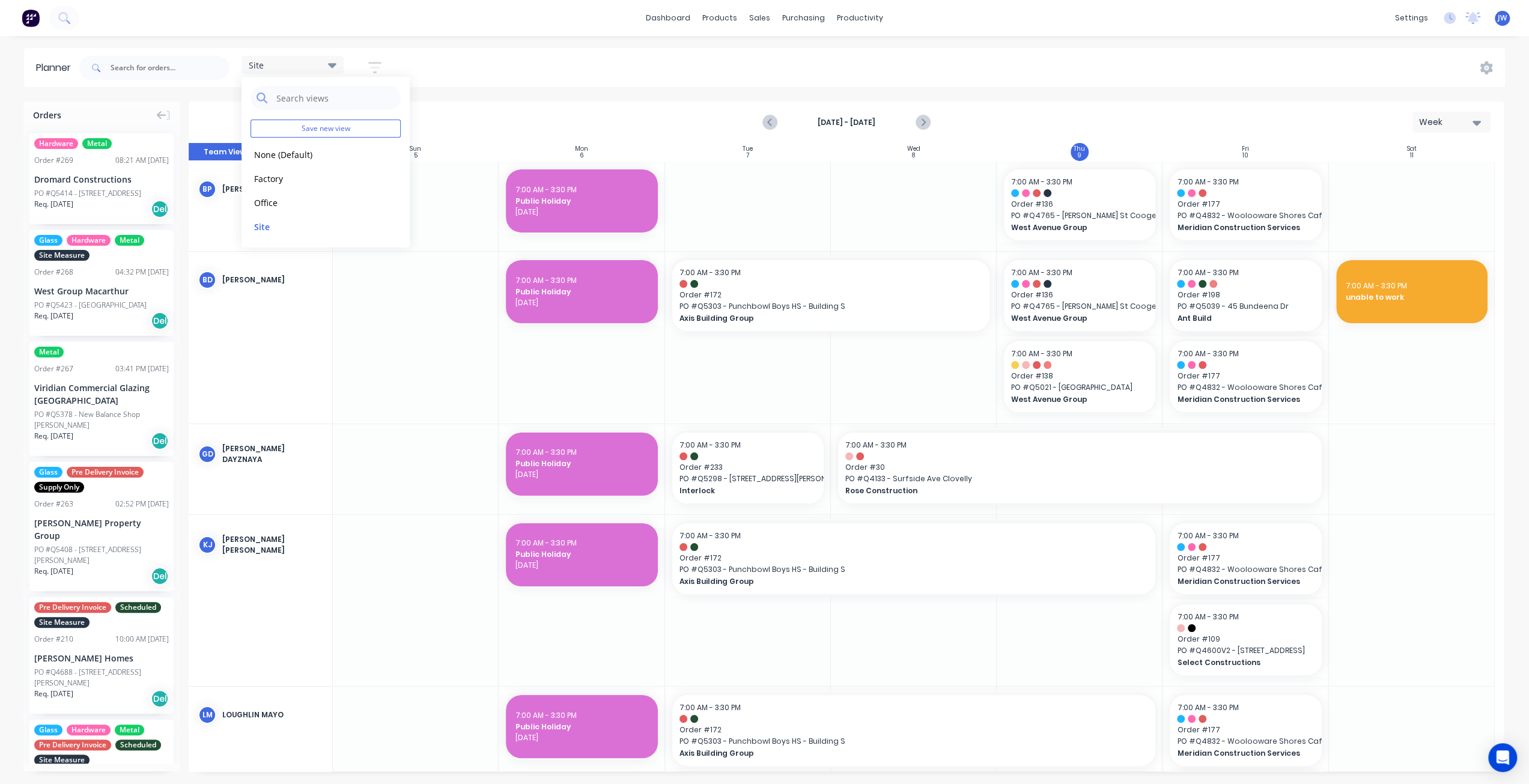
click at [665, 80] on div "Site Save new view None (Default) edit Factory edit Office edit Site edit Show/…" at bounding box center [790, 68] width 1428 height 36
click at [916, 122] on icon "Next page" at bounding box center [922, 122] width 14 height 14
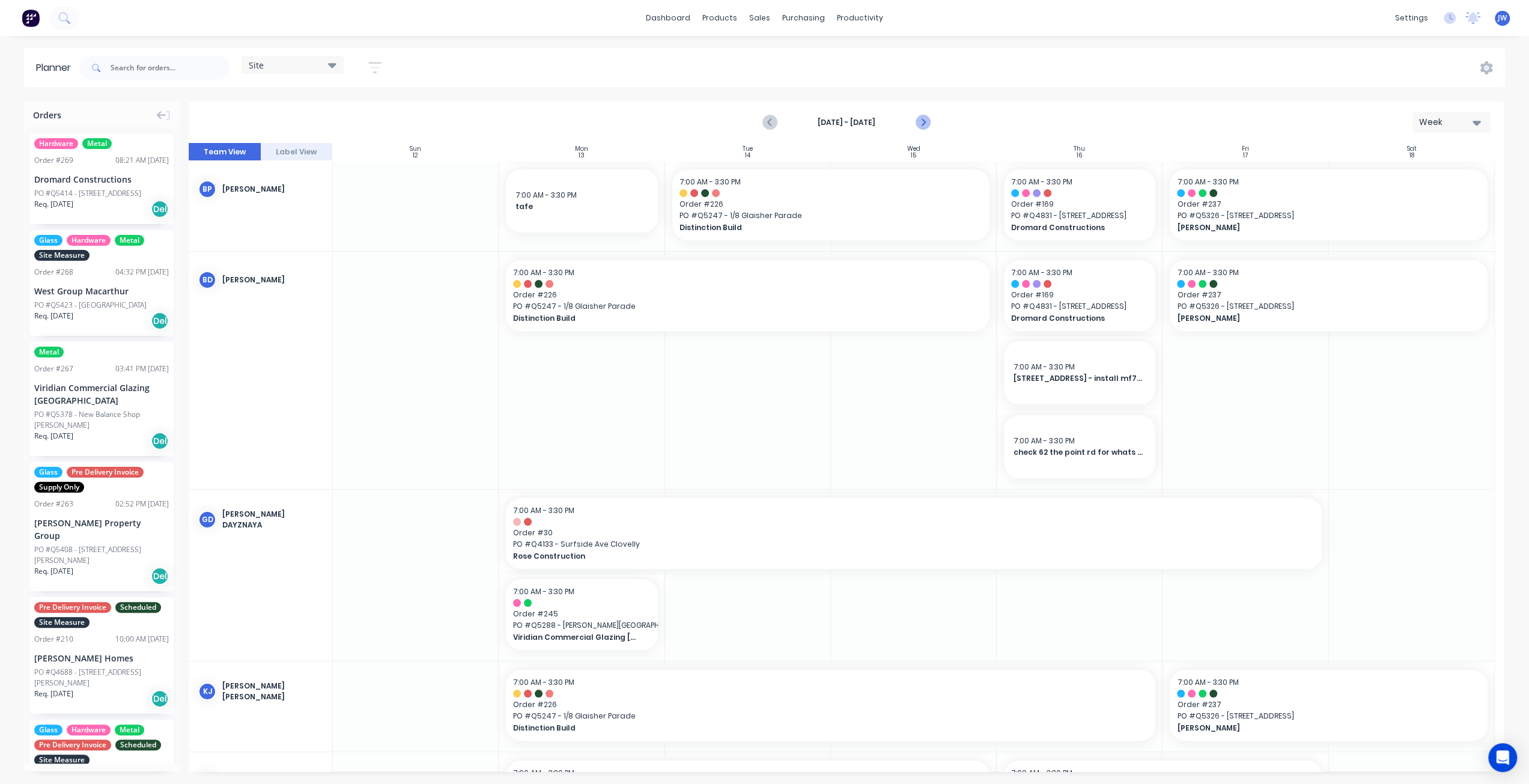
click at [920, 123] on icon "Next page" at bounding box center [922, 122] width 14 height 14
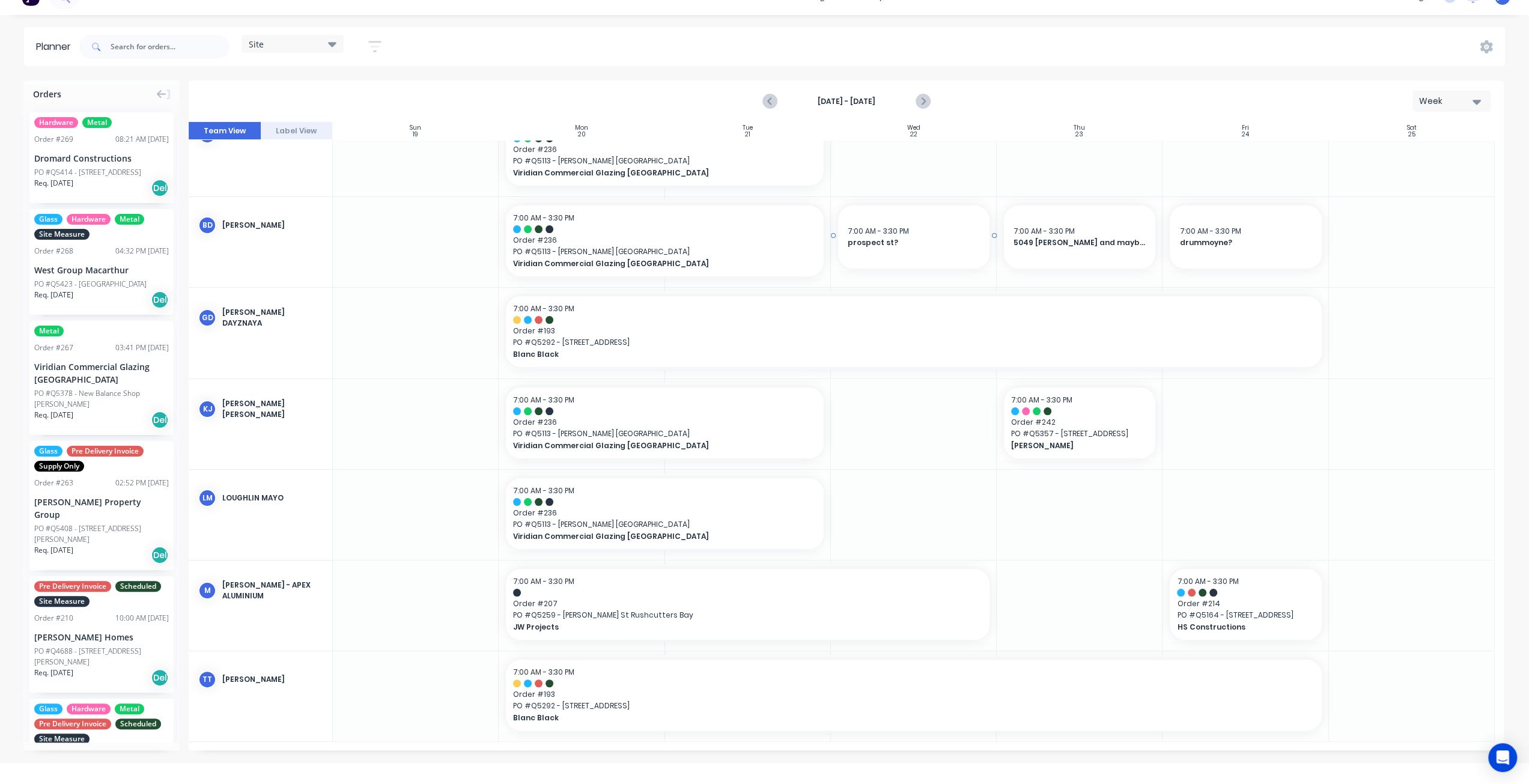
scroll to position [30, 0]
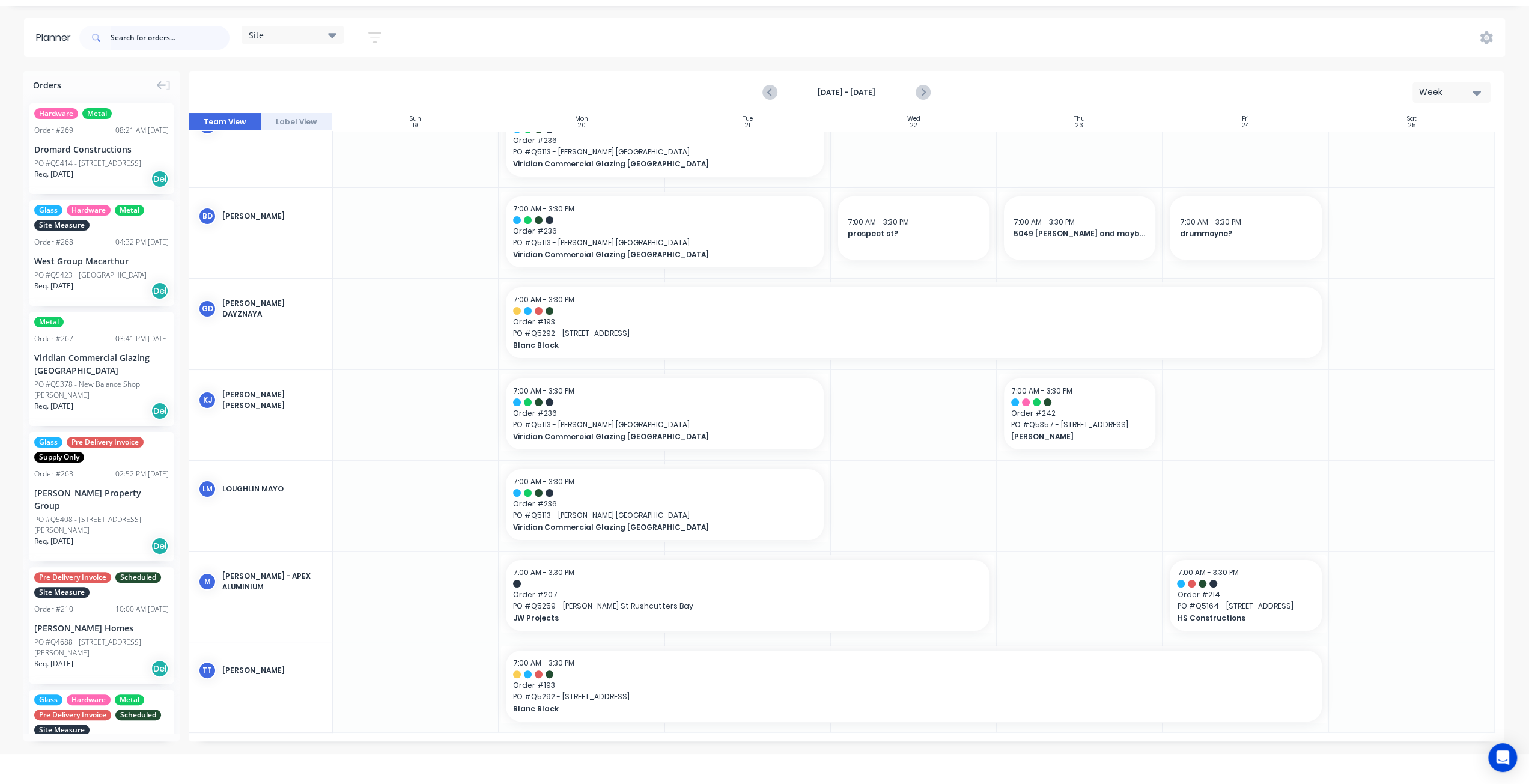
click at [158, 39] on input "text" at bounding box center [170, 38] width 119 height 24
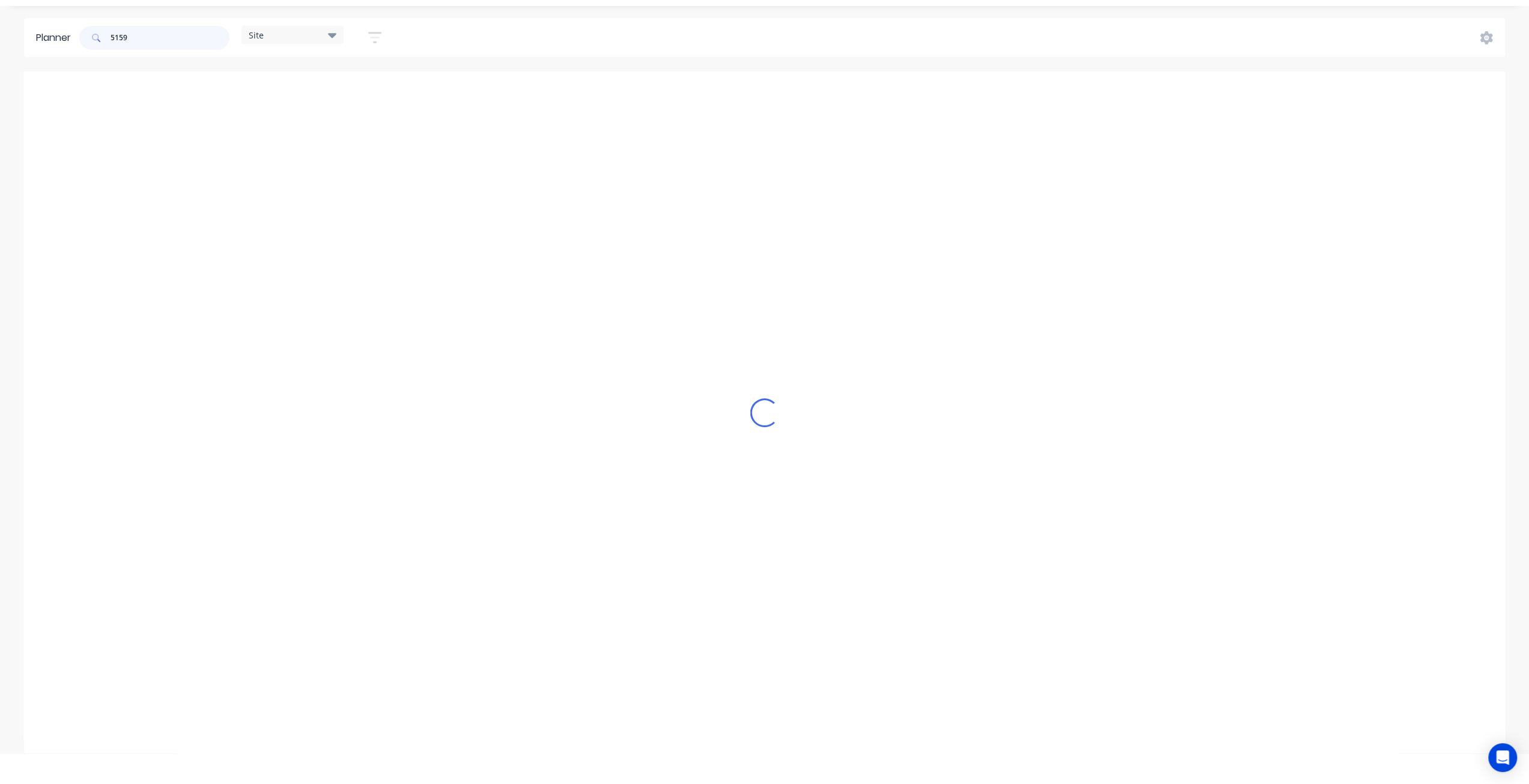
scroll to position [0, 0]
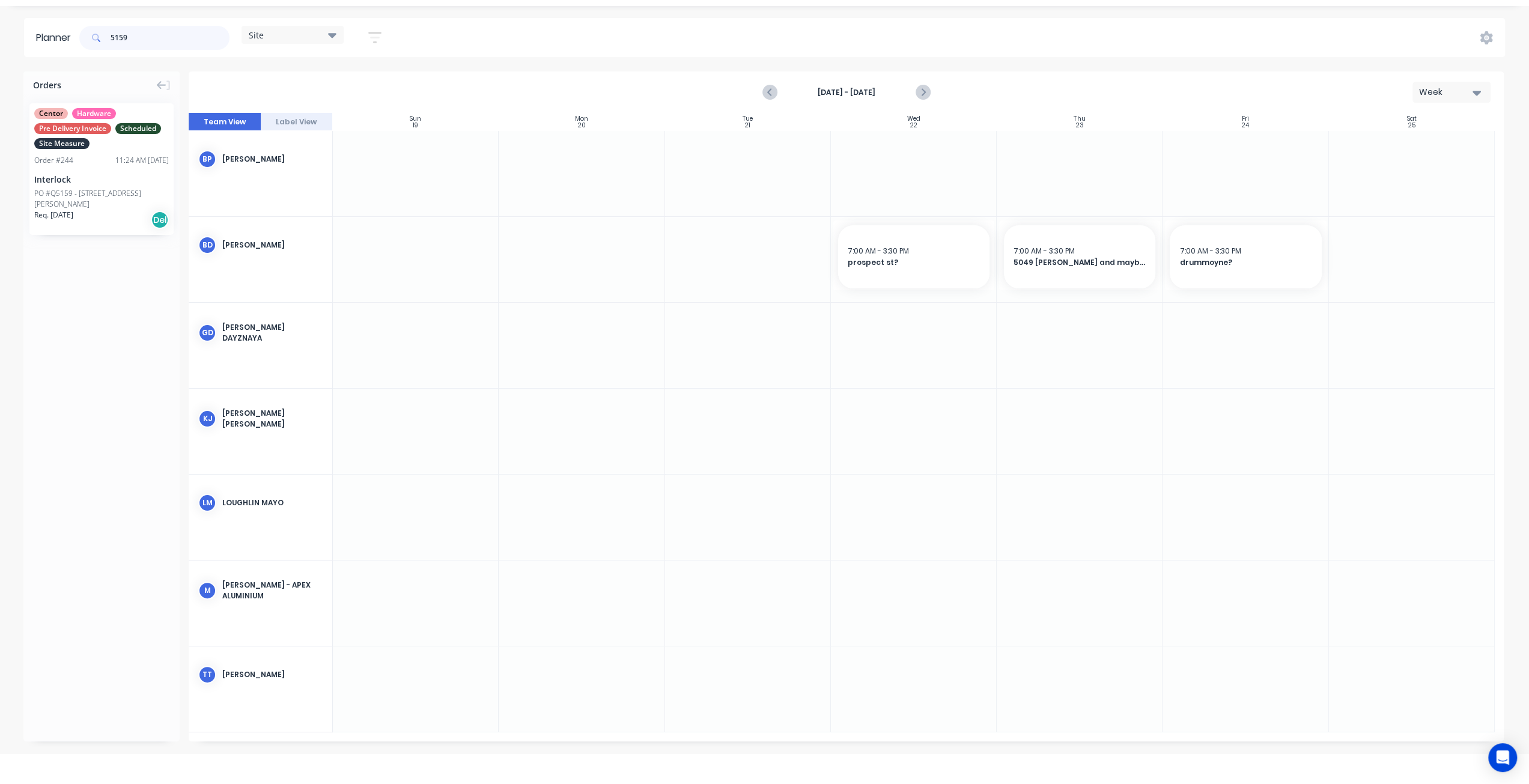
type input "5159"
click at [115, 177] on div "Interlock" at bounding box center [101, 179] width 135 height 13
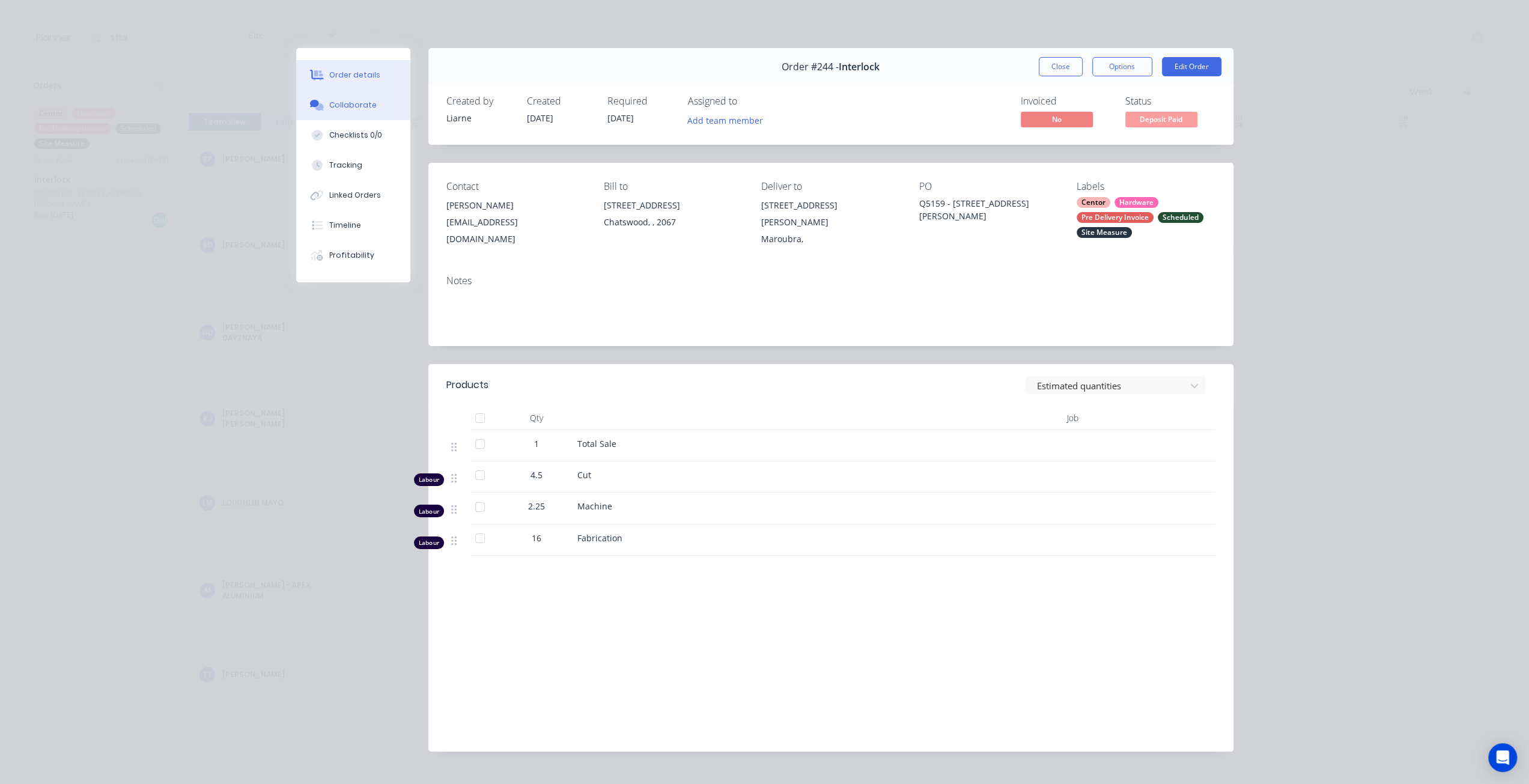
click at [329, 102] on div "Collaborate" at bounding box center [353, 105] width 48 height 11
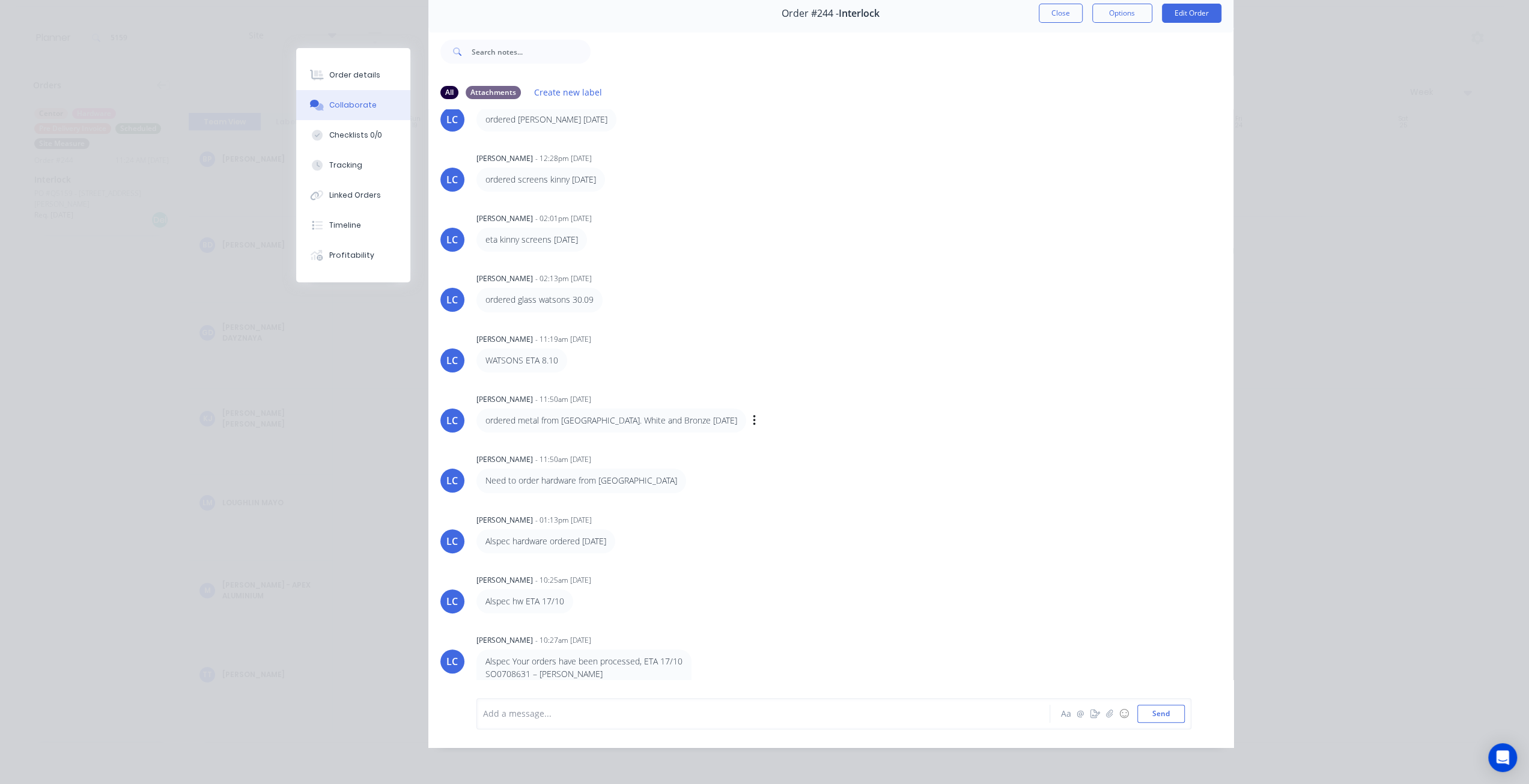
scroll to position [55, 0]
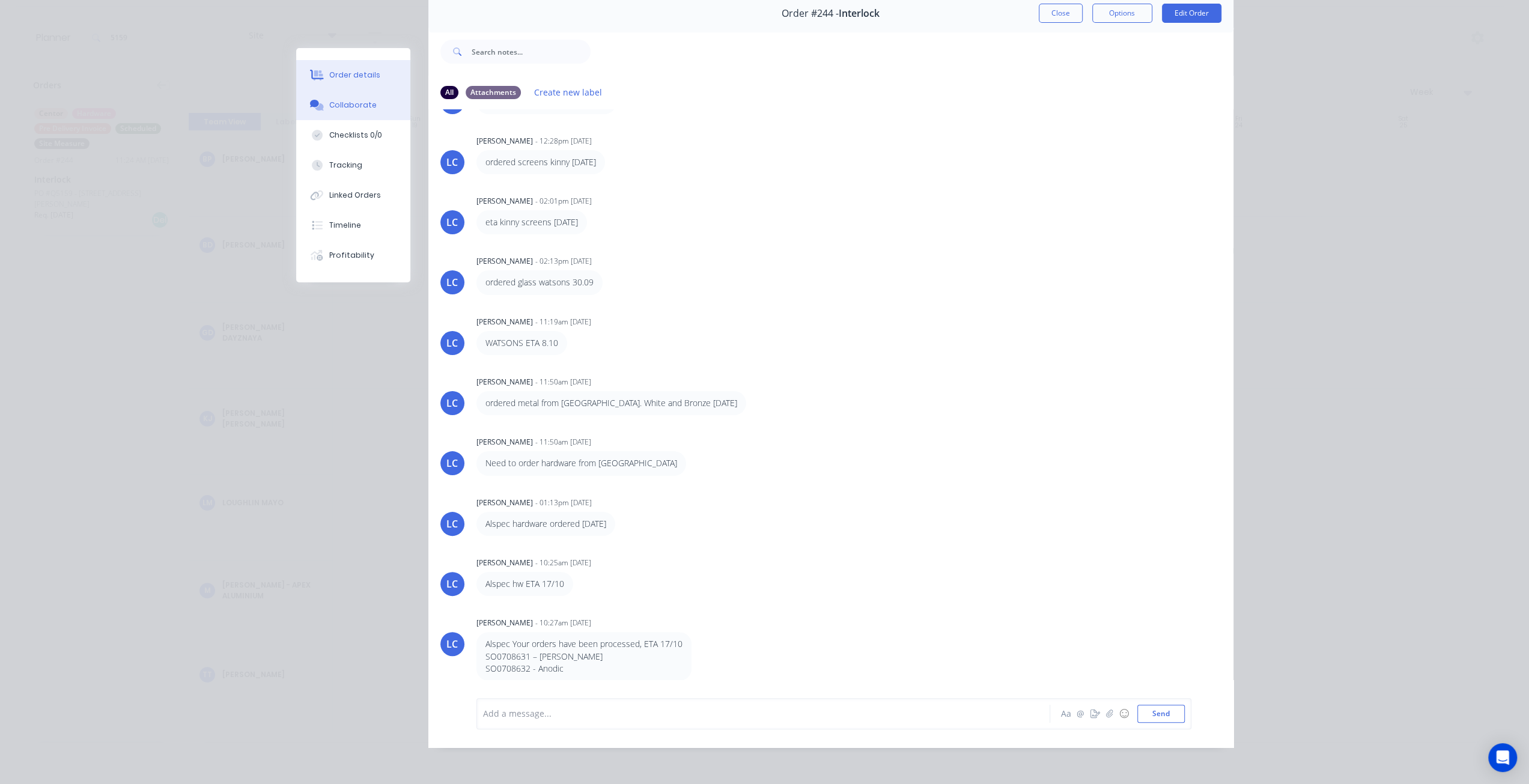
click at [335, 76] on div "Order details" at bounding box center [355, 75] width 51 height 11
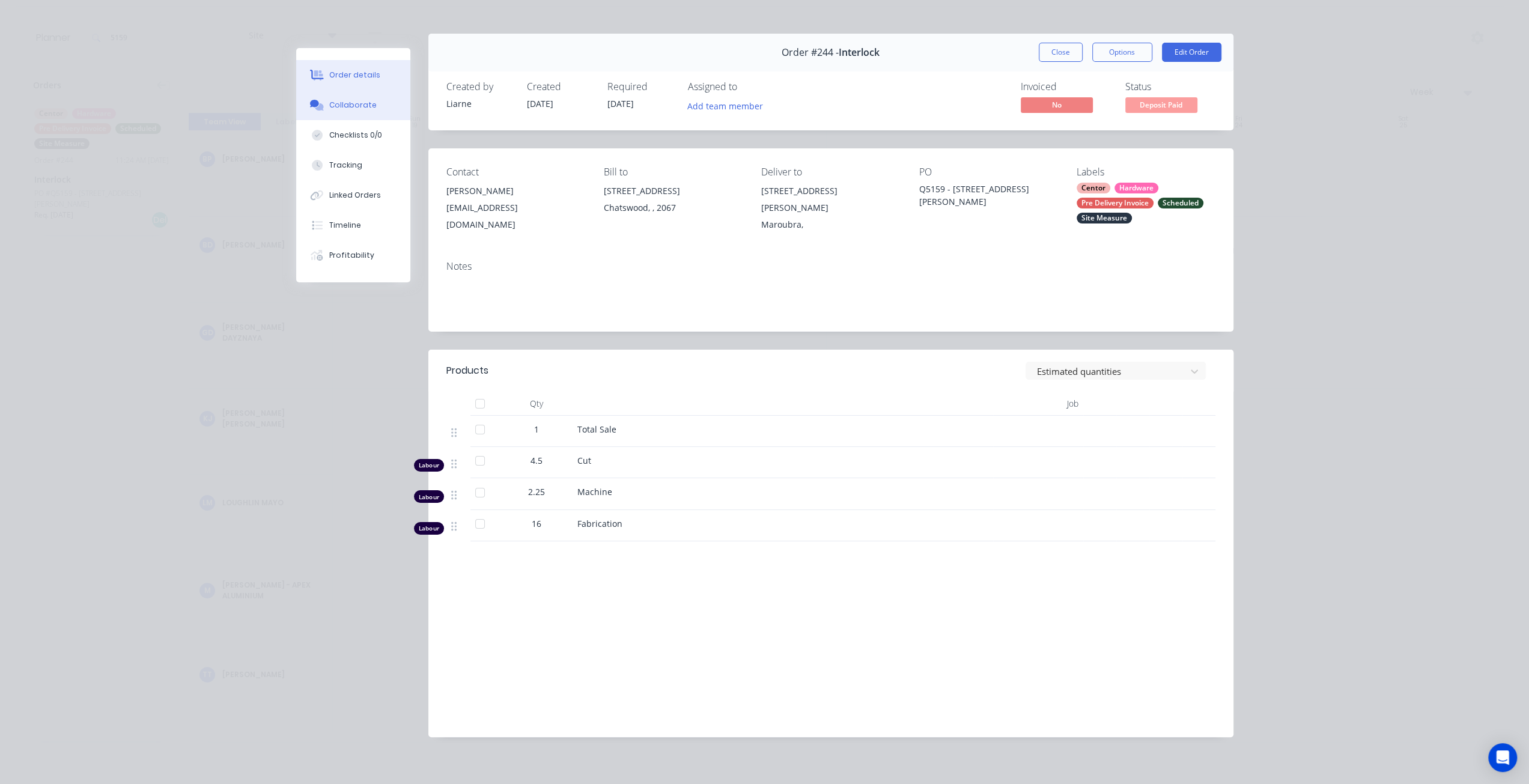
click at [343, 110] on div "Collaborate" at bounding box center [353, 105] width 48 height 11
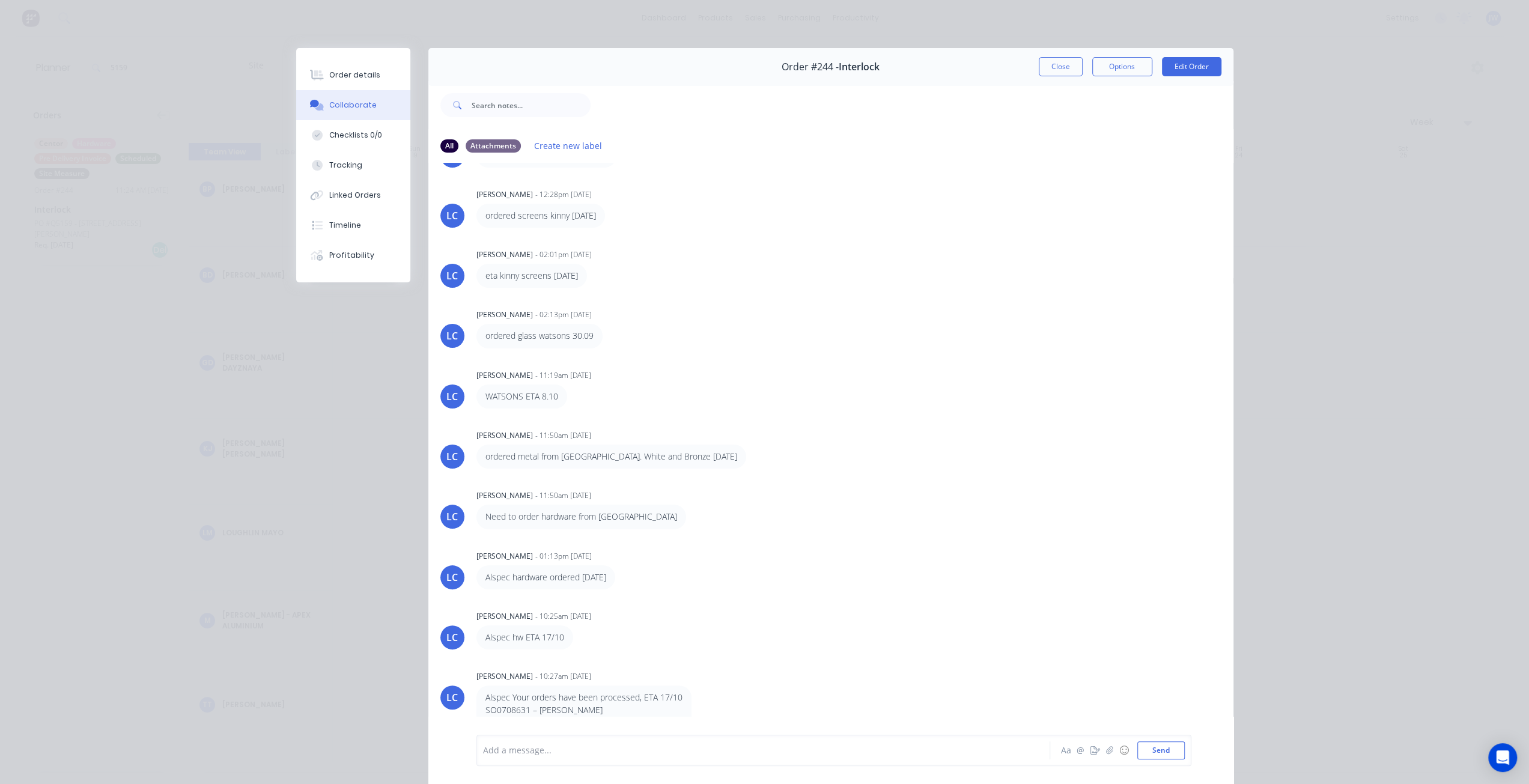
scroll to position [0, 0]
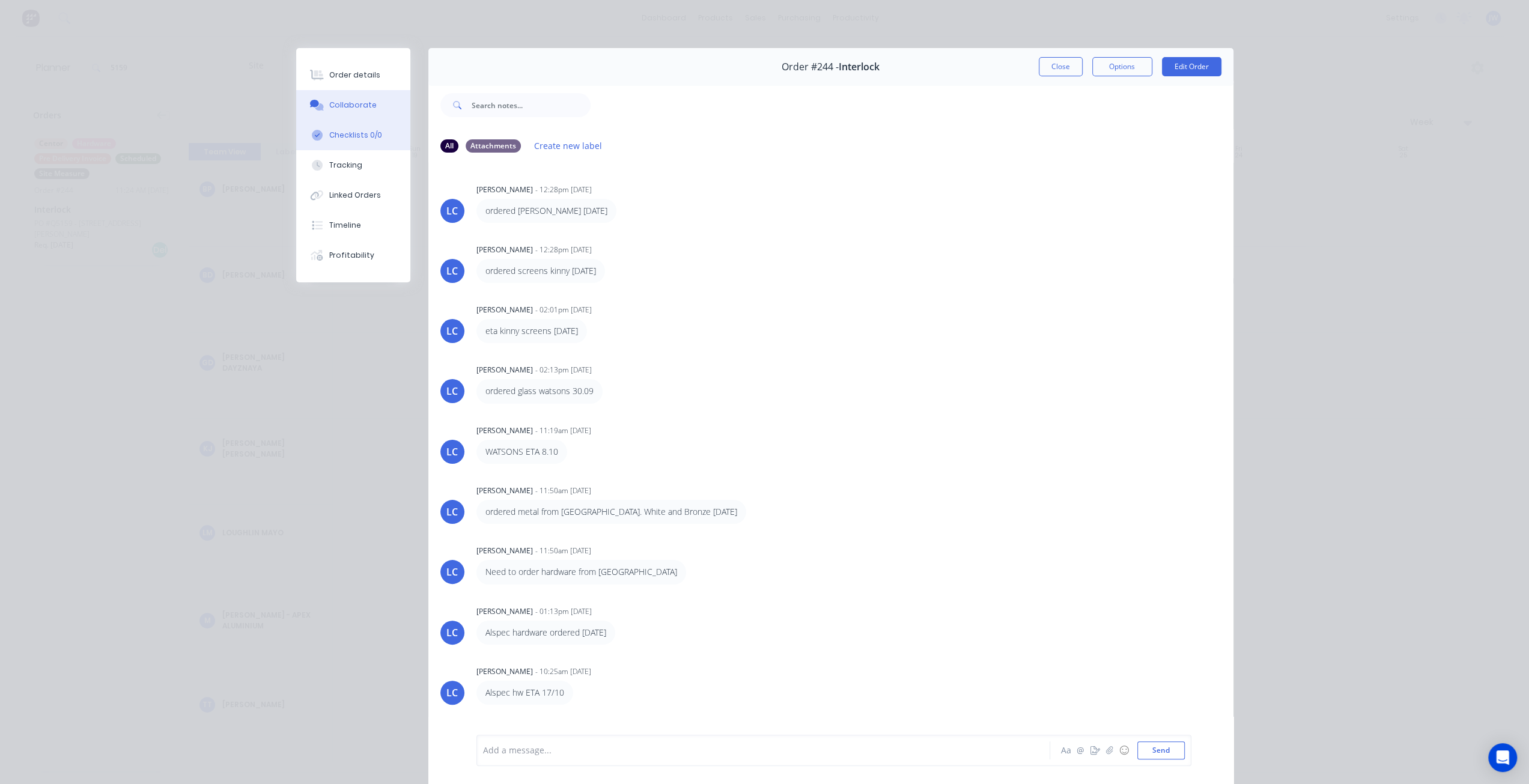
click at [348, 131] on div "Checklists 0/0" at bounding box center [355, 135] width 53 height 11
type textarea "x"
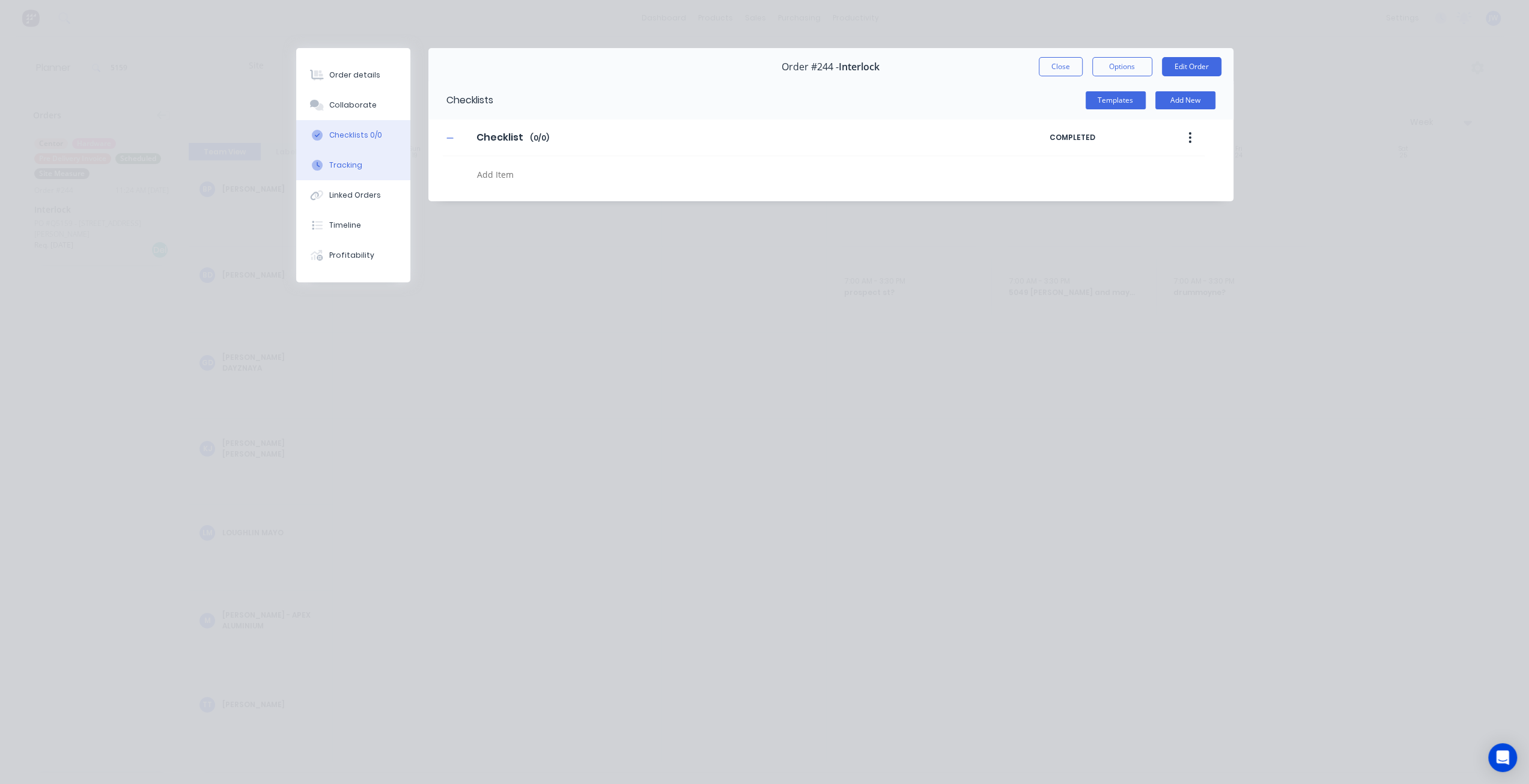
click at [342, 162] on div "Tracking" at bounding box center [346, 165] width 33 height 11
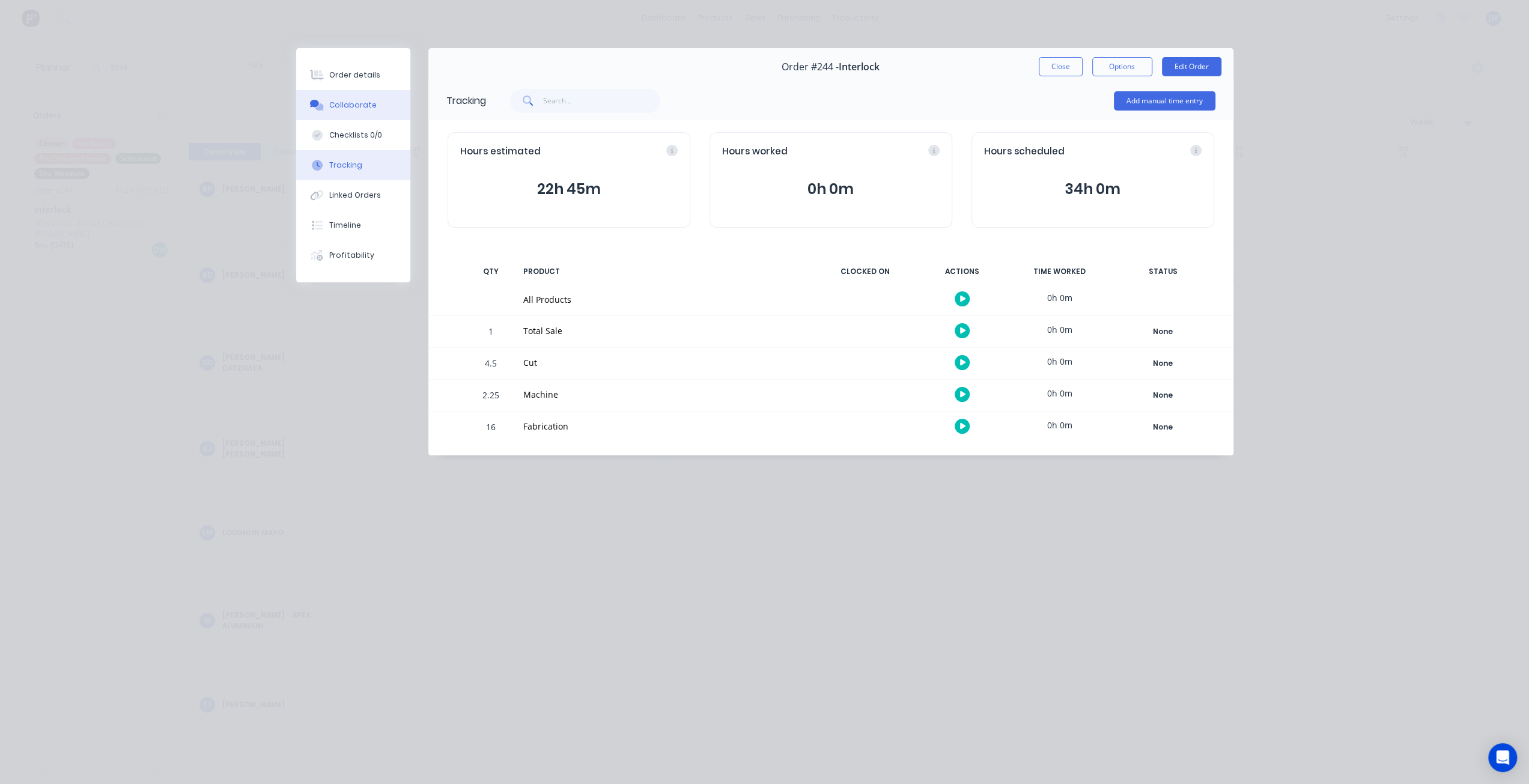
click at [338, 103] on div "Collaborate" at bounding box center [353, 105] width 48 height 11
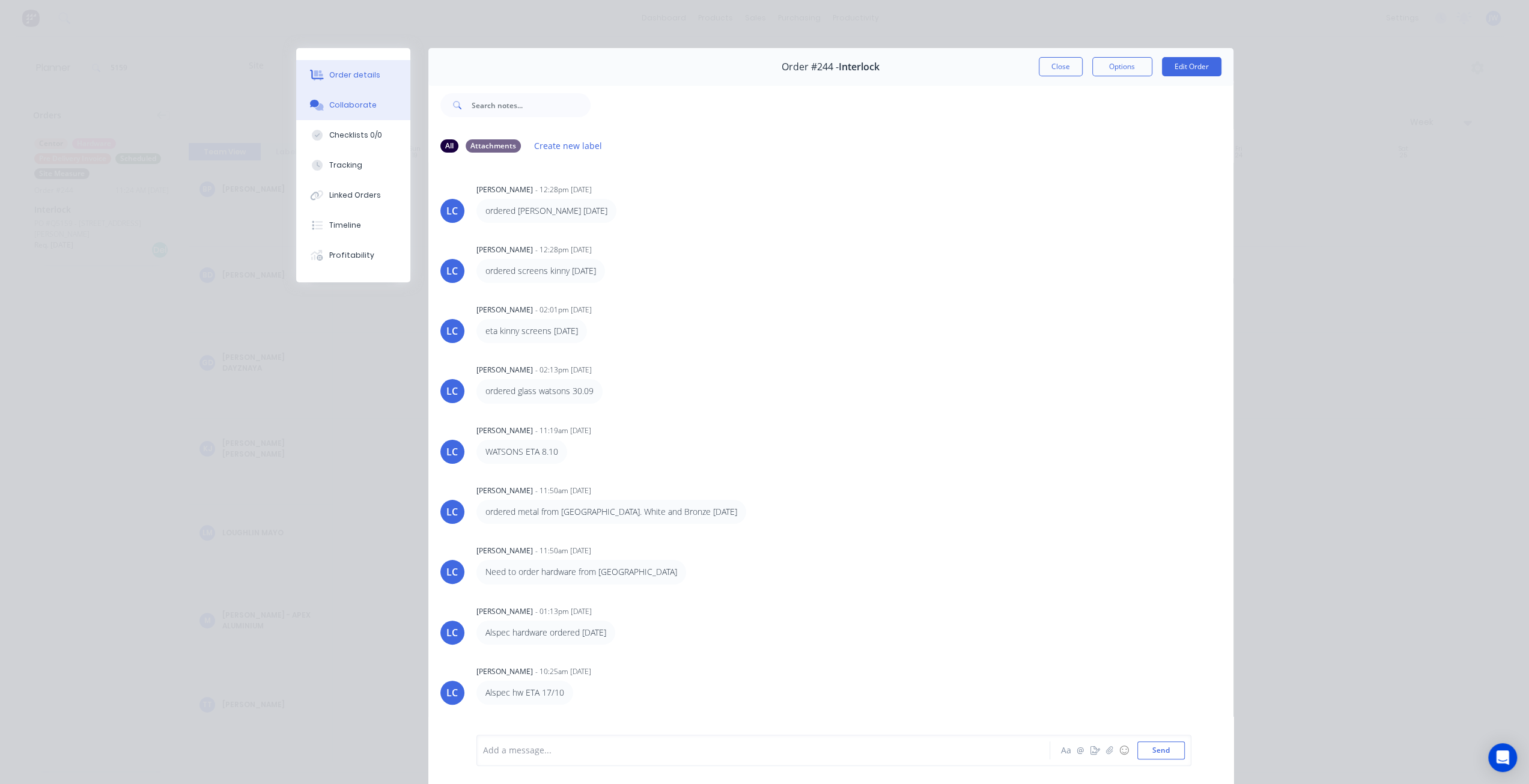
click at [337, 75] on div "Order details" at bounding box center [355, 75] width 51 height 11
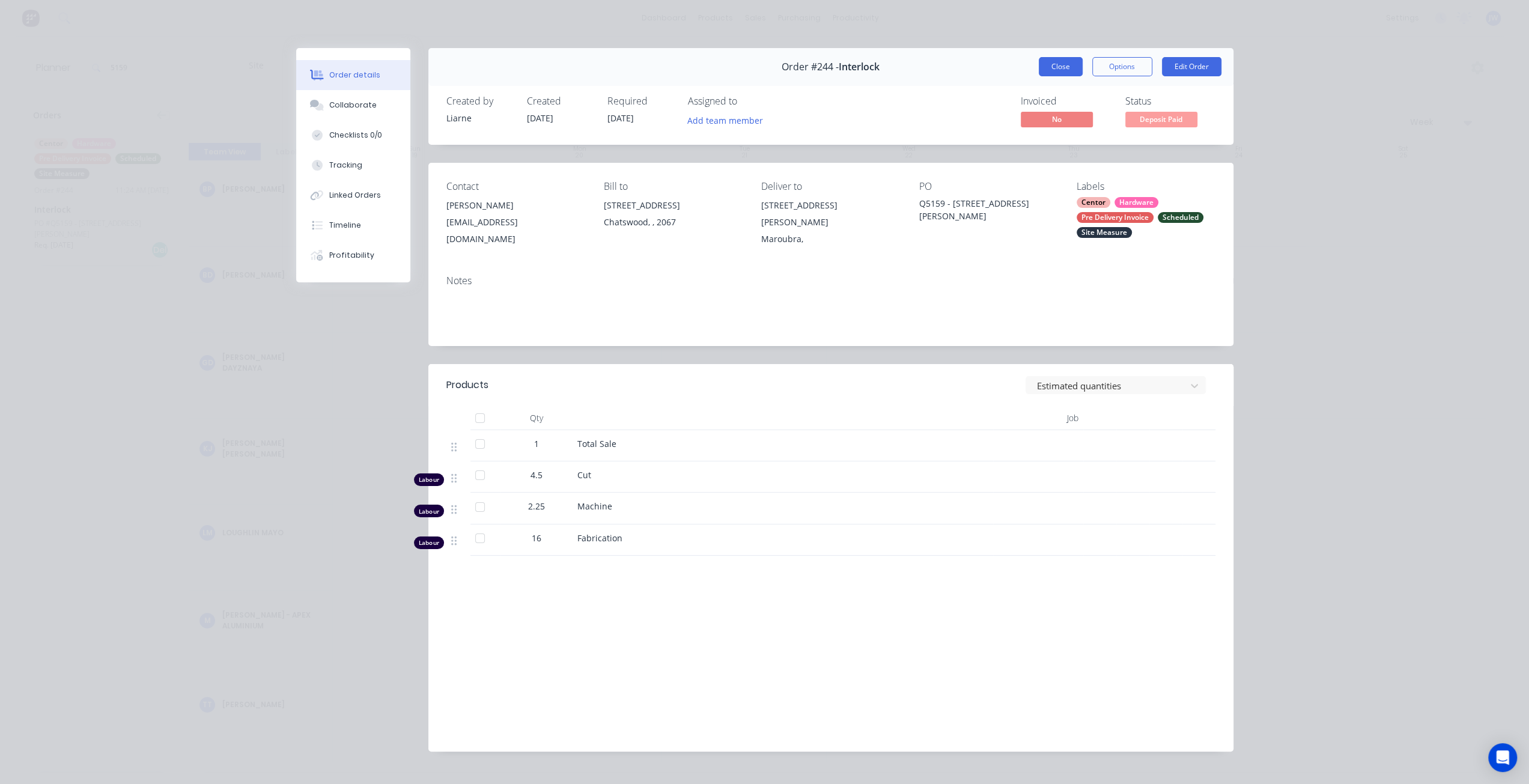
click at [1055, 65] on button "Close" at bounding box center [1060, 67] width 44 height 19
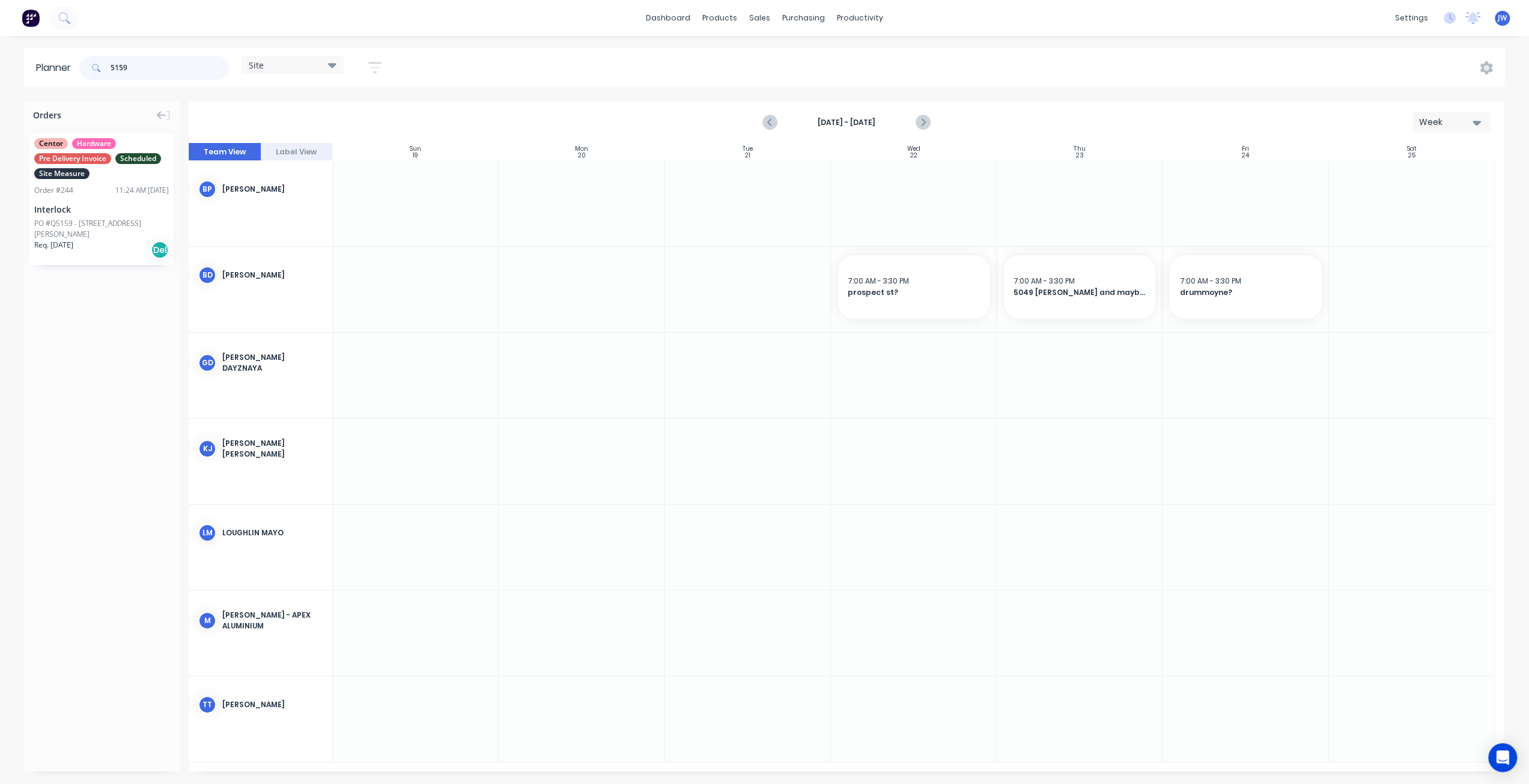
drag, startPoint x: 49, startPoint y: 62, endPoint x: 19, endPoint y: 58, distance: 30.3
click at [21, 58] on div "Planner 5159 Site Save new view None (Default) edit Factory edit Office edit Si…" at bounding box center [764, 68] width 1529 height 39
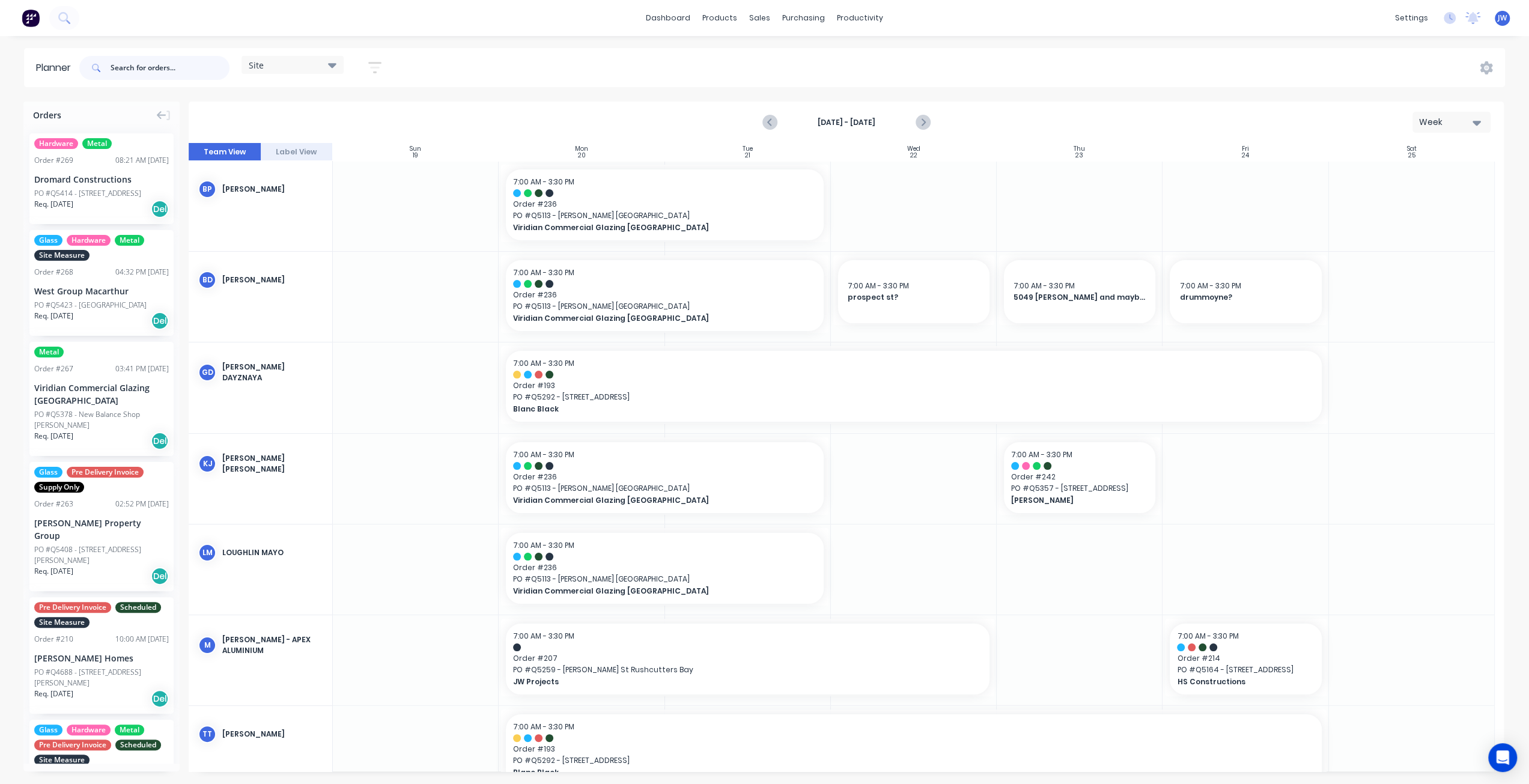
click at [139, 64] on input "text" at bounding box center [170, 68] width 119 height 24
type input "5159"
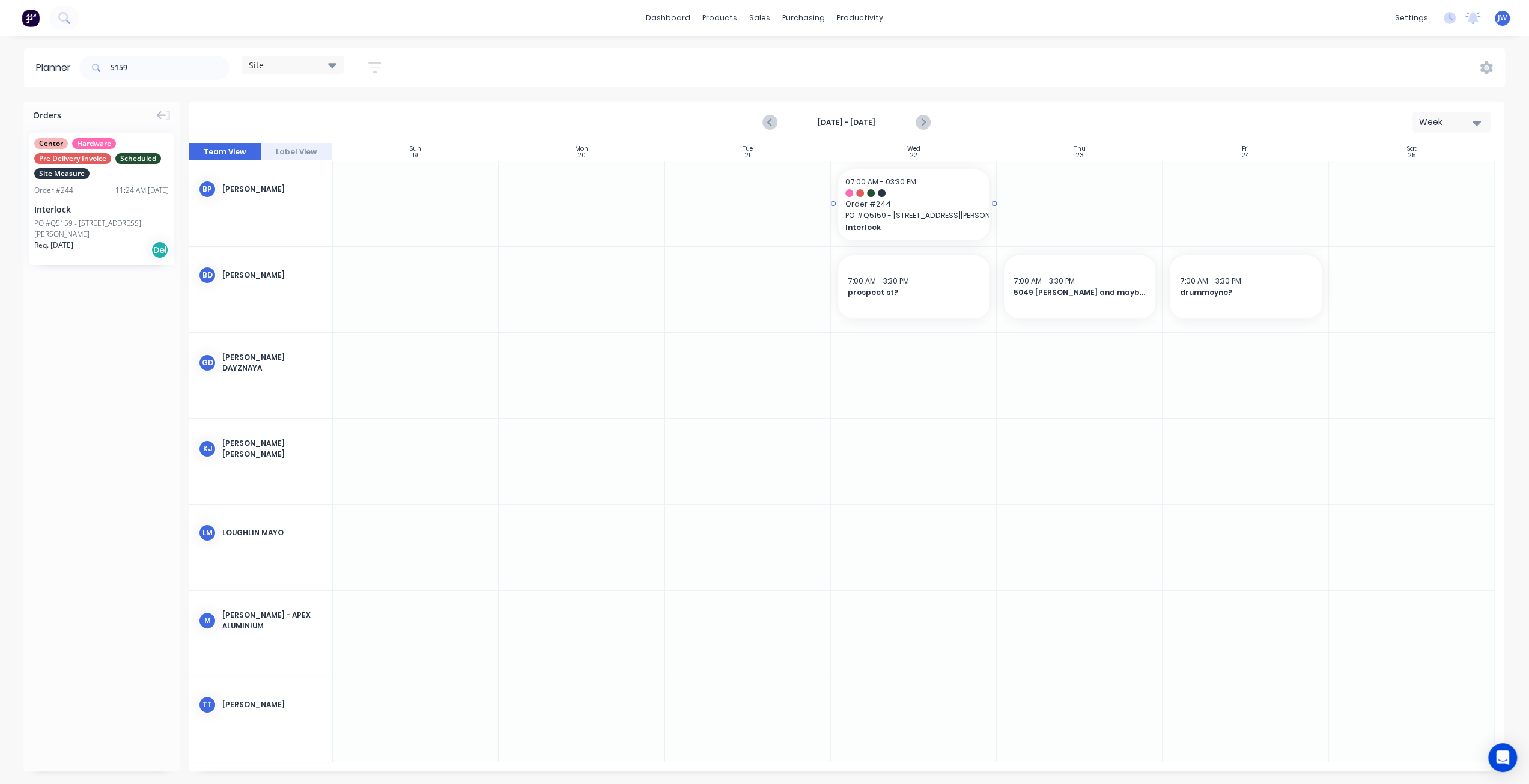
drag, startPoint x: 88, startPoint y: 225, endPoint x: 905, endPoint y: 217, distance: 817.0
click at [995, 205] on div at bounding box center [995, 203] width 2 height 77
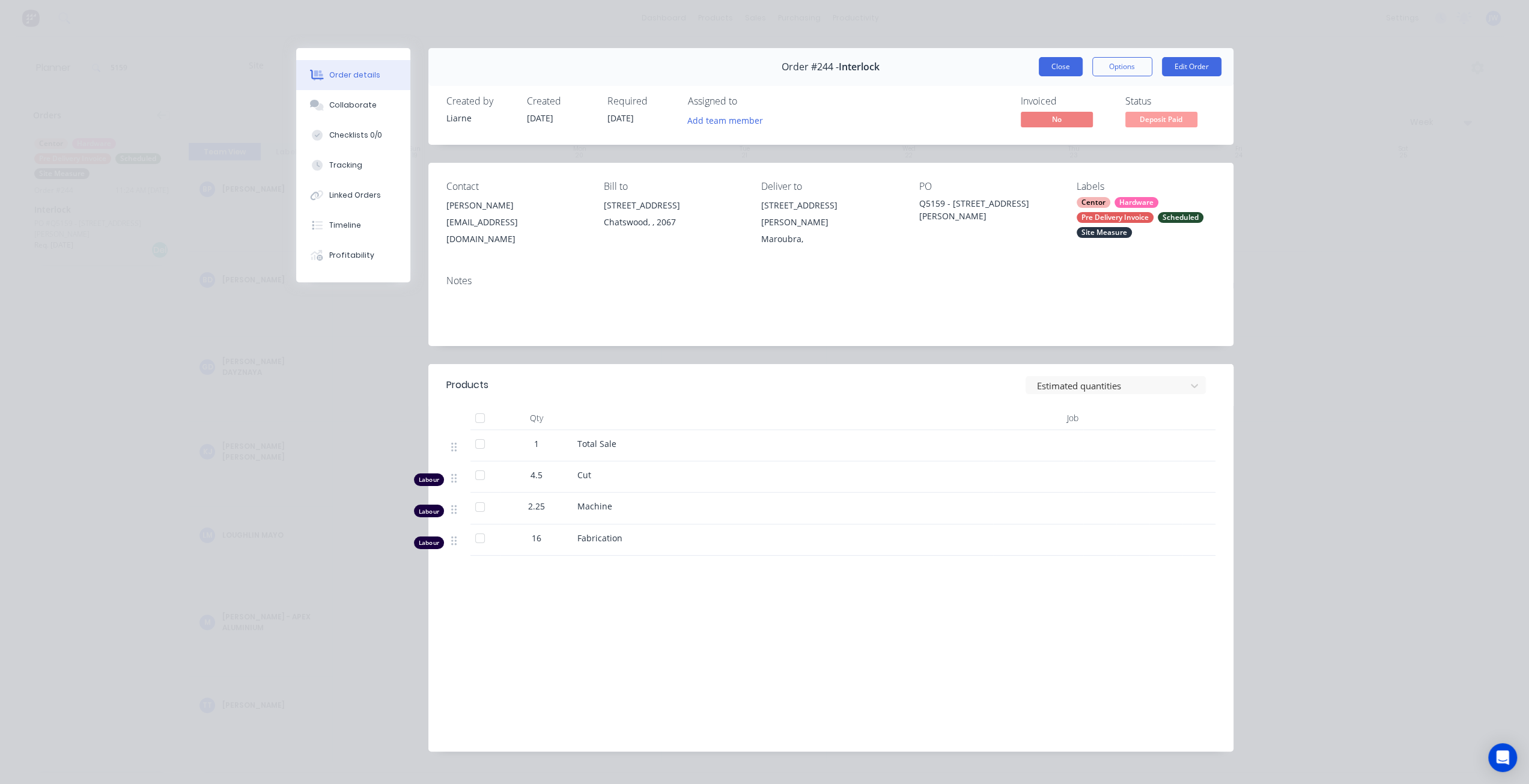
click at [1038, 63] on button "Close" at bounding box center [1060, 67] width 44 height 19
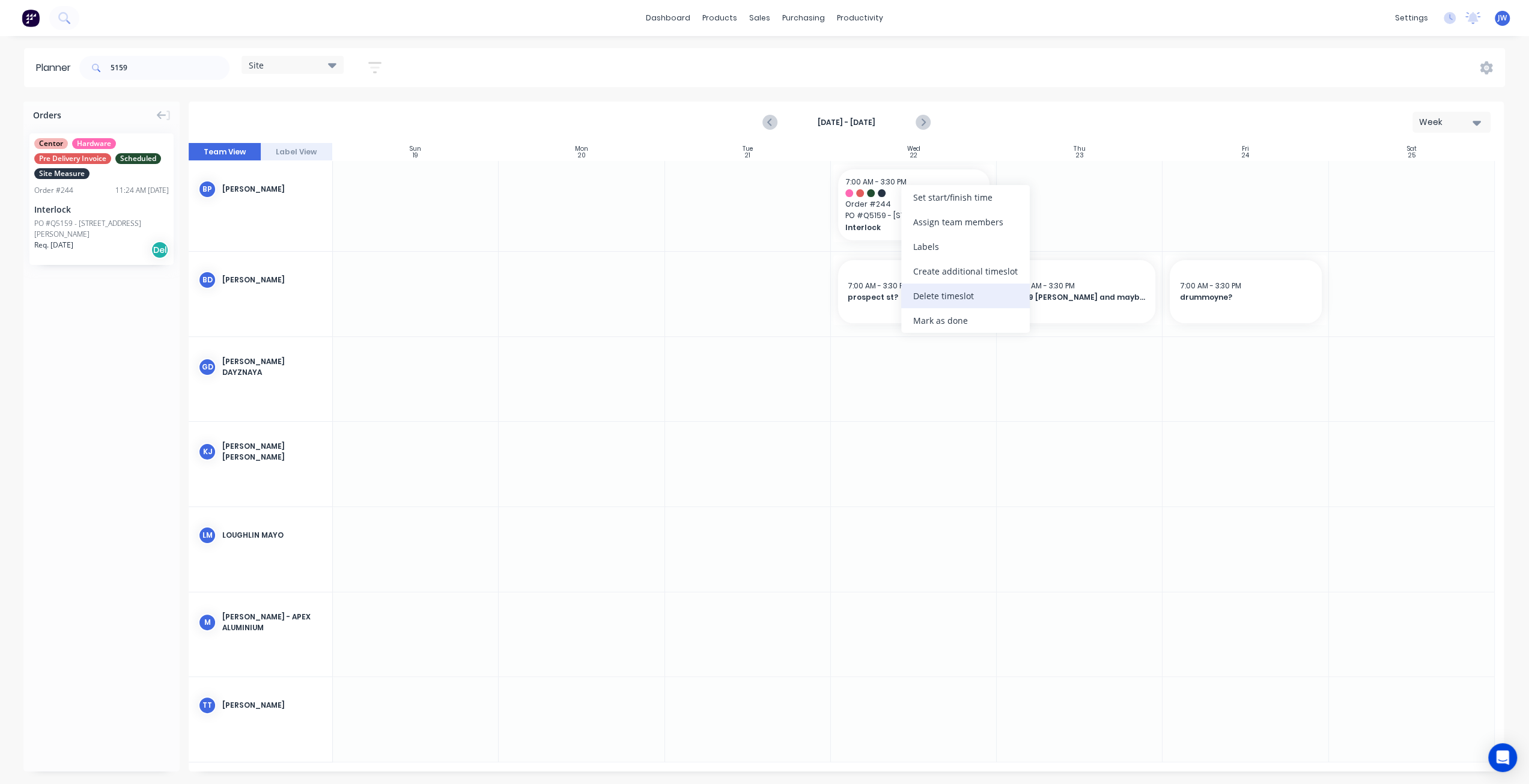
click at [942, 301] on div "Delete timeslot" at bounding box center [965, 295] width 129 height 25
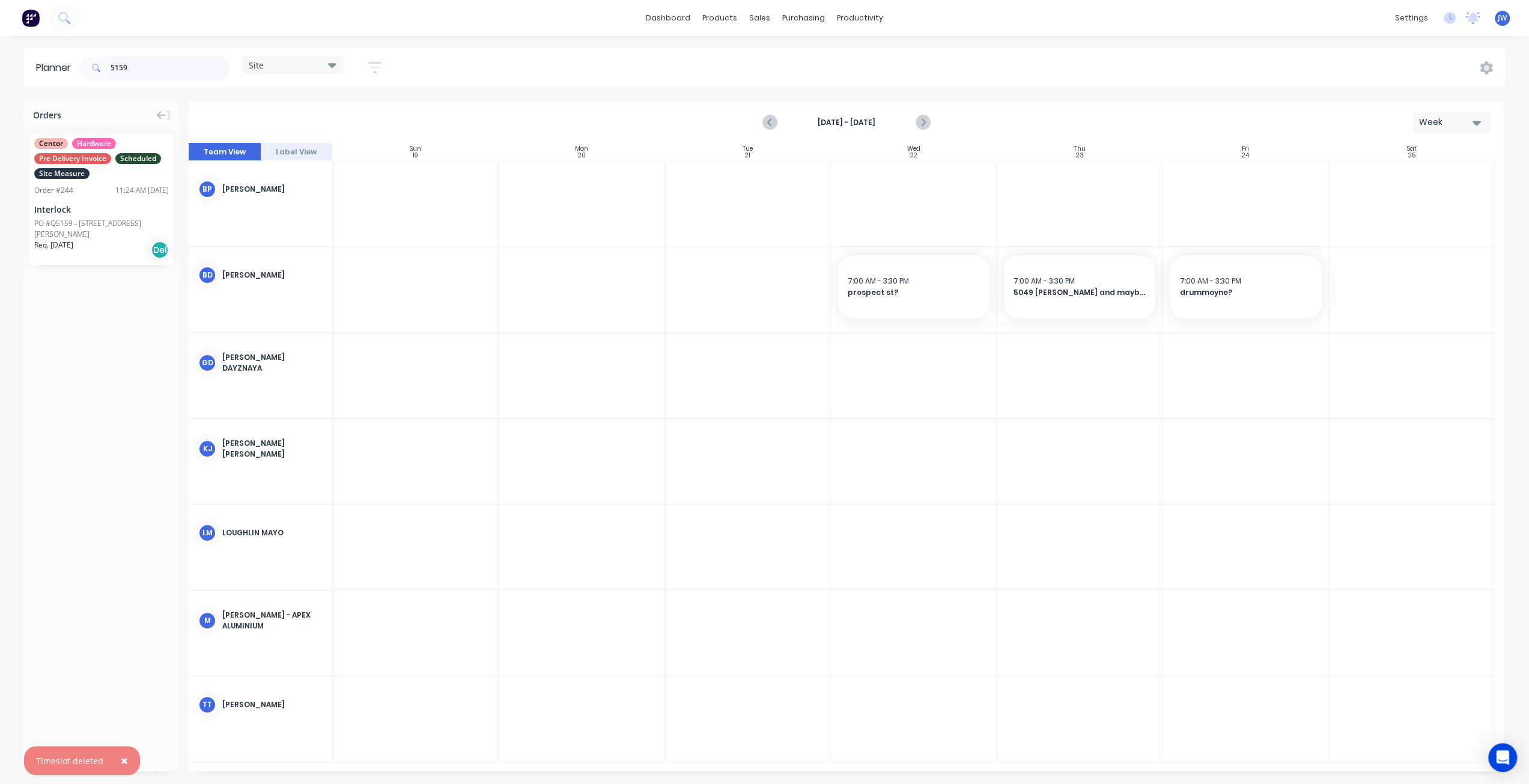
drag, startPoint x: 83, startPoint y: 62, endPoint x: 4, endPoint y: 61, distance: 79.0
click at [4, 61] on div "Planner 5159 Site Save new view None (Default) edit Factory edit Office edit Si…" at bounding box center [764, 68] width 1529 height 39
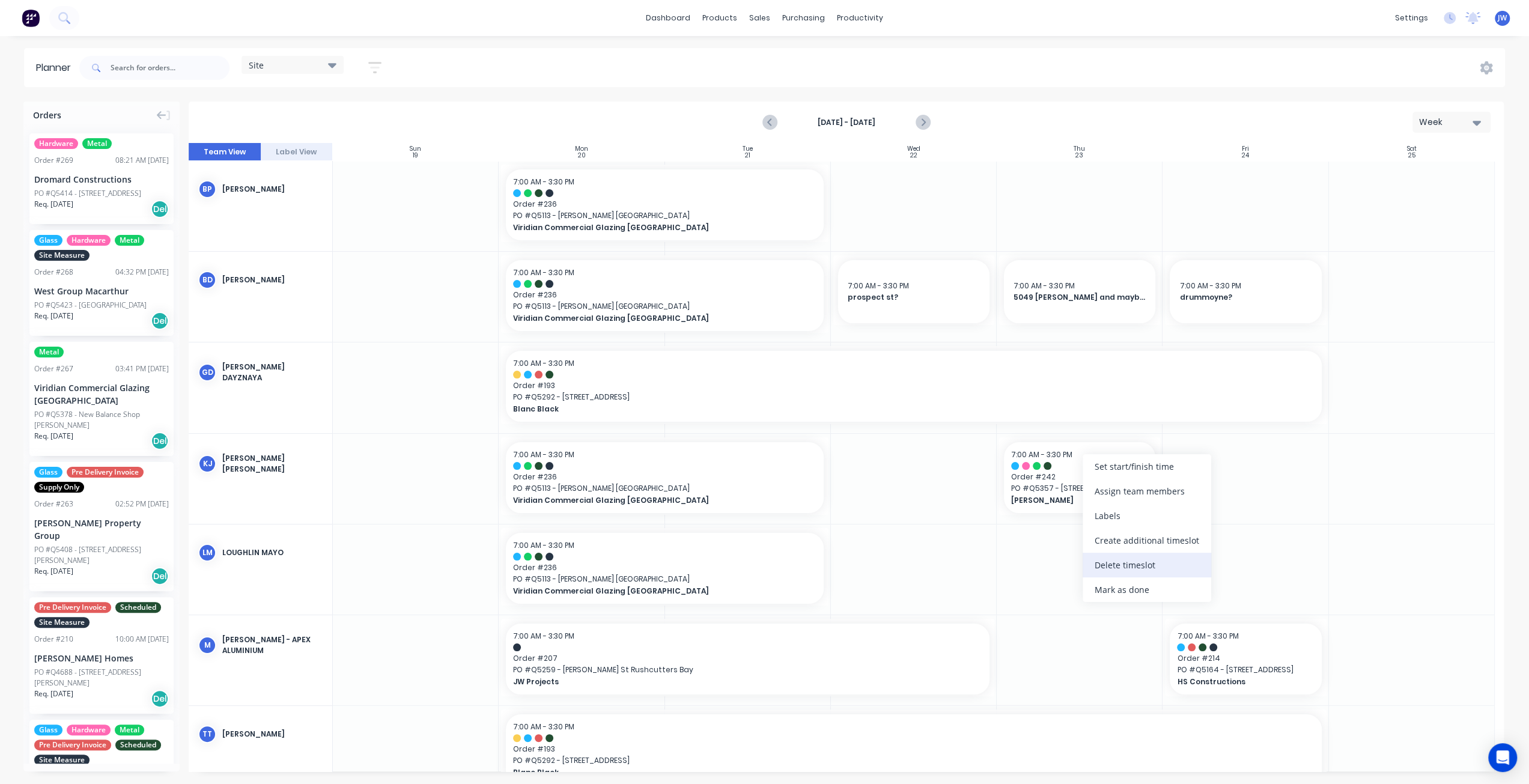
click at [1119, 561] on div "Delete timeslot" at bounding box center [1146, 564] width 129 height 25
click at [768, 126] on icon "Previous page" at bounding box center [769, 122] width 14 height 14
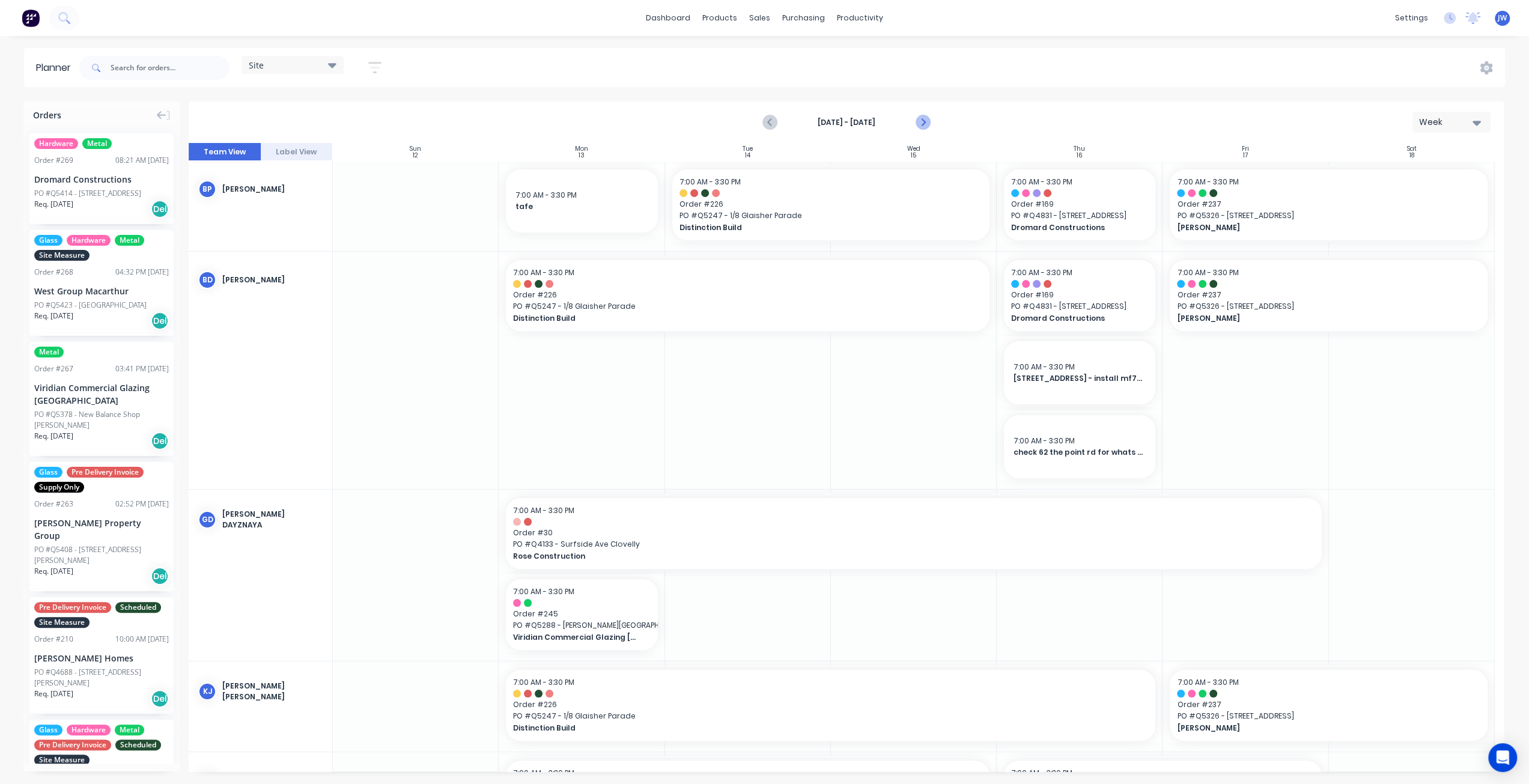
click at [922, 120] on icon "Next page" at bounding box center [921, 122] width 5 height 10
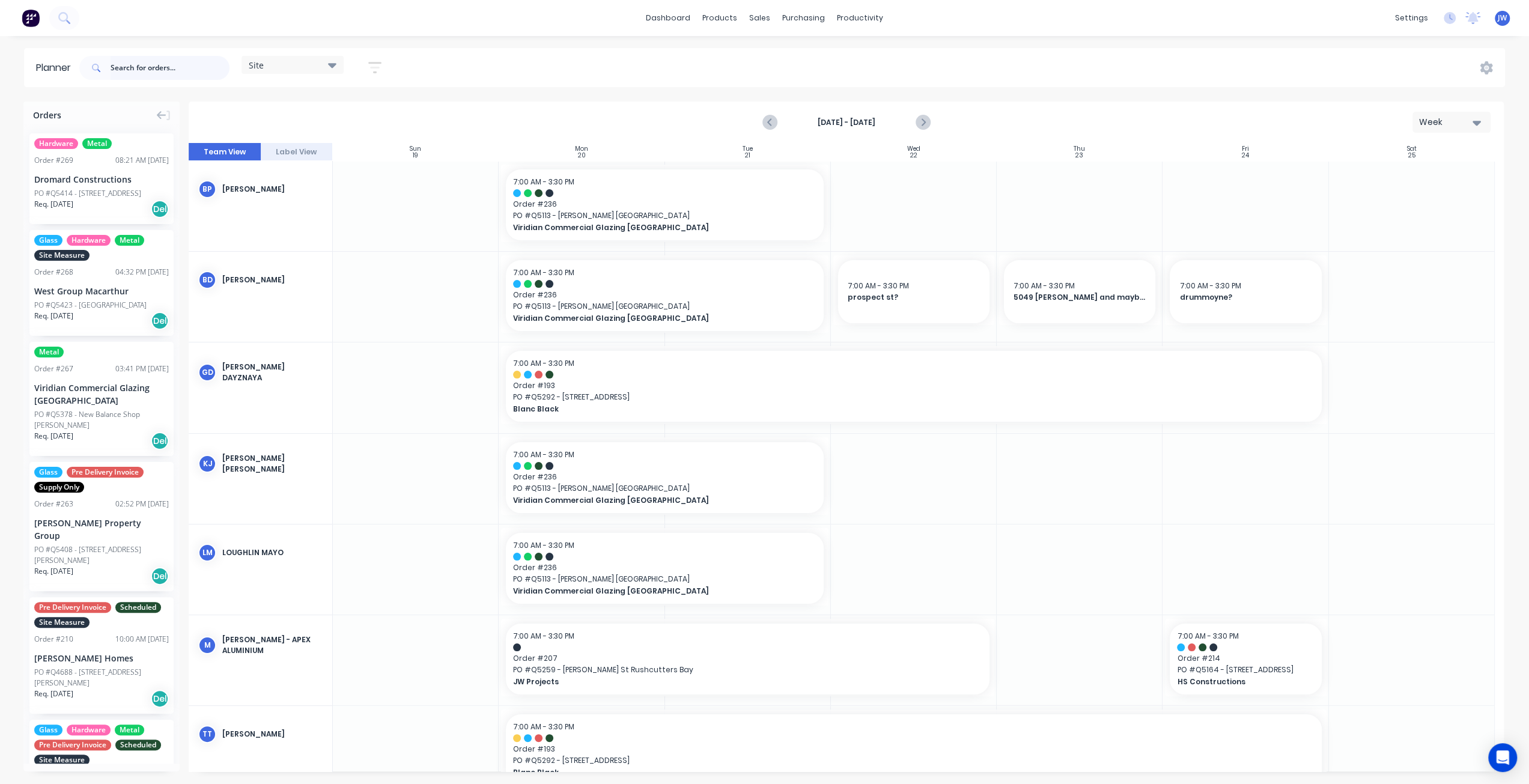
click at [131, 72] on input "text" at bounding box center [170, 68] width 119 height 24
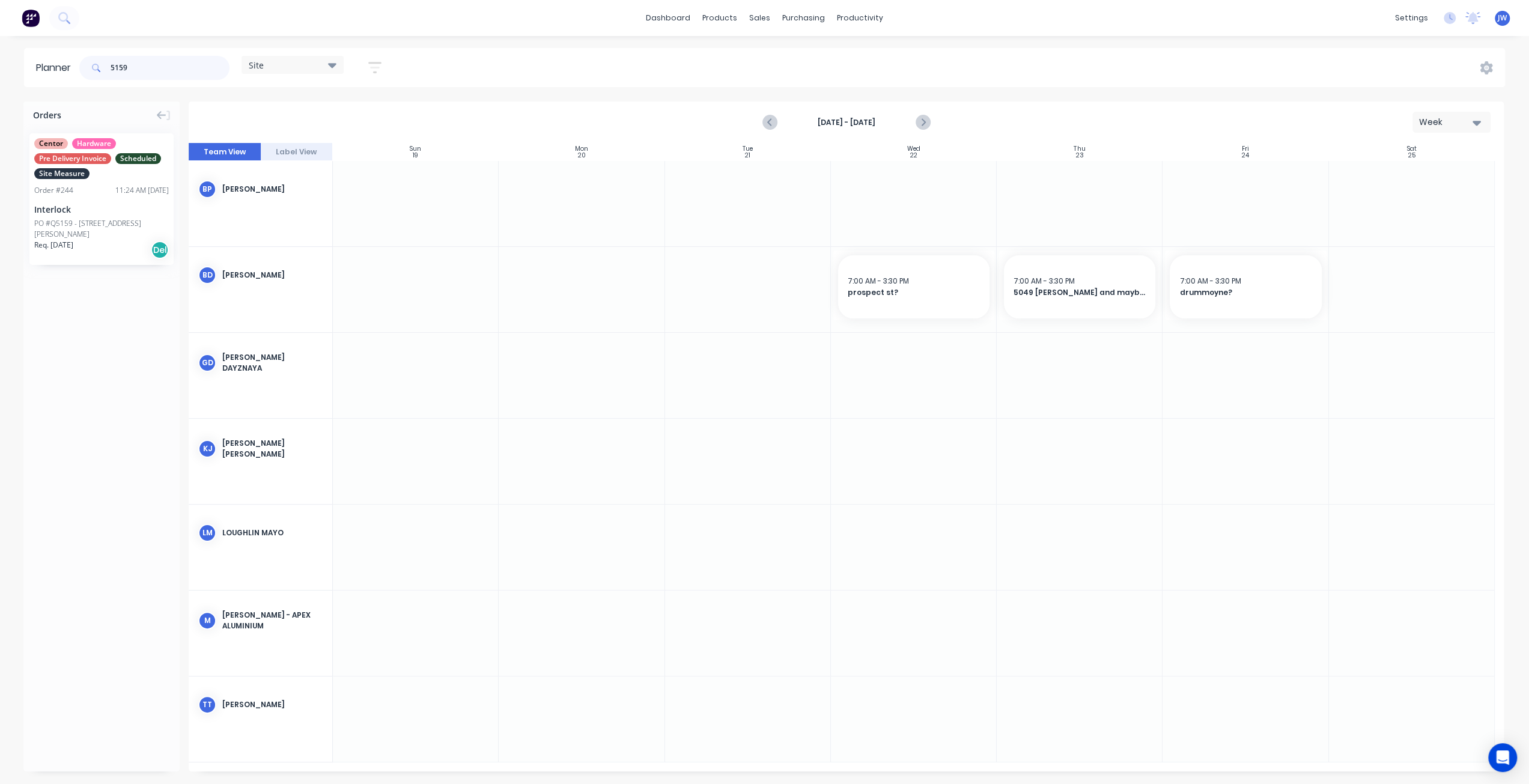
type input "5159"
drag, startPoint x: 117, startPoint y: 200, endPoint x: 942, endPoint y: 196, distance: 825.0
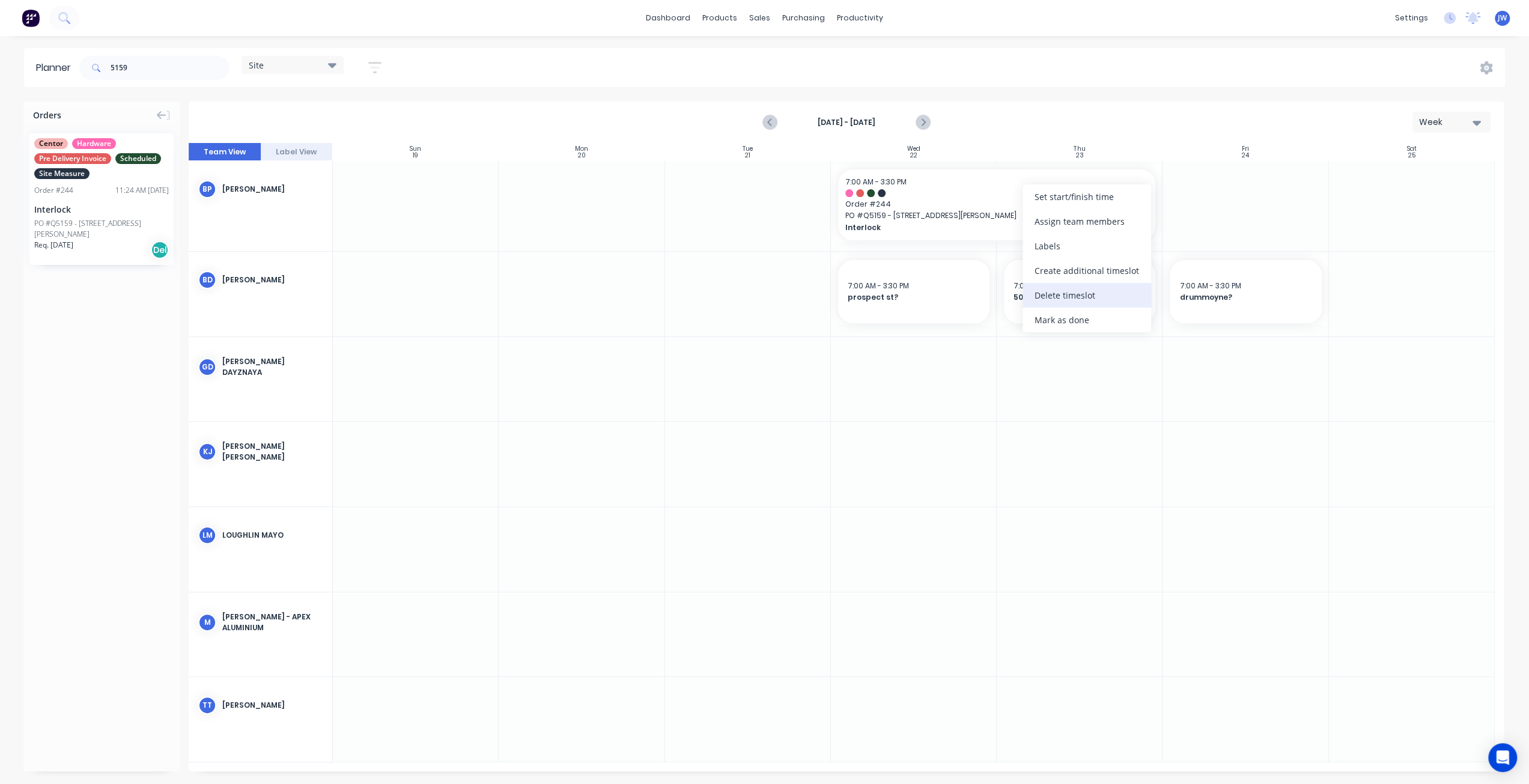
click at [1074, 293] on div "Delete timeslot" at bounding box center [1086, 295] width 129 height 25
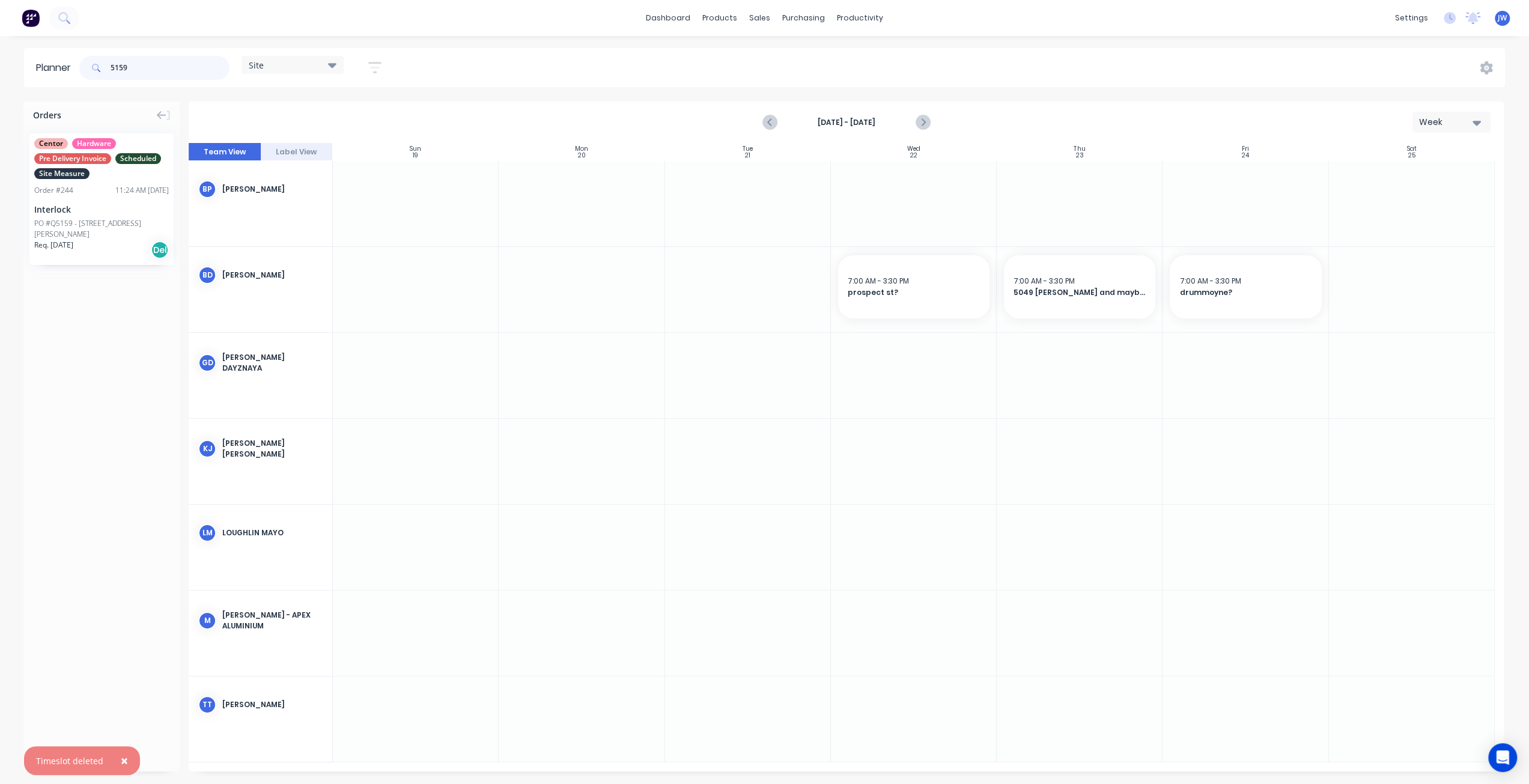
drag, startPoint x: 132, startPoint y: 75, endPoint x: 105, endPoint y: 68, distance: 27.9
click at [107, 70] on div "5159" at bounding box center [155, 68] width 150 height 24
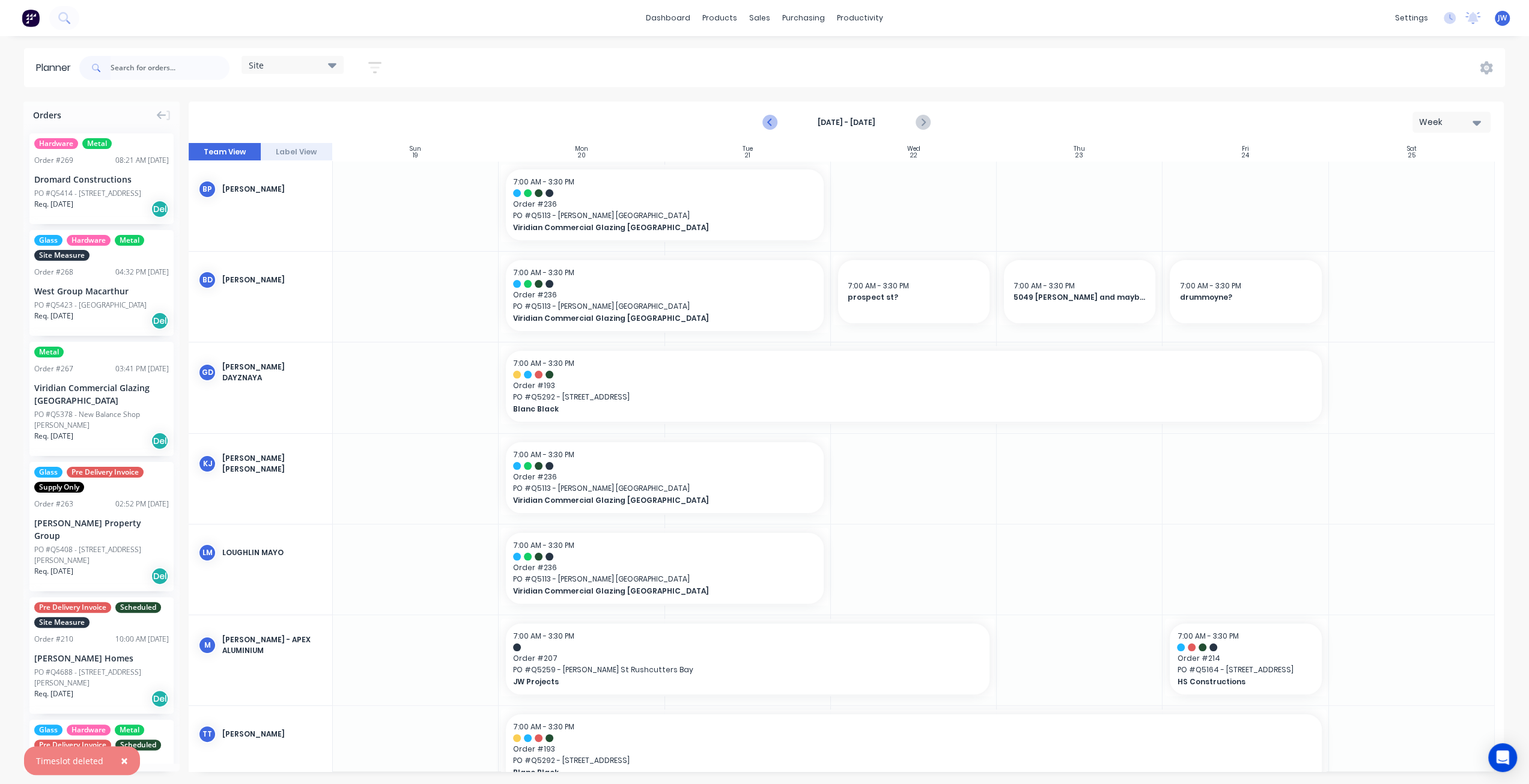
click at [772, 118] on icon "Previous page" at bounding box center [770, 122] width 5 height 10
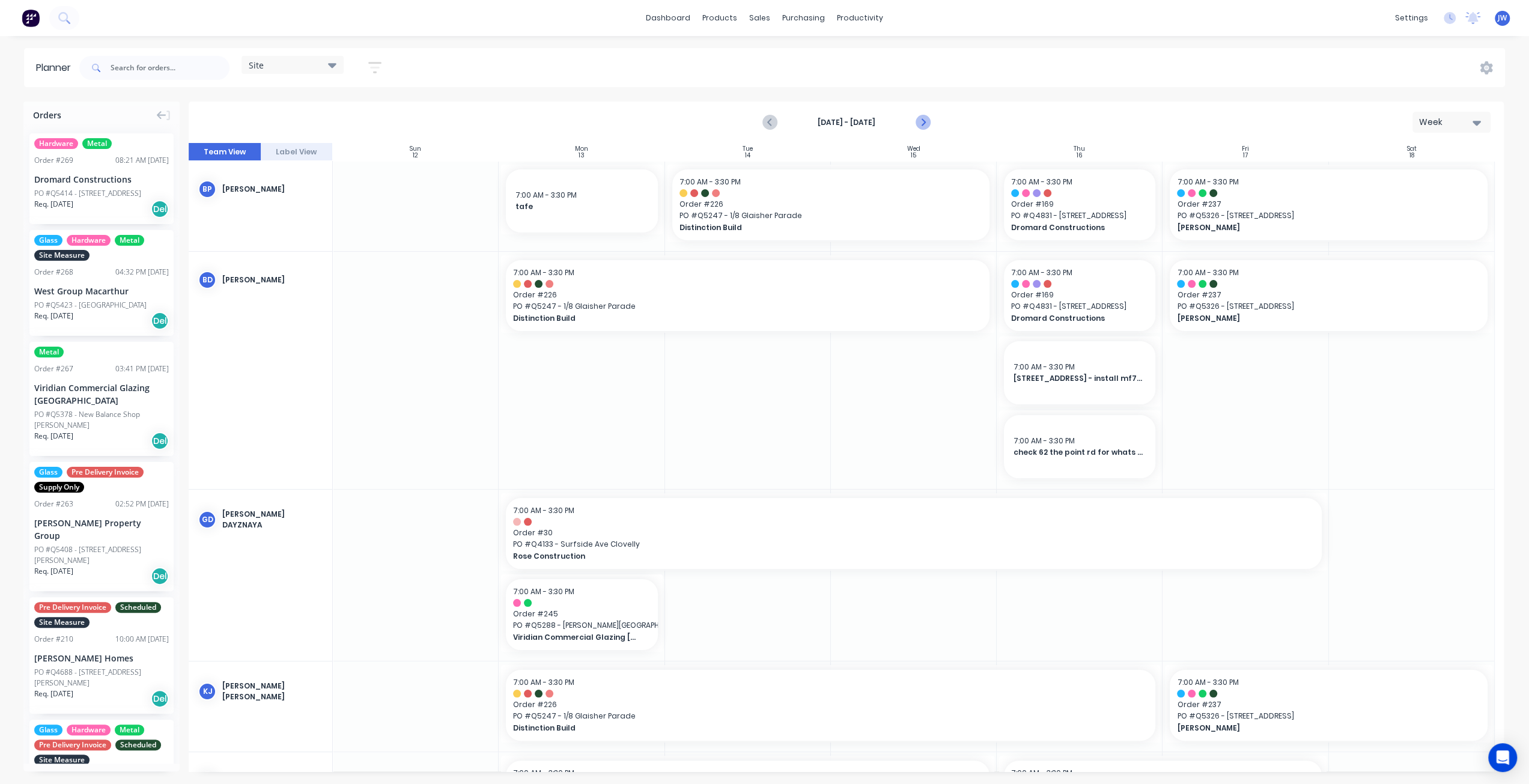
click at [919, 120] on icon "Next page" at bounding box center [922, 122] width 14 height 14
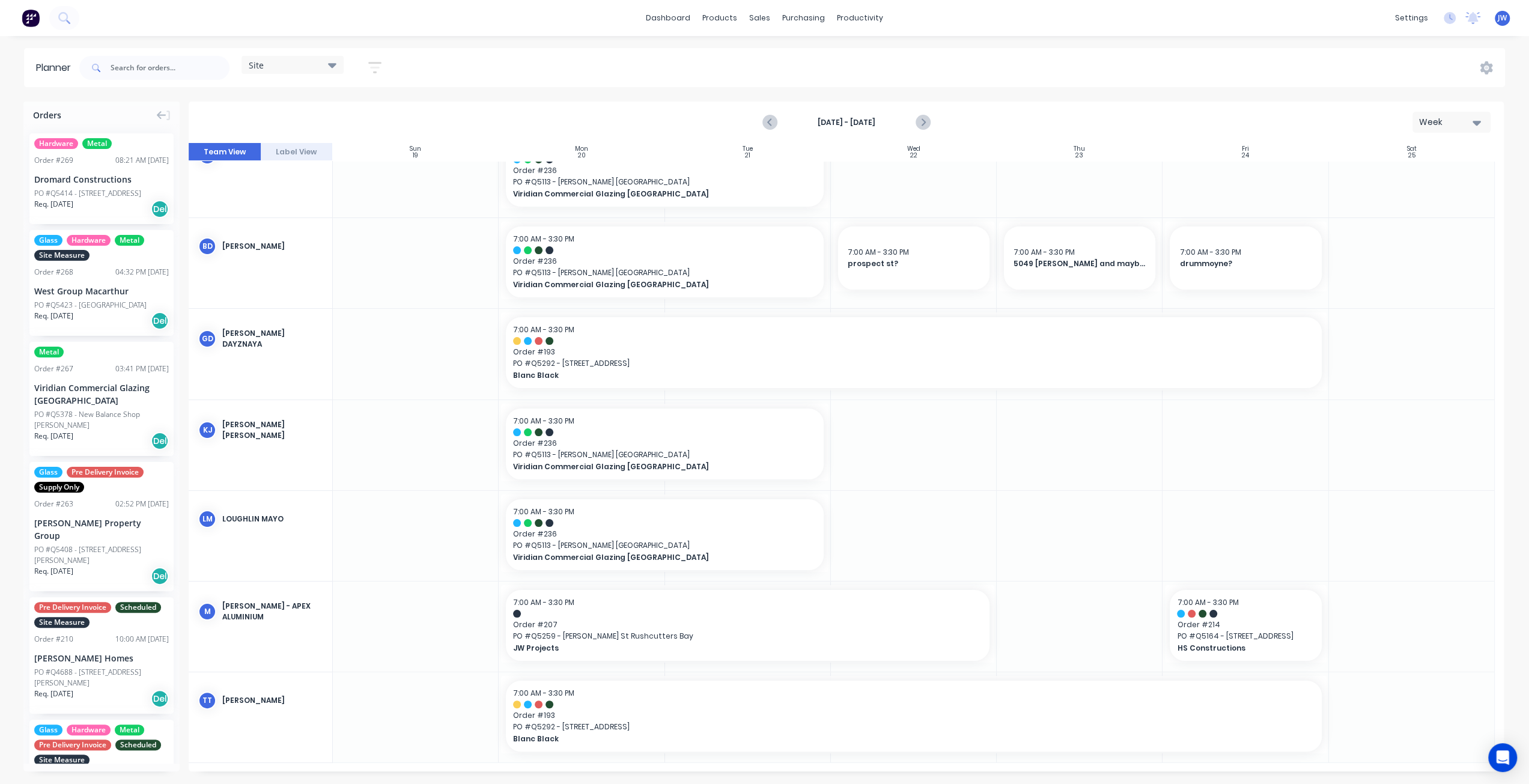
scroll to position [30, 0]
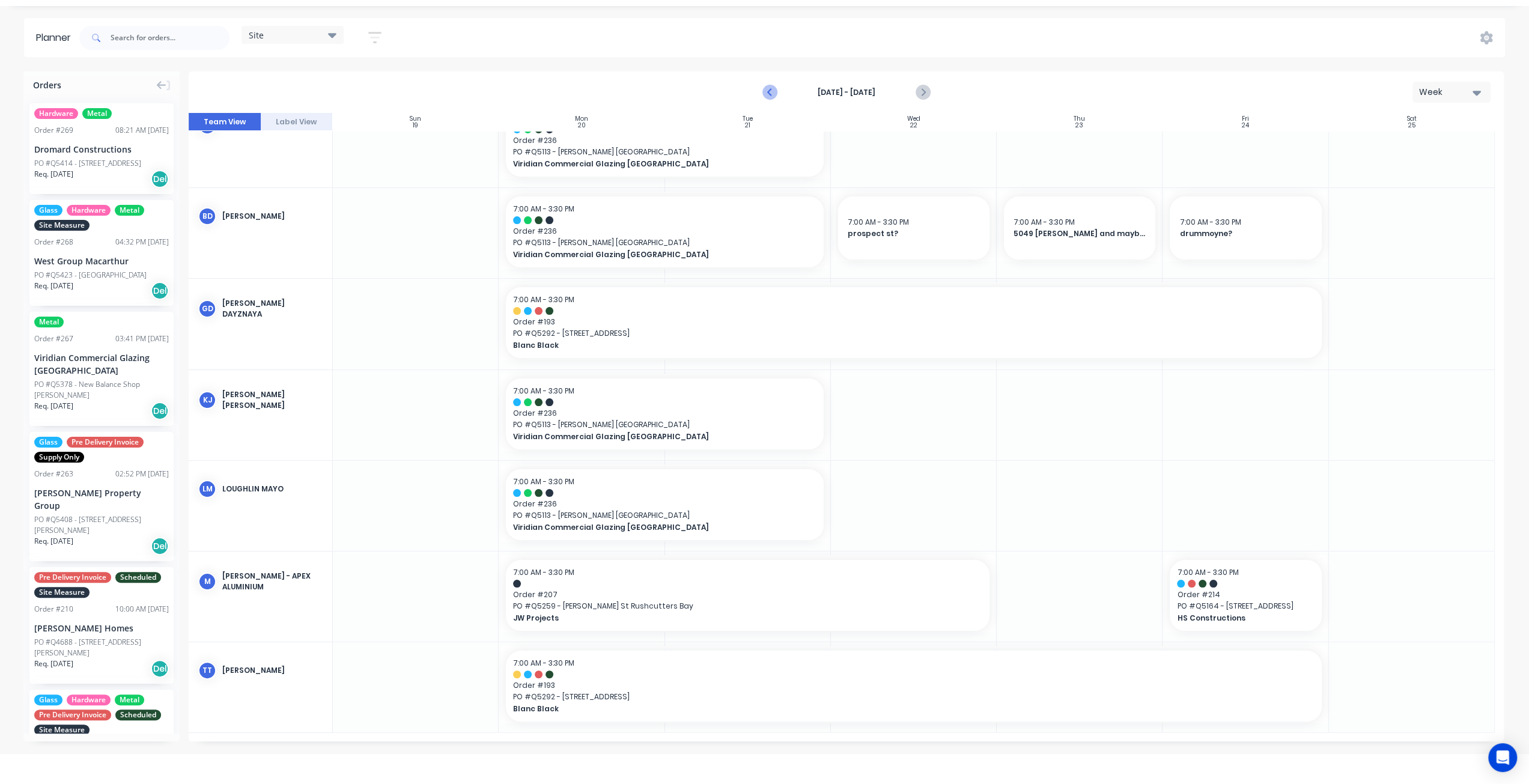
click at [774, 96] on icon "Previous page" at bounding box center [769, 92] width 14 height 14
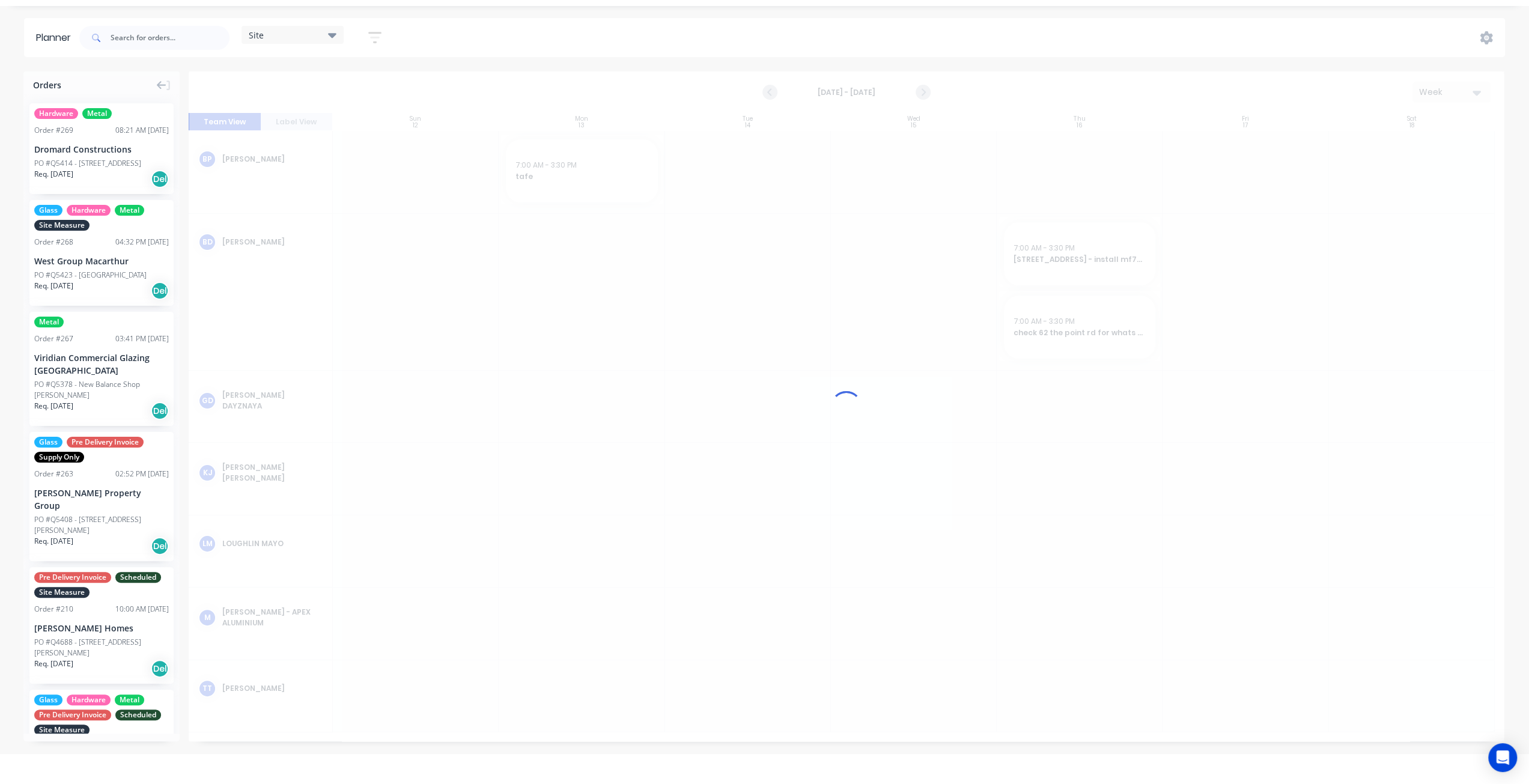
scroll to position [0, 0]
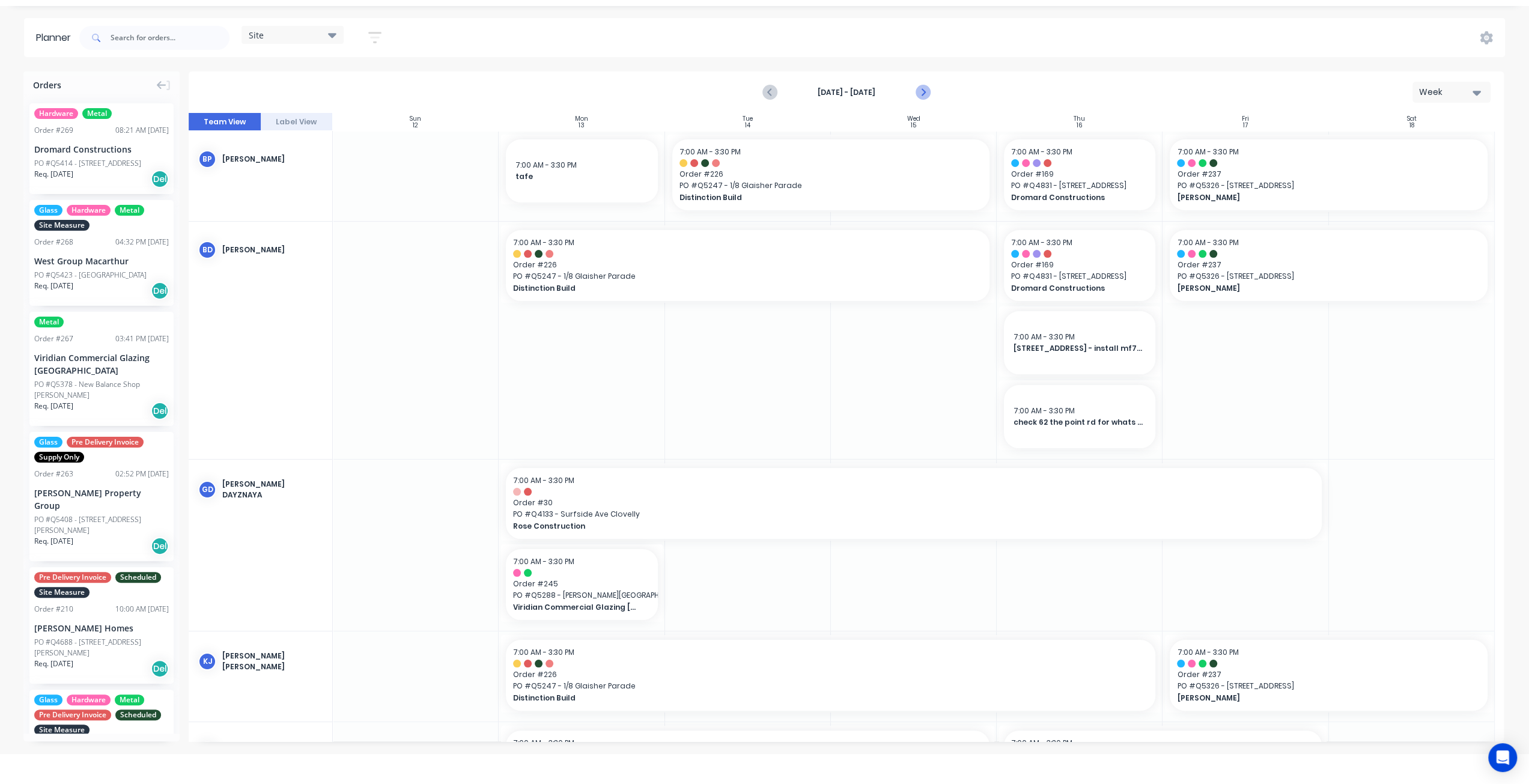
click at [928, 90] on icon "Next page" at bounding box center [922, 92] width 14 height 14
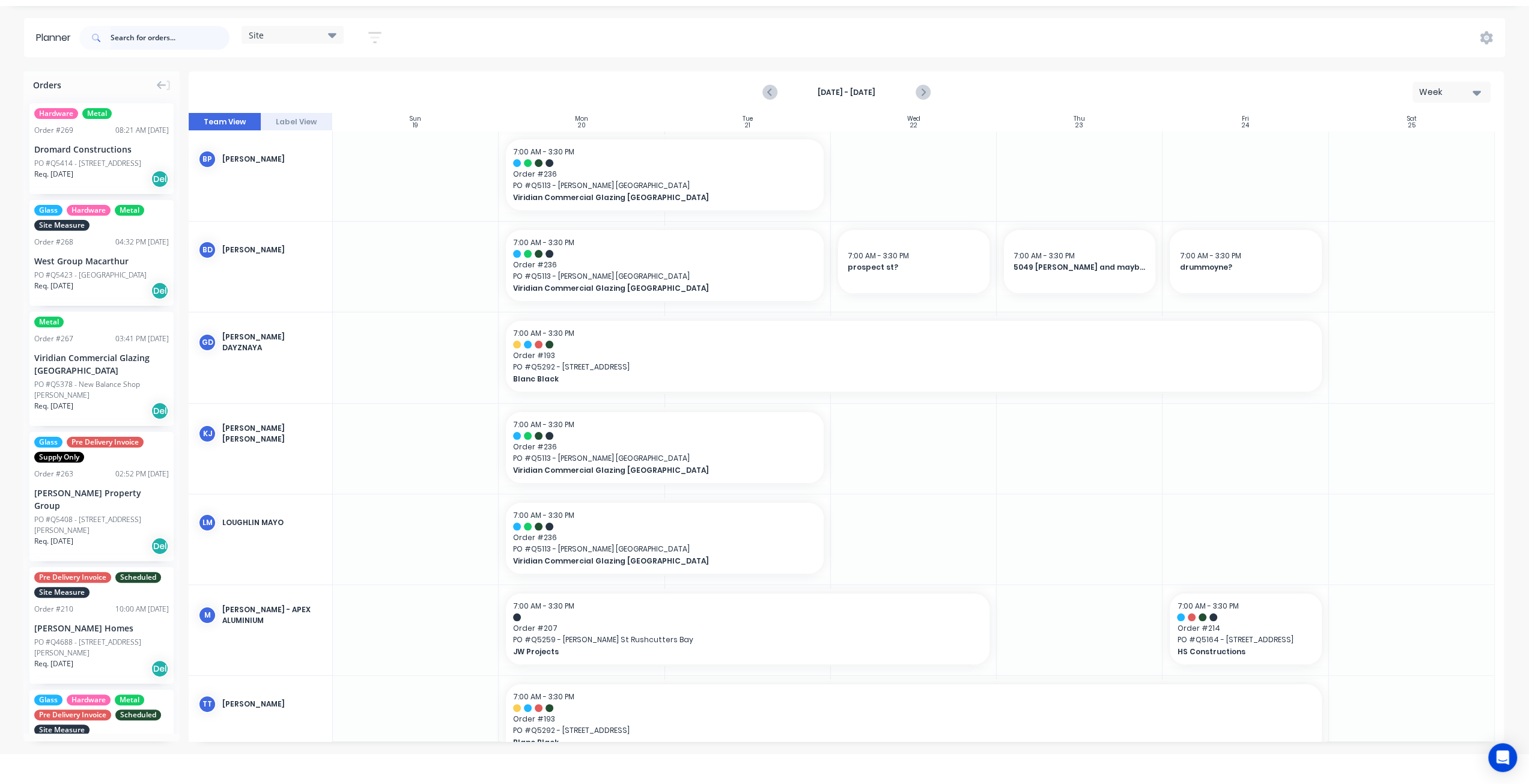
click at [167, 42] on input "text" at bounding box center [170, 38] width 119 height 24
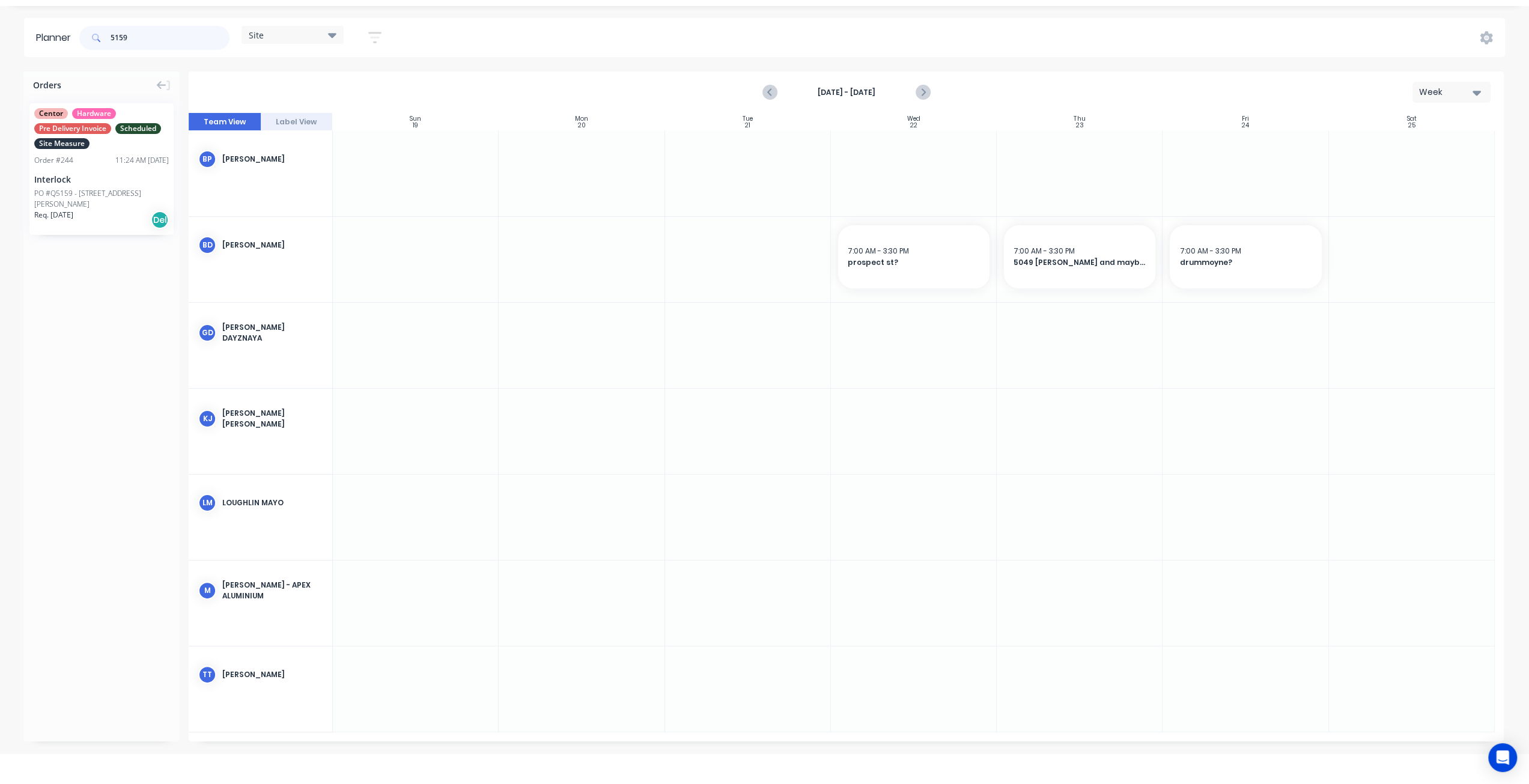
type input "5159"
drag, startPoint x: 100, startPoint y: 189, endPoint x: 920, endPoint y: 449, distance: 860.2
drag, startPoint x: 102, startPoint y: 172, endPoint x: 879, endPoint y: 512, distance: 848.1
drag, startPoint x: 995, startPoint y: 424, endPoint x: 1009, endPoint y: 424, distance: 14.0
drag, startPoint x: 992, startPoint y: 514, endPoint x: 1060, endPoint y: 515, distance: 68.0
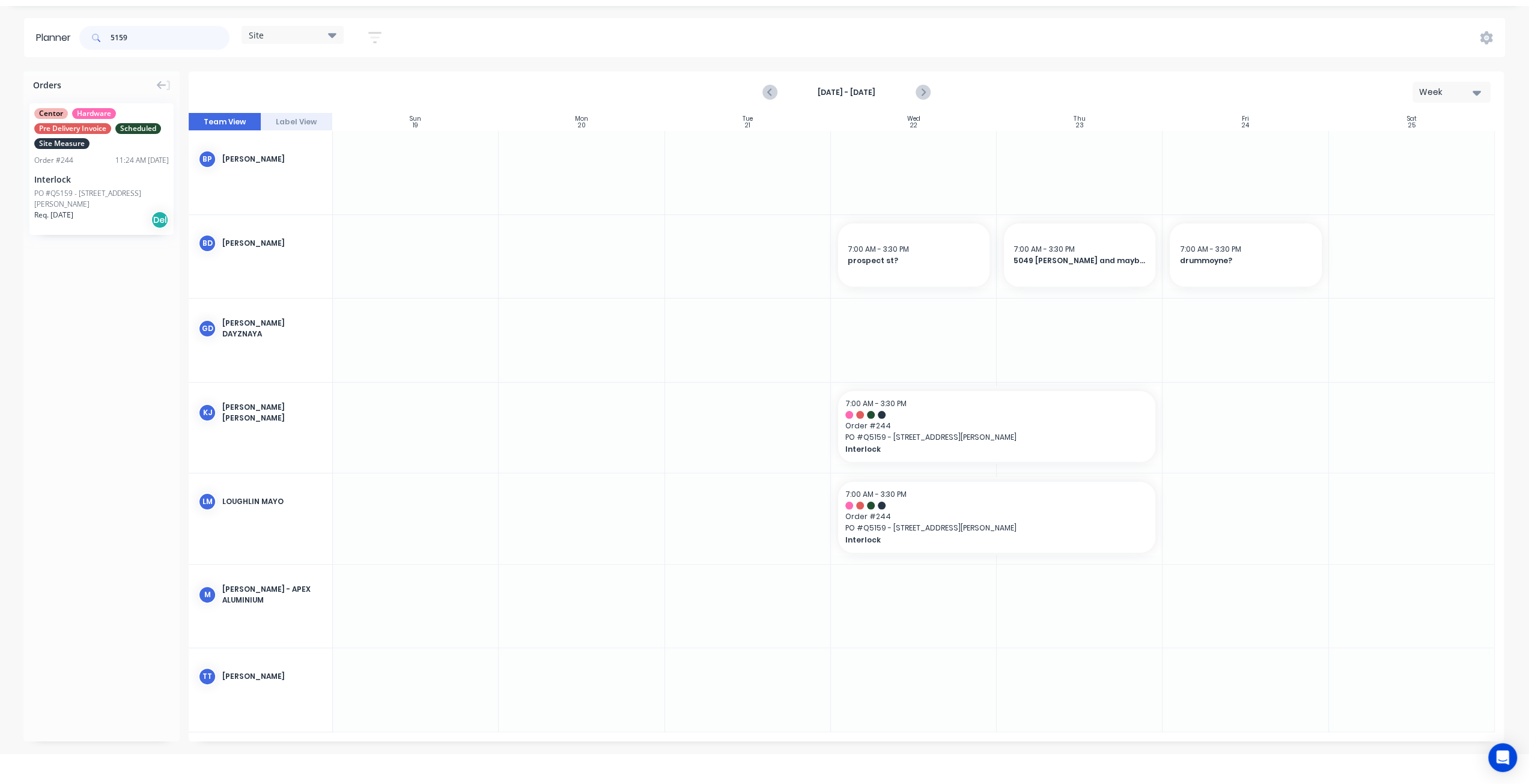
drag, startPoint x: 130, startPoint y: 38, endPoint x: 43, endPoint y: 24, distance: 88.1
click at [43, 24] on header "Planner 5159 Site Save new view None (Default) edit Factory edit Office edit Si…" at bounding box center [764, 37] width 1481 height 39
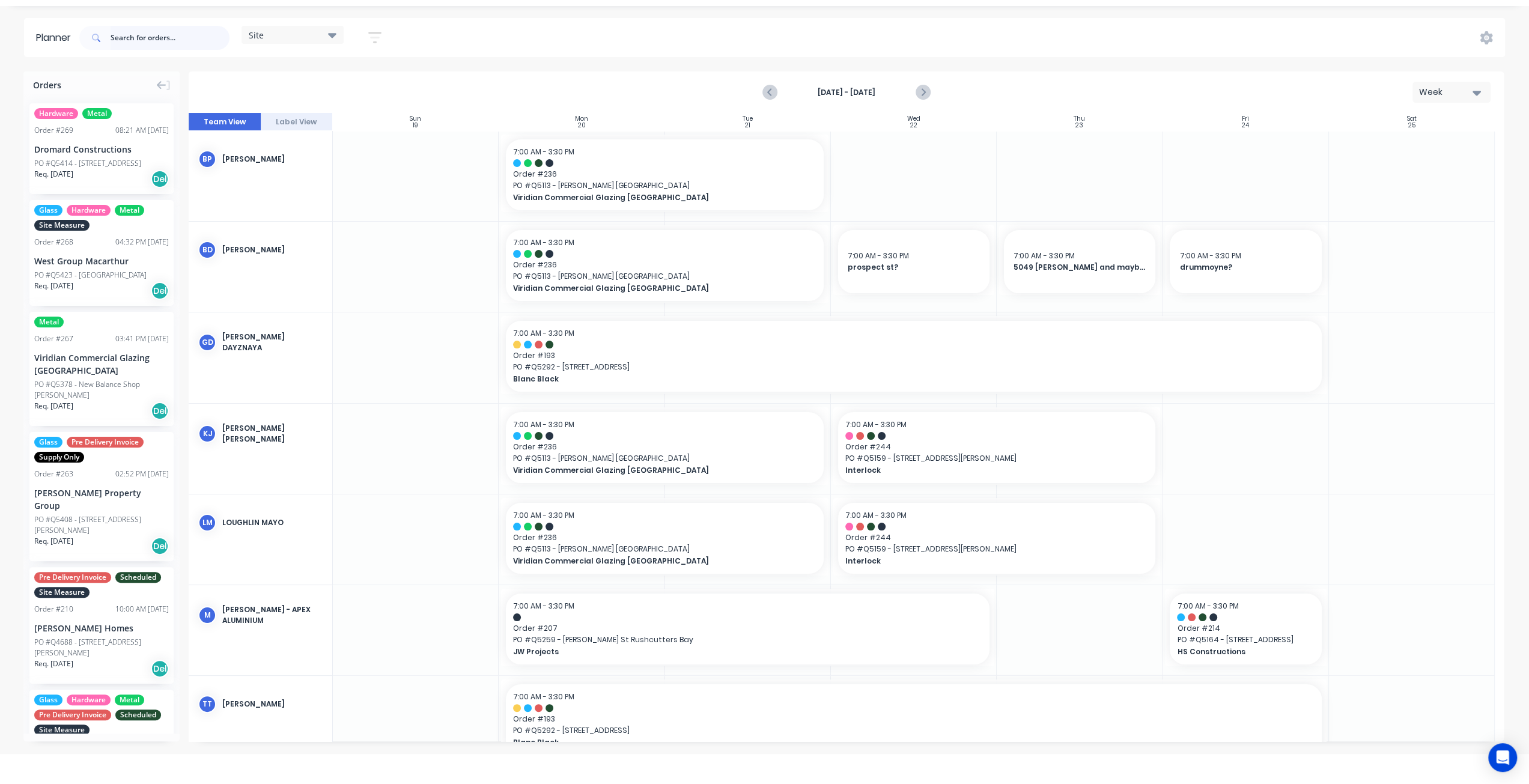
click at [152, 39] on input "text" at bounding box center [170, 38] width 119 height 24
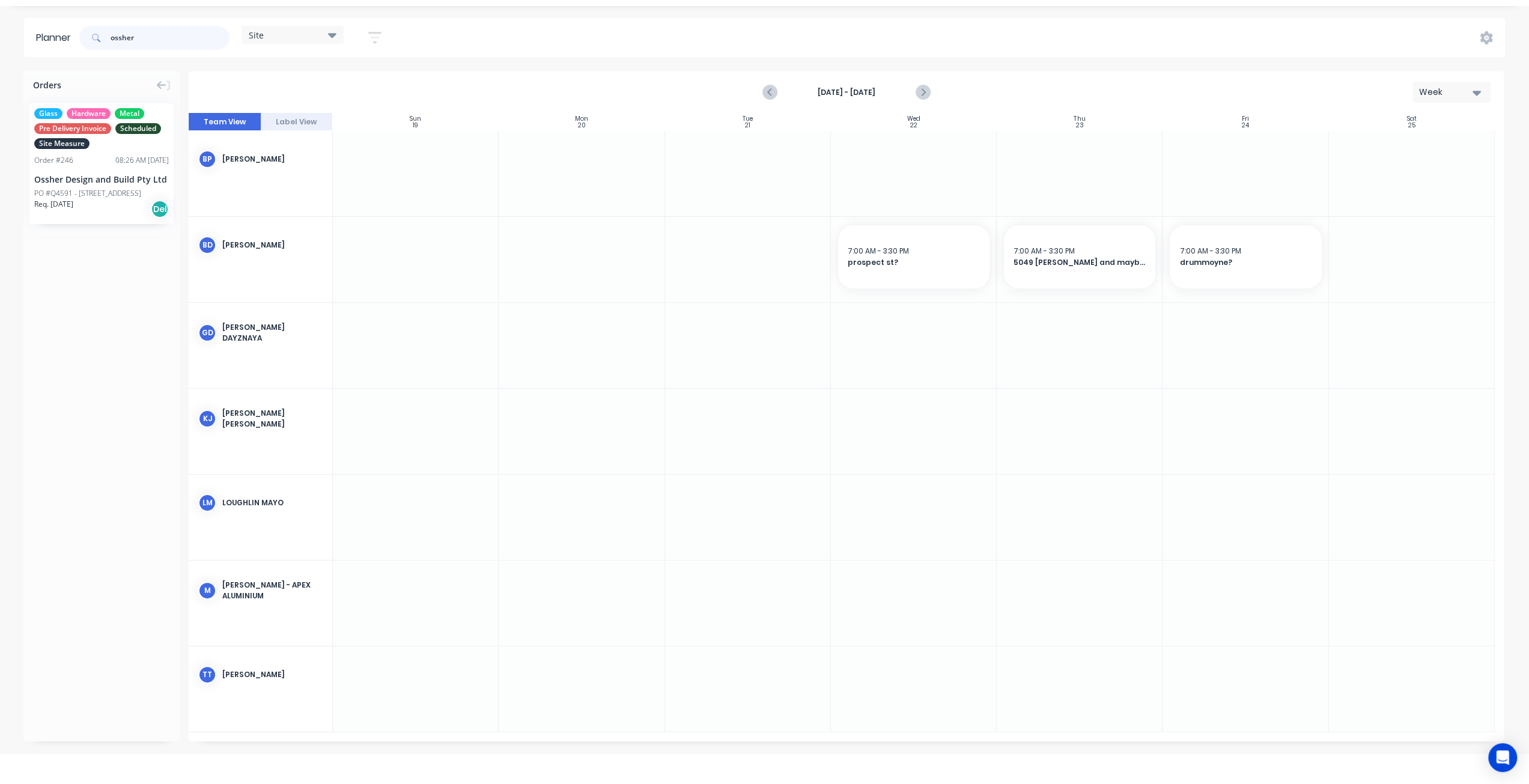
drag, startPoint x: 158, startPoint y: 31, endPoint x: 85, endPoint y: 38, distance: 73.3
click at [85, 38] on div "ossher" at bounding box center [155, 38] width 150 height 24
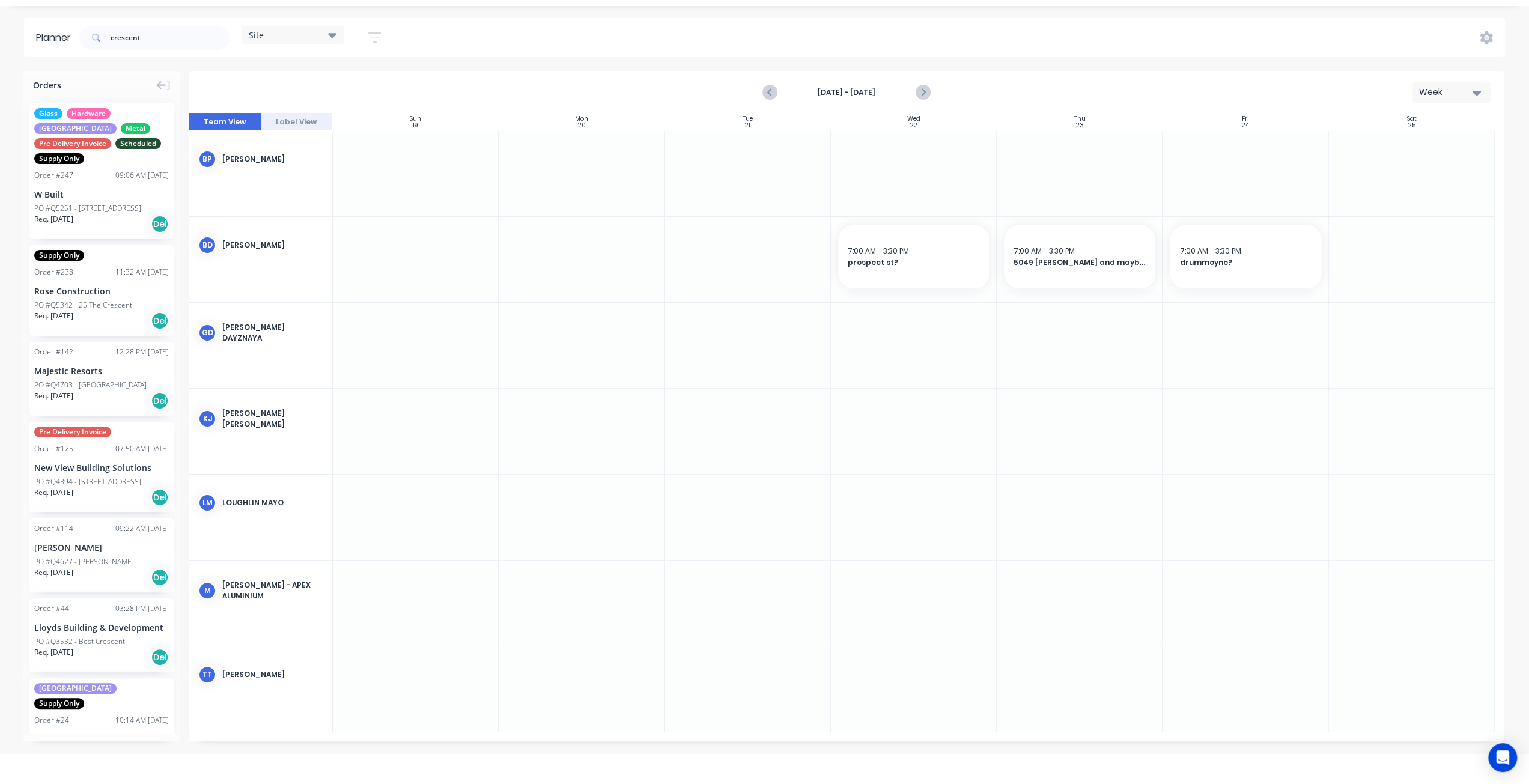
click at [80, 186] on div "Glass Hardware Louvre Metal Pre Delivery Invoice Scheduled Supply Only Order # …" at bounding box center [102, 171] width 144 height 136
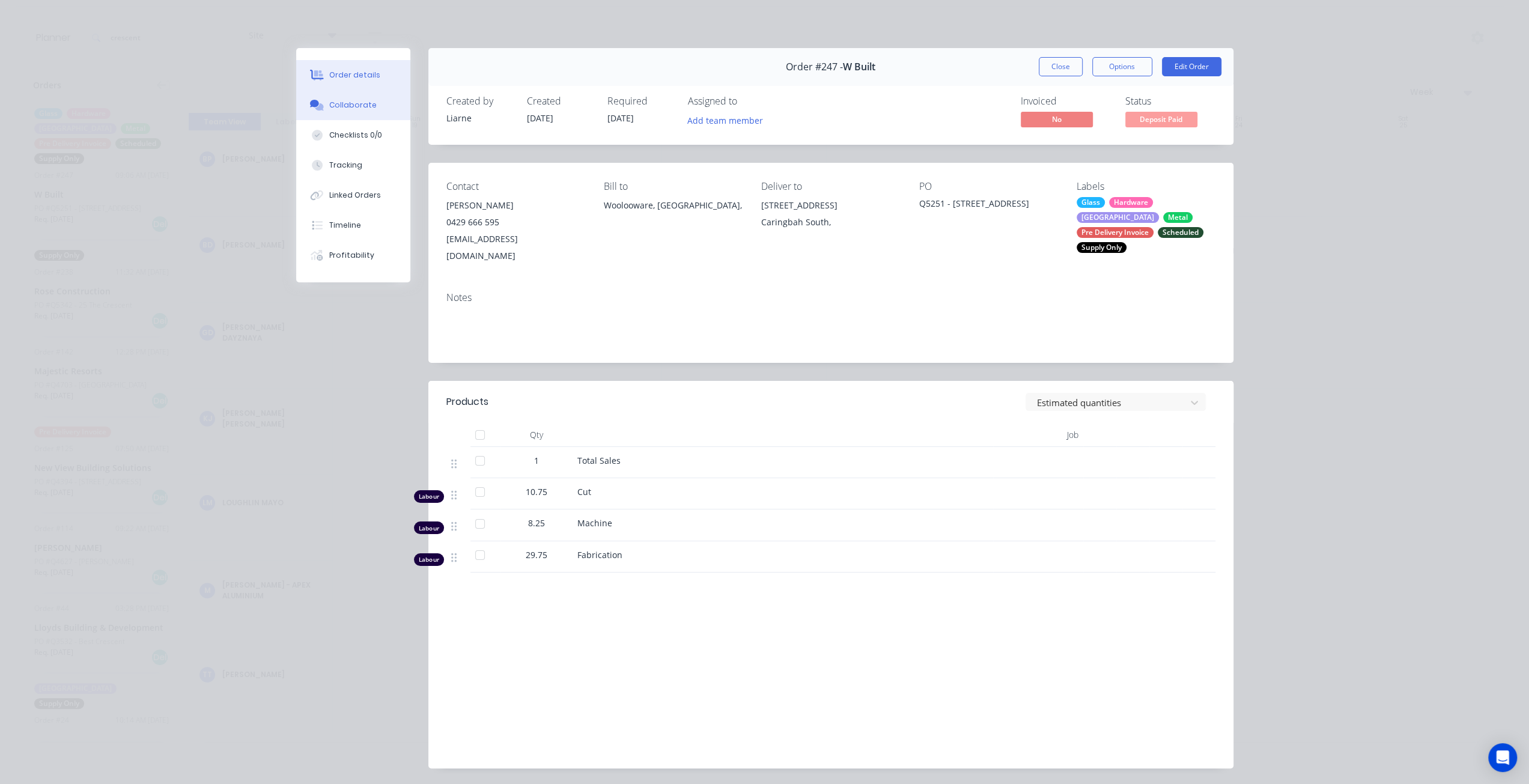
click at [369, 113] on button "Collaborate" at bounding box center [353, 105] width 114 height 30
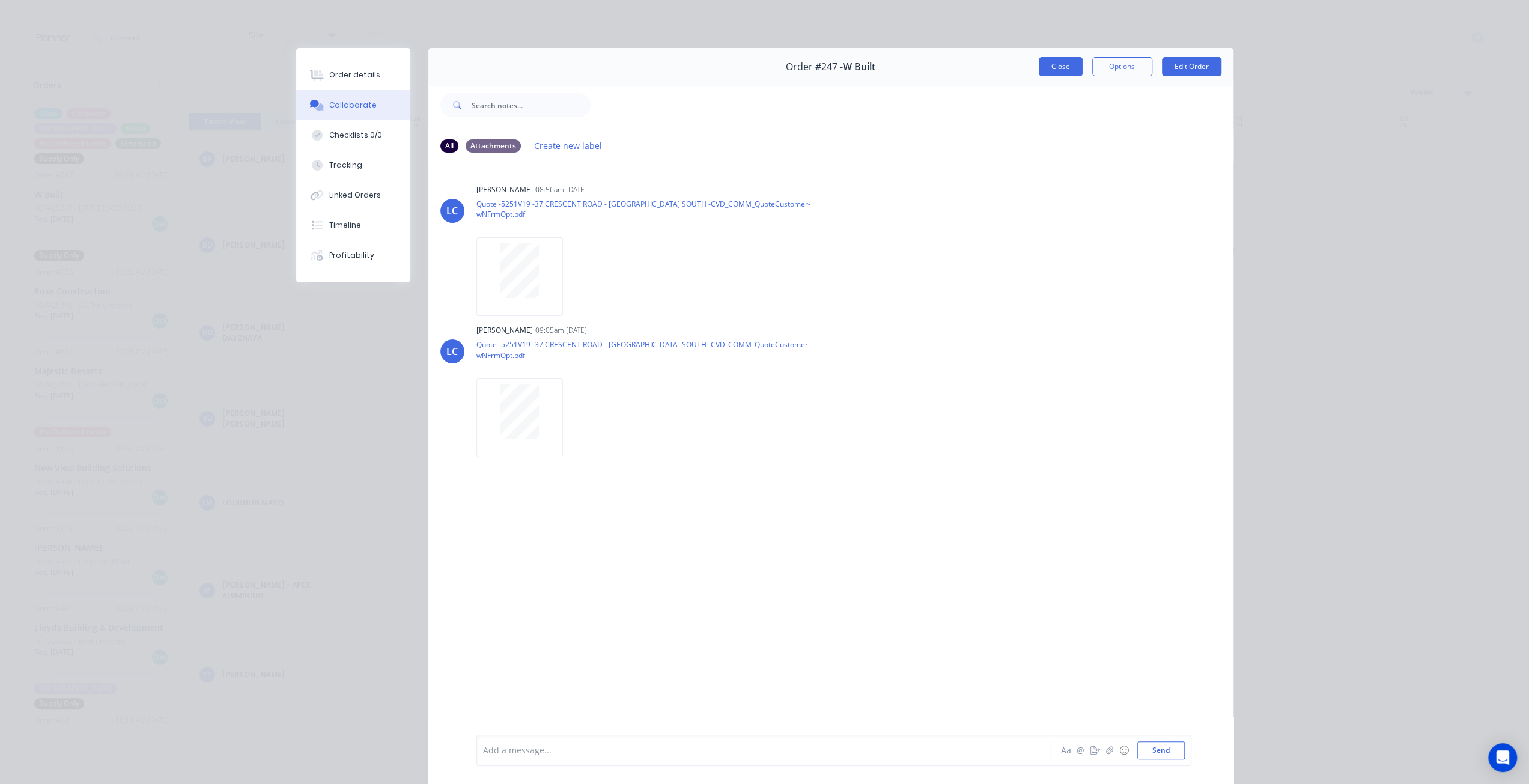
click at [1062, 70] on button "Close" at bounding box center [1060, 67] width 44 height 19
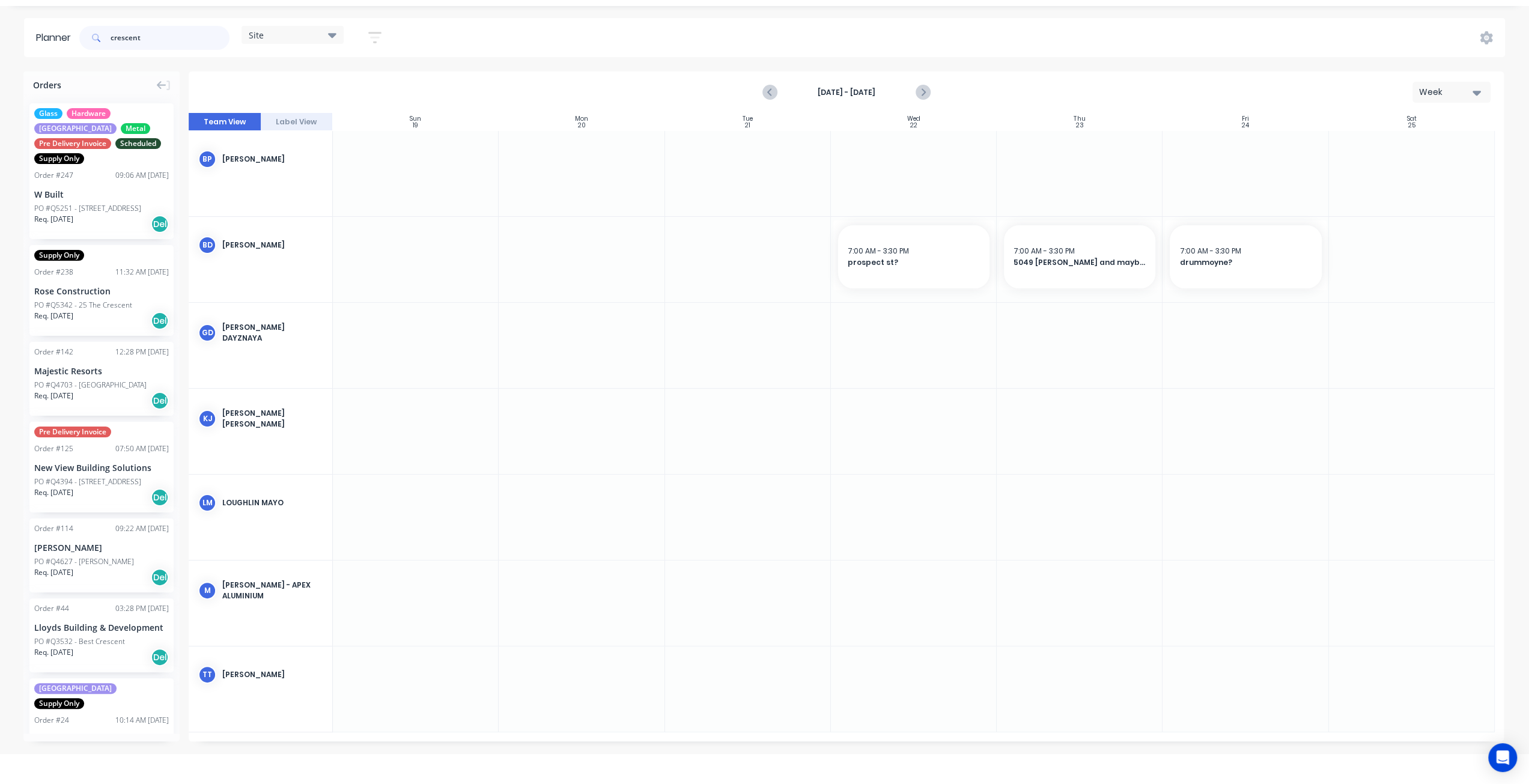
click at [146, 28] on input "crescent" at bounding box center [170, 38] width 119 height 24
drag, startPoint x: 152, startPoint y: 38, endPoint x: 45, endPoint y: 33, distance: 107.1
click at [45, 33] on header "Planner crescent Site Save new view None (Default) edit Factory edit Office edi…" at bounding box center [764, 37] width 1481 height 39
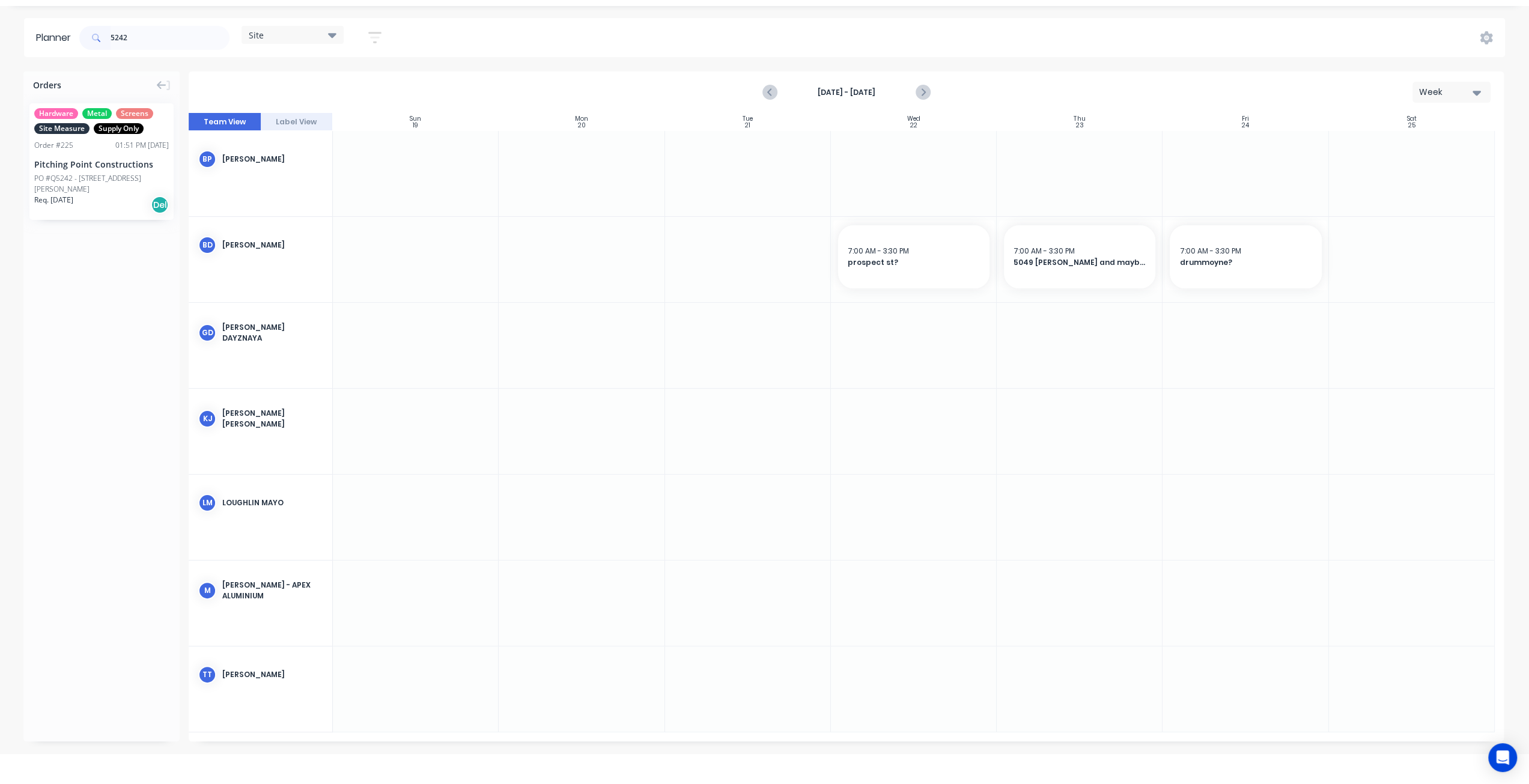
click at [89, 195] on div "Req. [DATE] Del" at bounding box center [101, 204] width 135 height 20
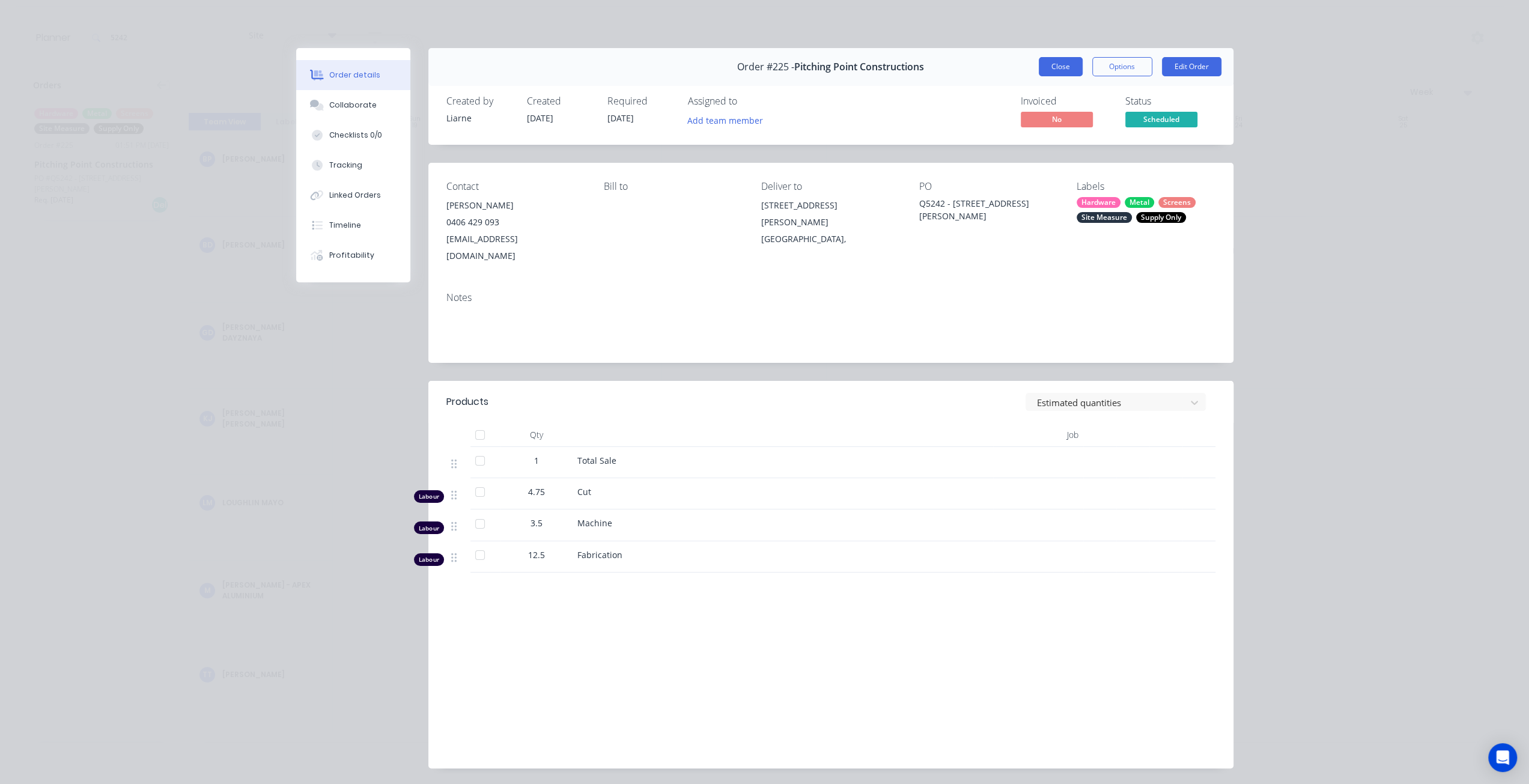
click at [1044, 62] on button "Close" at bounding box center [1060, 67] width 44 height 19
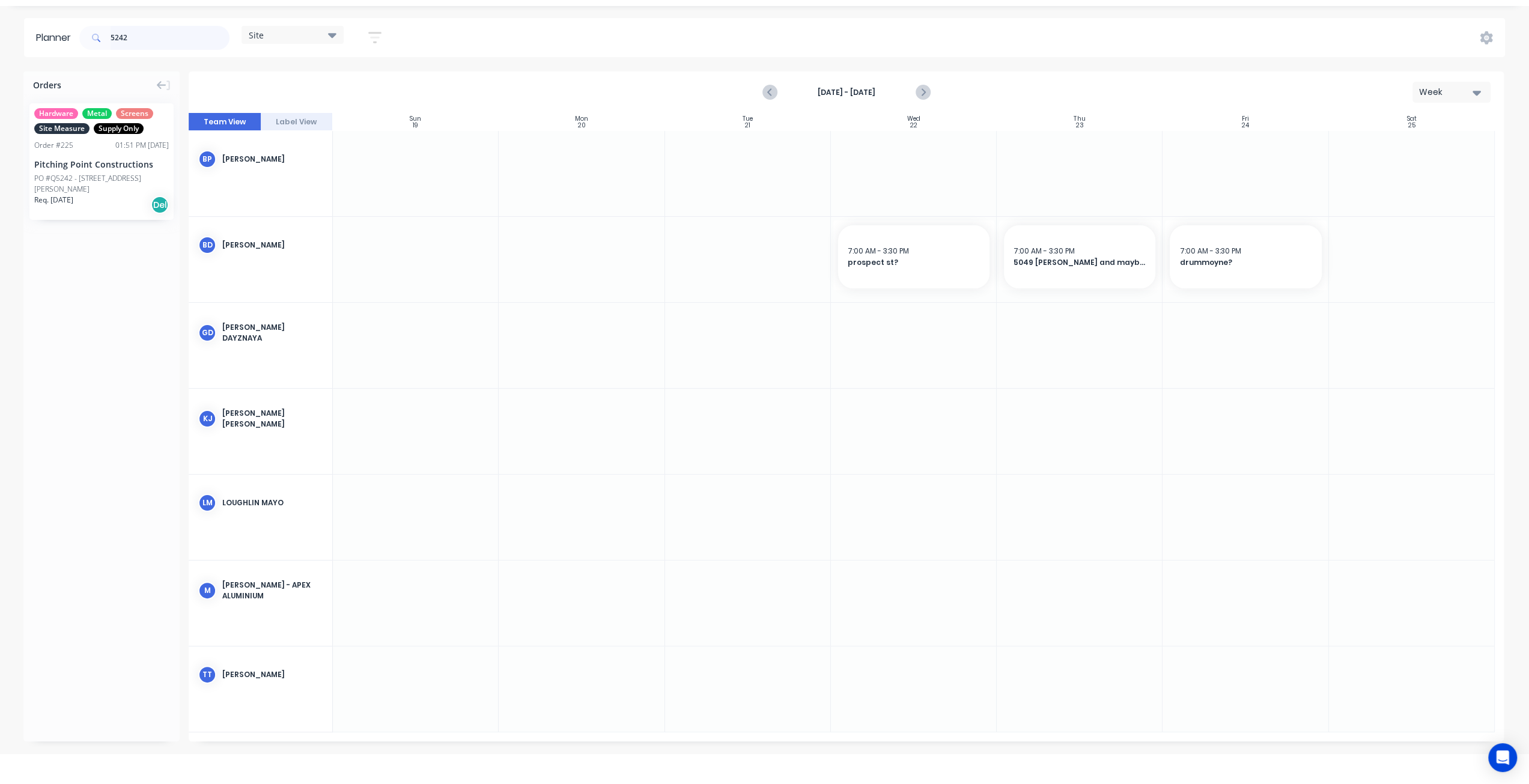
drag, startPoint x: 143, startPoint y: 32, endPoint x: 55, endPoint y: 30, distance: 88.0
click at [55, 30] on header "Planner 5242 Site Save new view None (Default) edit Factory edit Office edit Si…" at bounding box center [764, 37] width 1481 height 39
click at [79, 166] on div "PO #Q5240 - [STREET_ADDRESS]" at bounding box center [88, 163] width 107 height 11
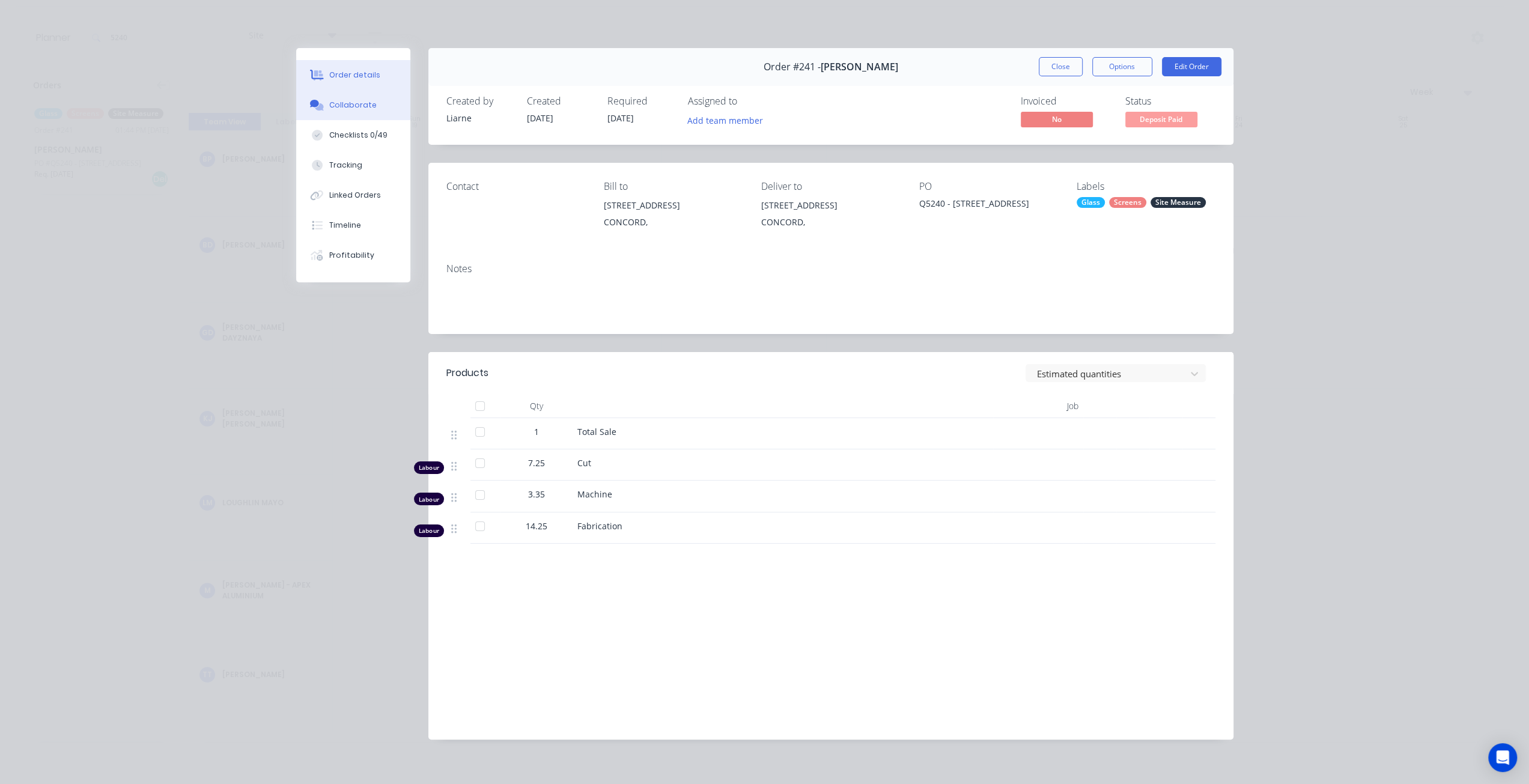
click at [357, 97] on button "Collaborate" at bounding box center [353, 105] width 114 height 30
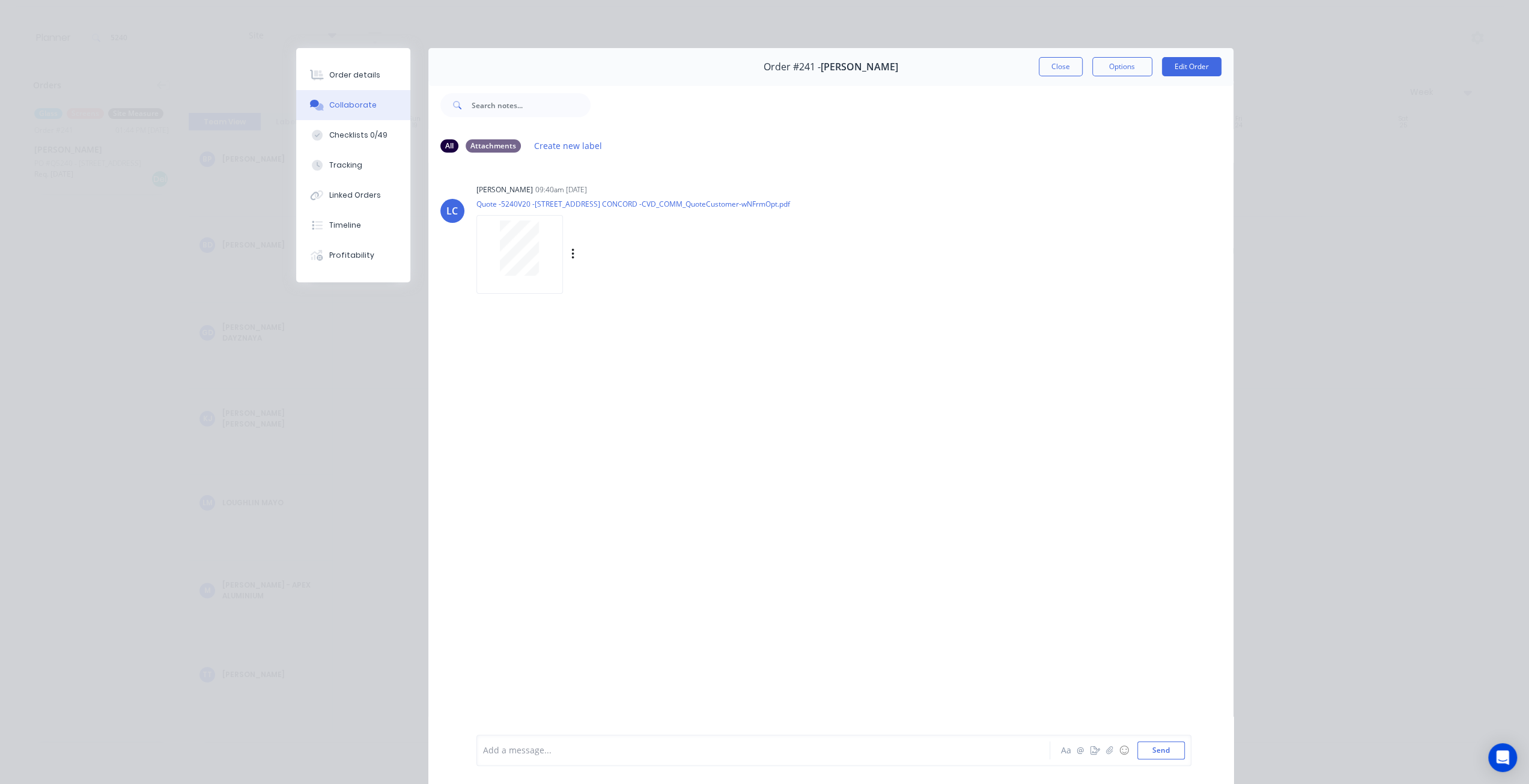
click at [543, 239] on div at bounding box center [520, 248] width 76 height 55
click at [330, 74] on div "Order details" at bounding box center [355, 75] width 51 height 11
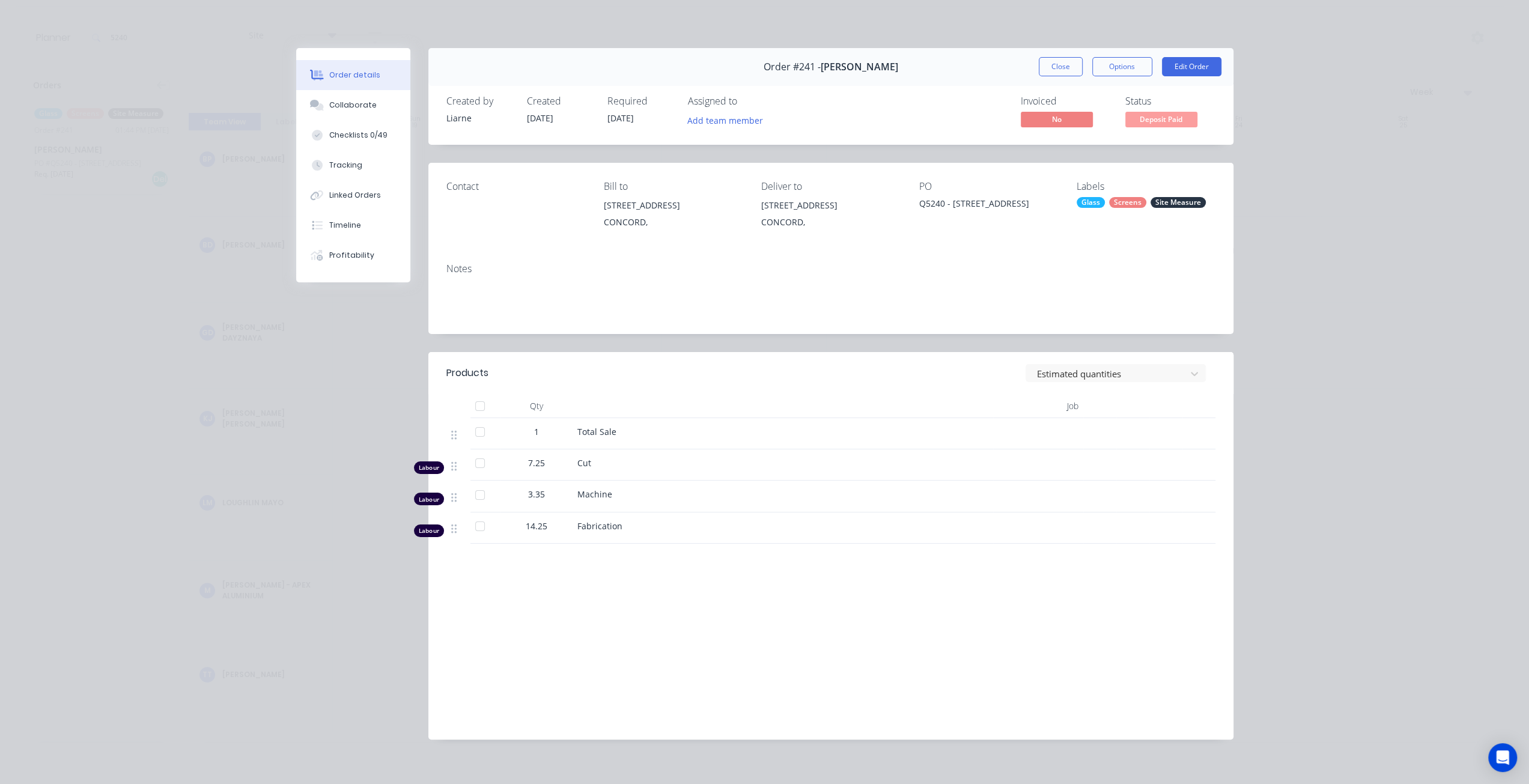
drag, startPoint x: 1045, startPoint y: 71, endPoint x: 807, endPoint y: 74, distance: 238.0
click at [1045, 71] on button "Close" at bounding box center [1060, 67] width 44 height 19
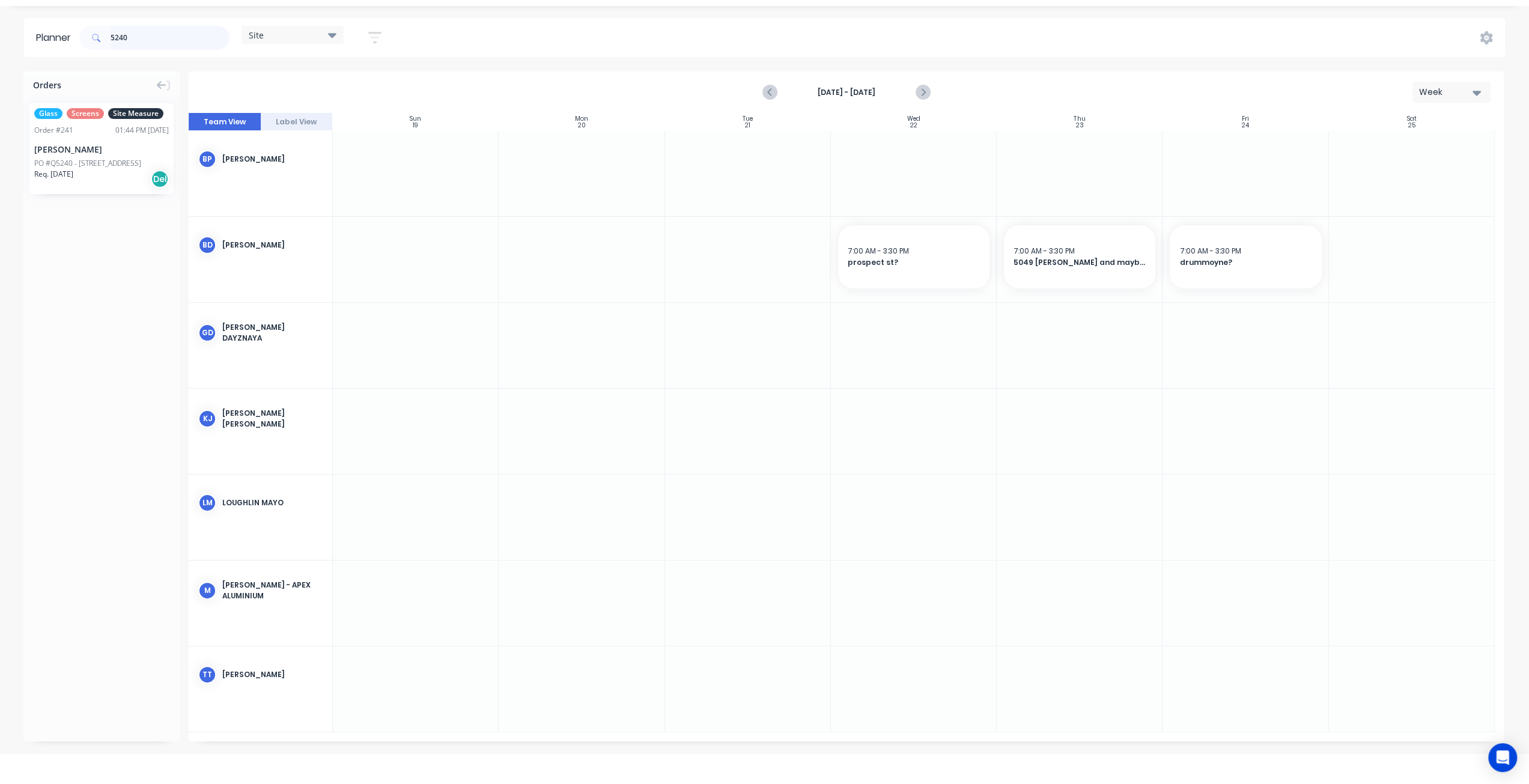
click at [157, 40] on input "5240" at bounding box center [170, 38] width 119 height 24
type input "5153"
click at [132, 171] on div "Req. [DATE] Del" at bounding box center [101, 178] width 135 height 20
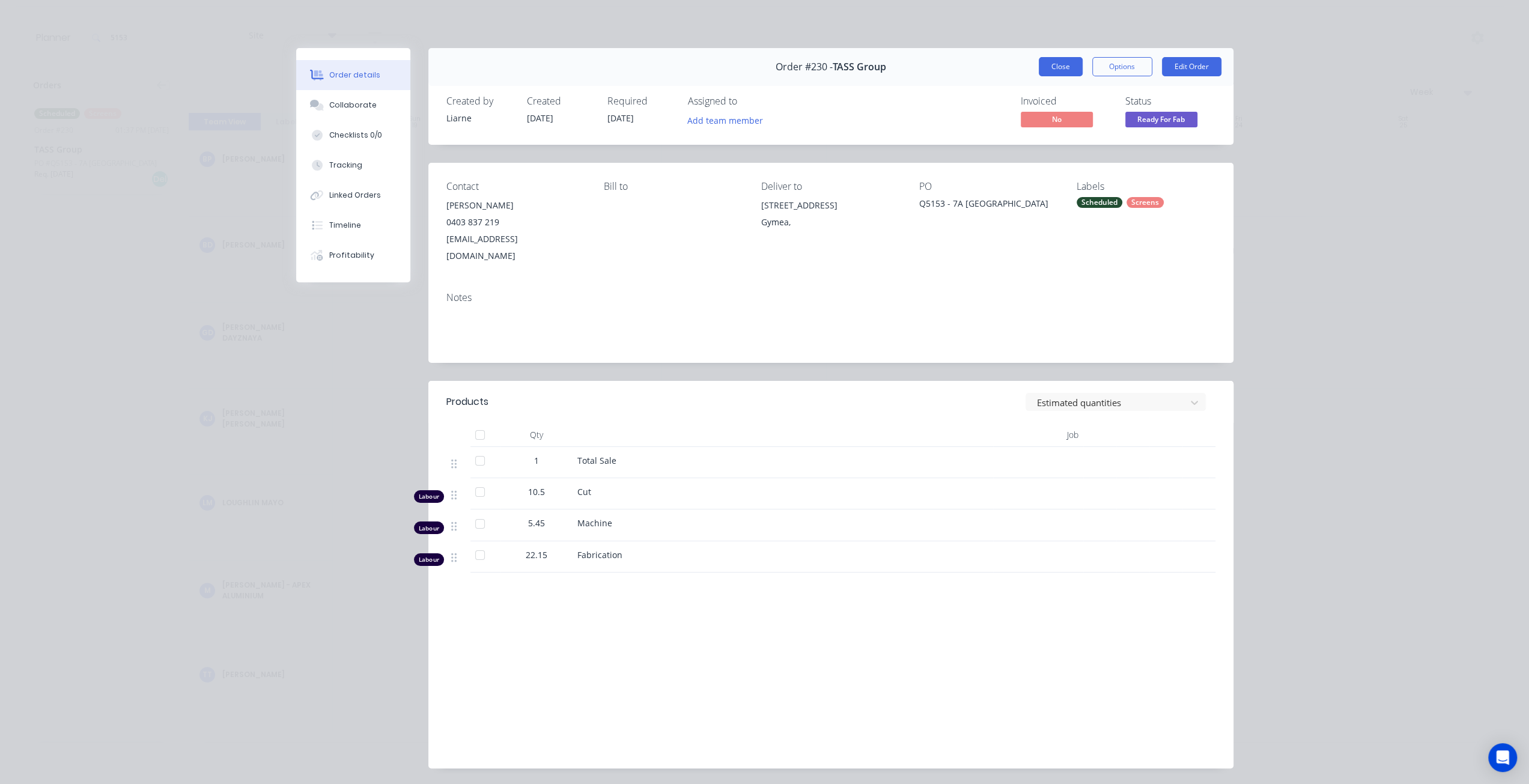
drag, startPoint x: 1050, startPoint y: 81, endPoint x: 1047, endPoint y: 68, distance: 13.3
click at [1050, 81] on div "Order #230 - TASS Group Close Options Edit Order" at bounding box center [830, 67] width 805 height 38
click at [1045, 65] on button "Close" at bounding box center [1060, 67] width 44 height 19
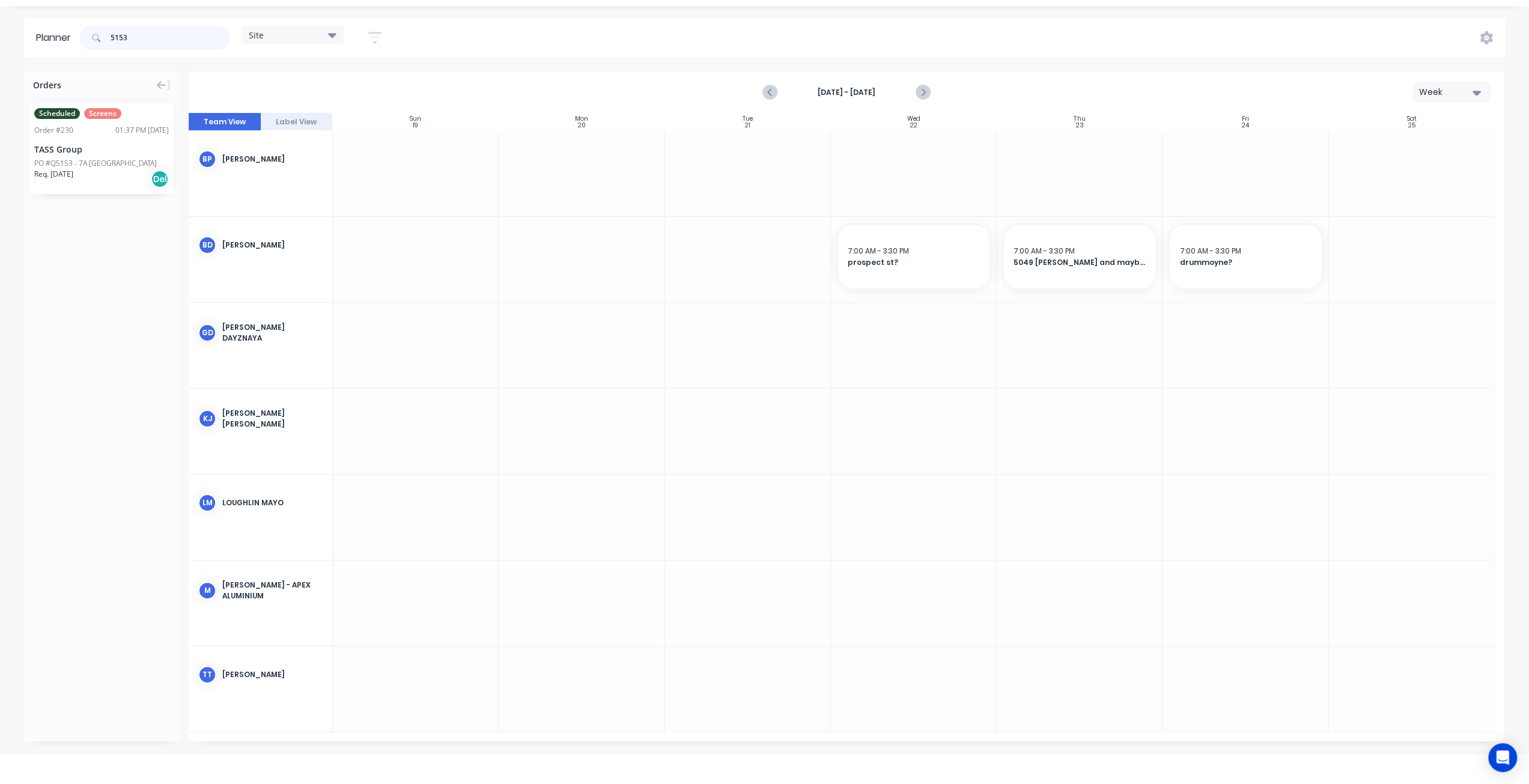
drag, startPoint x: 137, startPoint y: 37, endPoint x: 70, endPoint y: 33, distance: 67.1
click at [70, 33] on header "Planner 5153 Site Save new view None (Default) edit Factory edit Office edit Si…" at bounding box center [764, 37] width 1481 height 39
